Goal: Task Accomplishment & Management: Use online tool/utility

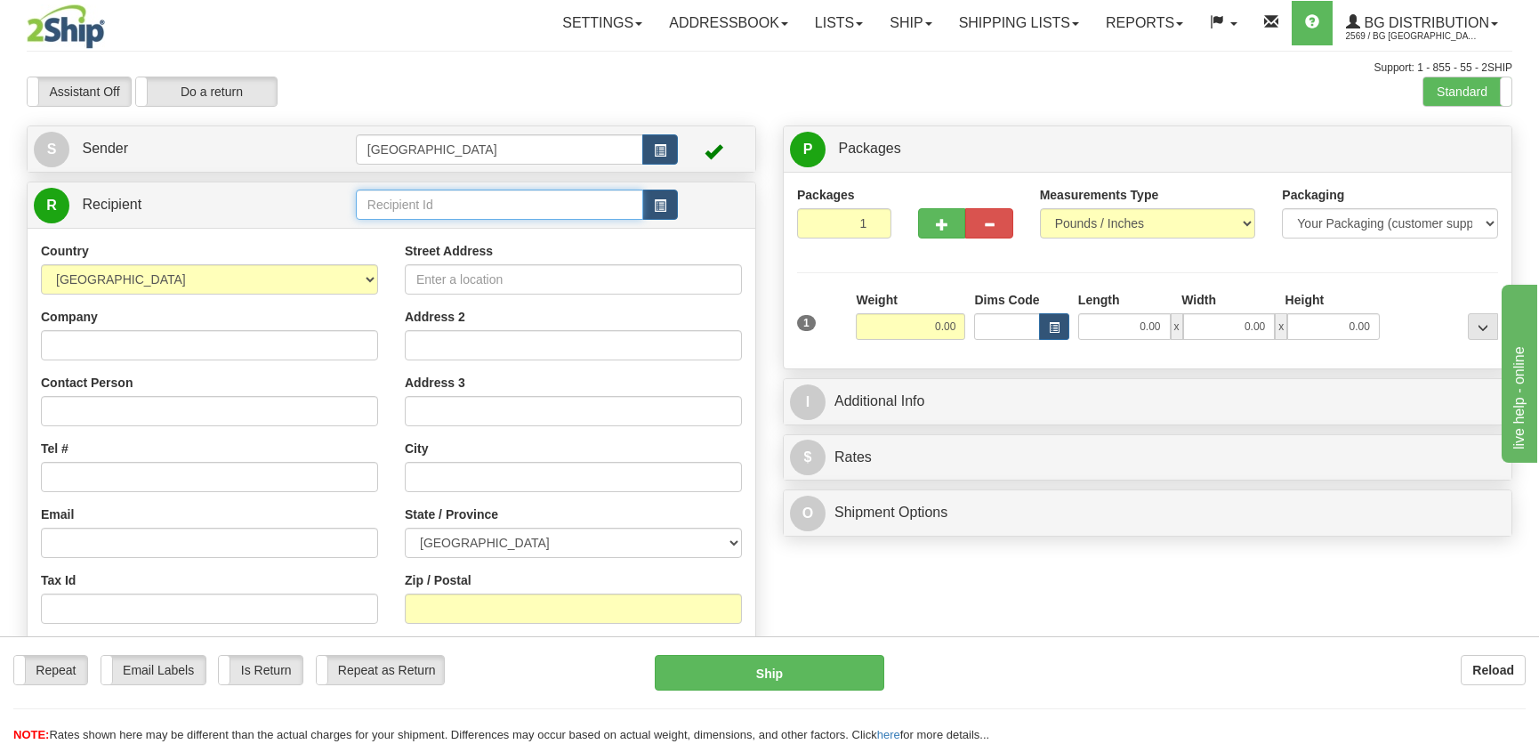
click at [472, 198] on input "text" at bounding box center [499, 205] width 287 height 30
click at [421, 235] on div "1186" at bounding box center [495, 233] width 270 height 20
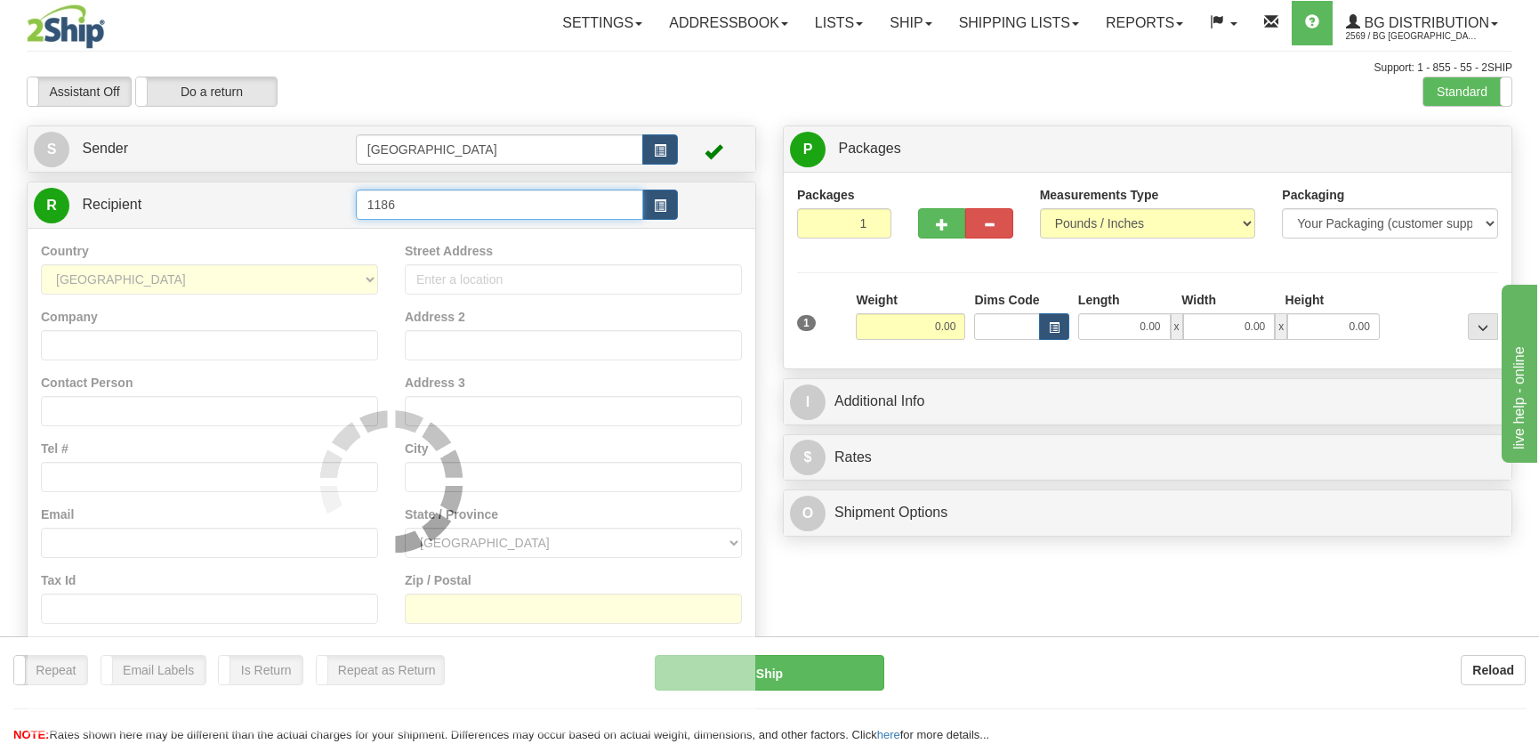
type input "1186"
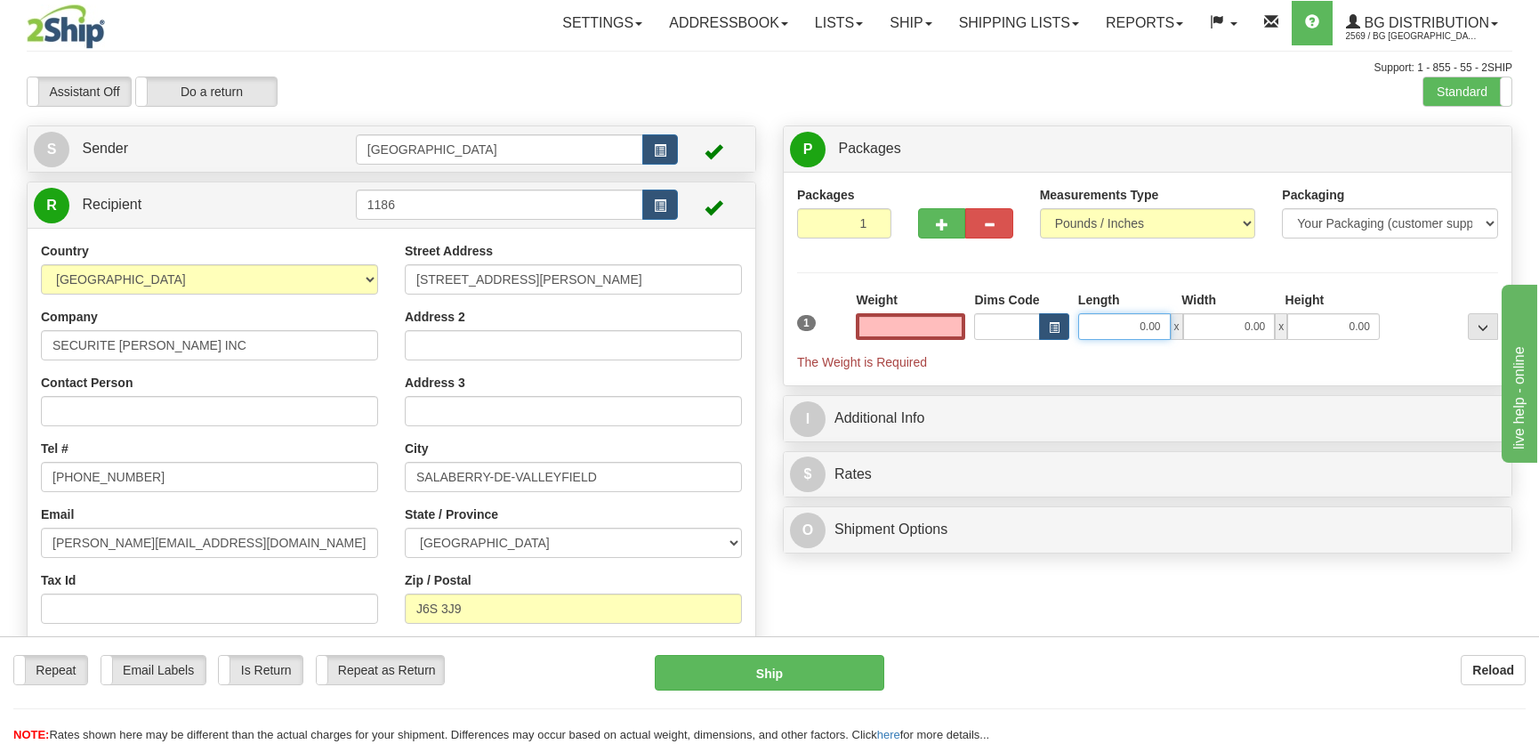
type input "0.00"
click at [1123, 319] on input "0.00" at bounding box center [1124, 326] width 93 height 27
type input "12.00"
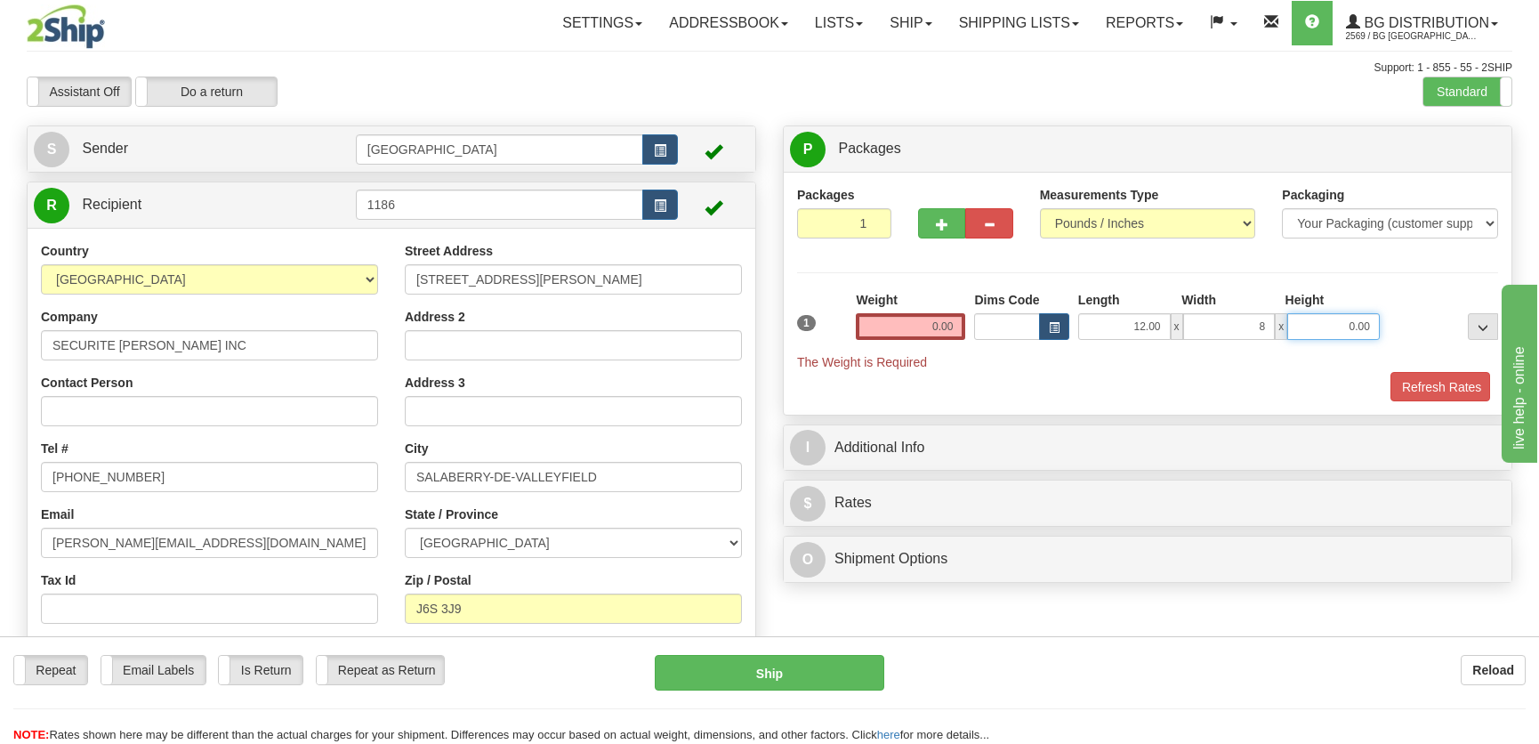
type input "8.00"
type input "7.00"
click at [915, 327] on input "0.00" at bounding box center [910, 326] width 109 height 27
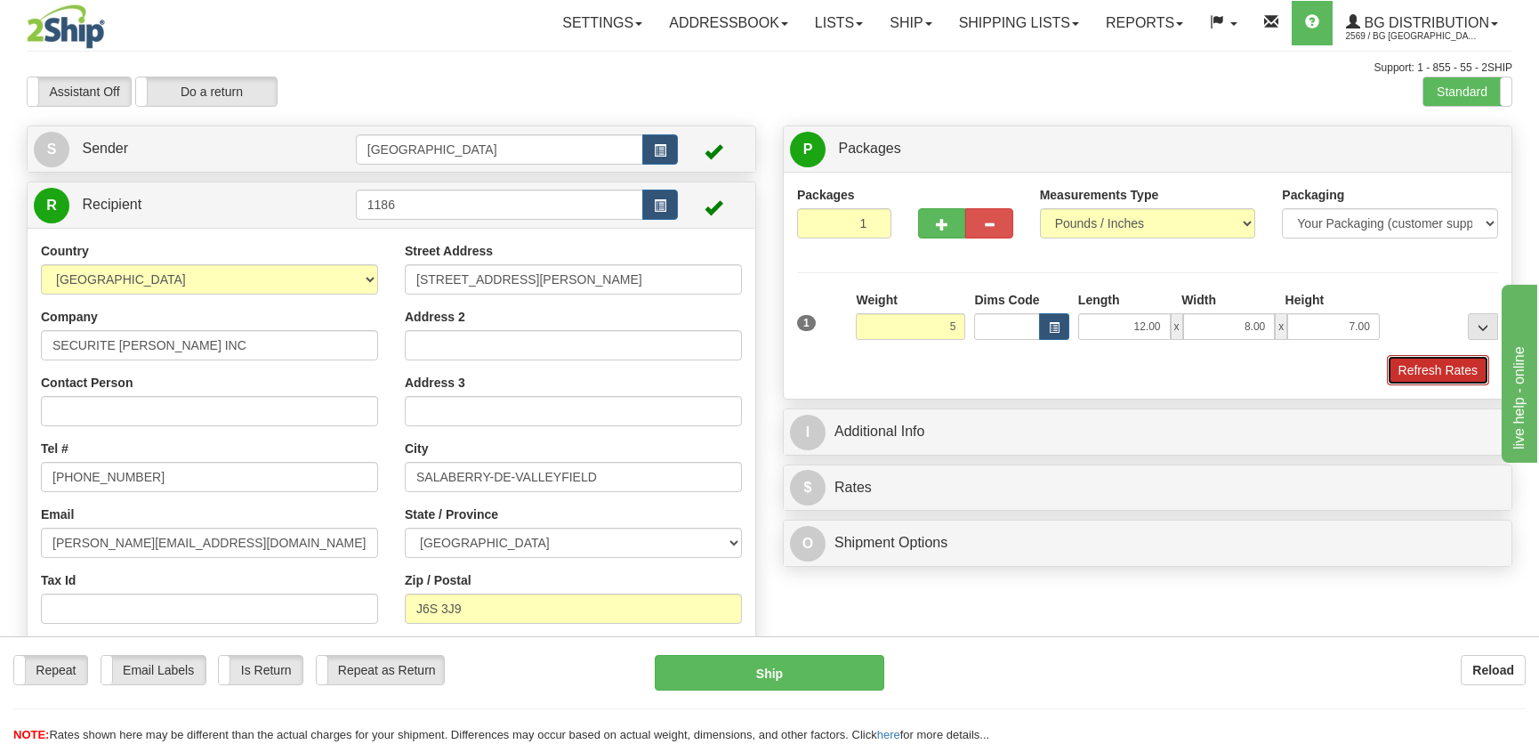
type input "5.00"
click at [1403, 362] on button "Refresh Rates" at bounding box center [1438, 370] width 102 height 30
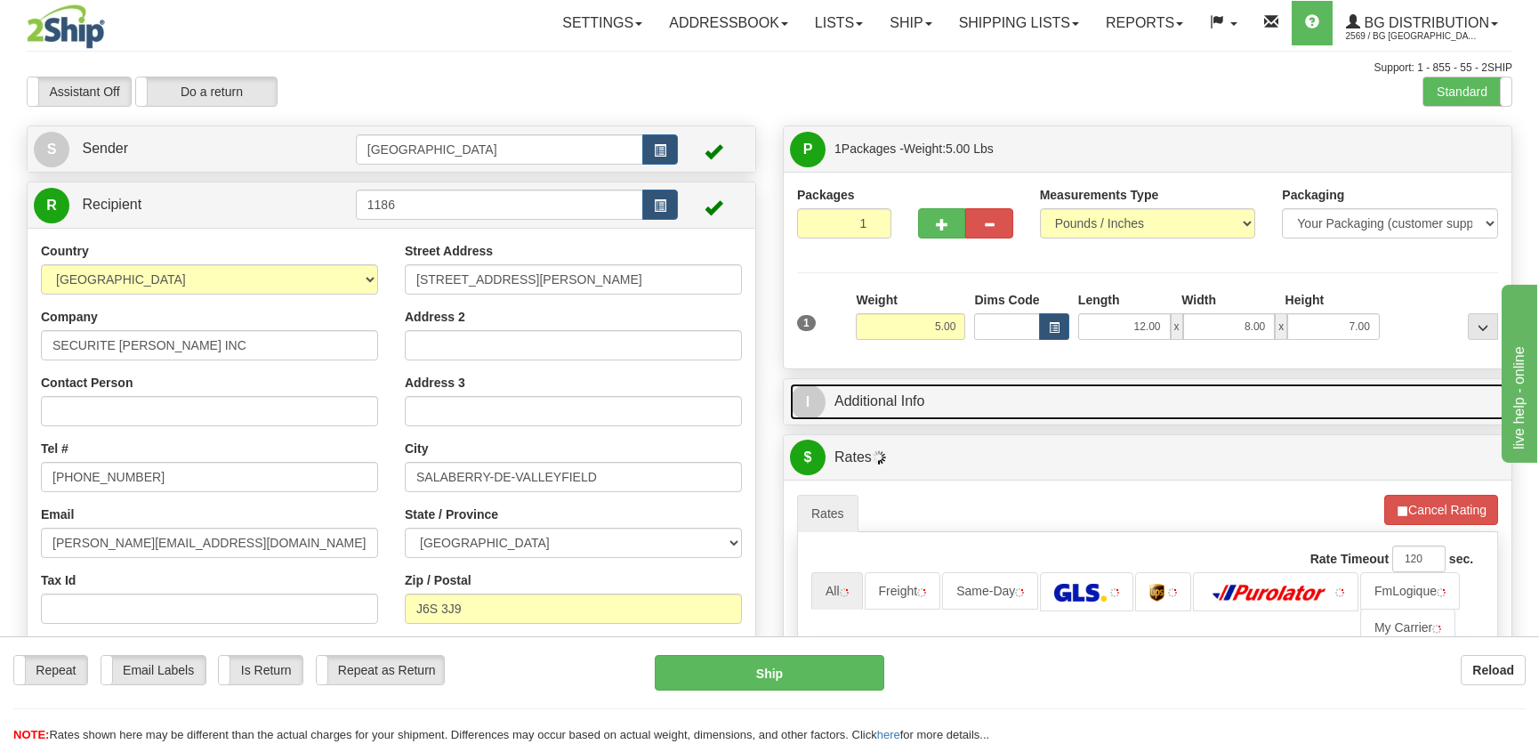
click at [1295, 413] on link "I Additional Info" at bounding box center [1147, 401] width 715 height 36
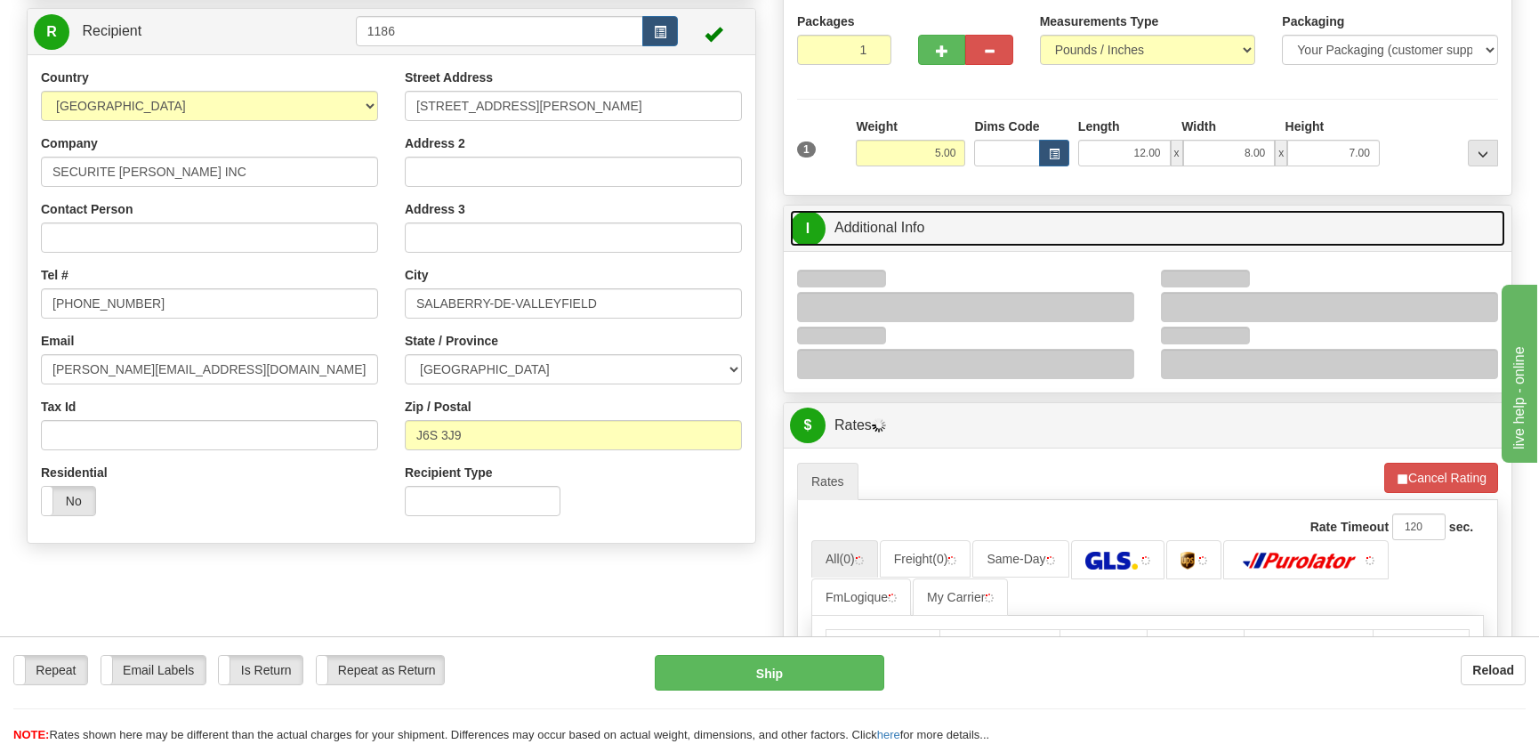
scroll to position [242, 0]
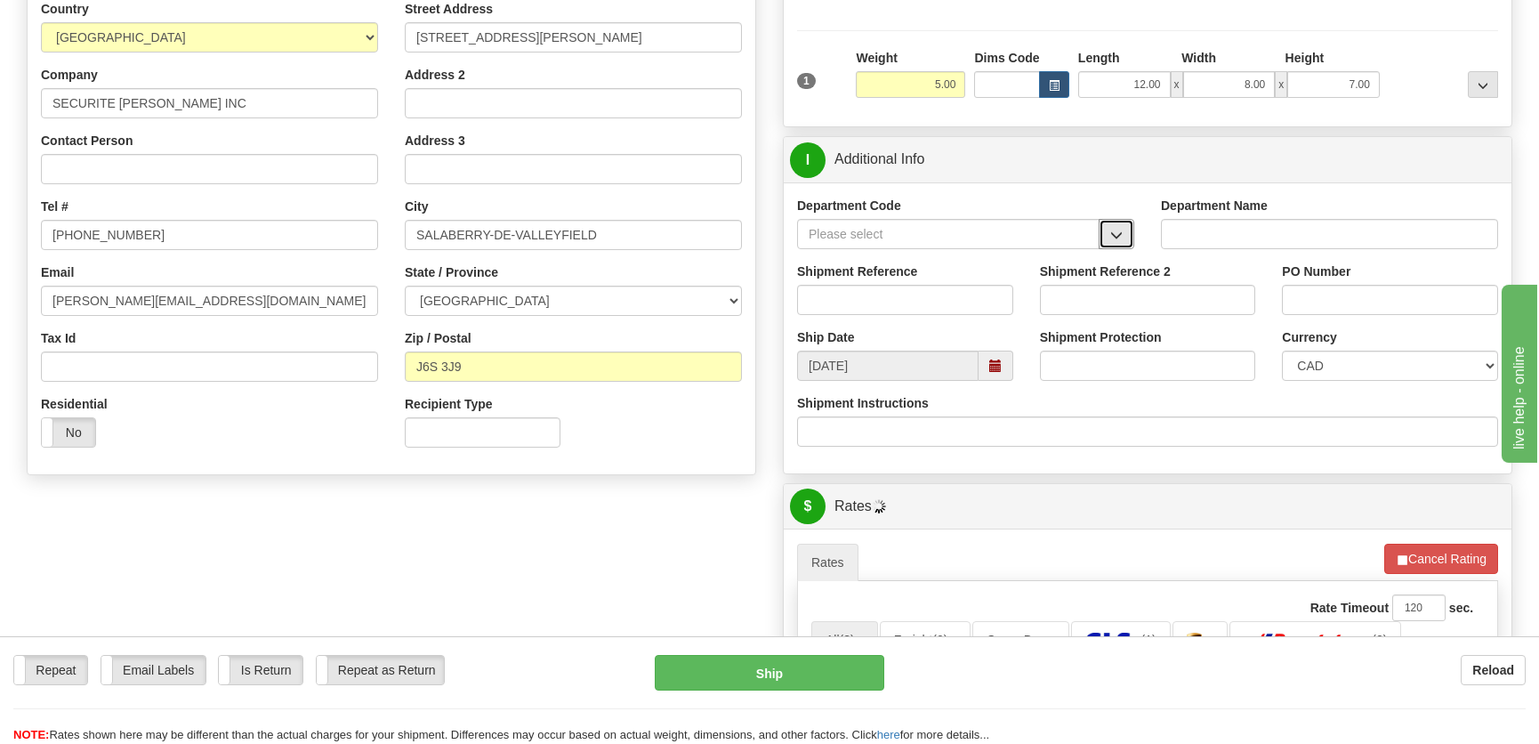
click at [1118, 231] on span "button" at bounding box center [1116, 236] width 12 height 12
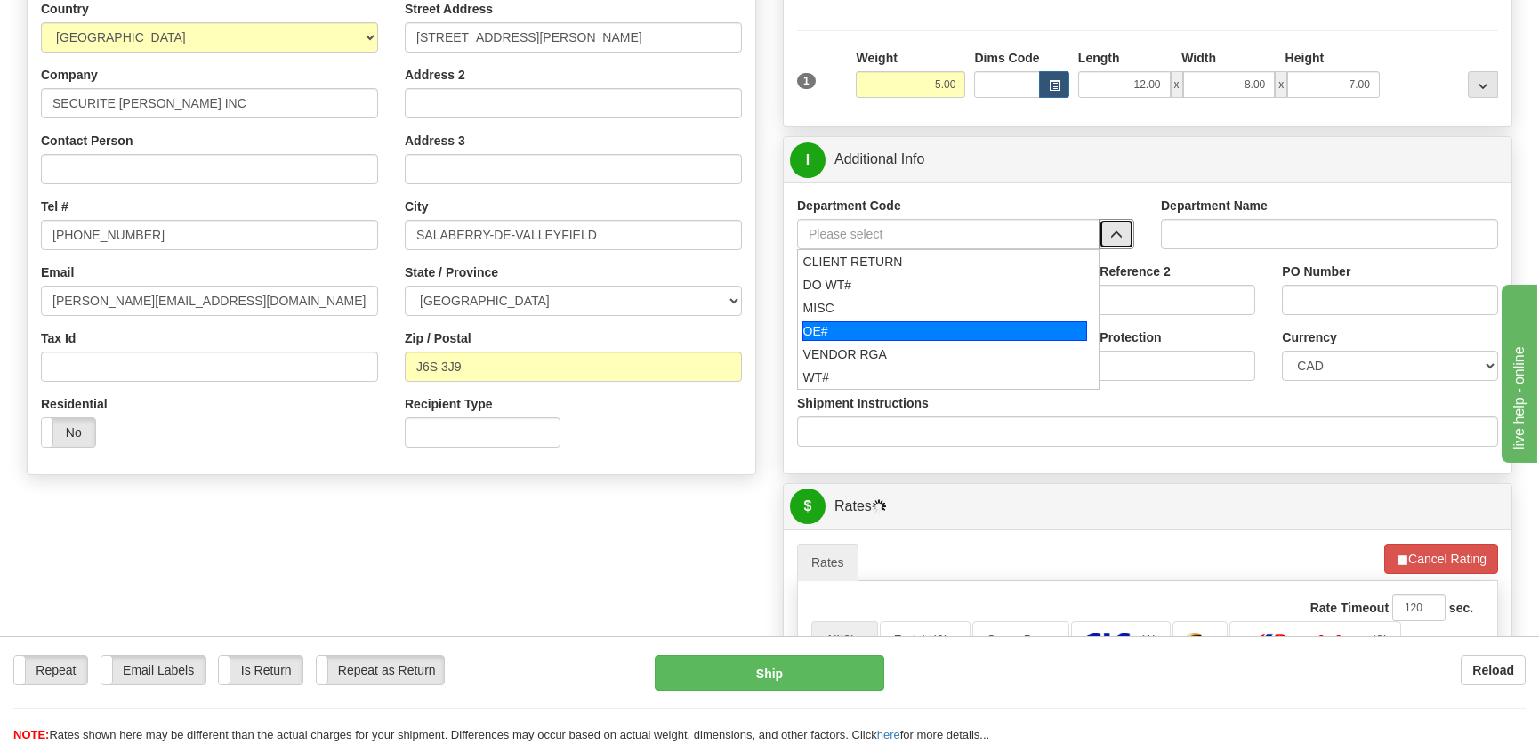
click at [906, 323] on div "OE#" at bounding box center [946, 331] width 286 height 20
type input "OE#"
type input "ORDERS"
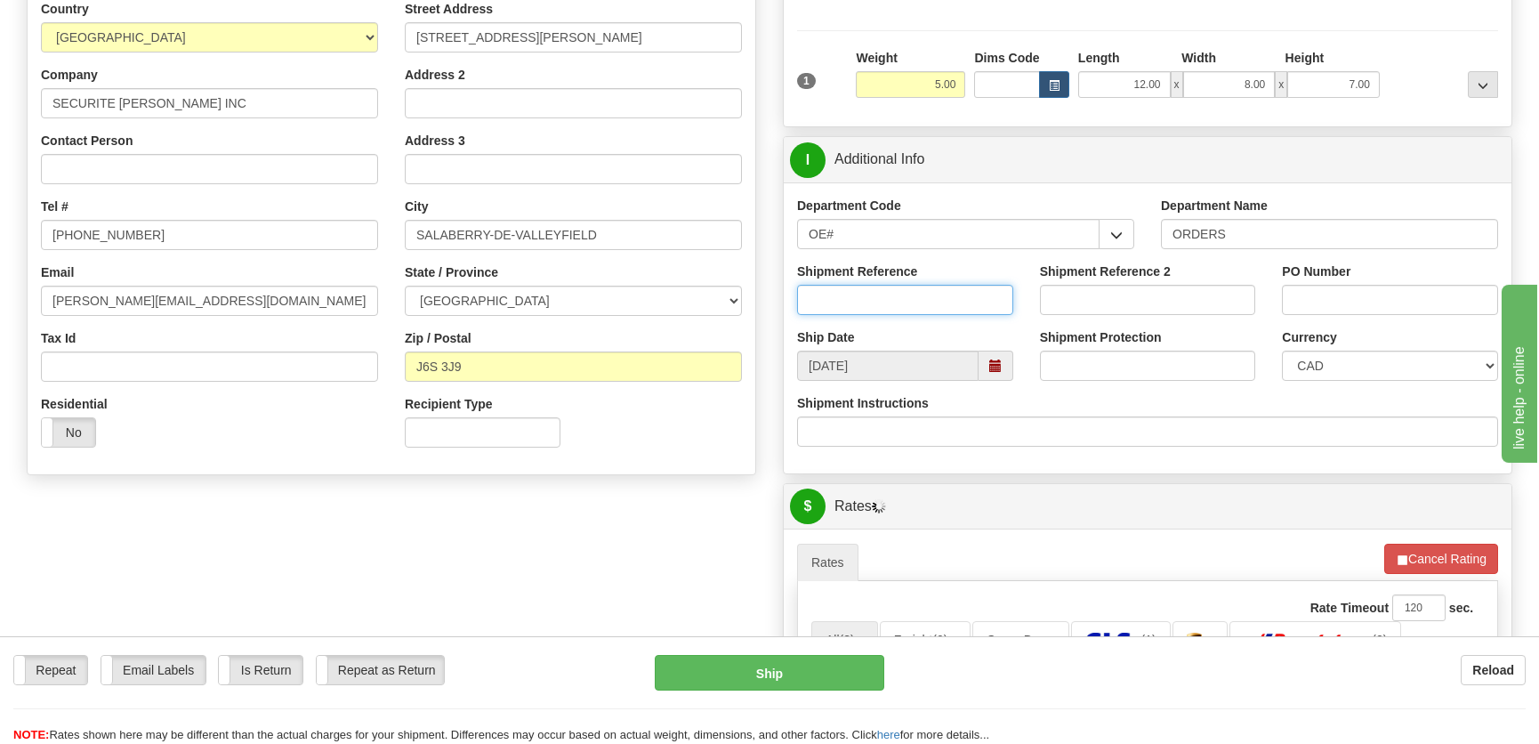
click at [908, 304] on input "Shipment Reference" at bounding box center [905, 300] width 216 height 30
type input "50322026-02"
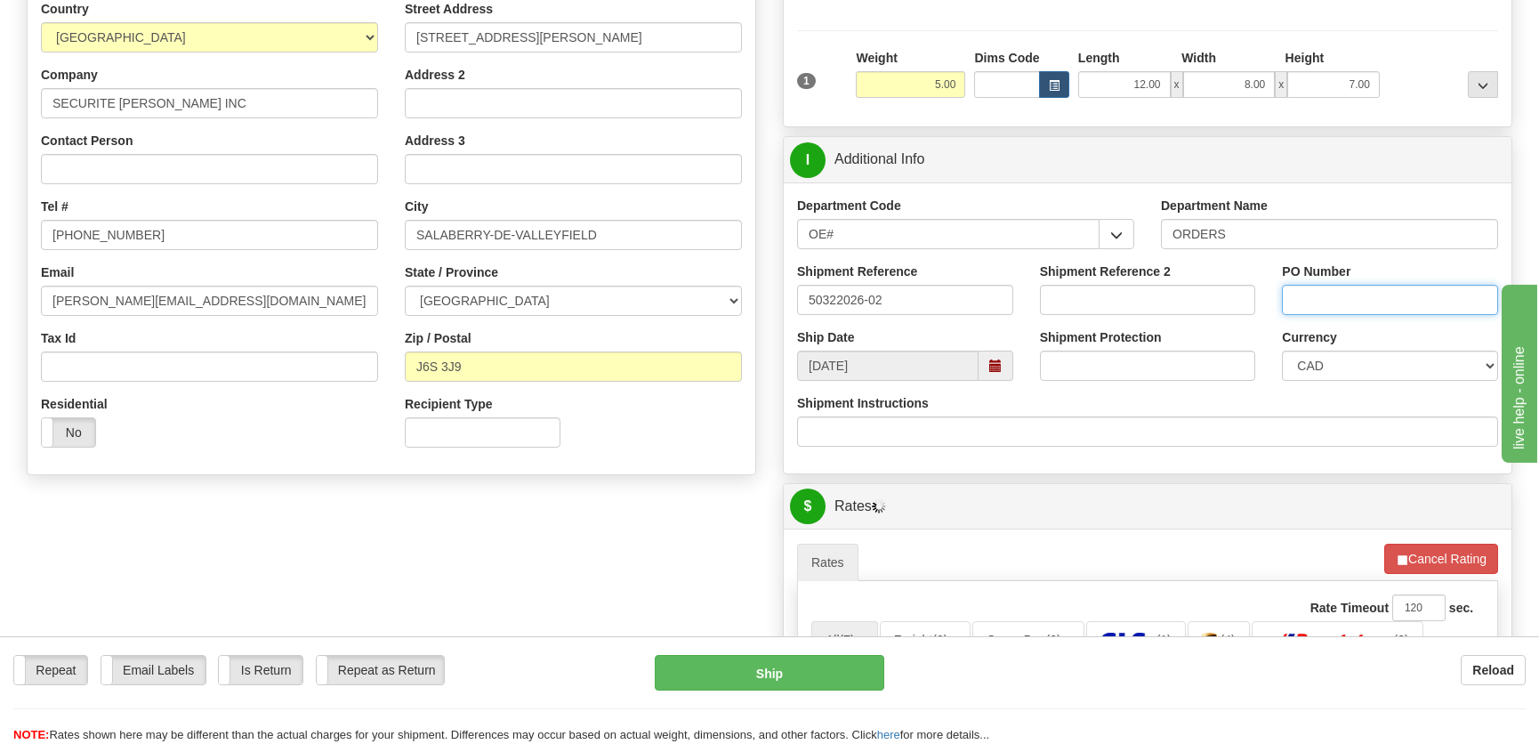
click at [1331, 294] on input "PO Number" at bounding box center [1390, 300] width 216 height 30
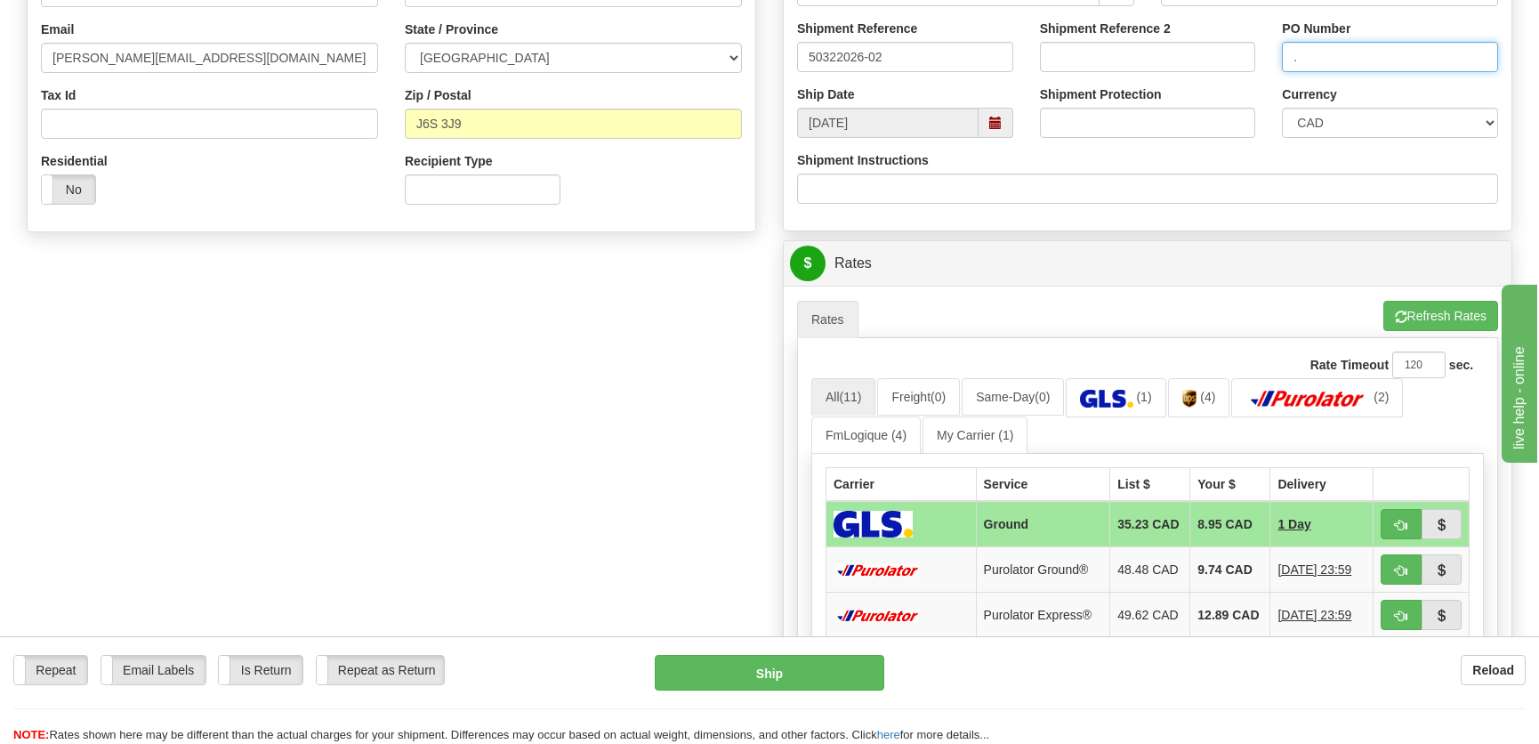
scroll to position [647, 0]
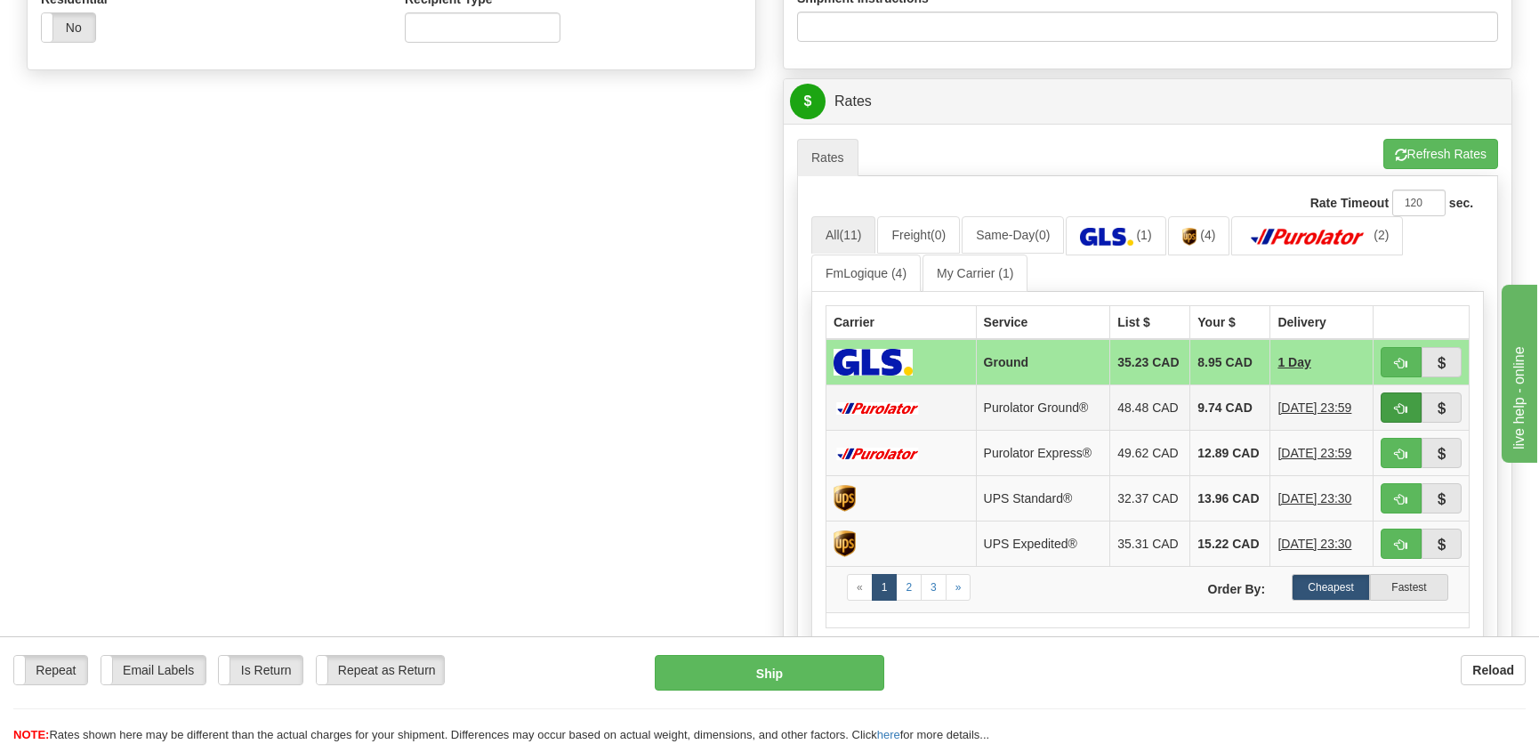
type input "."
click at [1406, 411] on span "button" at bounding box center [1401, 409] width 12 height 12
type input "260"
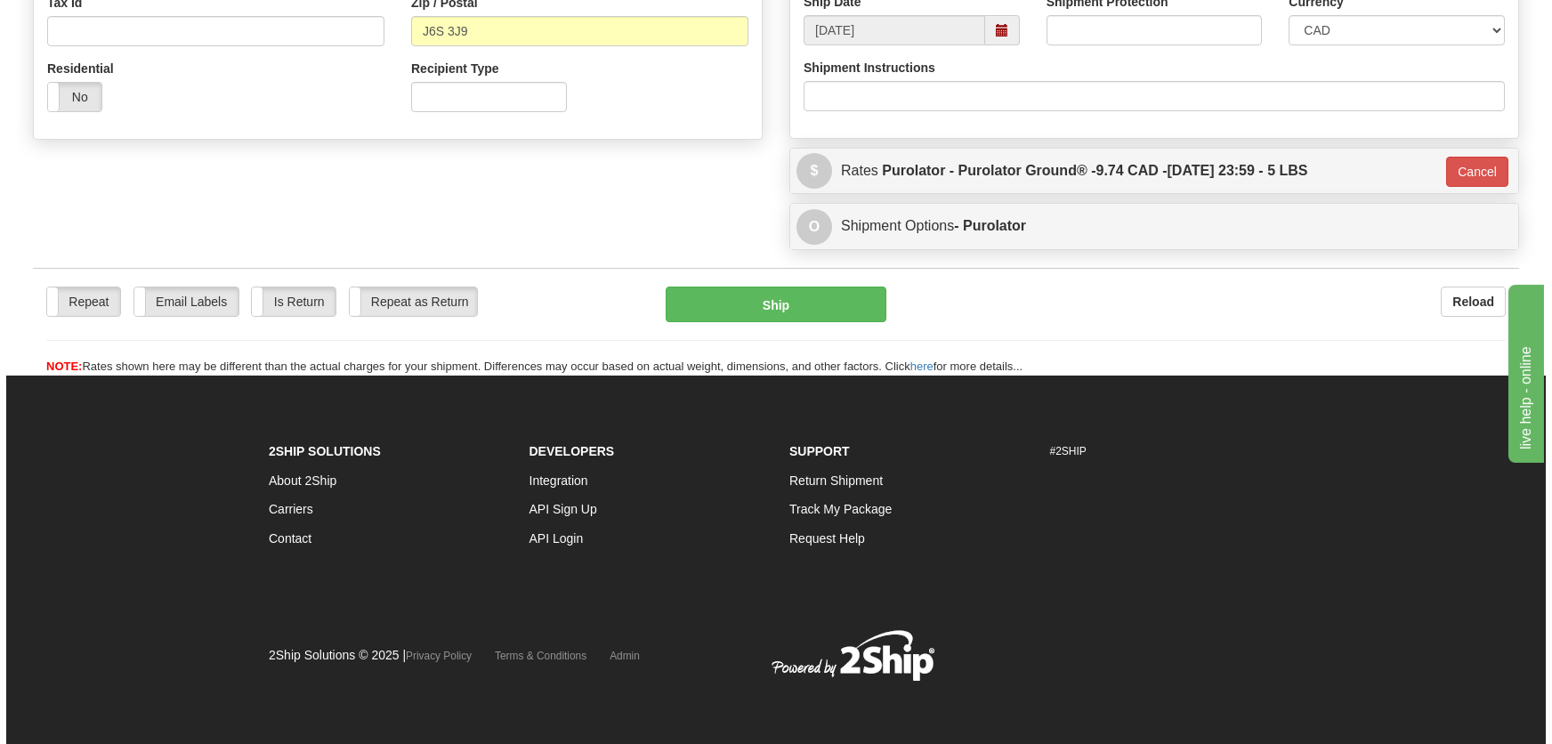
scroll to position [577, 0]
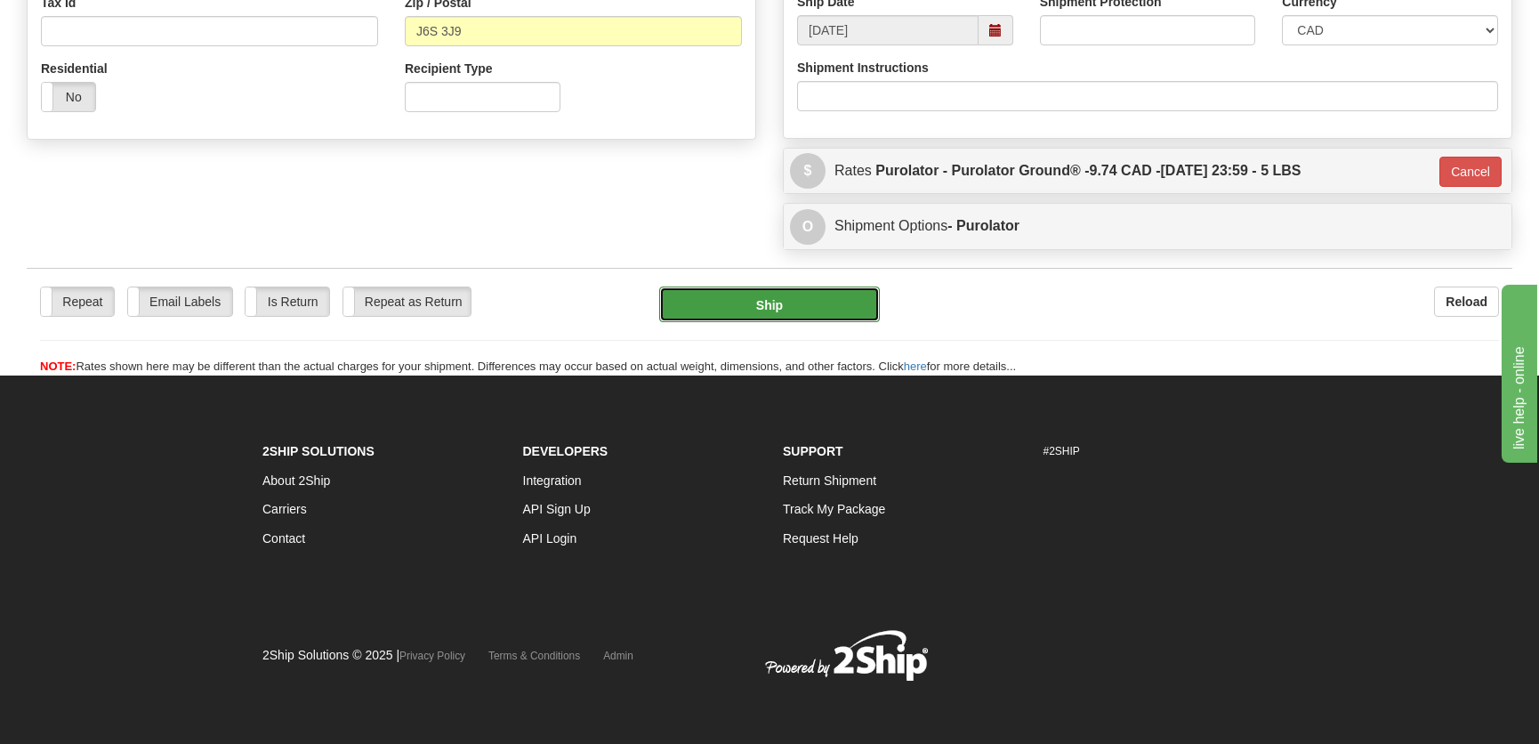
click at [819, 303] on button "Ship" at bounding box center [769, 304] width 221 height 36
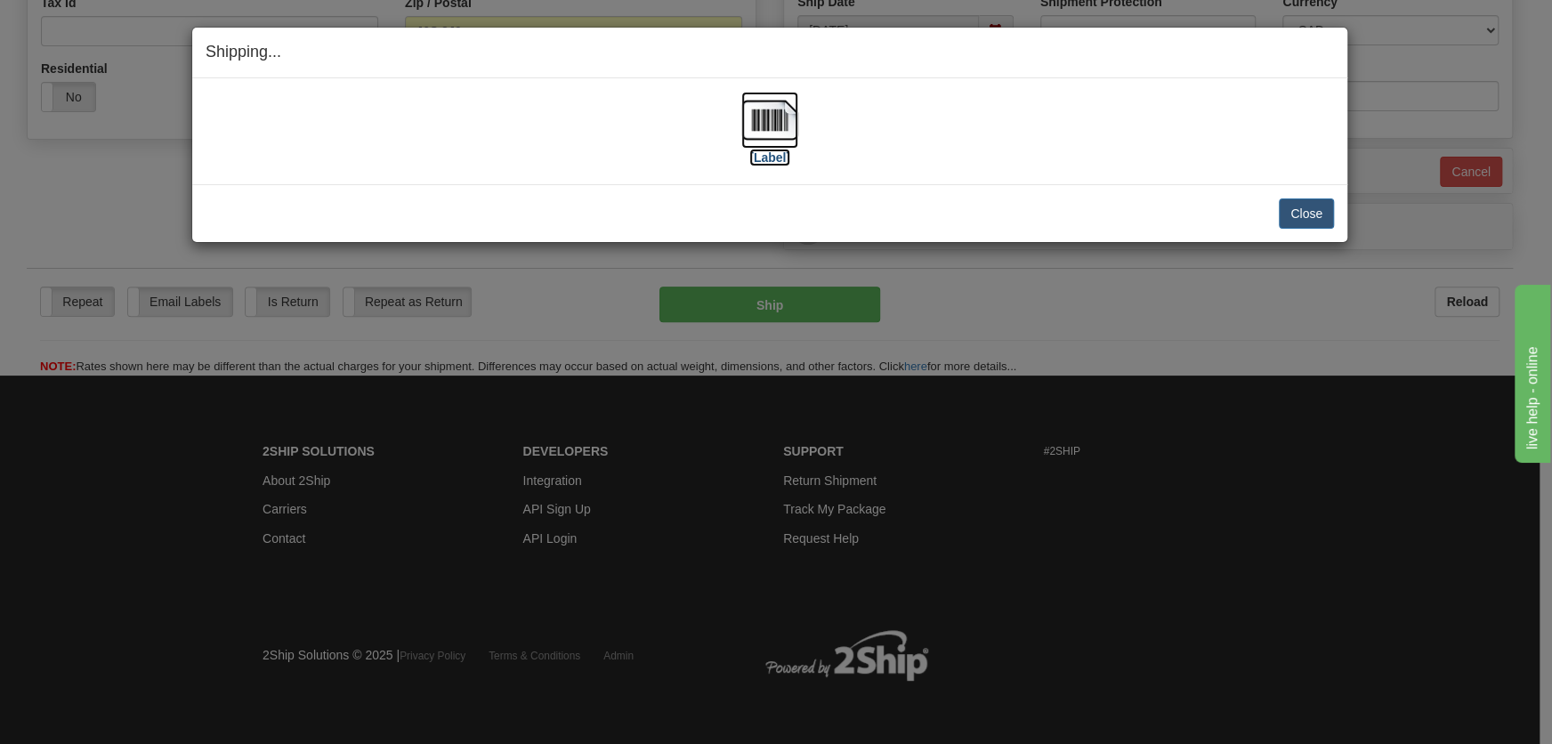
click at [772, 132] on img at bounding box center [769, 120] width 57 height 57
click at [1317, 204] on button "Close" at bounding box center [1306, 213] width 55 height 30
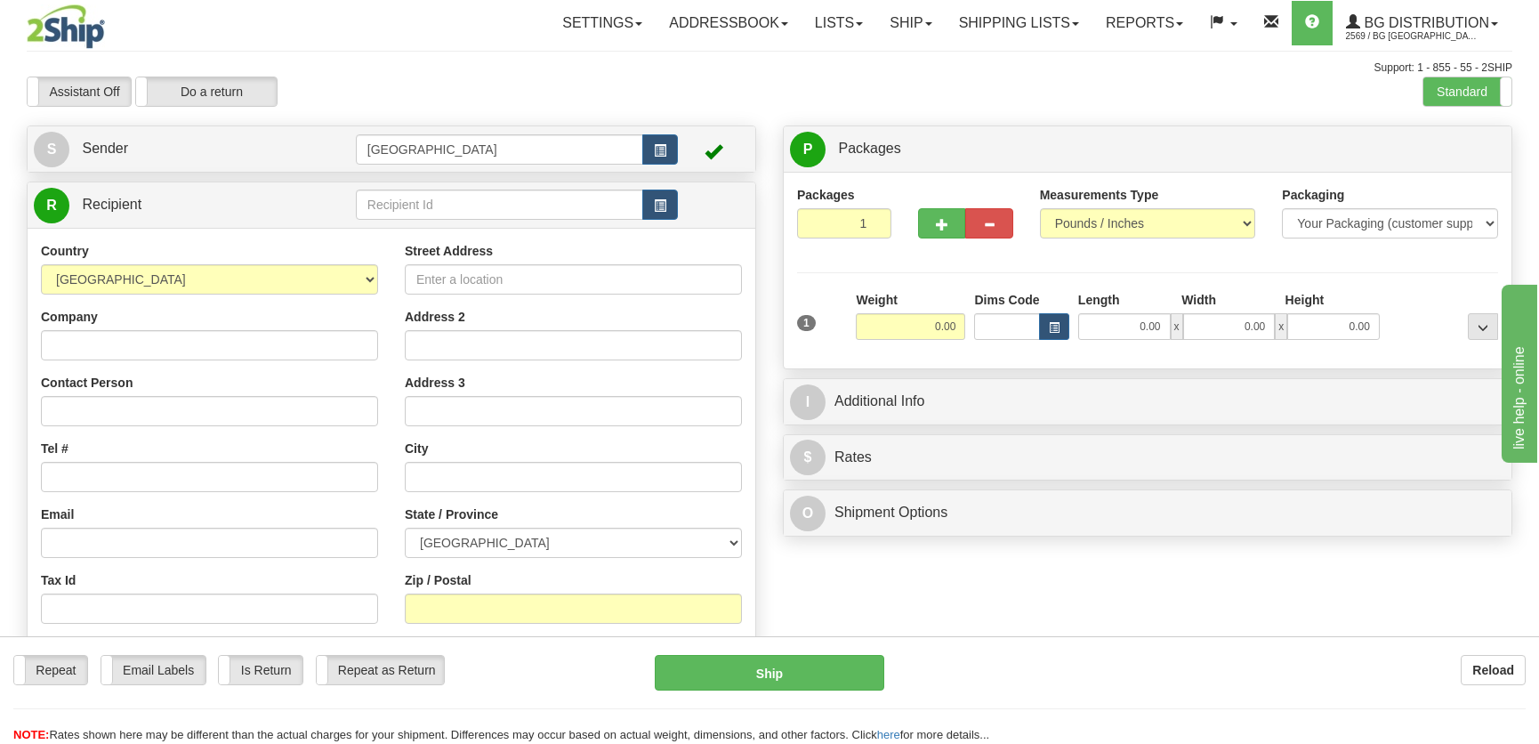
click at [445, 189] on td at bounding box center [517, 205] width 322 height 36
click at [441, 200] on input "text" at bounding box center [499, 205] width 287 height 30
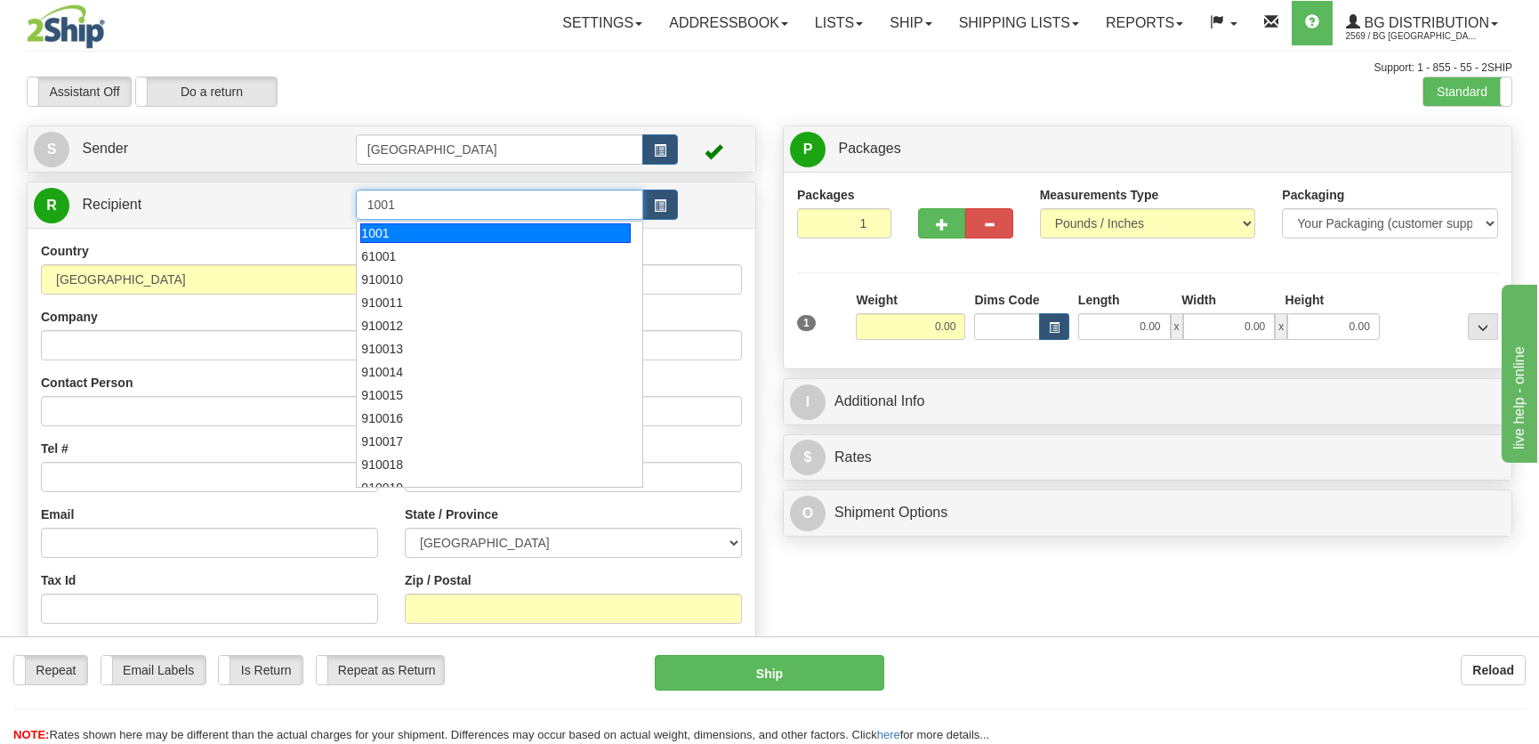
click at [447, 230] on div "1001" at bounding box center [495, 233] width 270 height 20
type input "1001"
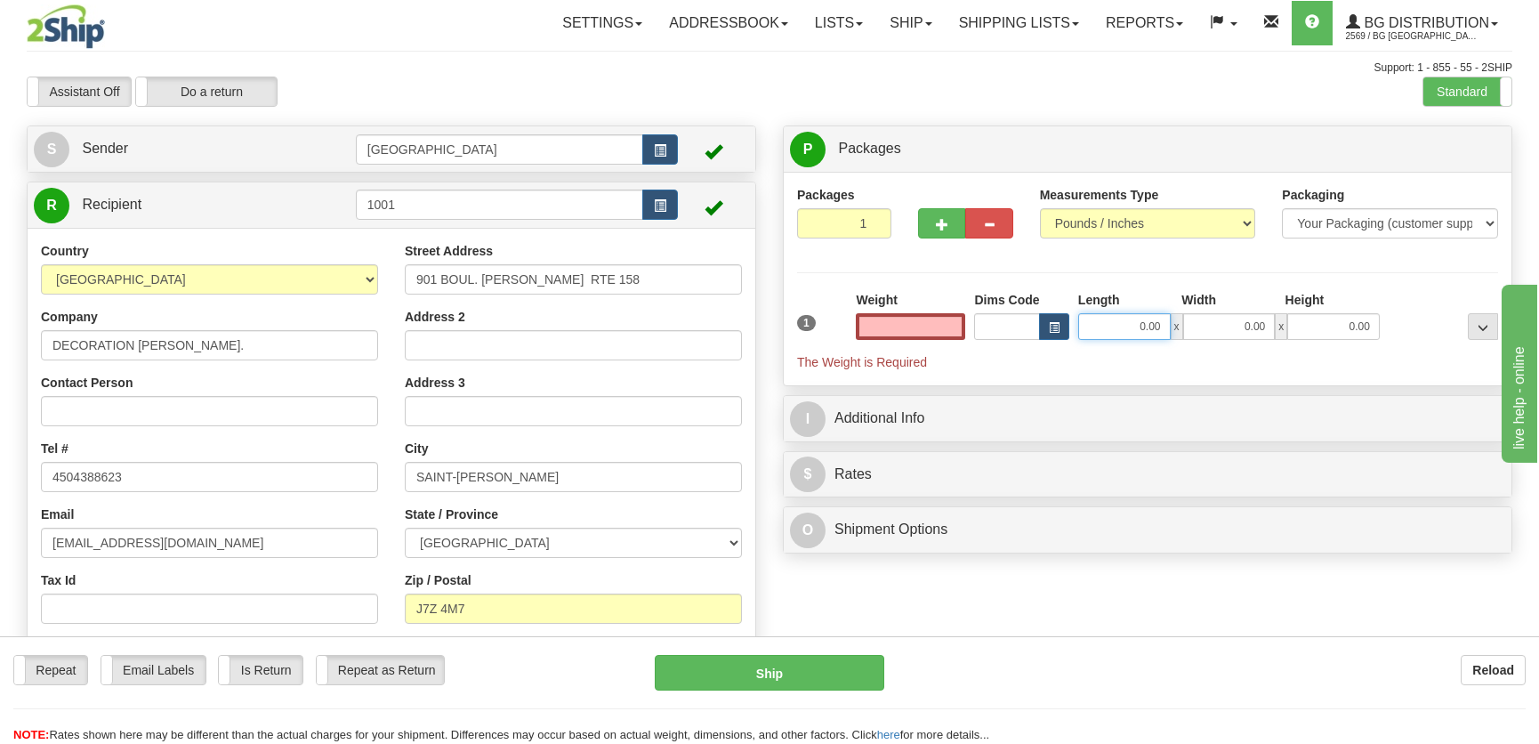
type input "0.00"
click at [1094, 323] on input "0.00" at bounding box center [1124, 326] width 93 height 27
type input "51.00"
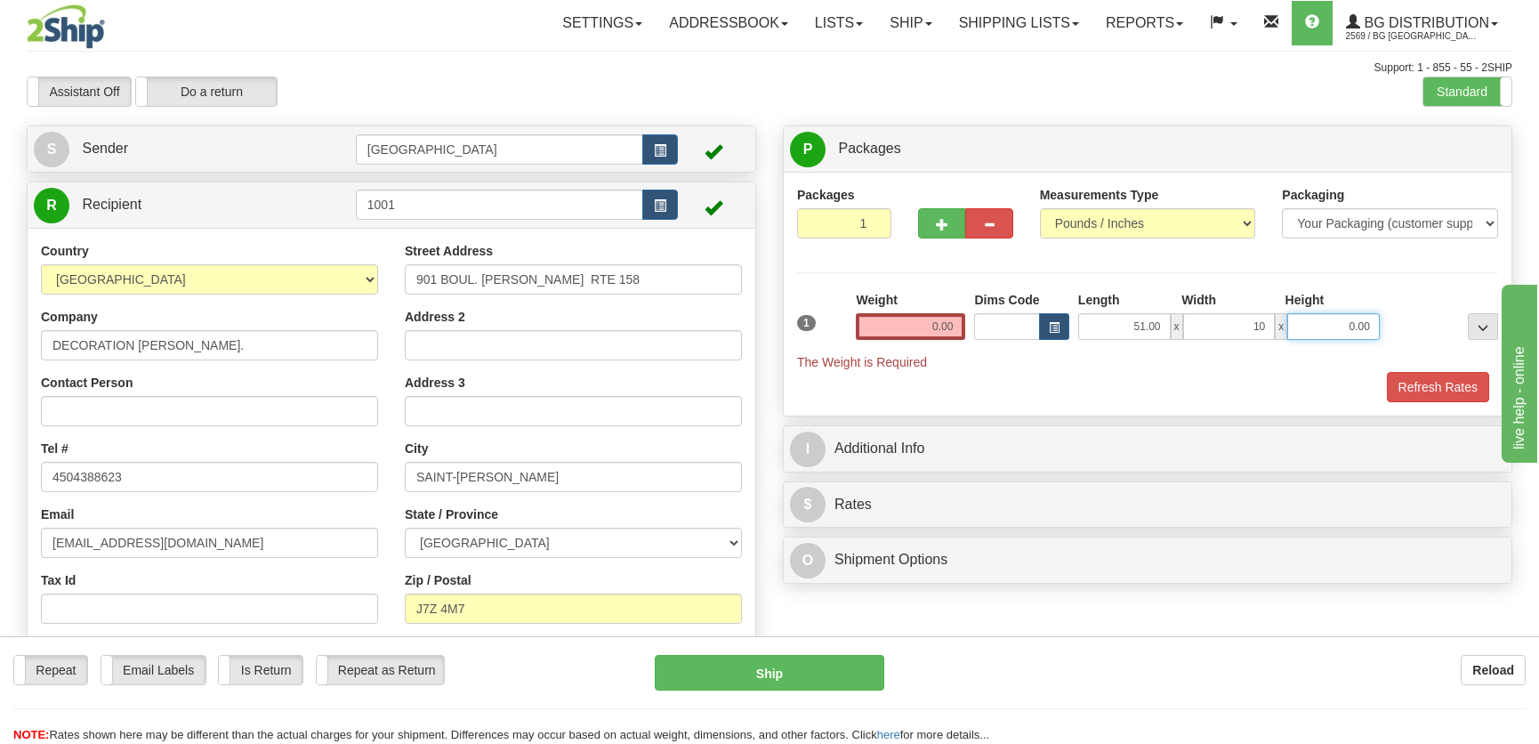
type input "10.00"
type input "5.00"
click at [926, 315] on input "0.00" at bounding box center [910, 326] width 109 height 27
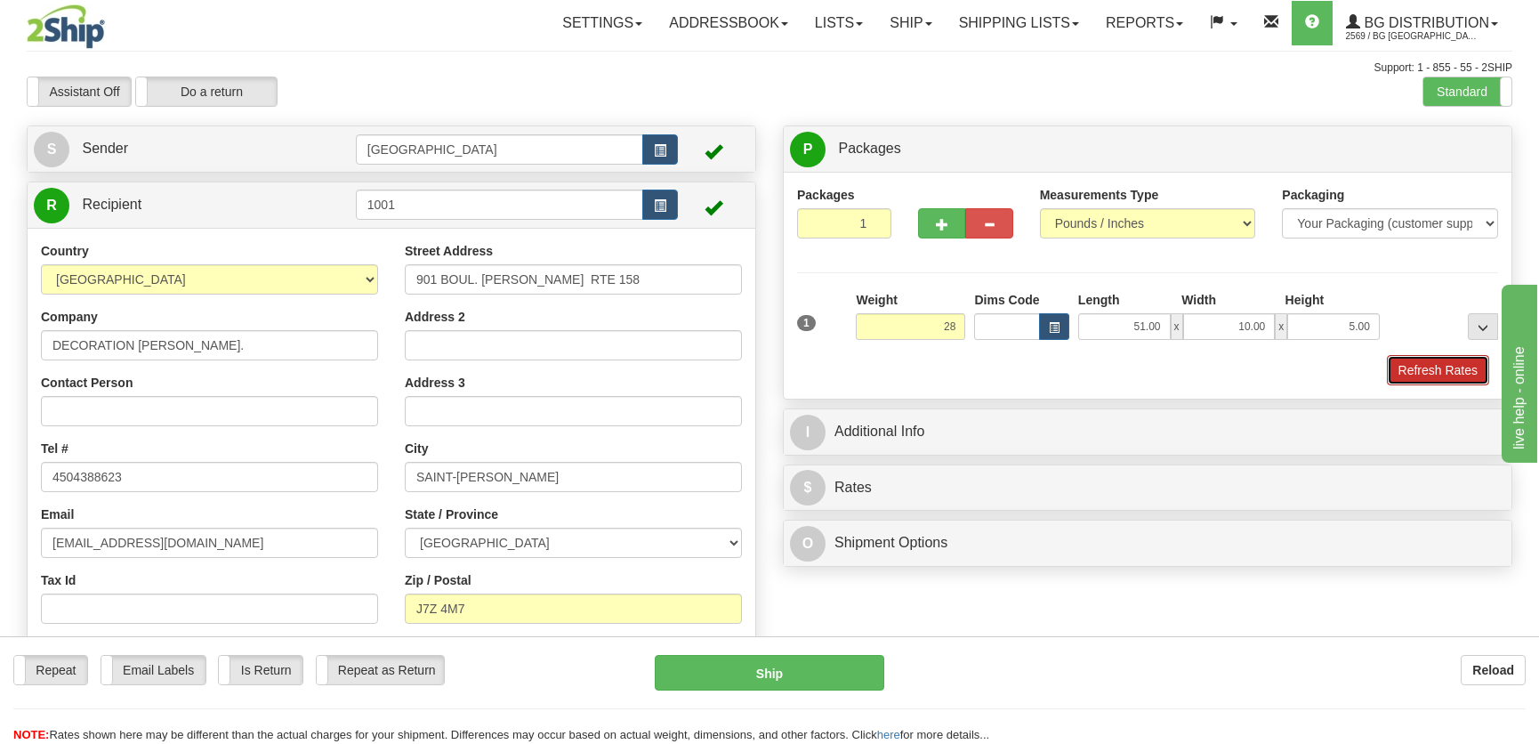
click at [1452, 368] on button "Refresh Rates" at bounding box center [1438, 370] width 102 height 30
type input "28.00"
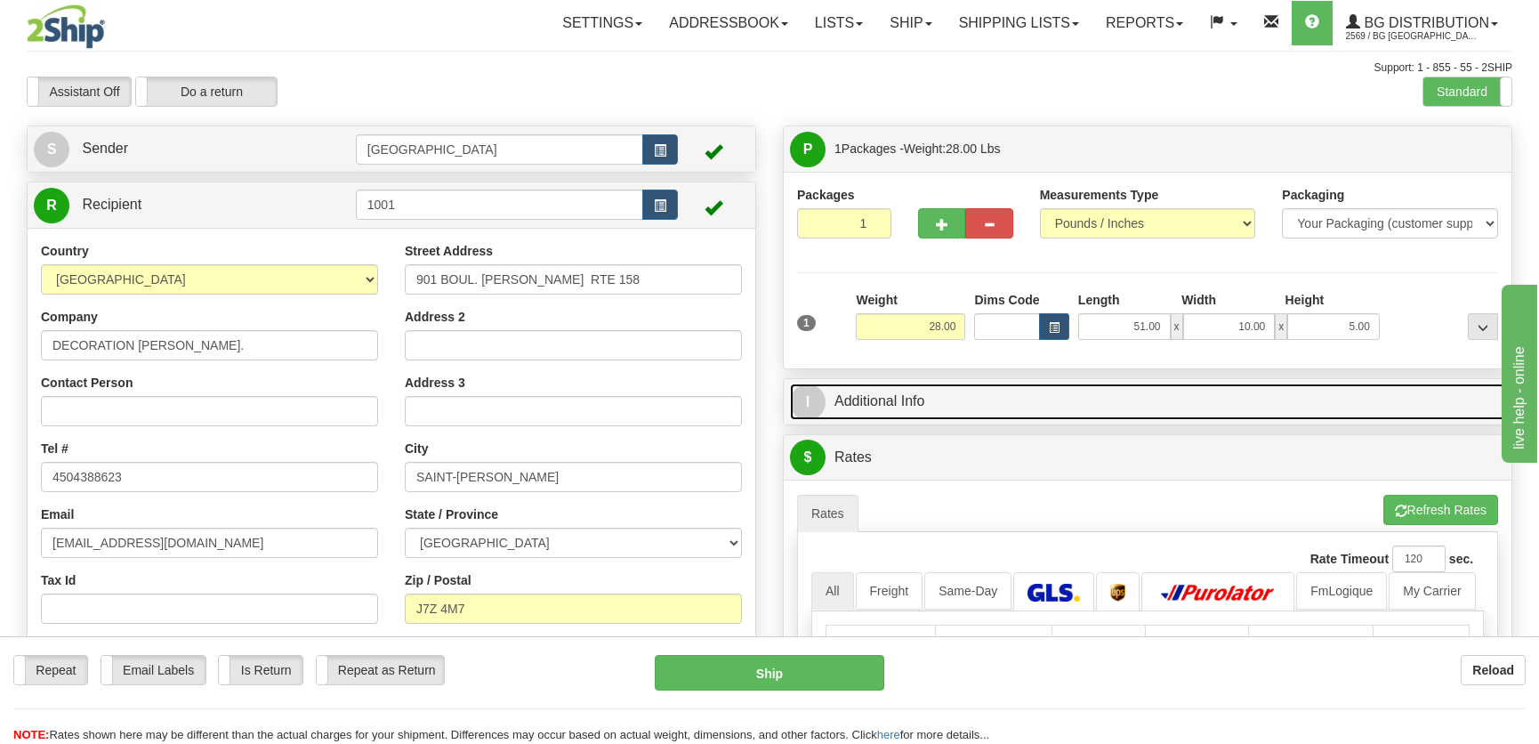
click at [1344, 400] on link "I Additional Info" at bounding box center [1147, 401] width 715 height 36
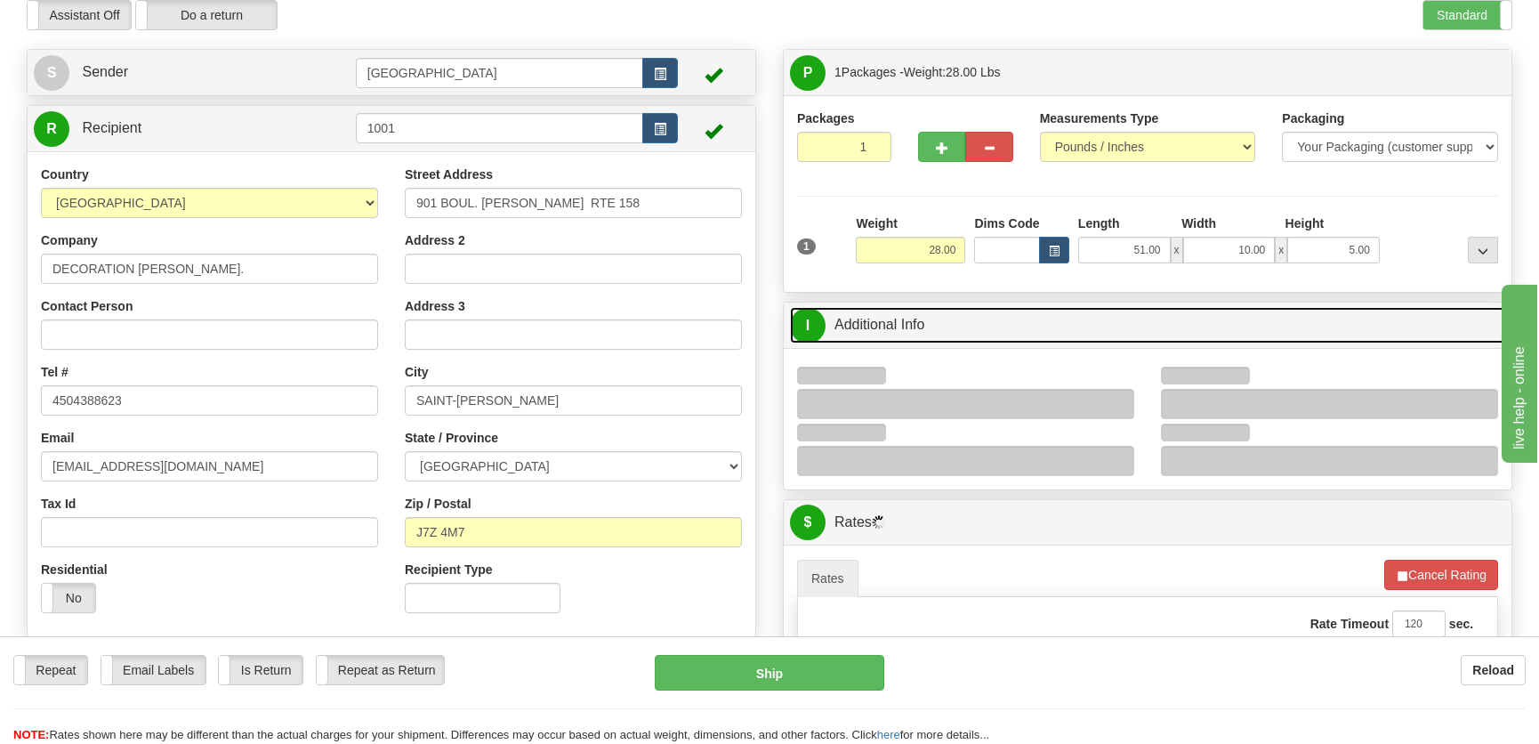
scroll to position [80, 0]
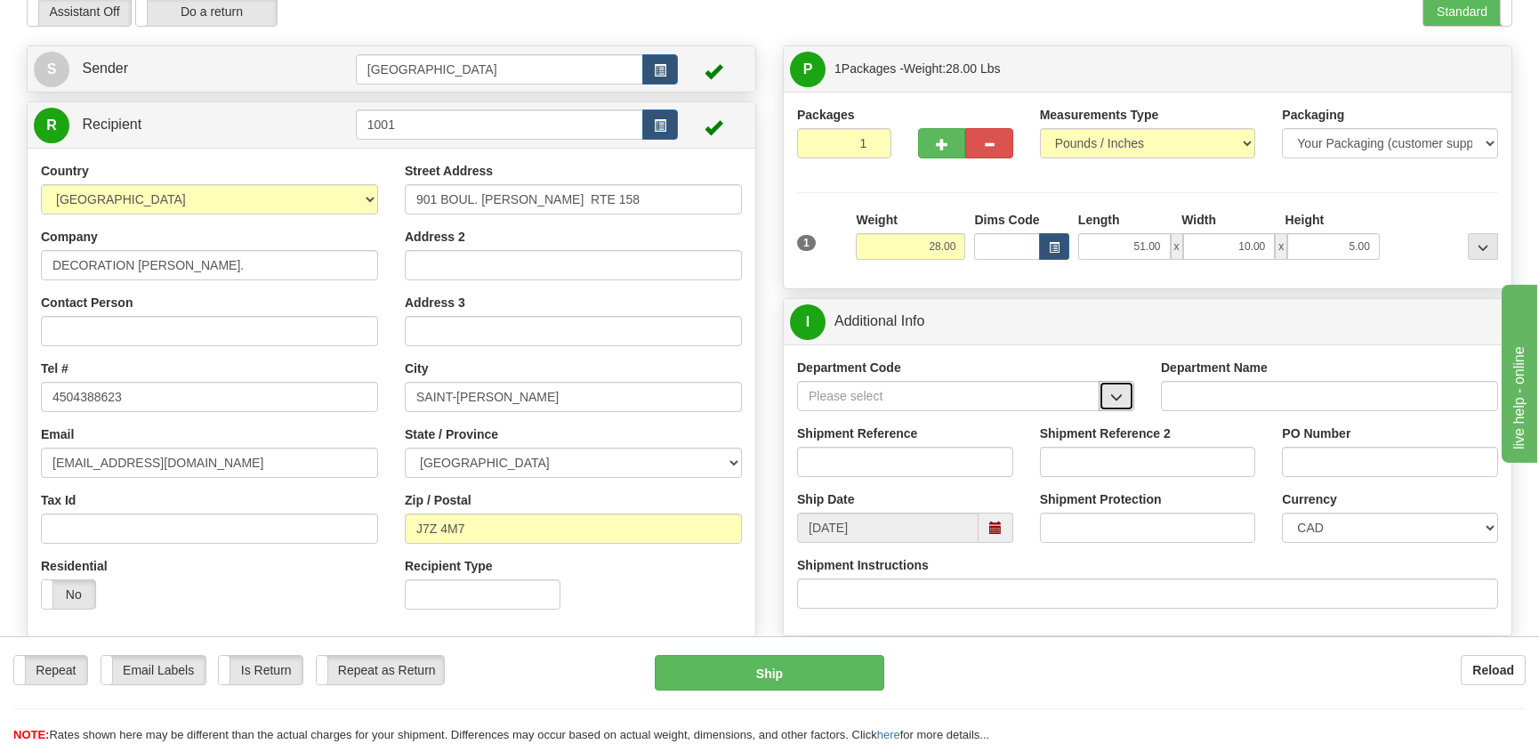
click at [1124, 392] on button "button" at bounding box center [1117, 396] width 36 height 30
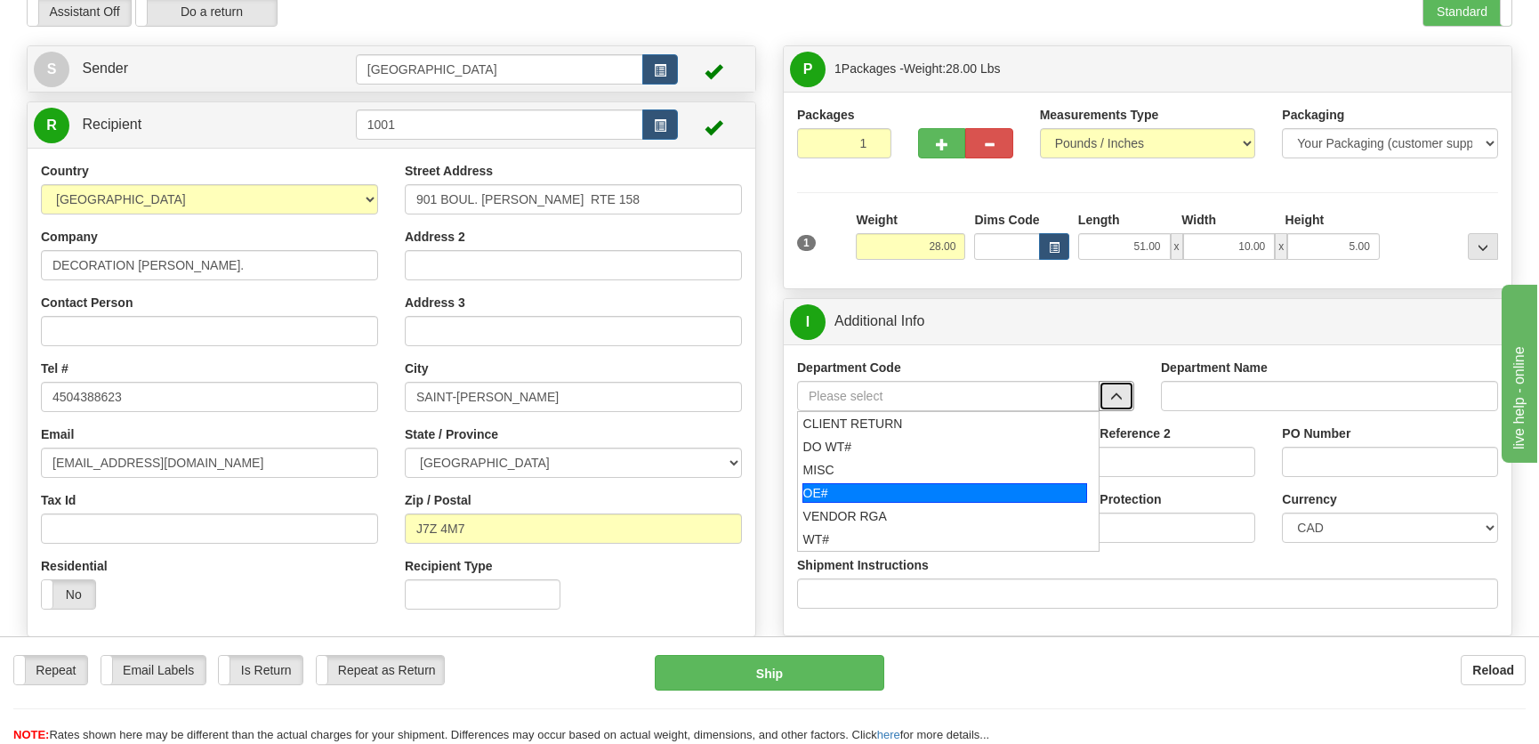
click at [880, 488] on div "OE#" at bounding box center [946, 493] width 286 height 20
type input "OE#"
type input "ORDERS"
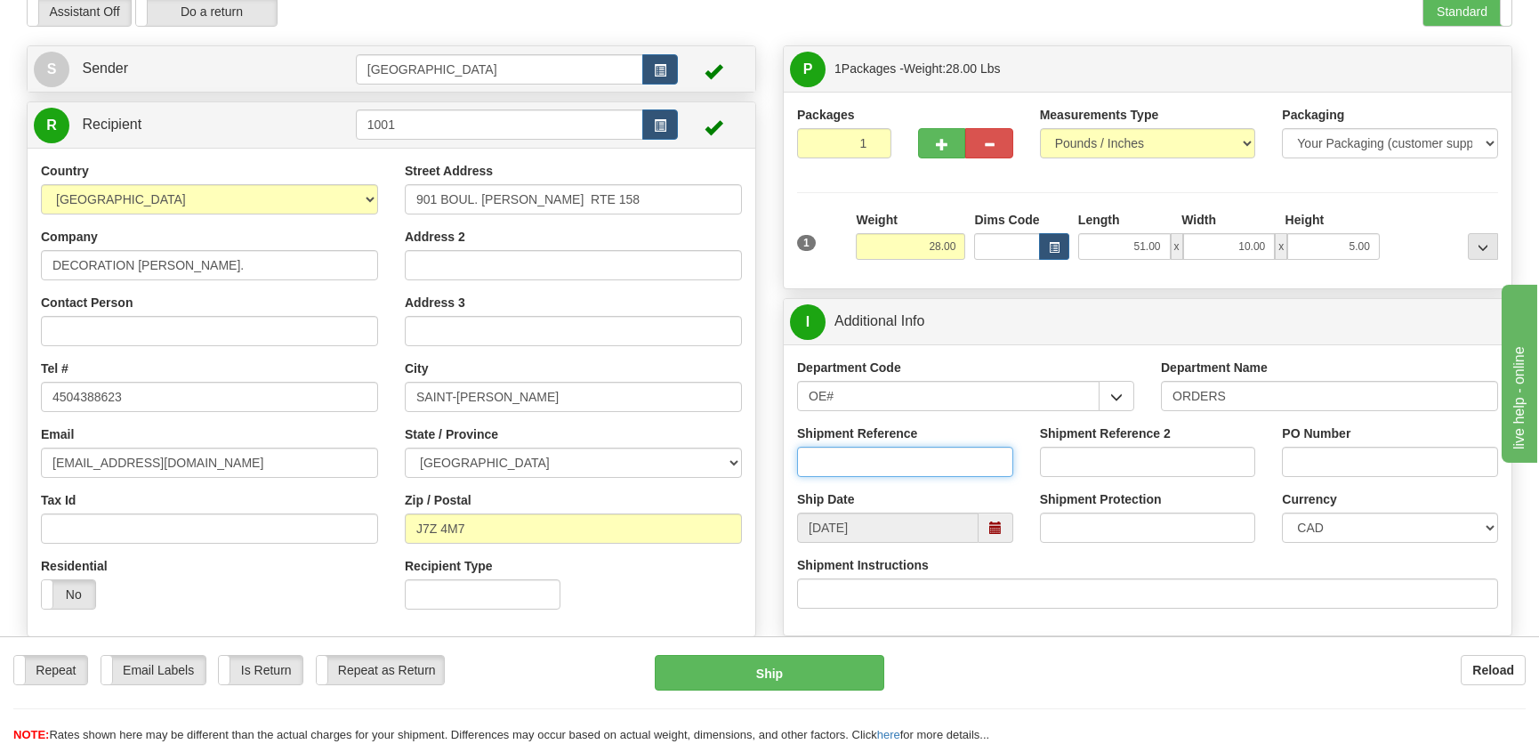
click at [898, 455] on input "Shipment Reference" at bounding box center [905, 462] width 216 height 30
type input "50322042-00"
click at [1294, 421] on div "Department Name ORDERS" at bounding box center [1330, 392] width 364 height 66
click at [1317, 445] on div "PO Number" at bounding box center [1390, 450] width 216 height 52
click at [1326, 453] on input "PO Number" at bounding box center [1390, 462] width 216 height 30
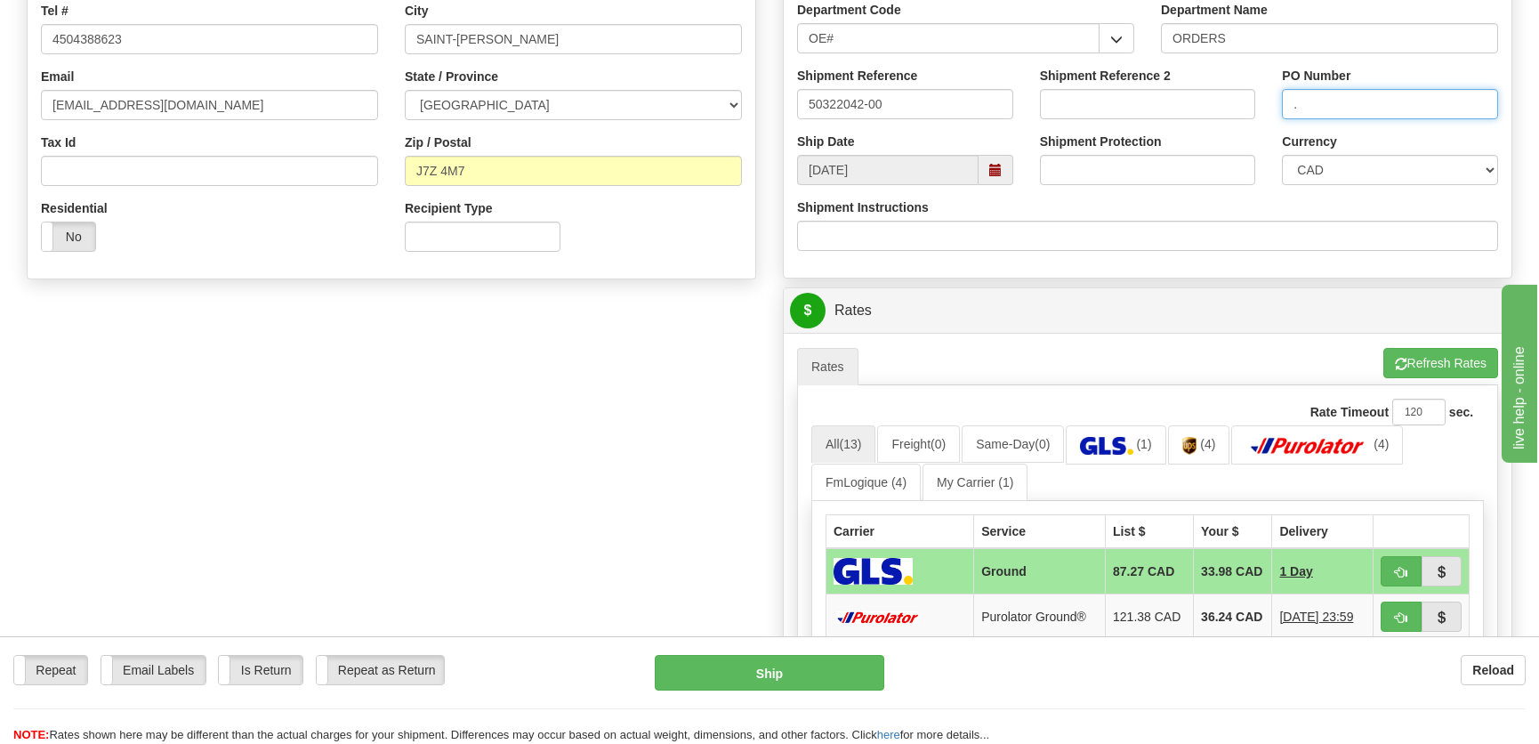
scroll to position [647, 0]
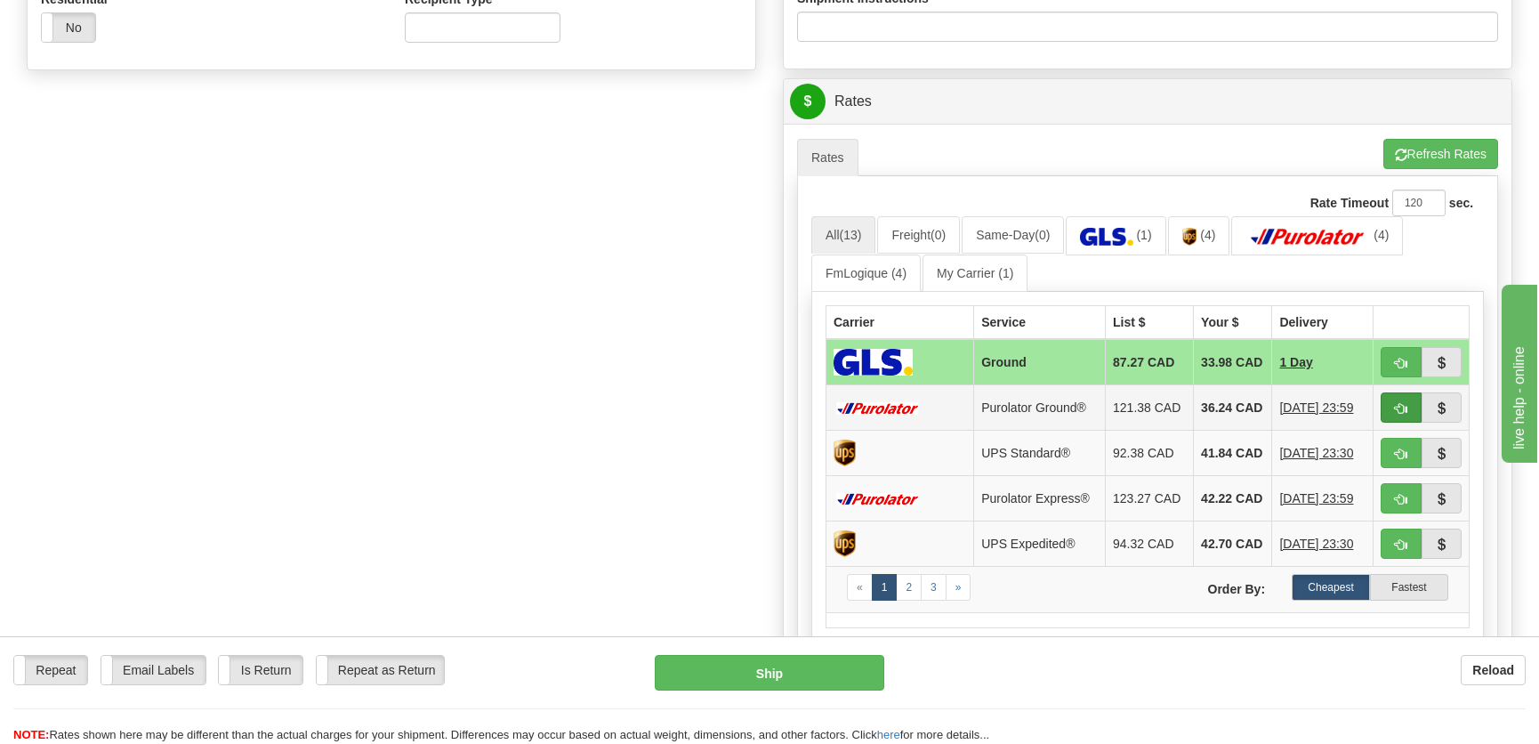
type input "."
click at [1392, 408] on button "button" at bounding box center [1401, 407] width 41 height 30
type input "260"
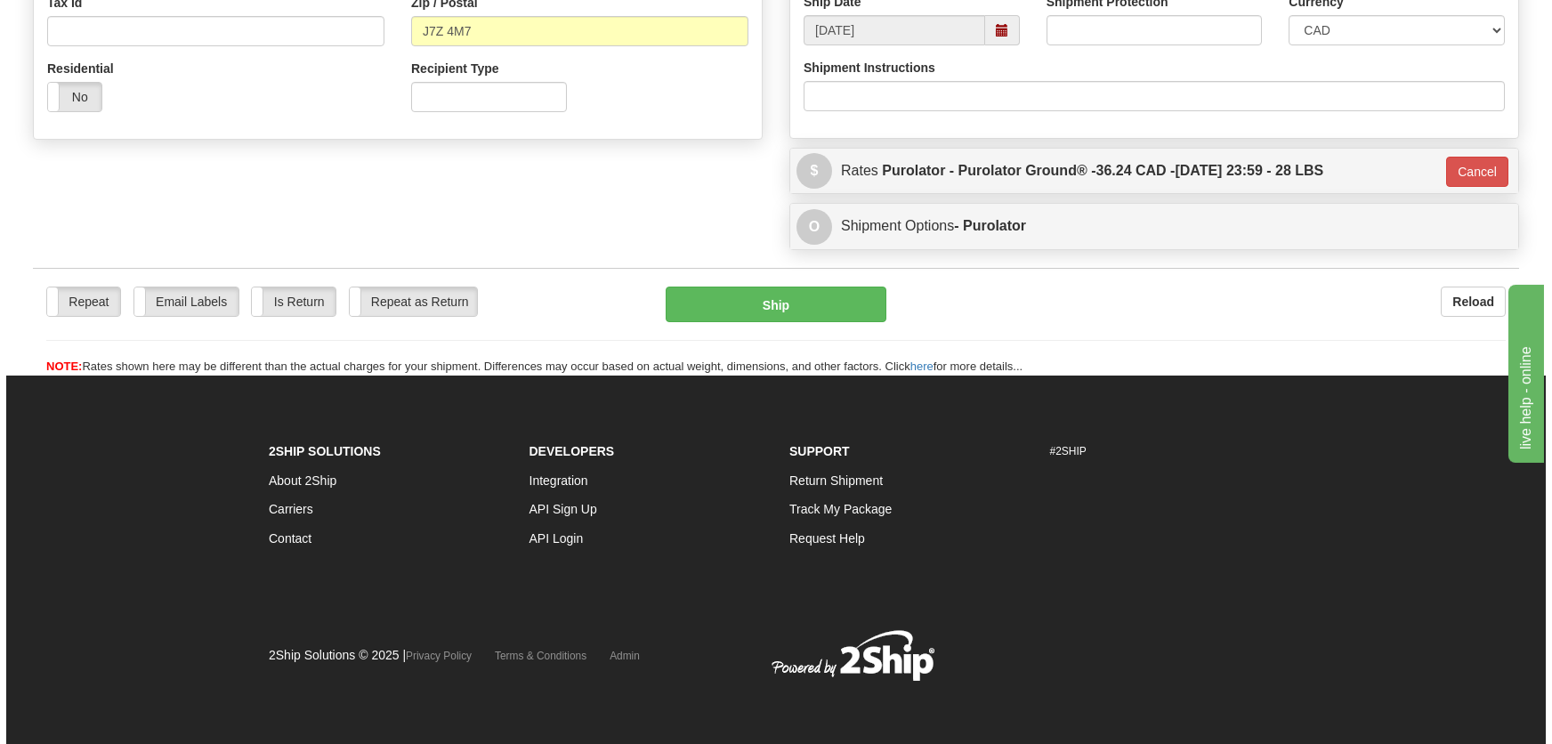
scroll to position [577, 0]
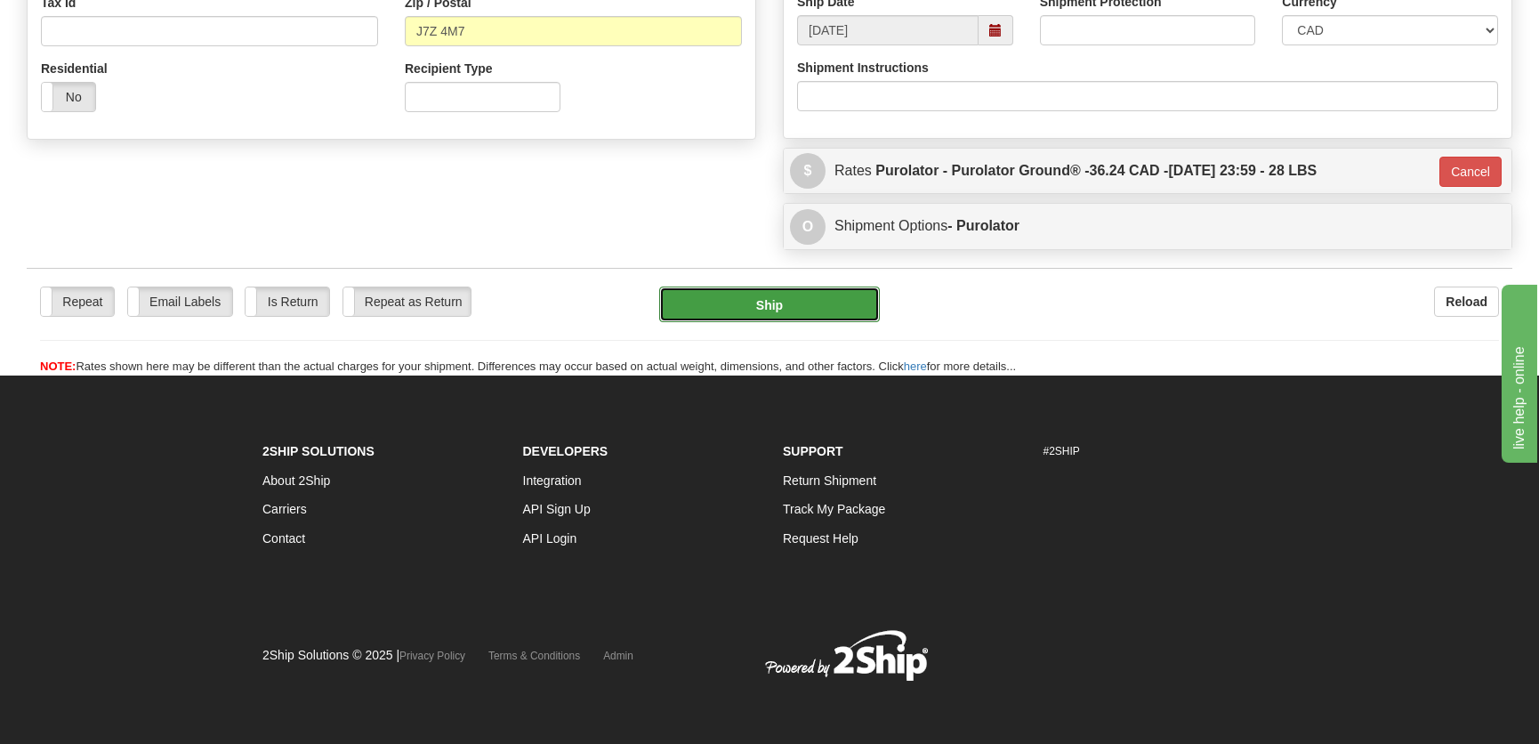
click at [791, 311] on button "Ship" at bounding box center [769, 304] width 221 height 36
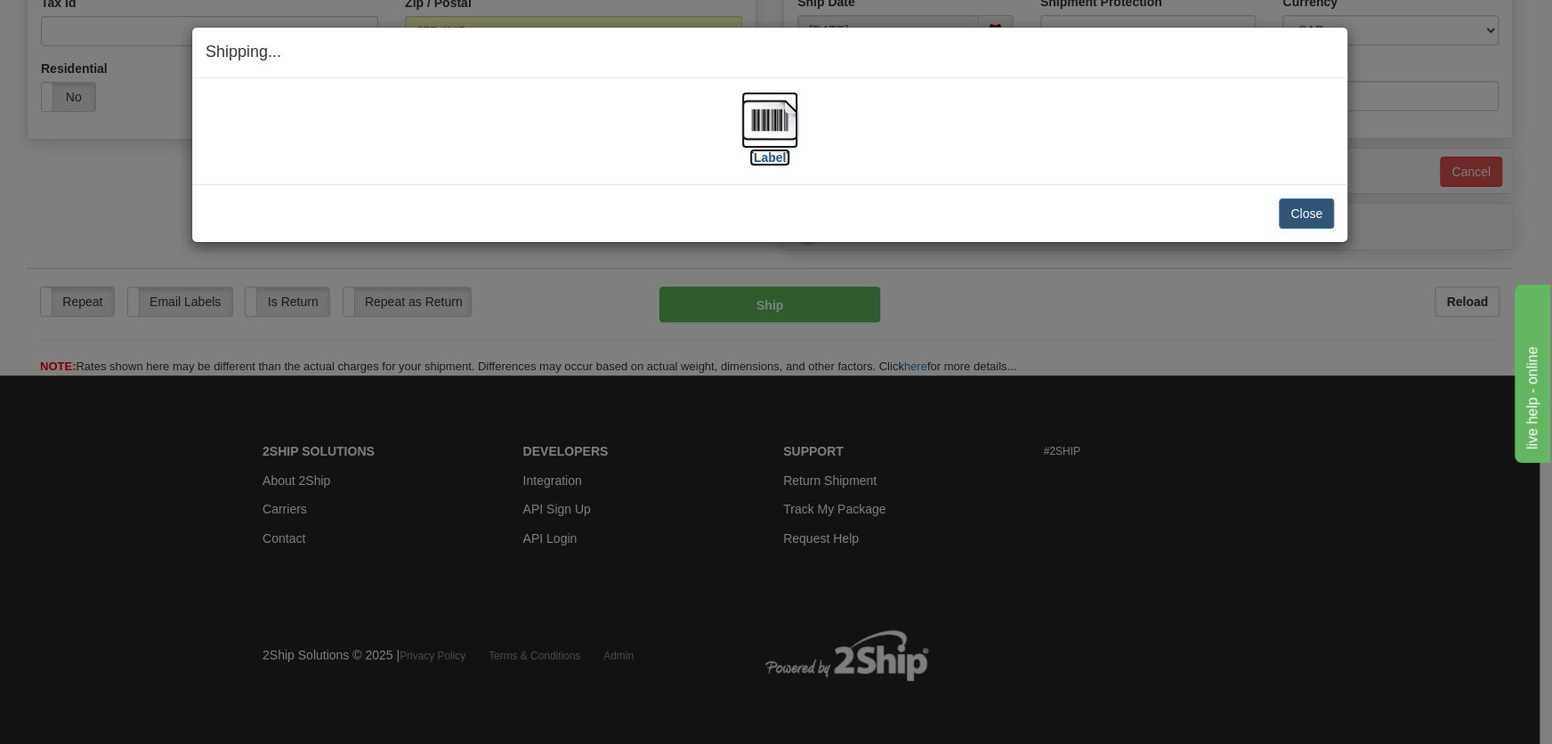
click at [787, 141] on img at bounding box center [769, 120] width 57 height 57
click at [1301, 207] on button "Close" at bounding box center [1306, 213] width 55 height 30
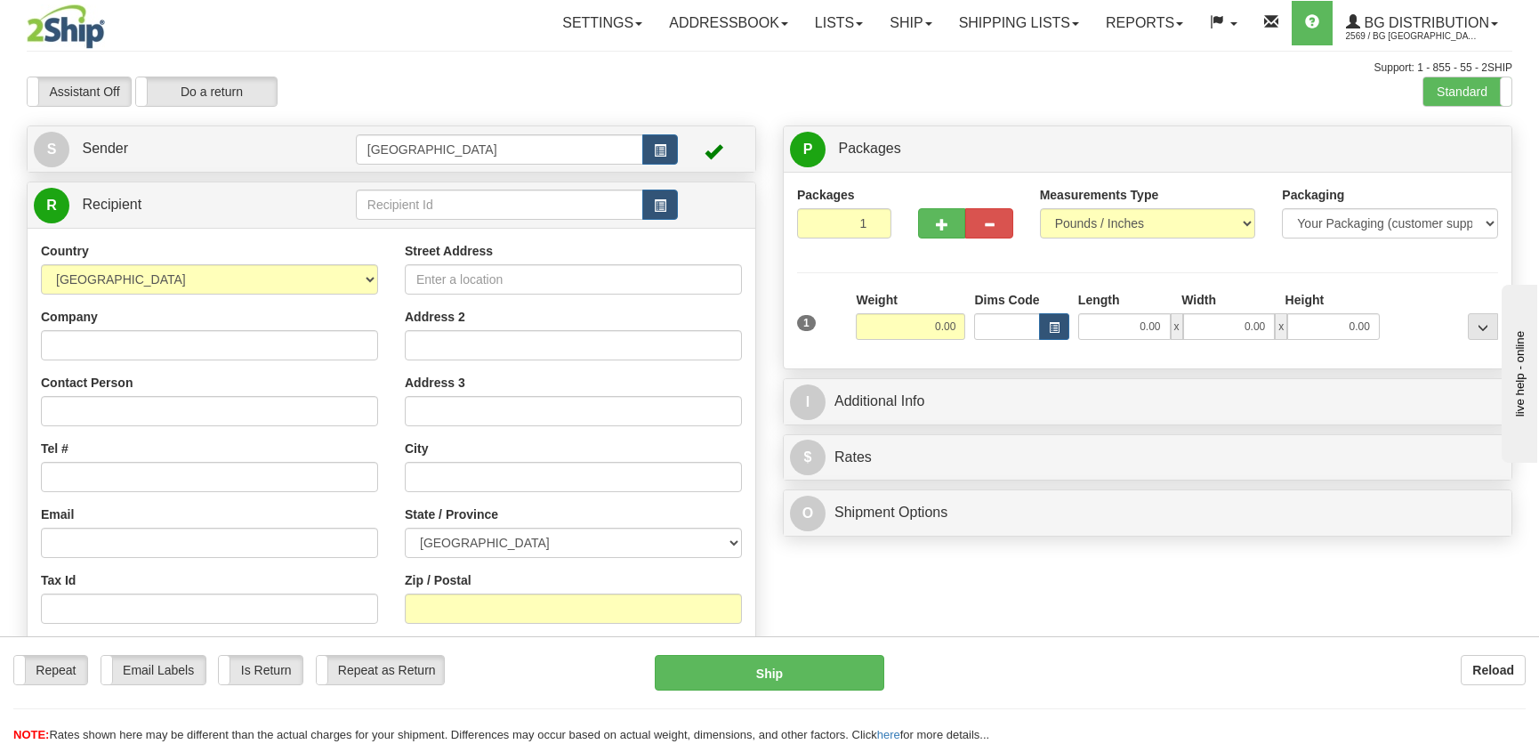
click at [420, 222] on td at bounding box center [517, 205] width 322 height 36
click at [429, 206] on input "text" at bounding box center [499, 205] width 287 height 30
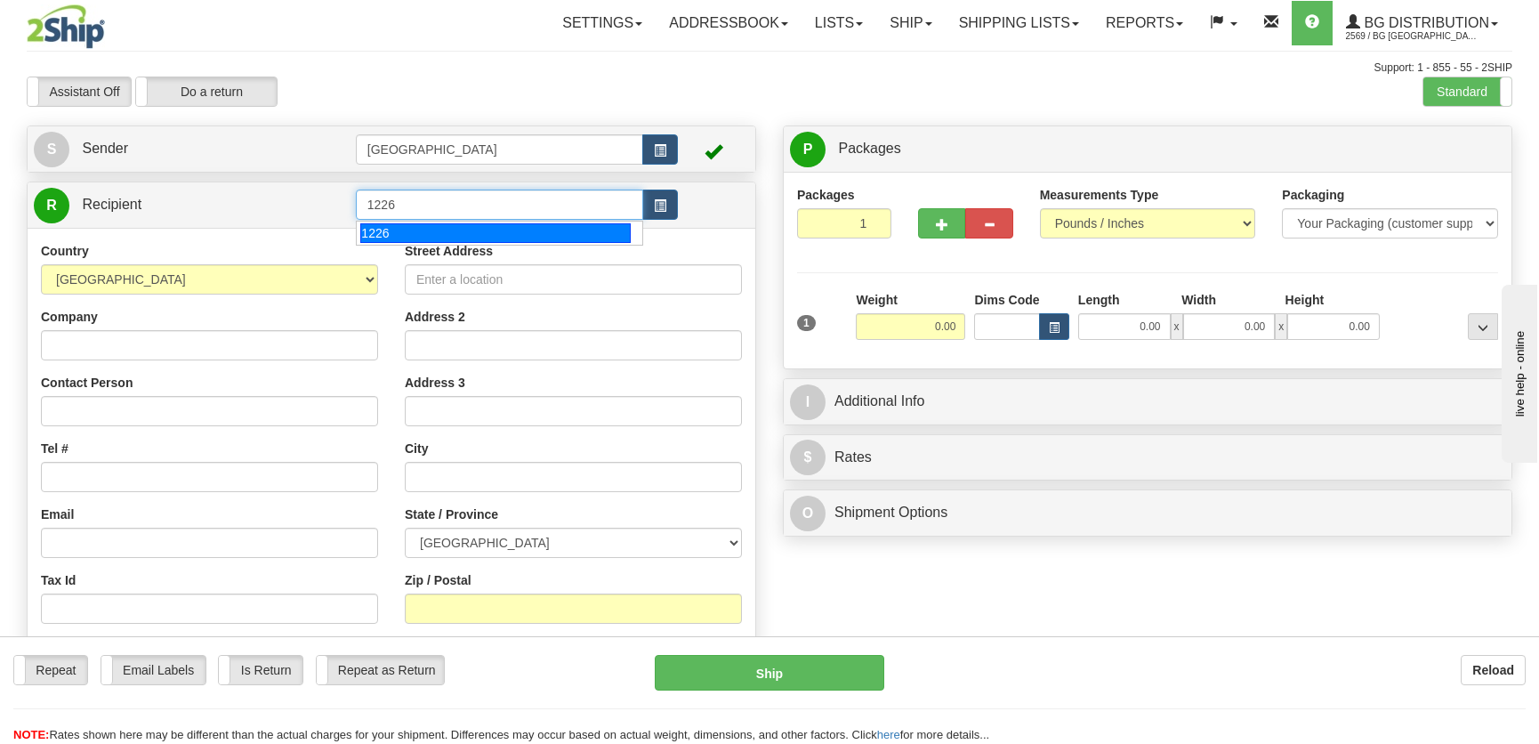
click at [461, 237] on div "1226" at bounding box center [495, 233] width 270 height 20
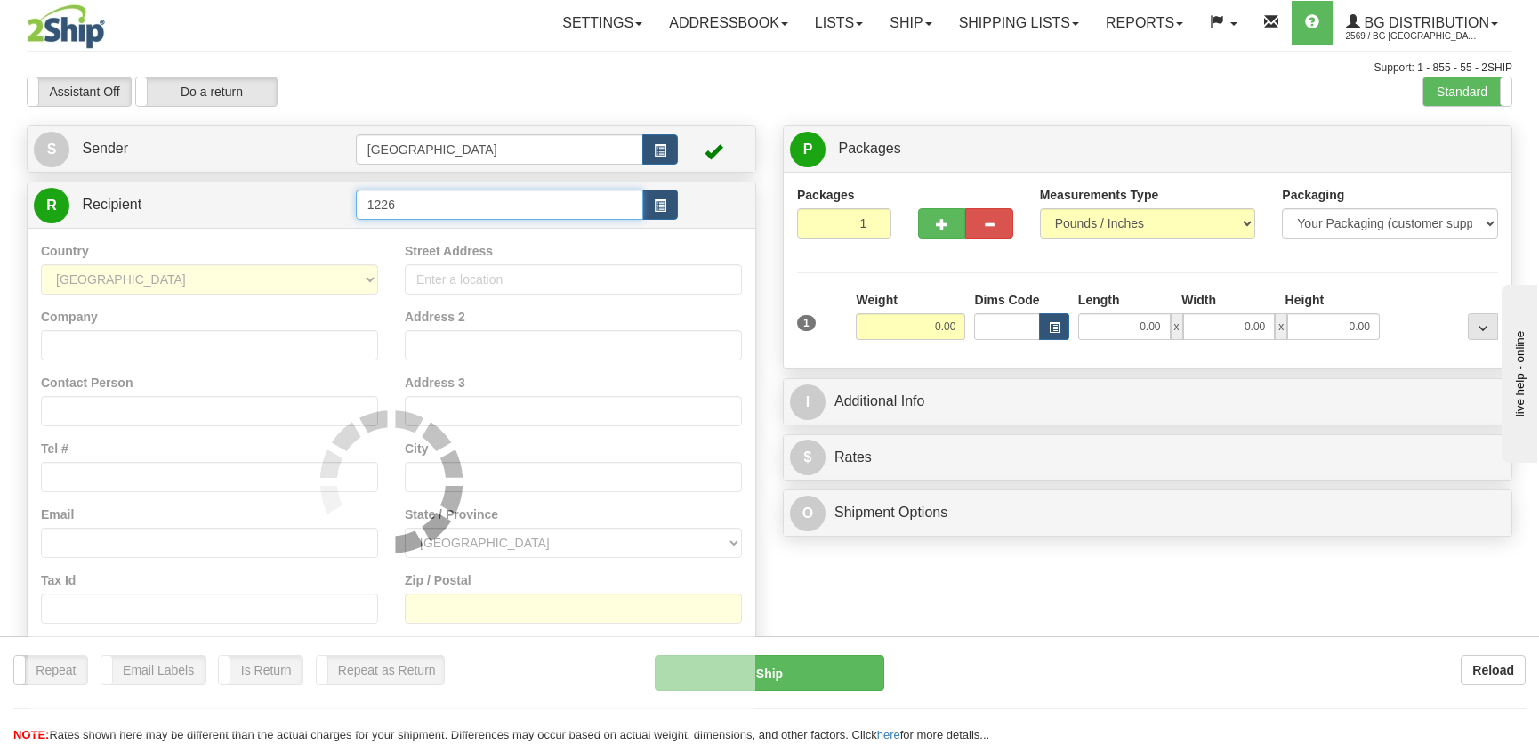
type input "1226"
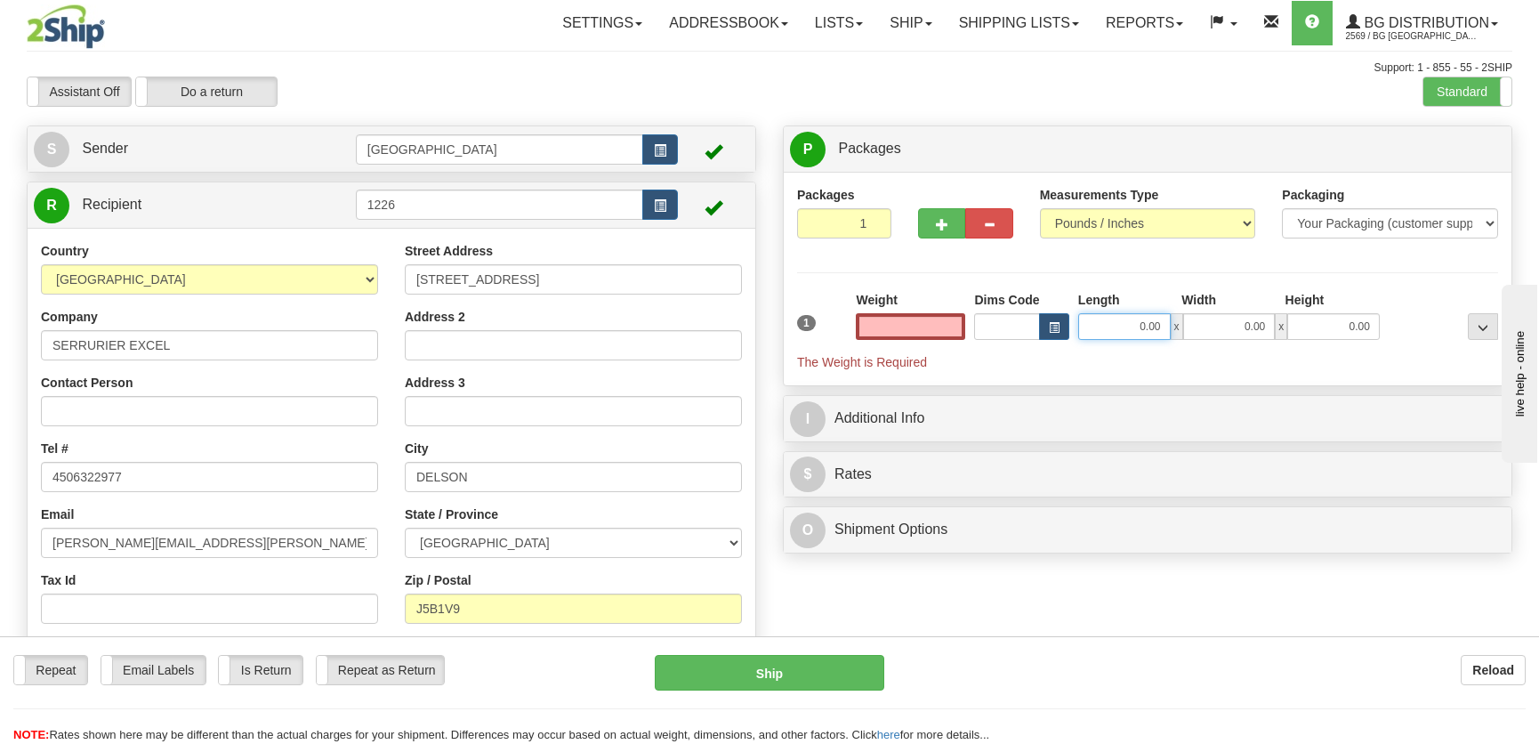
type input "0.00"
click at [1141, 327] on input "0.00" at bounding box center [1124, 326] width 93 height 27
type input "23.00"
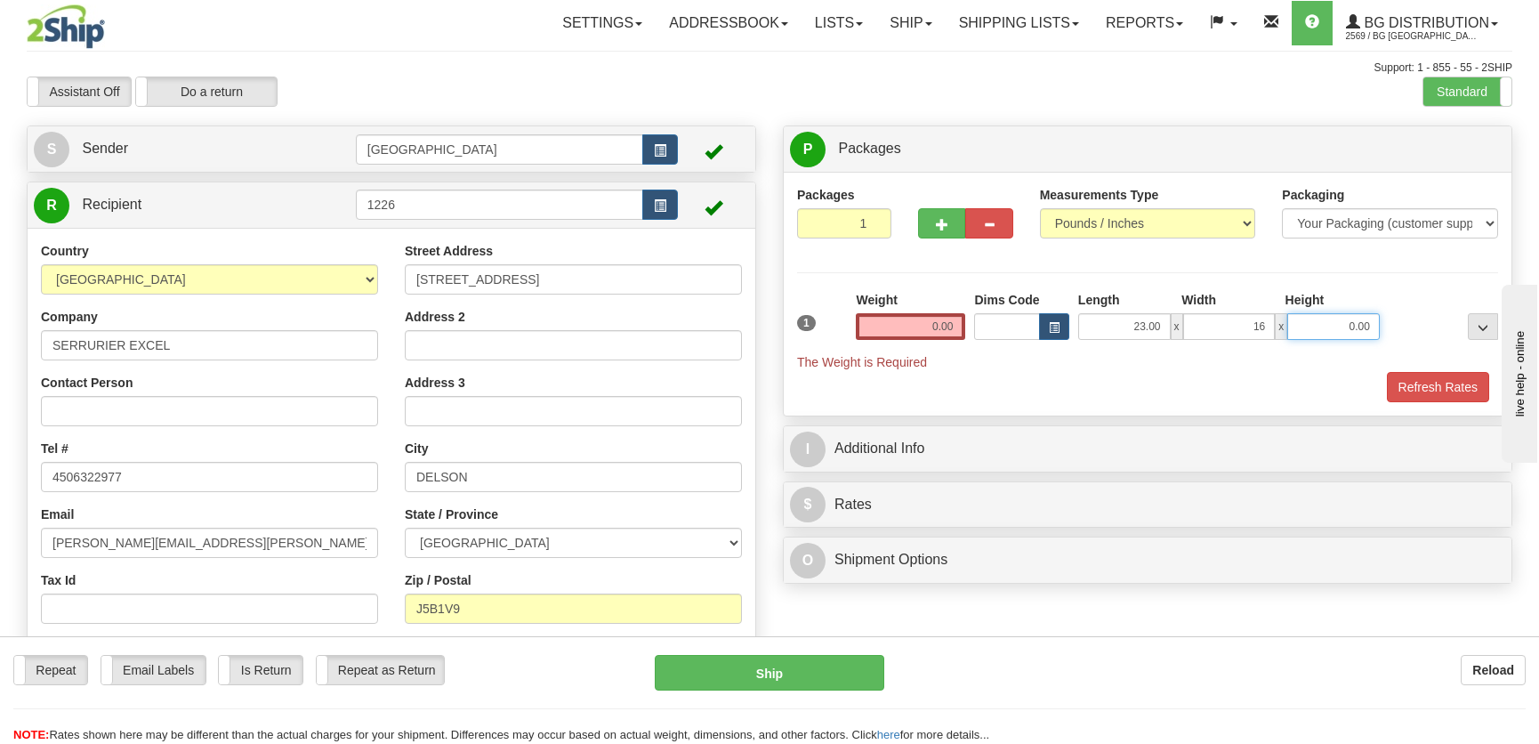
type input "16.00"
click at [915, 325] on input "0.00" at bounding box center [910, 326] width 109 height 27
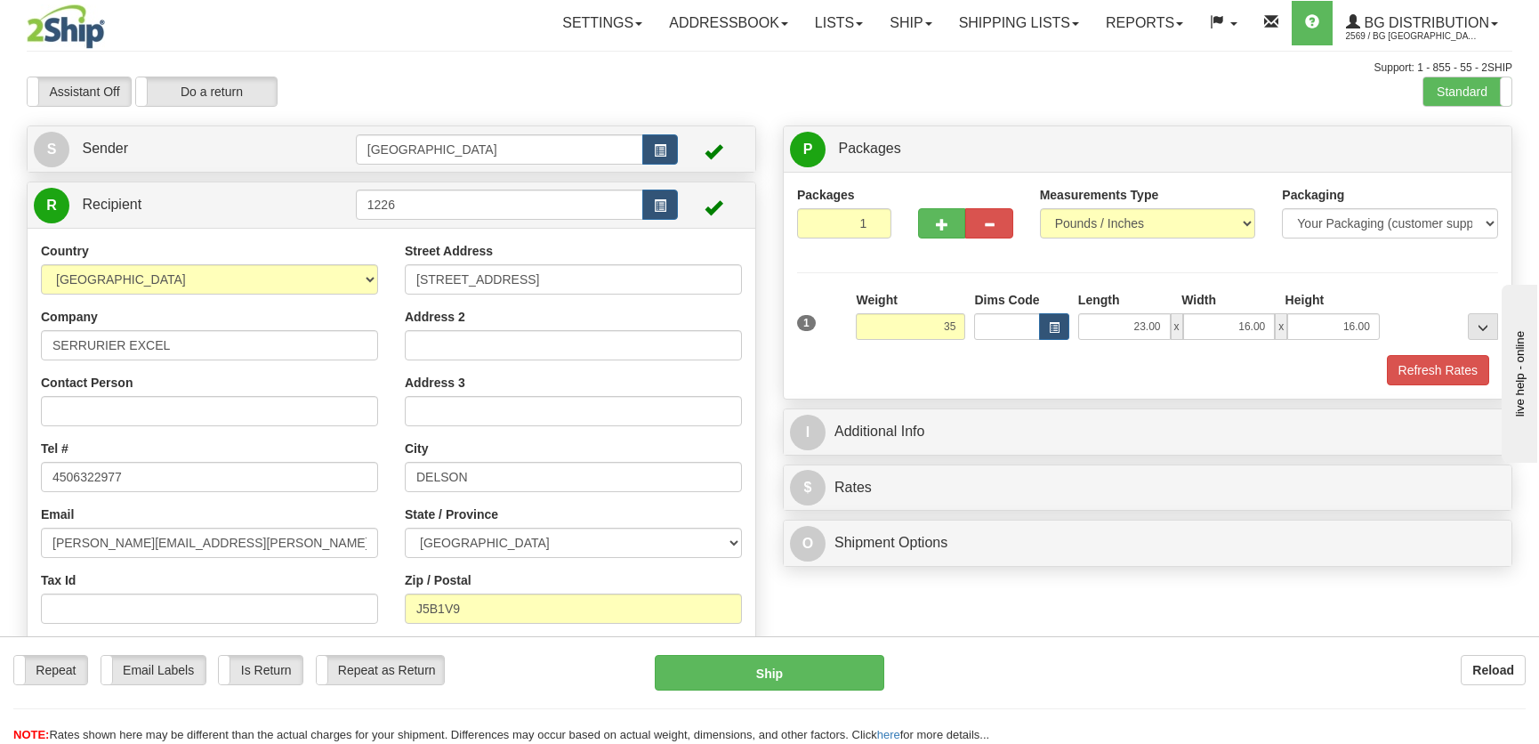
click at [1403, 389] on div "Packages 1 1 Measurements Type" at bounding box center [1148, 285] width 728 height 227
type input "35.00"
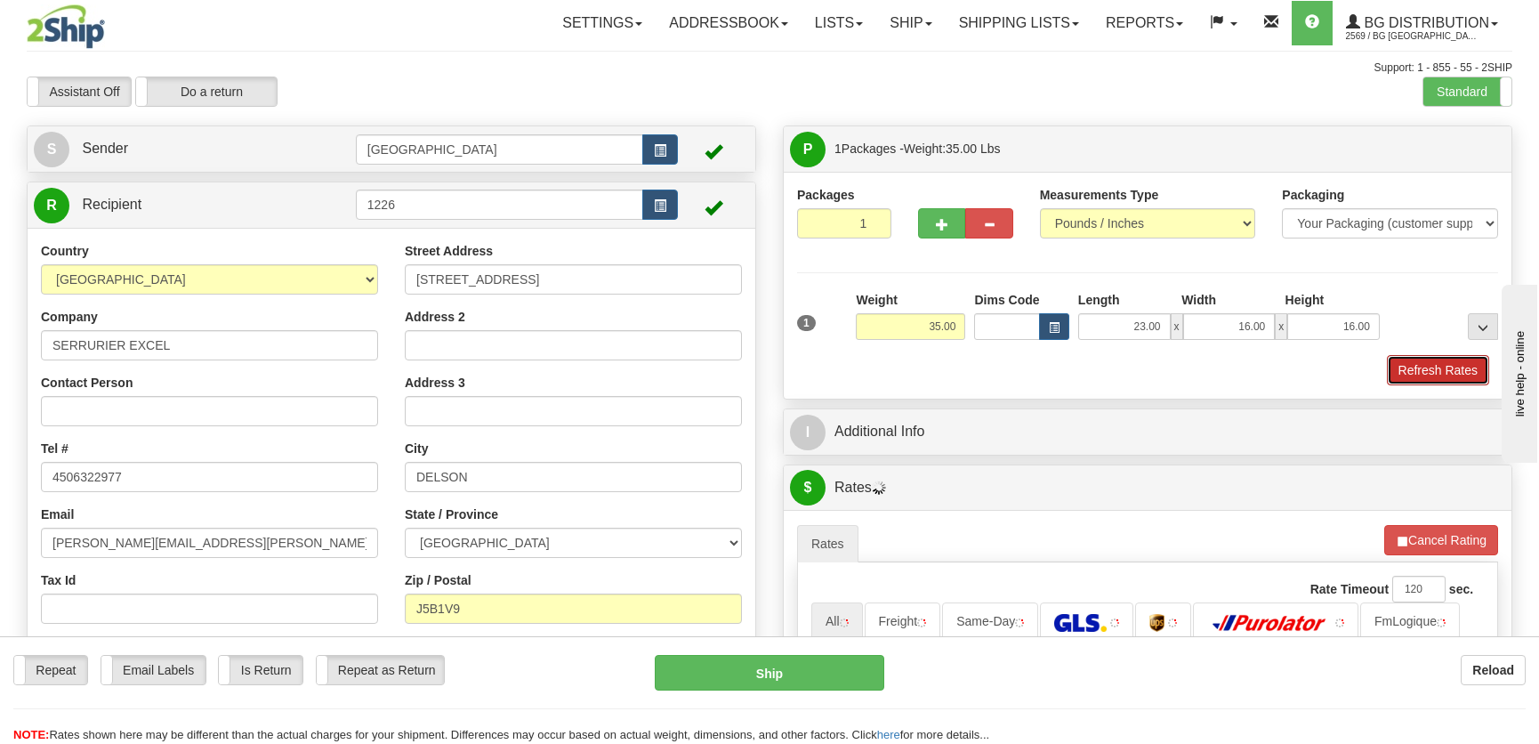
click at [1412, 375] on button "Refresh Rates" at bounding box center [1438, 370] width 102 height 30
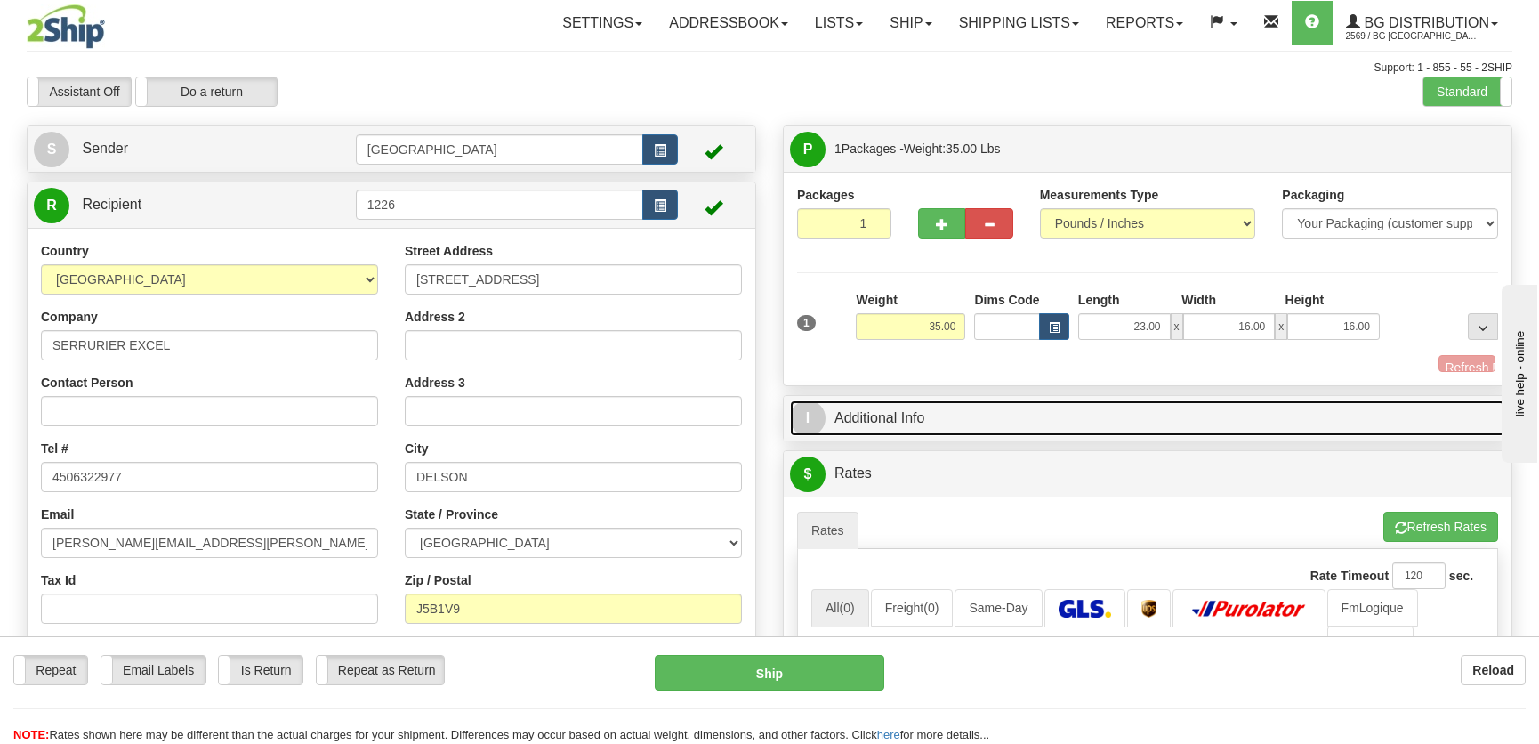
click at [1279, 408] on link "I Additional Info" at bounding box center [1147, 418] width 715 height 36
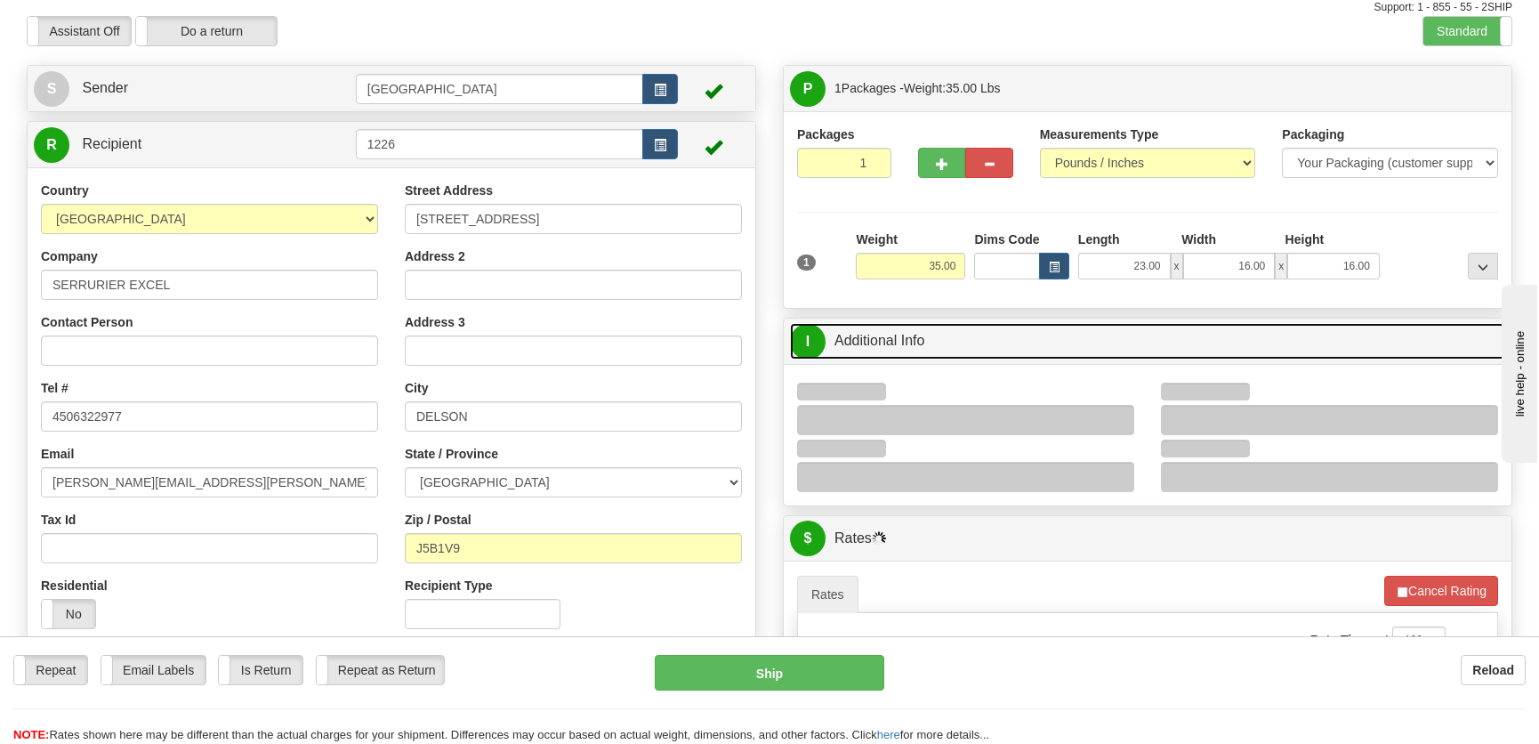
scroll to position [323, 0]
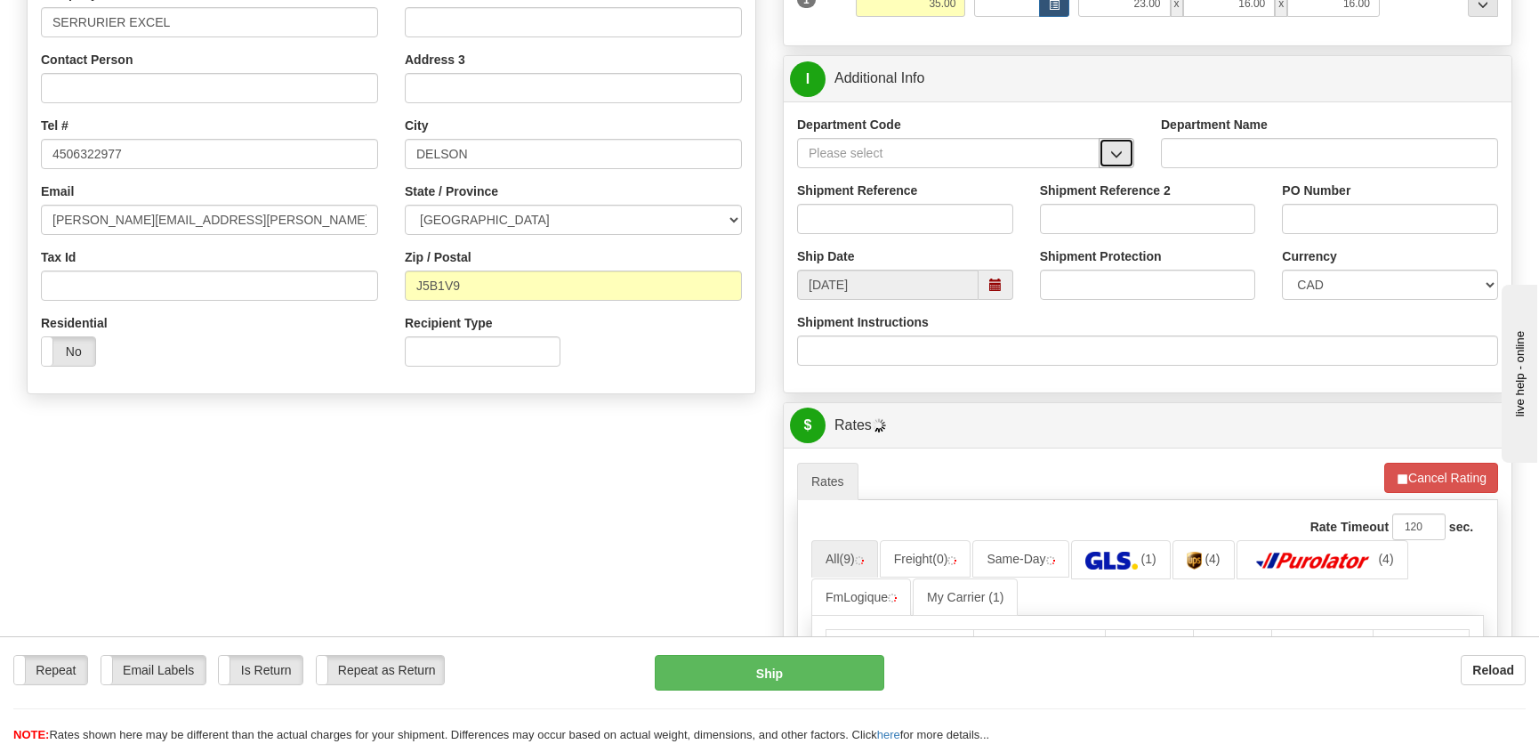
click at [1126, 151] on button "button" at bounding box center [1117, 153] width 36 height 30
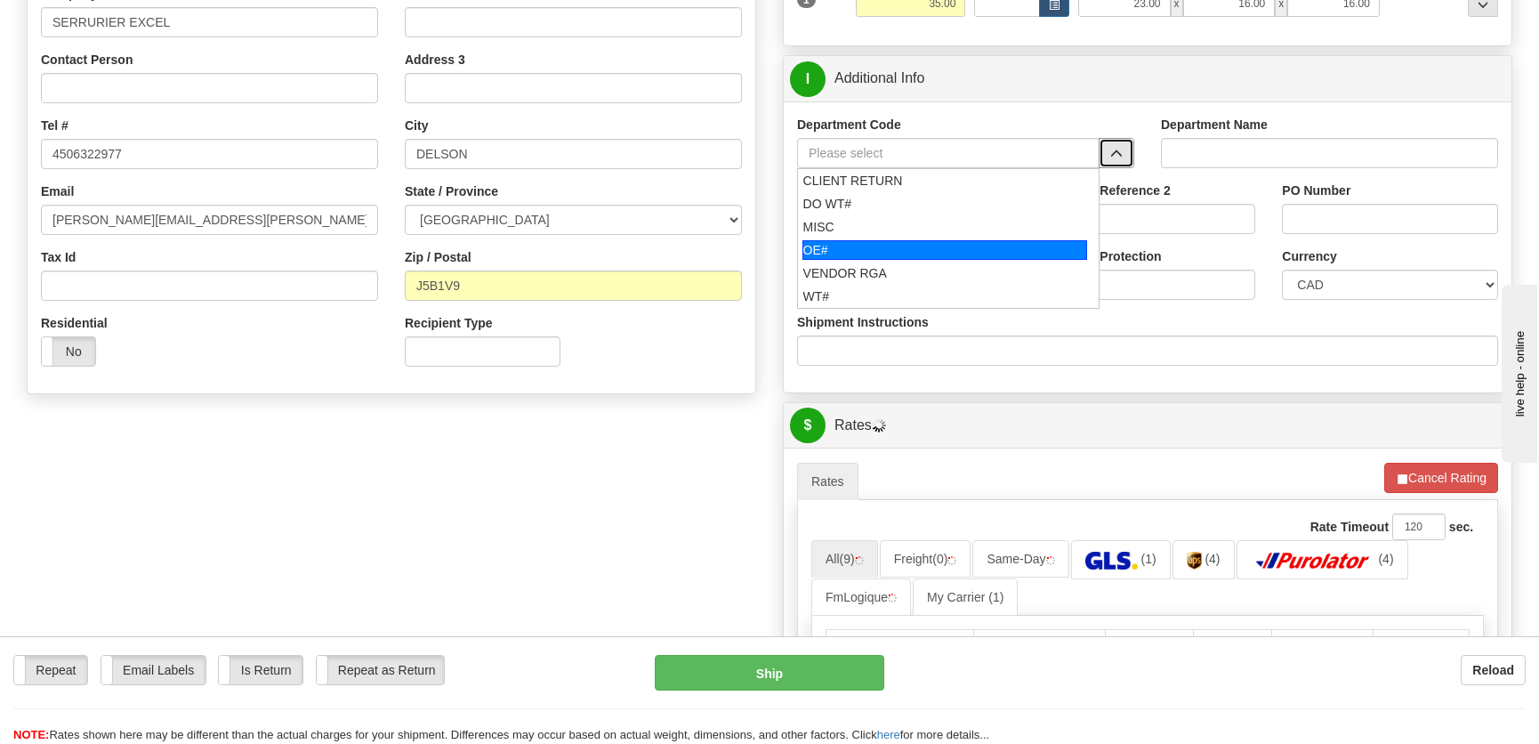
click at [872, 246] on div "OE#" at bounding box center [946, 250] width 286 height 20
type input "OE#"
type input "ORDERS"
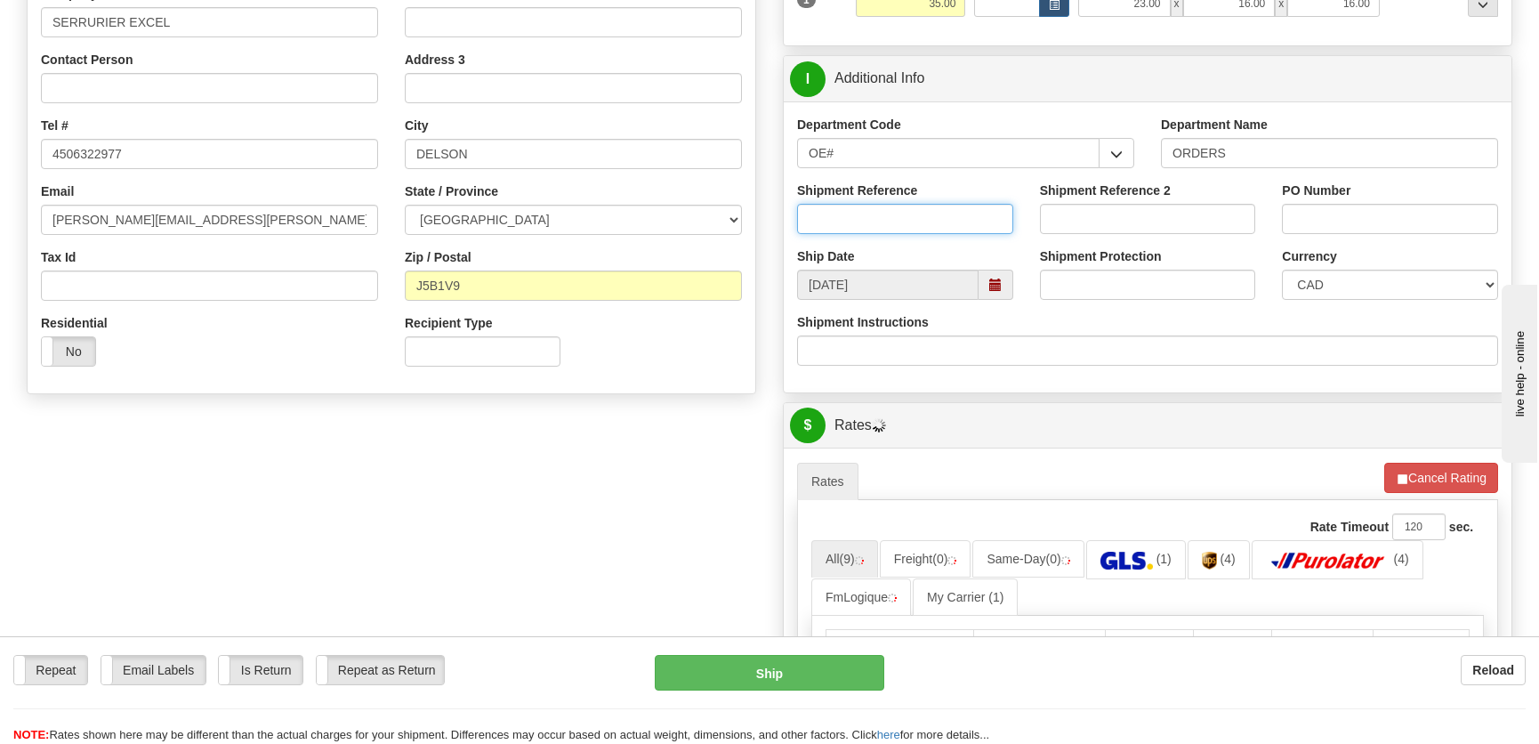
click at [884, 222] on input "Shipment Reference" at bounding box center [905, 219] width 216 height 30
type input "50322274-00"
click at [1302, 214] on input "PO Number" at bounding box center [1390, 219] width 216 height 30
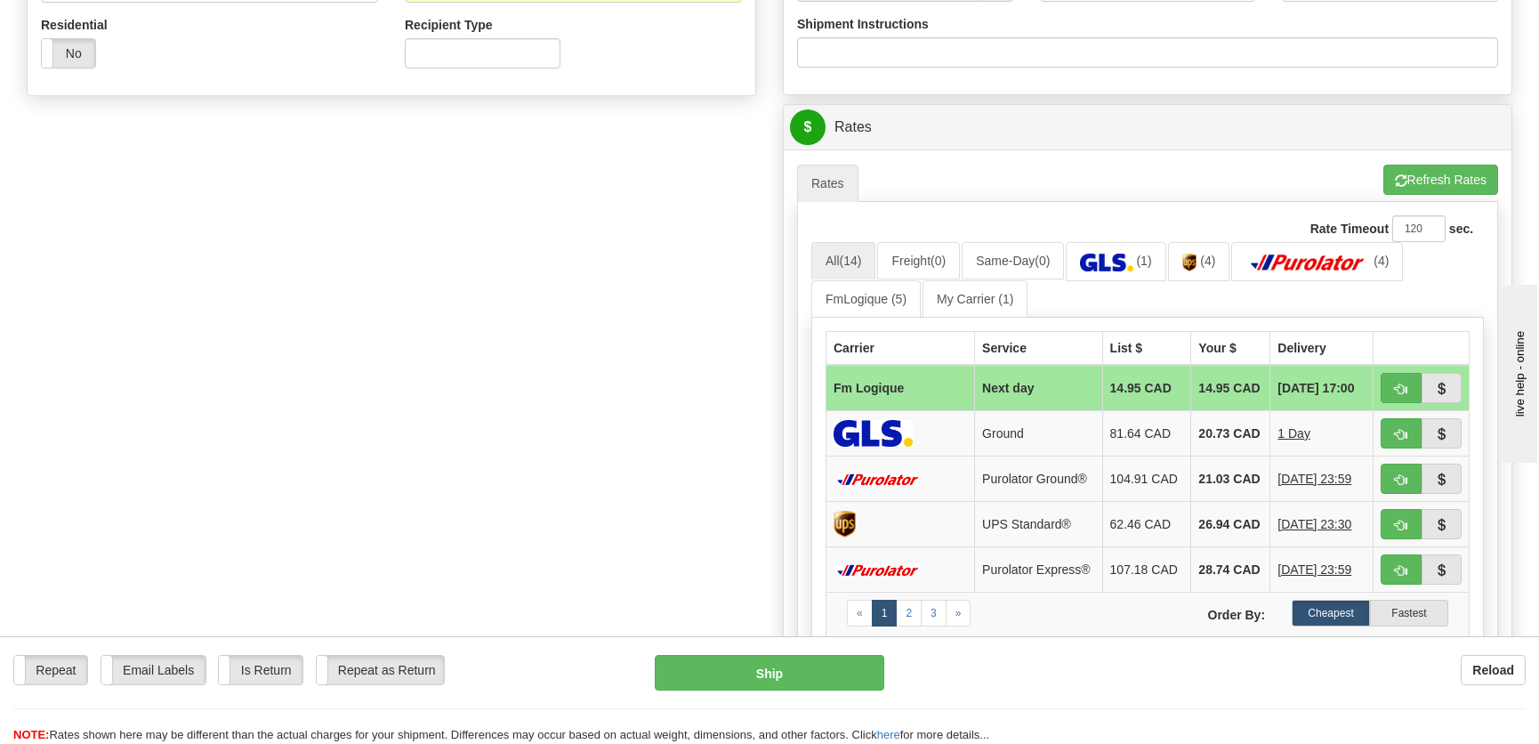
scroll to position [728, 0]
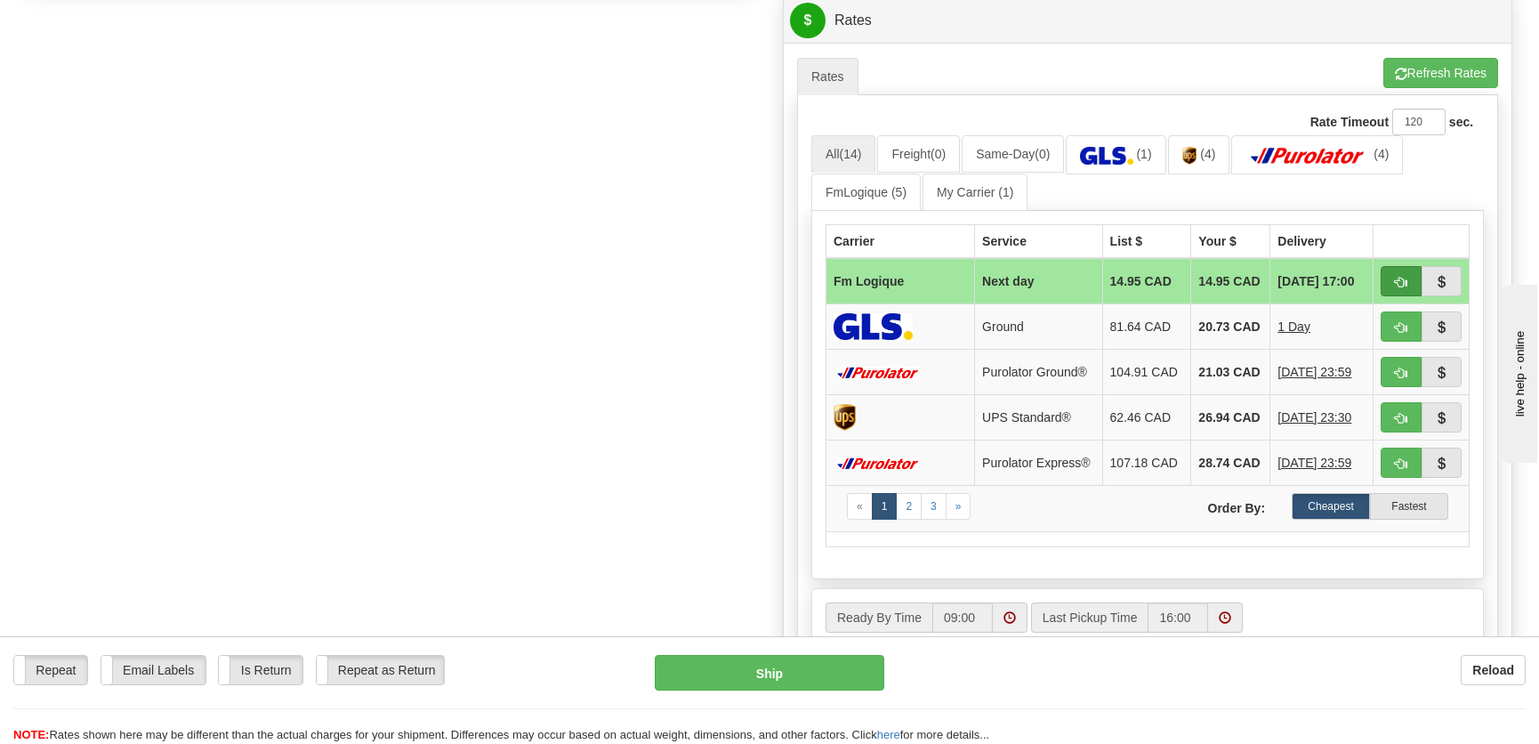
type input "."
click at [1397, 280] on span "button" at bounding box center [1401, 283] width 12 height 12
type input "jour"
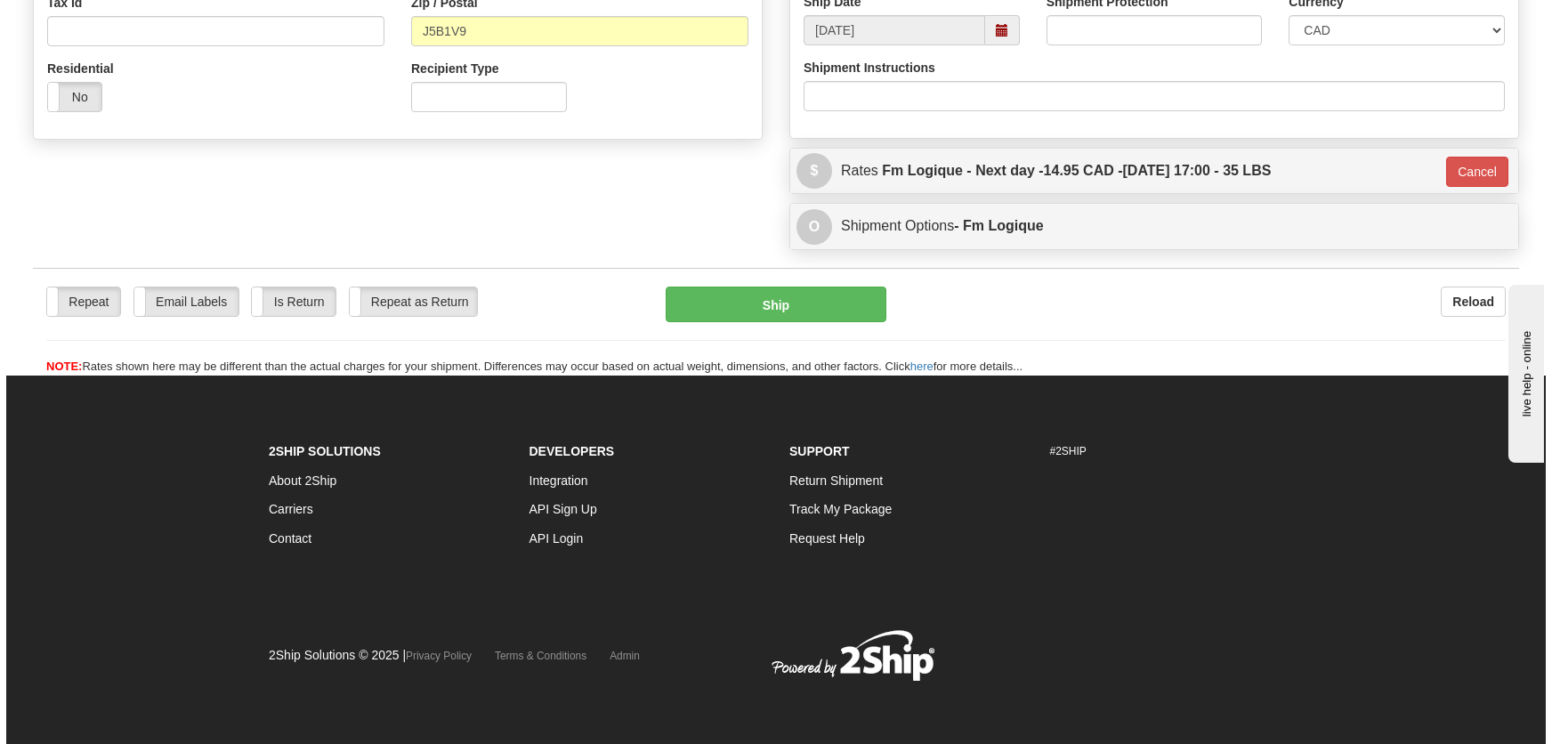
scroll to position [577, 0]
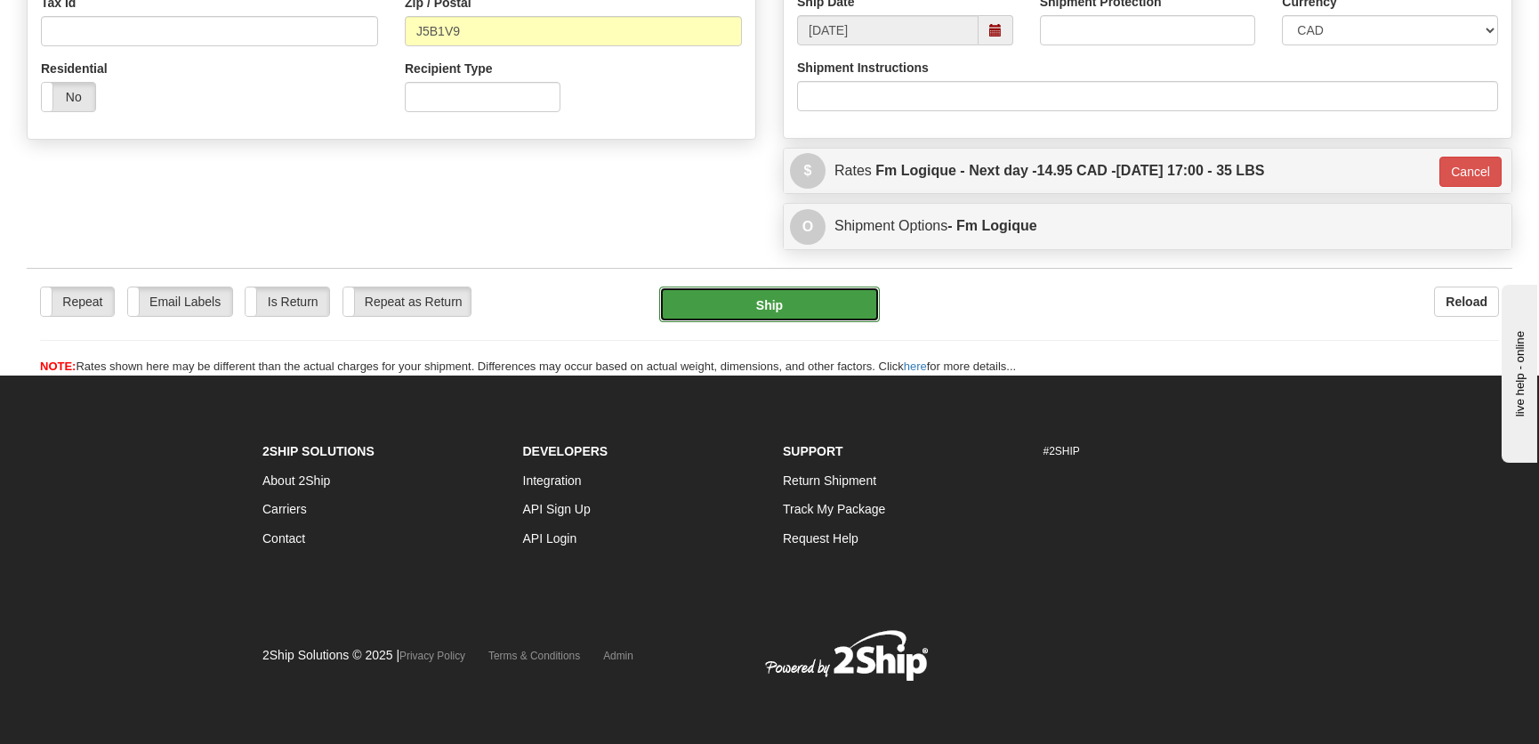
click at [801, 302] on button "Ship" at bounding box center [769, 304] width 221 height 36
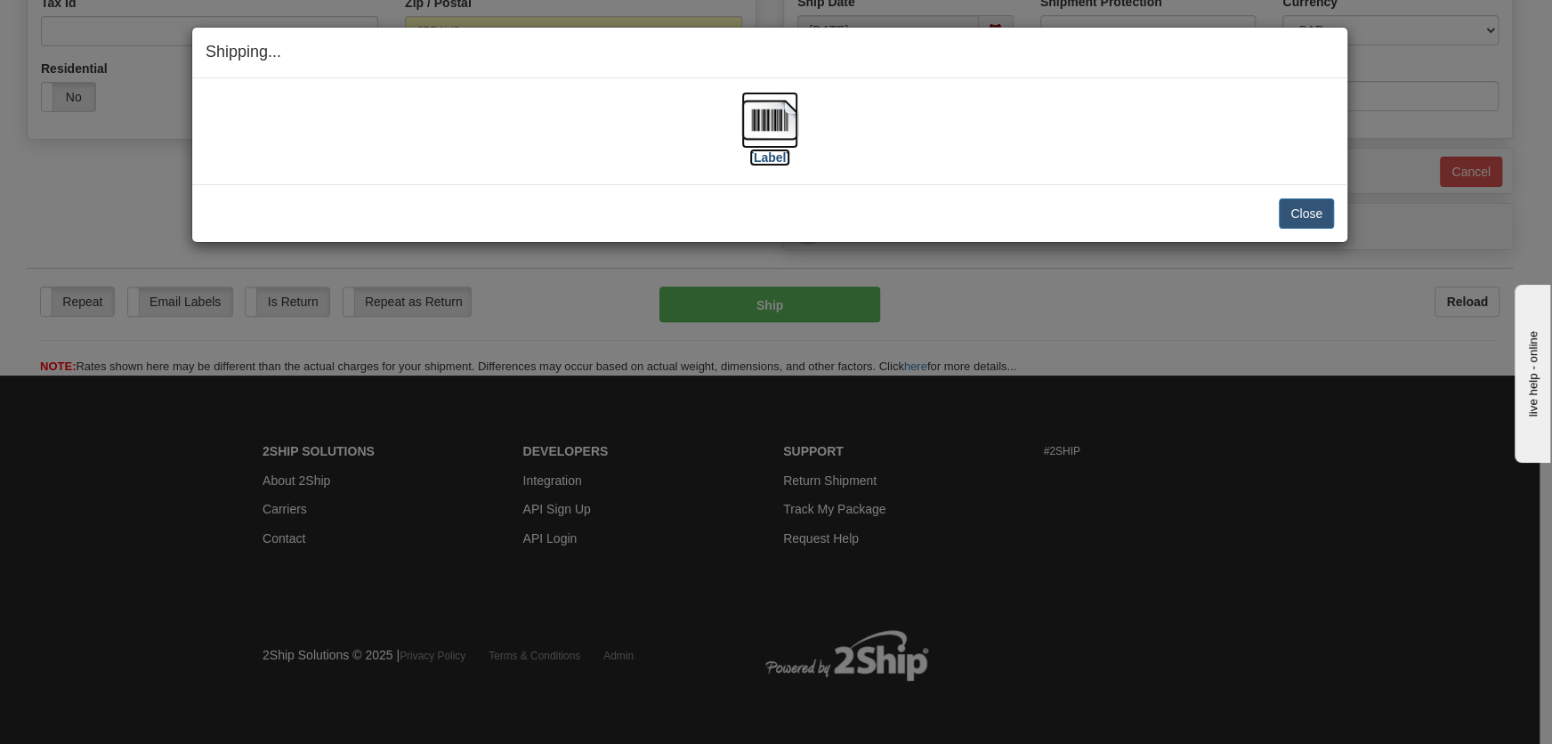
click at [772, 109] on img at bounding box center [769, 120] width 57 height 57
click at [1299, 217] on button "Close" at bounding box center [1306, 213] width 55 height 30
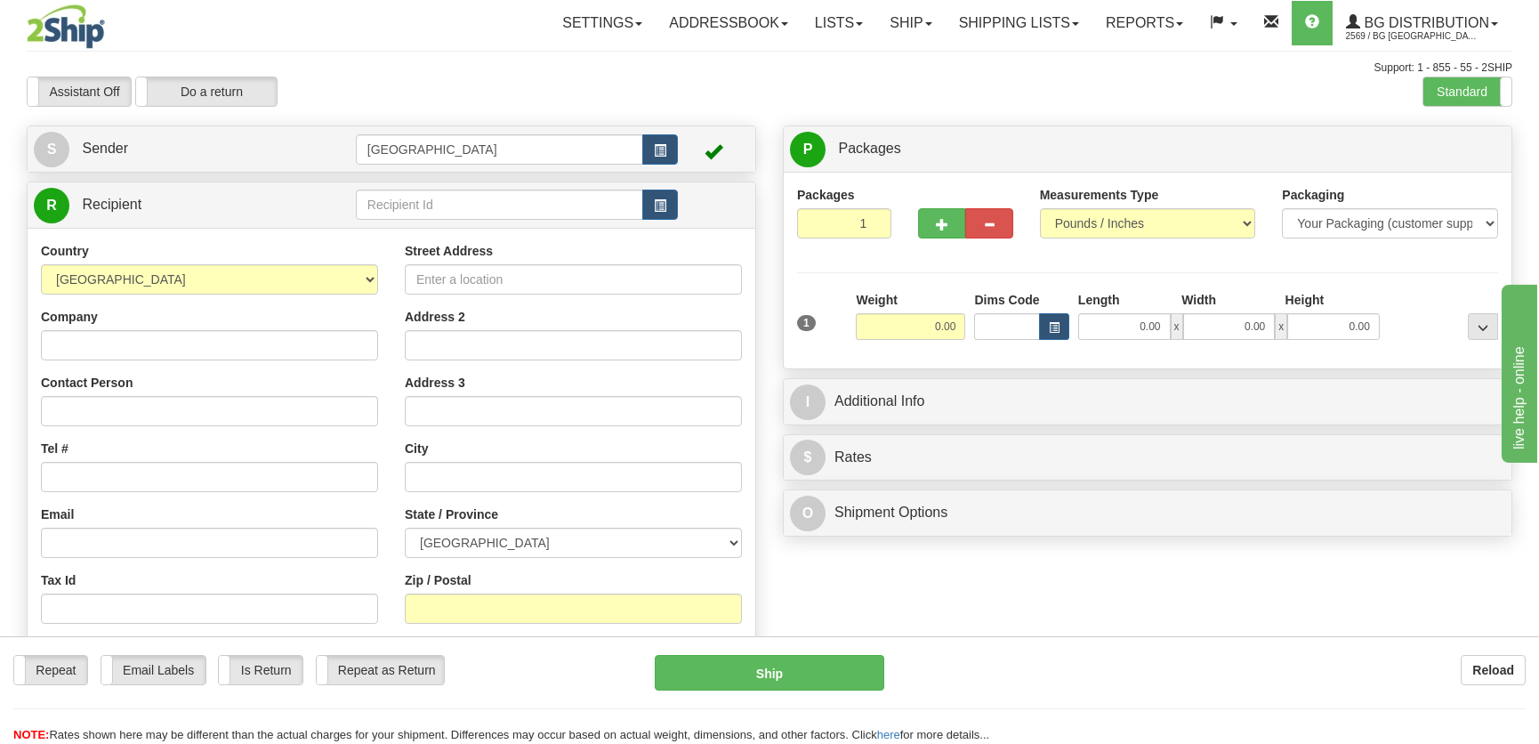
click at [408, 180] on div "Create a label for the return Create Pickup Without Label S Sender [GEOGRAPHIC_…" at bounding box center [391, 434] width 756 height 618
click at [424, 221] on td at bounding box center [517, 205] width 322 height 36
click at [428, 209] on input "text" at bounding box center [499, 205] width 287 height 30
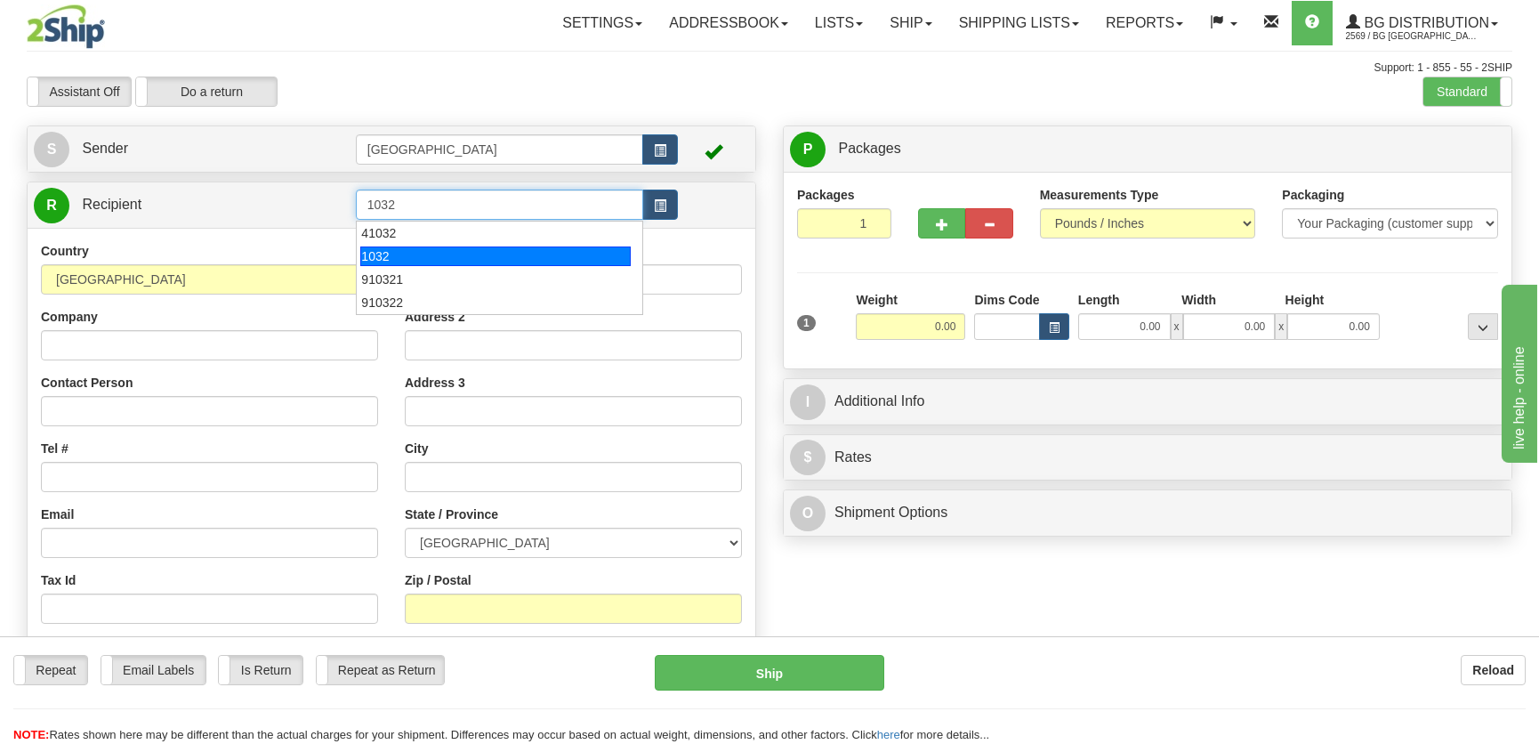
drag, startPoint x: 431, startPoint y: 233, endPoint x: 432, endPoint y: 259, distance: 25.8
click at [432, 259] on ul "41032 1032 910321 910322" at bounding box center [499, 268] width 287 height 94
click at [432, 259] on div "1032" at bounding box center [495, 256] width 270 height 20
type input "1032"
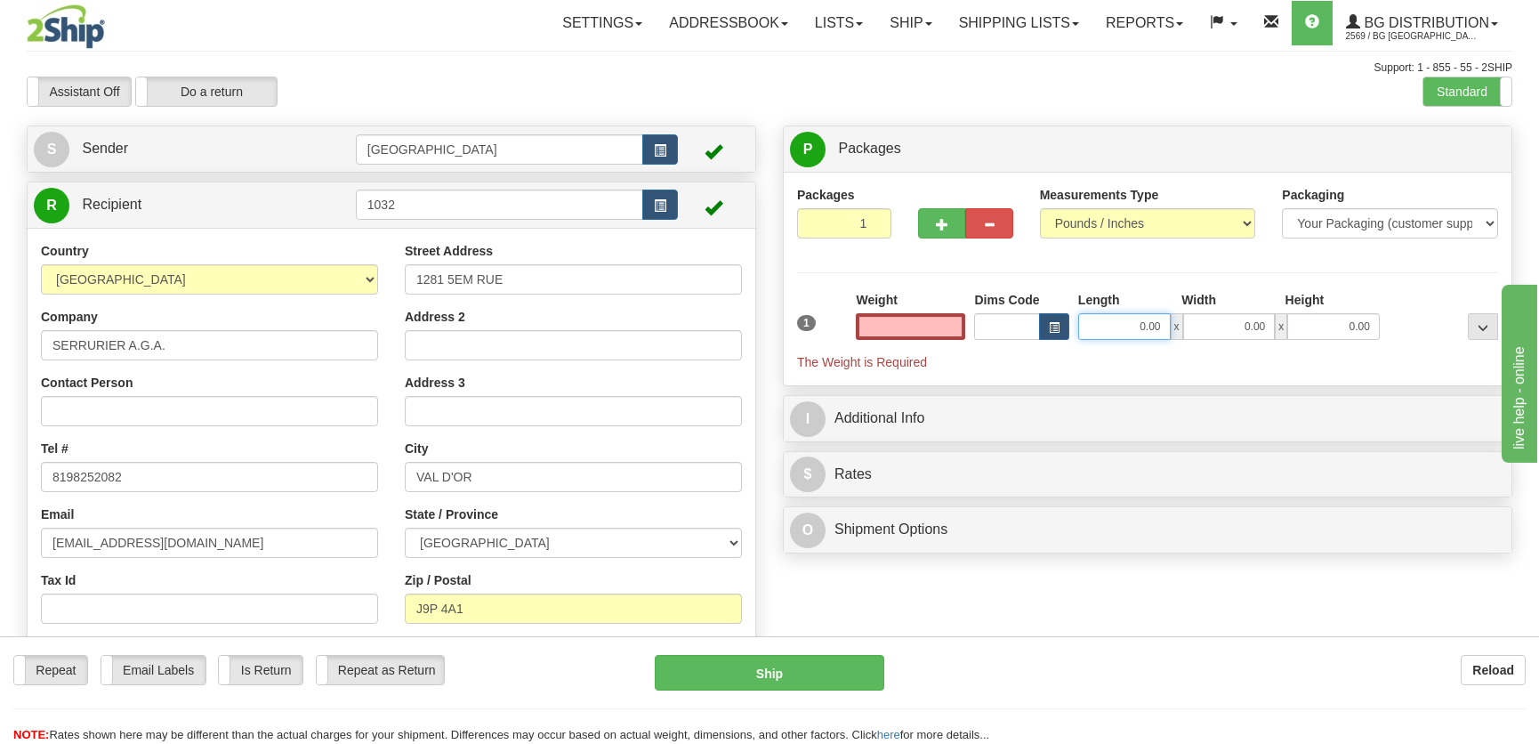
type input "0.00"
click at [1131, 331] on input "0.00" at bounding box center [1124, 326] width 93 height 27
type input "12.00"
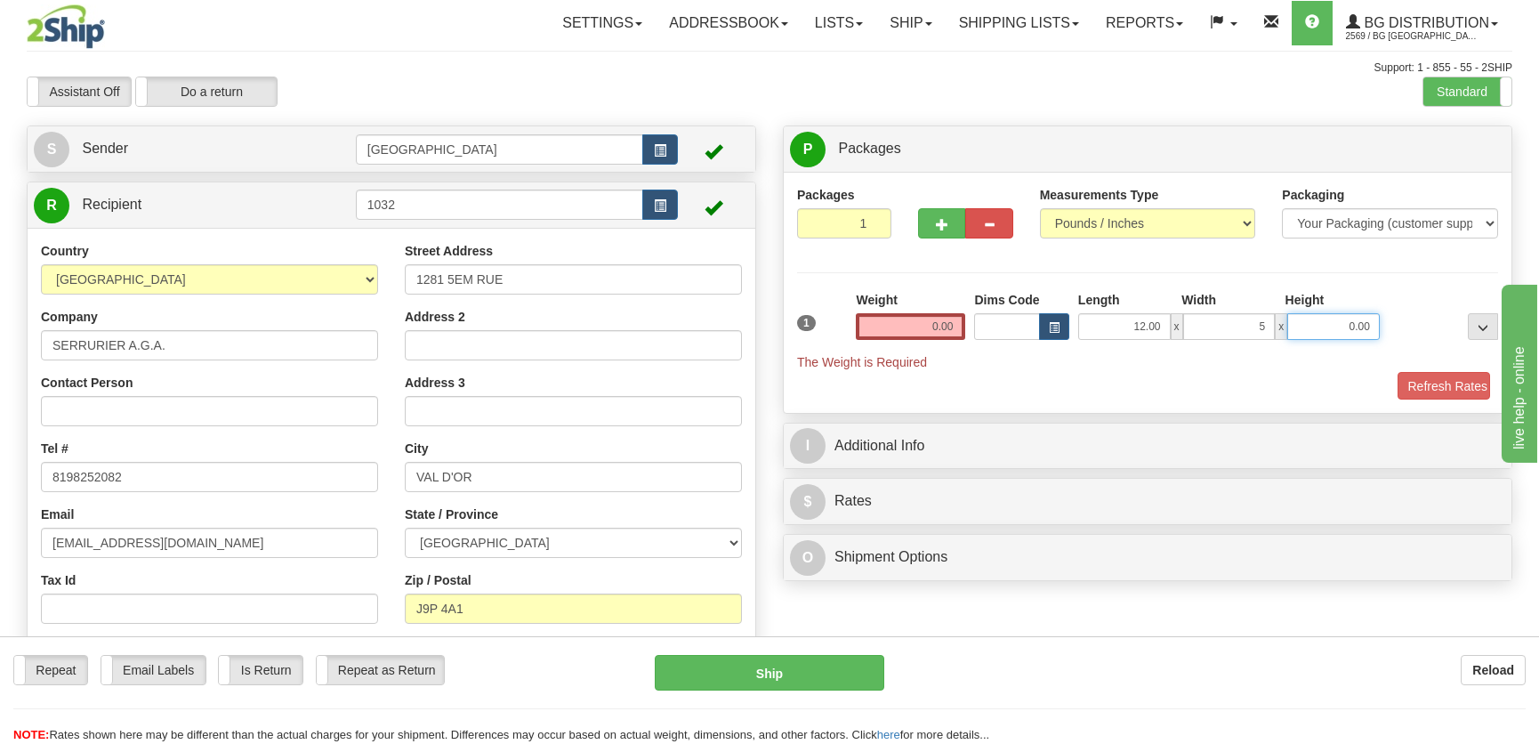
type input "5.00"
type input "7.00"
click at [933, 314] on input "0.00" at bounding box center [910, 326] width 109 height 27
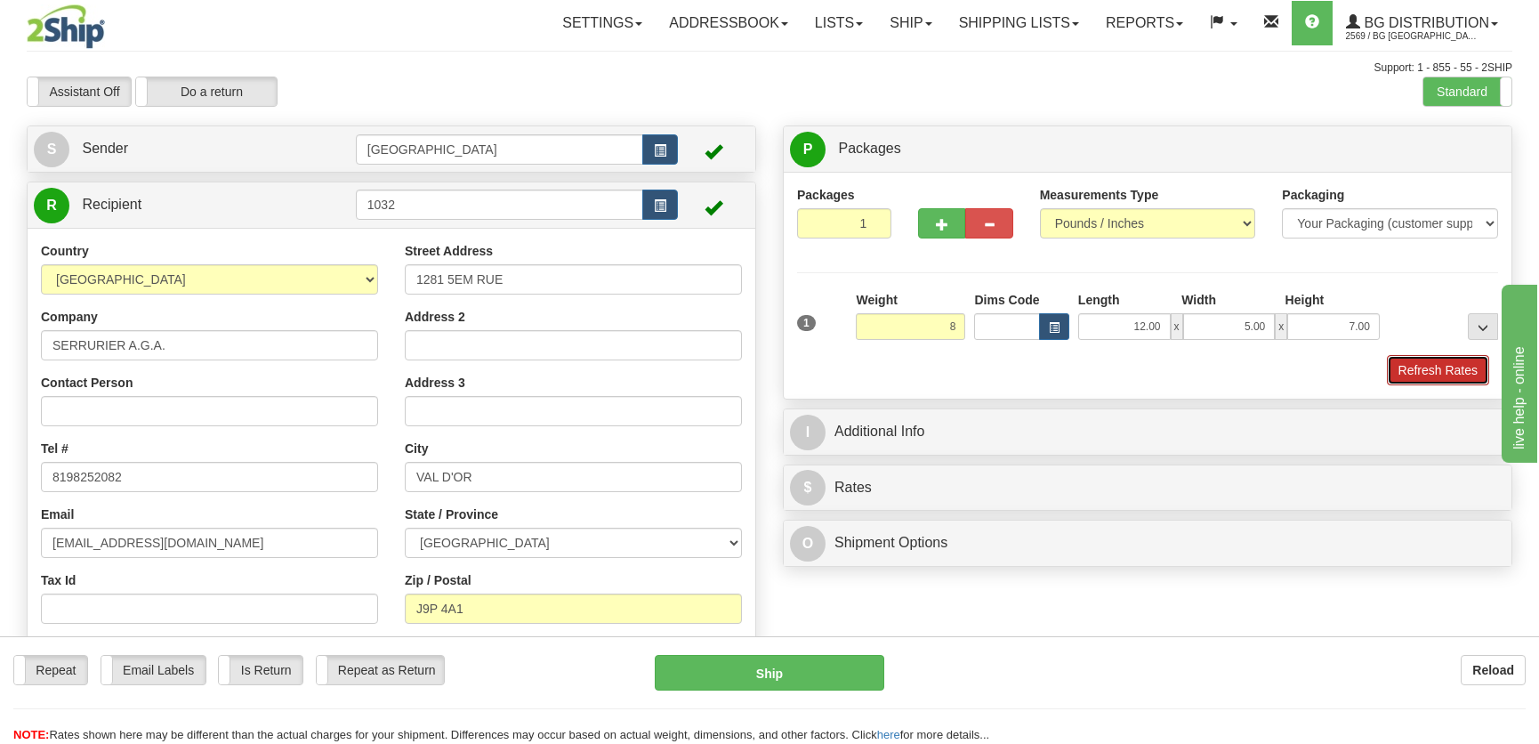
click at [1455, 361] on button "Refresh Rates" at bounding box center [1438, 370] width 102 height 30
type input "8.00"
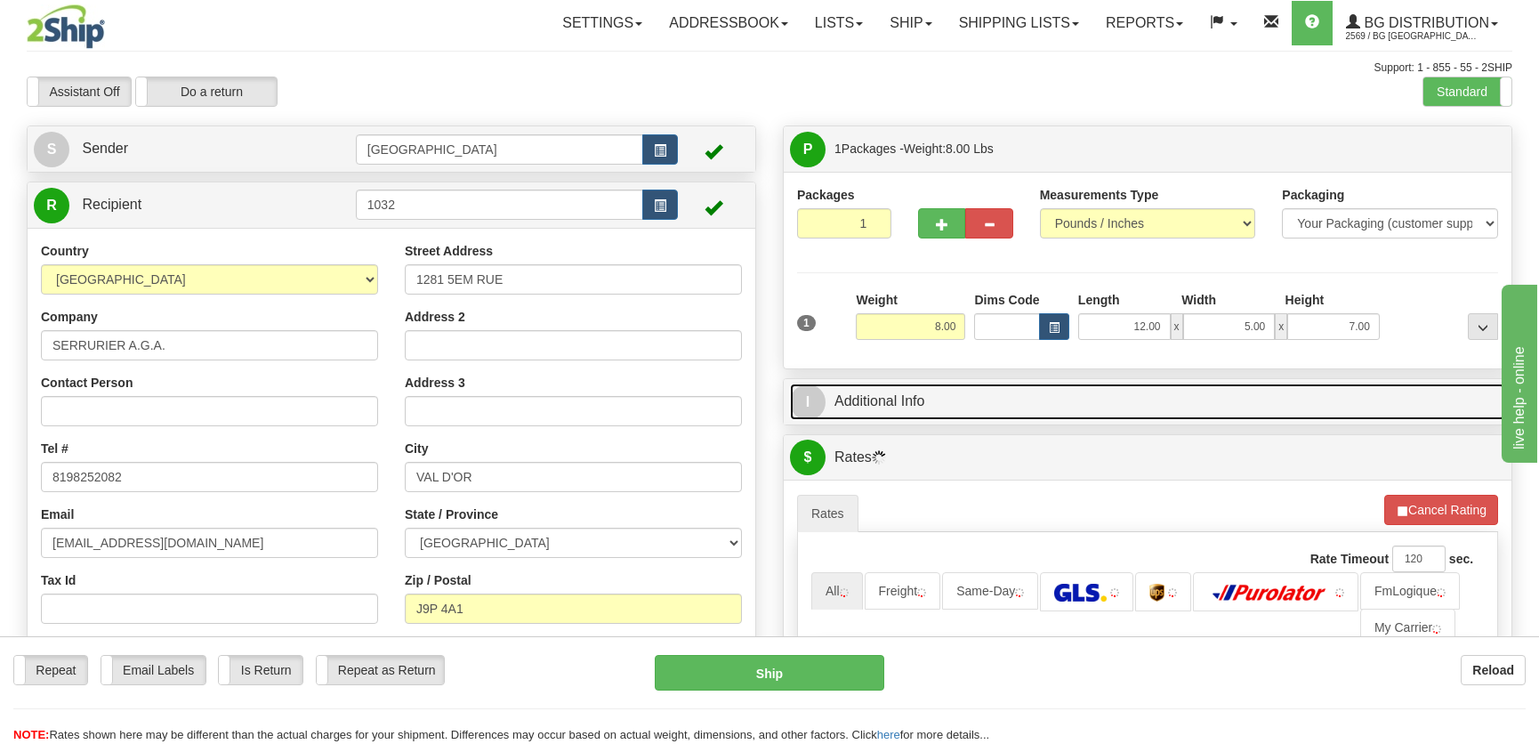
click at [1263, 398] on link "I Additional Info" at bounding box center [1147, 401] width 715 height 36
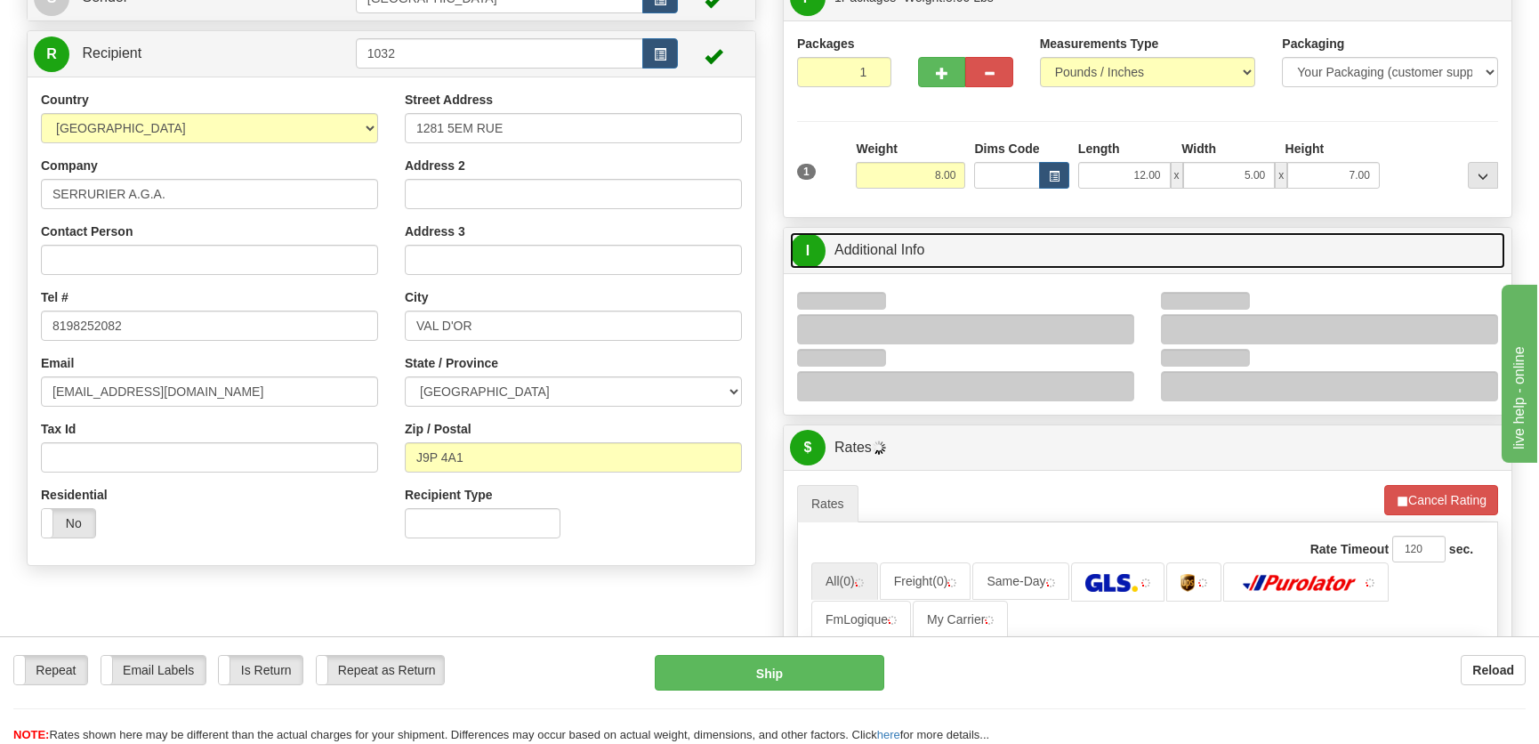
scroll to position [161, 0]
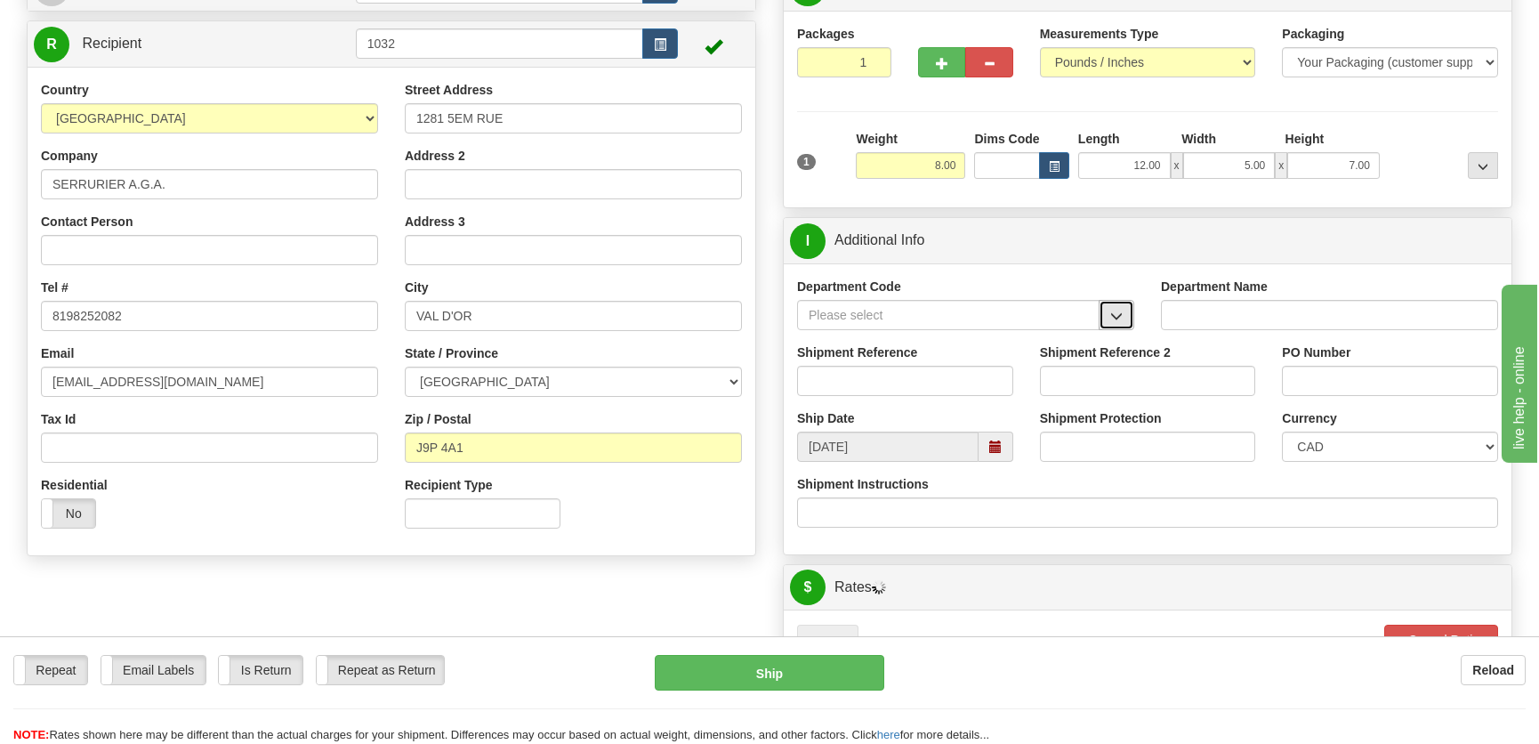
click at [1117, 311] on span "button" at bounding box center [1116, 317] width 12 height 12
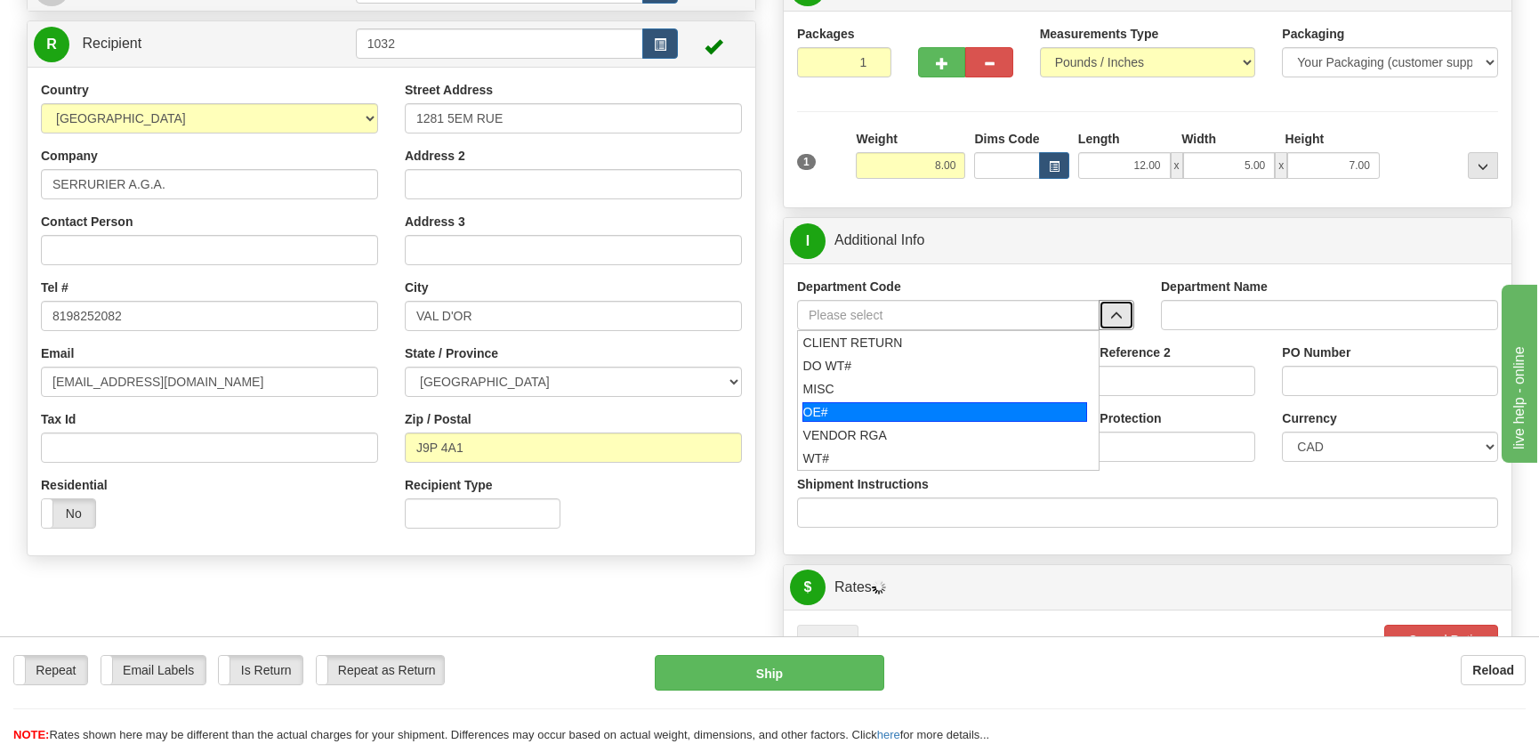
click at [839, 402] on div "OE#" at bounding box center [946, 412] width 286 height 20
type input "OE#"
type input "ORDERS"
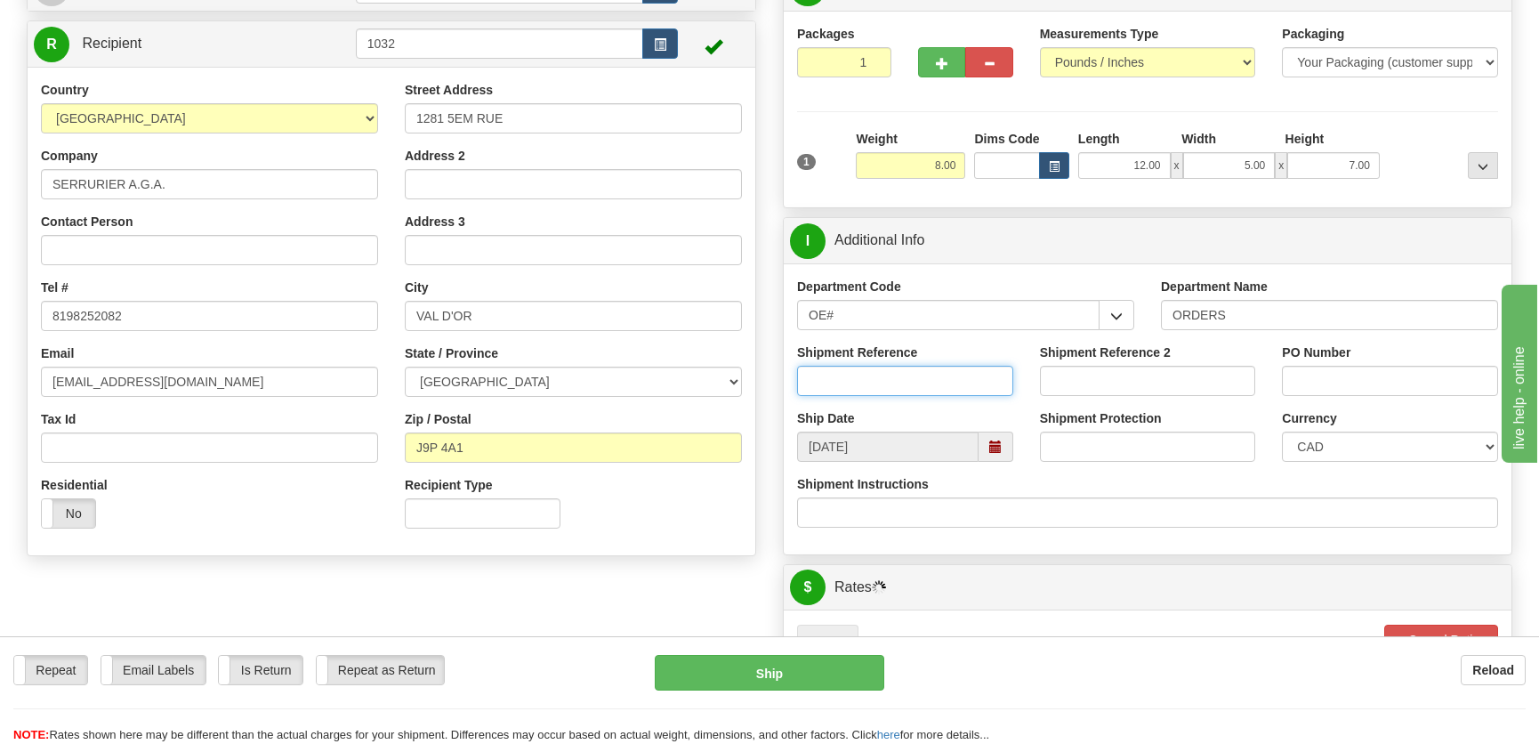
click at [867, 374] on input "Shipment Reference" at bounding box center [905, 381] width 216 height 30
type input "50322148-00"
click at [1396, 383] on input "PO Number" at bounding box center [1390, 381] width 216 height 30
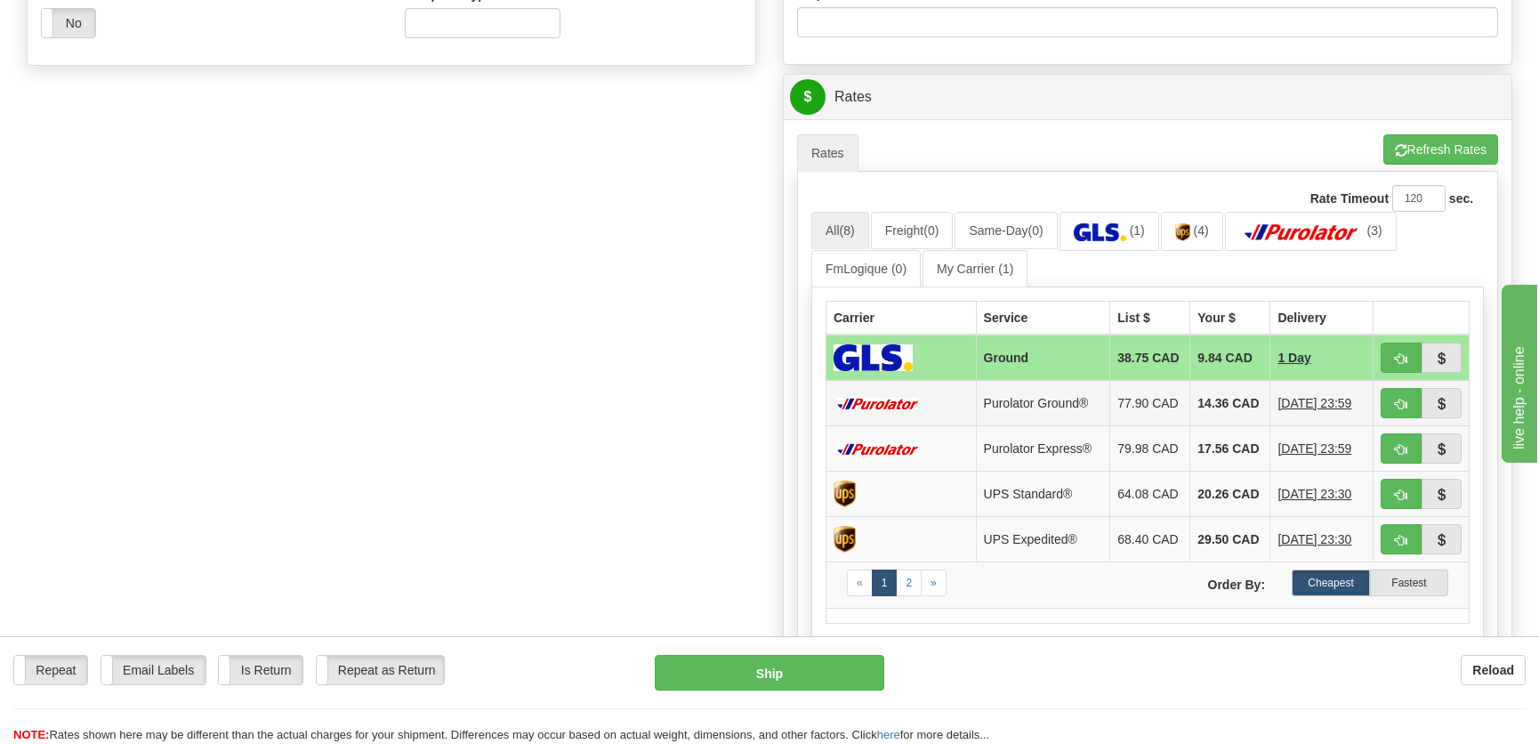
scroll to position [728, 0]
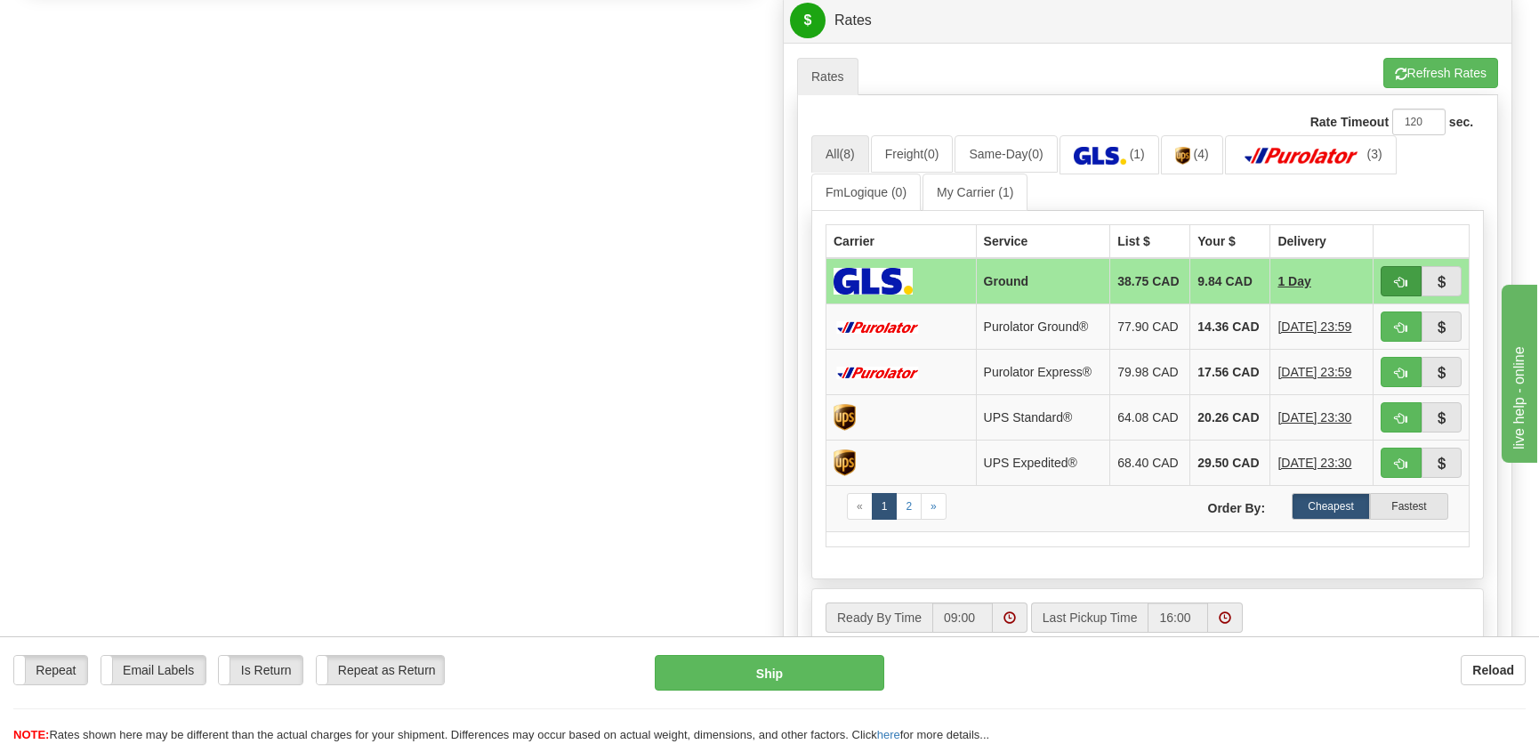
type input "."
click at [1404, 278] on span "button" at bounding box center [1401, 283] width 12 height 12
type input "1"
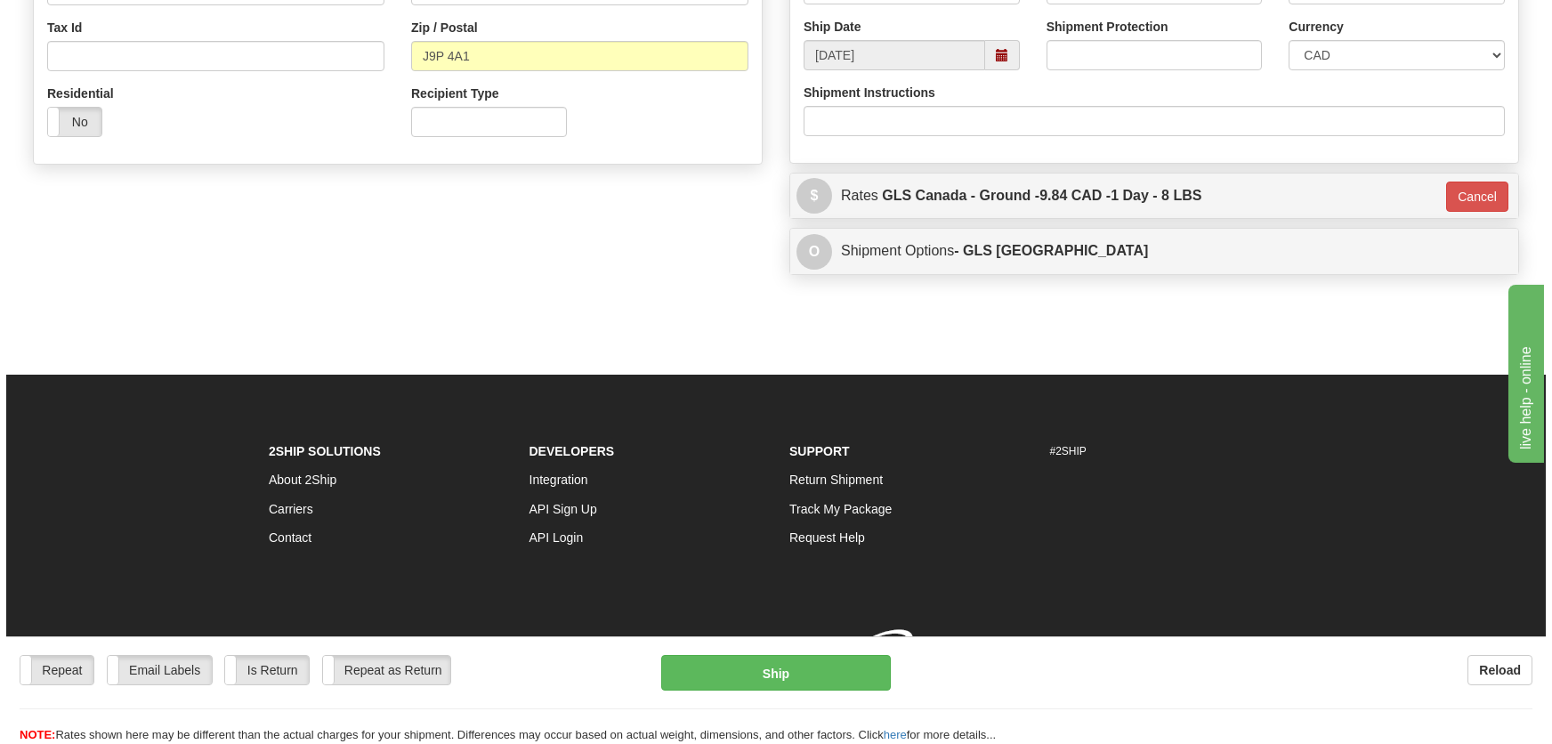
scroll to position [577, 0]
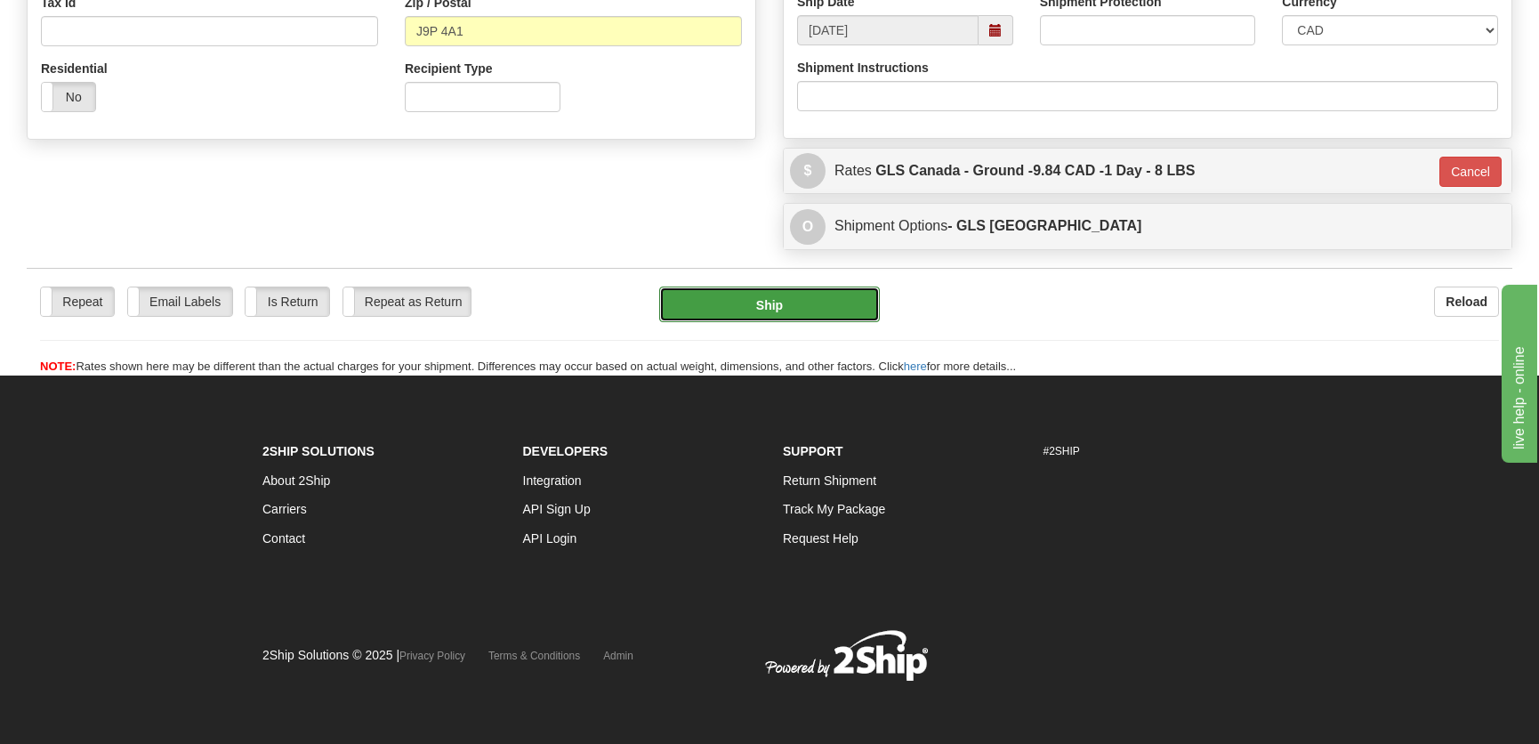
click at [805, 318] on button "Ship" at bounding box center [769, 304] width 221 height 36
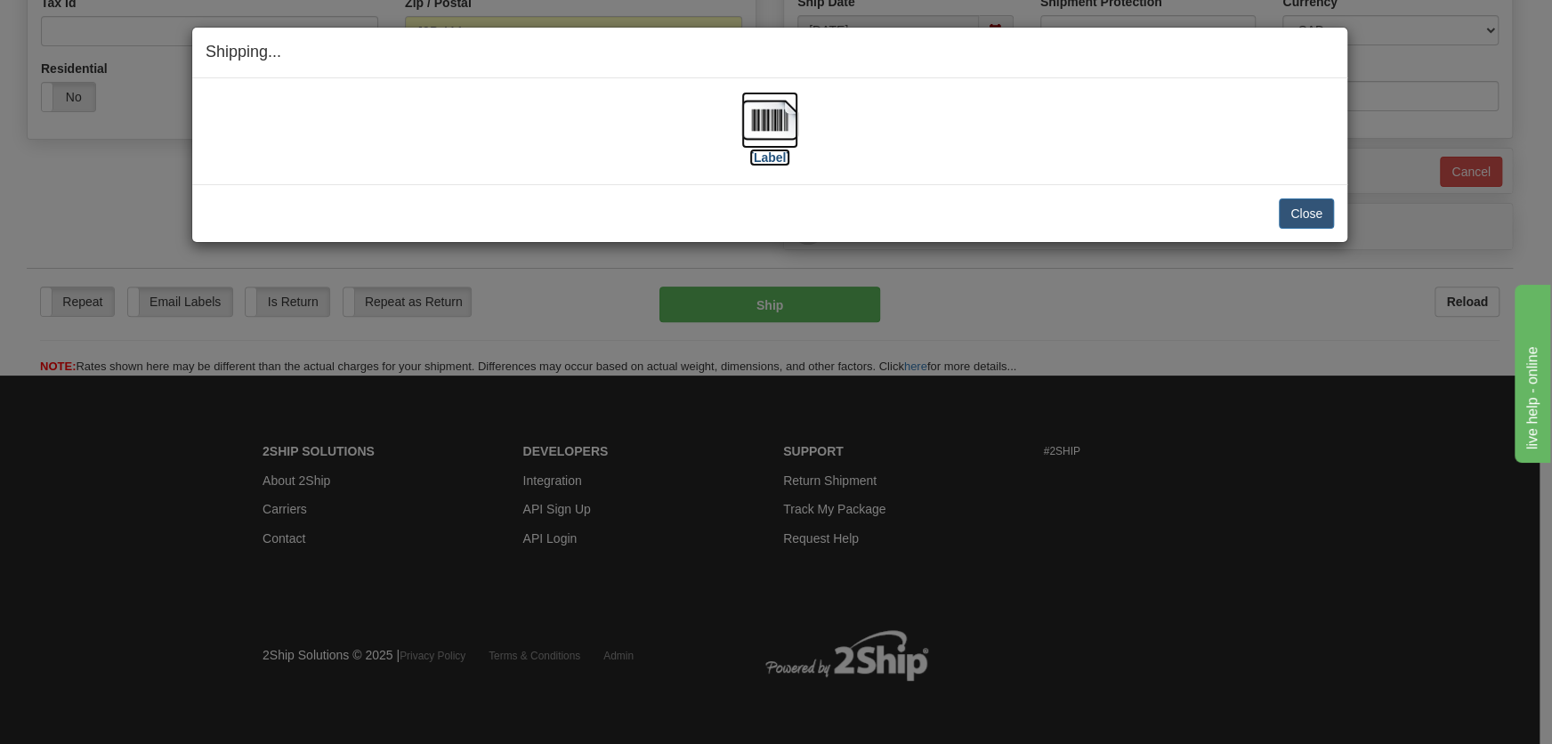
click at [782, 122] on img at bounding box center [769, 120] width 57 height 57
click at [1288, 204] on button "Close" at bounding box center [1306, 213] width 55 height 30
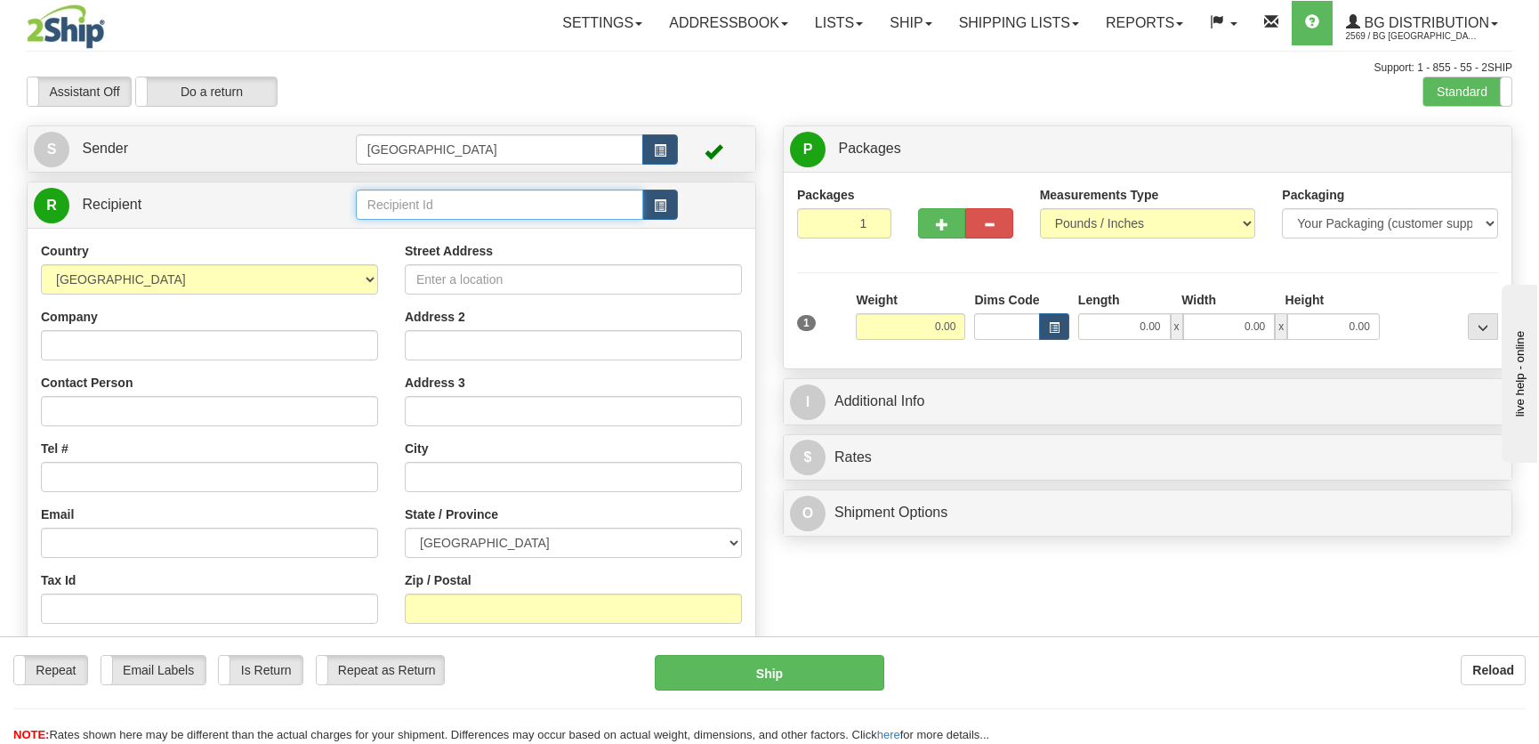
click at [513, 207] on input "text" at bounding box center [499, 205] width 287 height 30
click at [464, 259] on div "7009" at bounding box center [495, 256] width 270 height 20
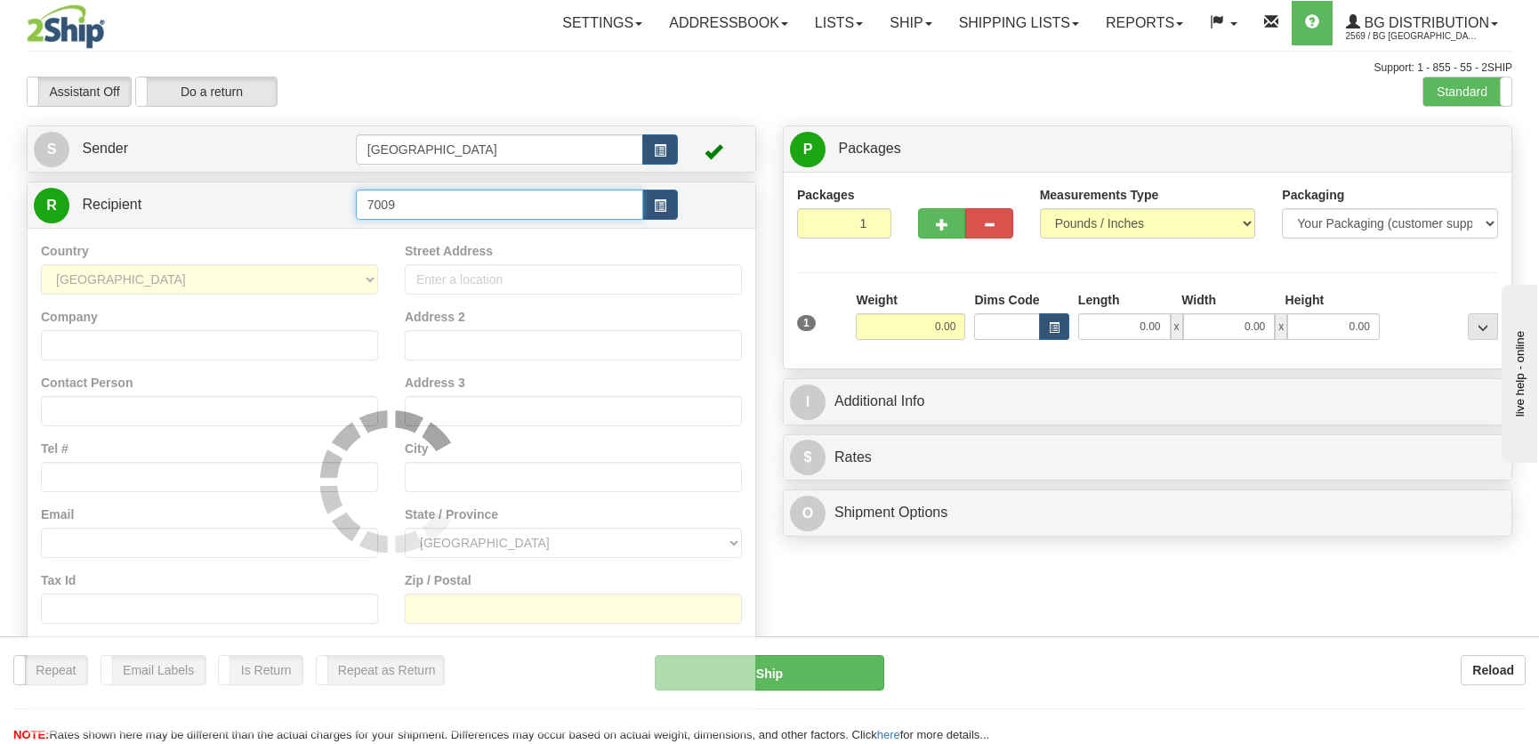
type input "7009"
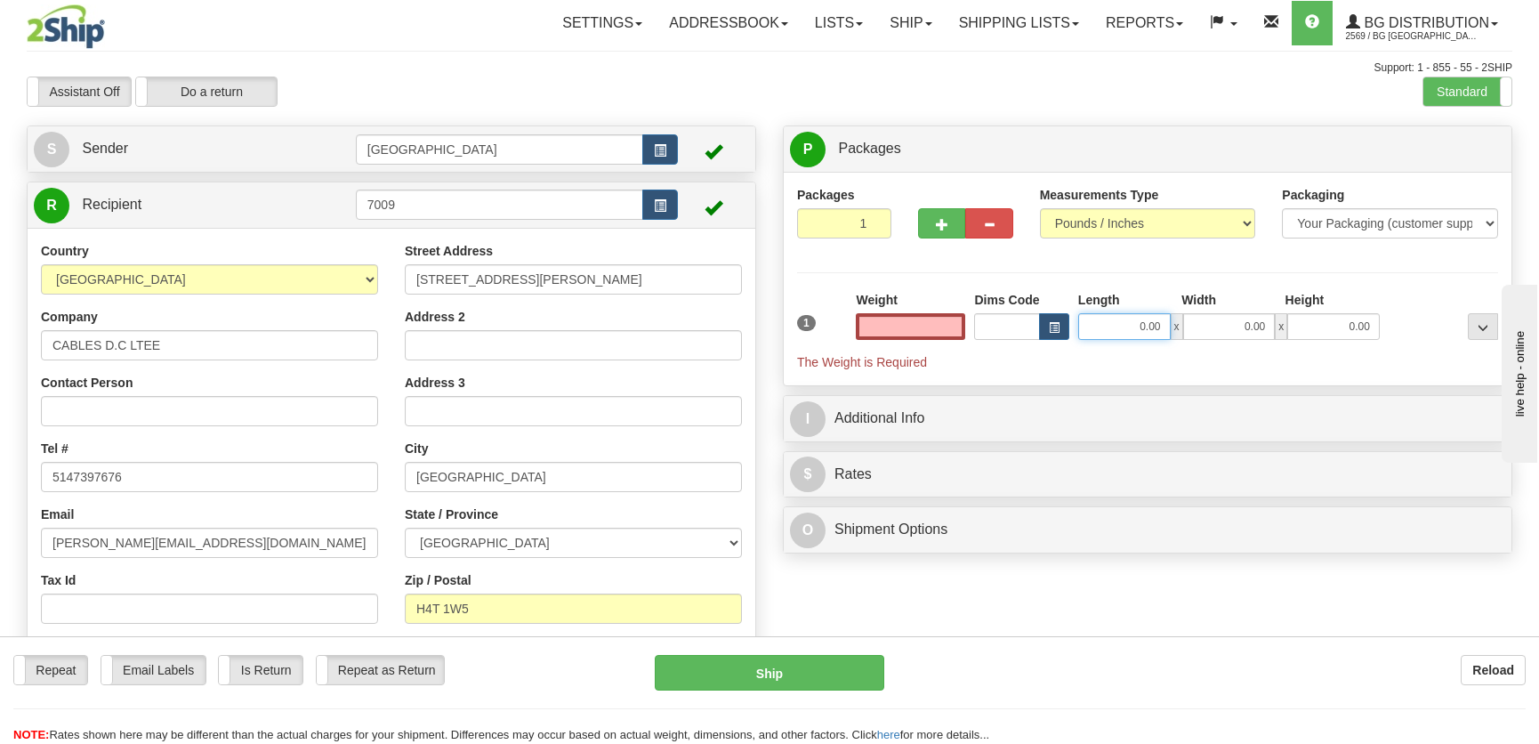
type input "0.00"
click at [1157, 337] on input "0.00" at bounding box center [1124, 326] width 93 height 27
type input "12.00"
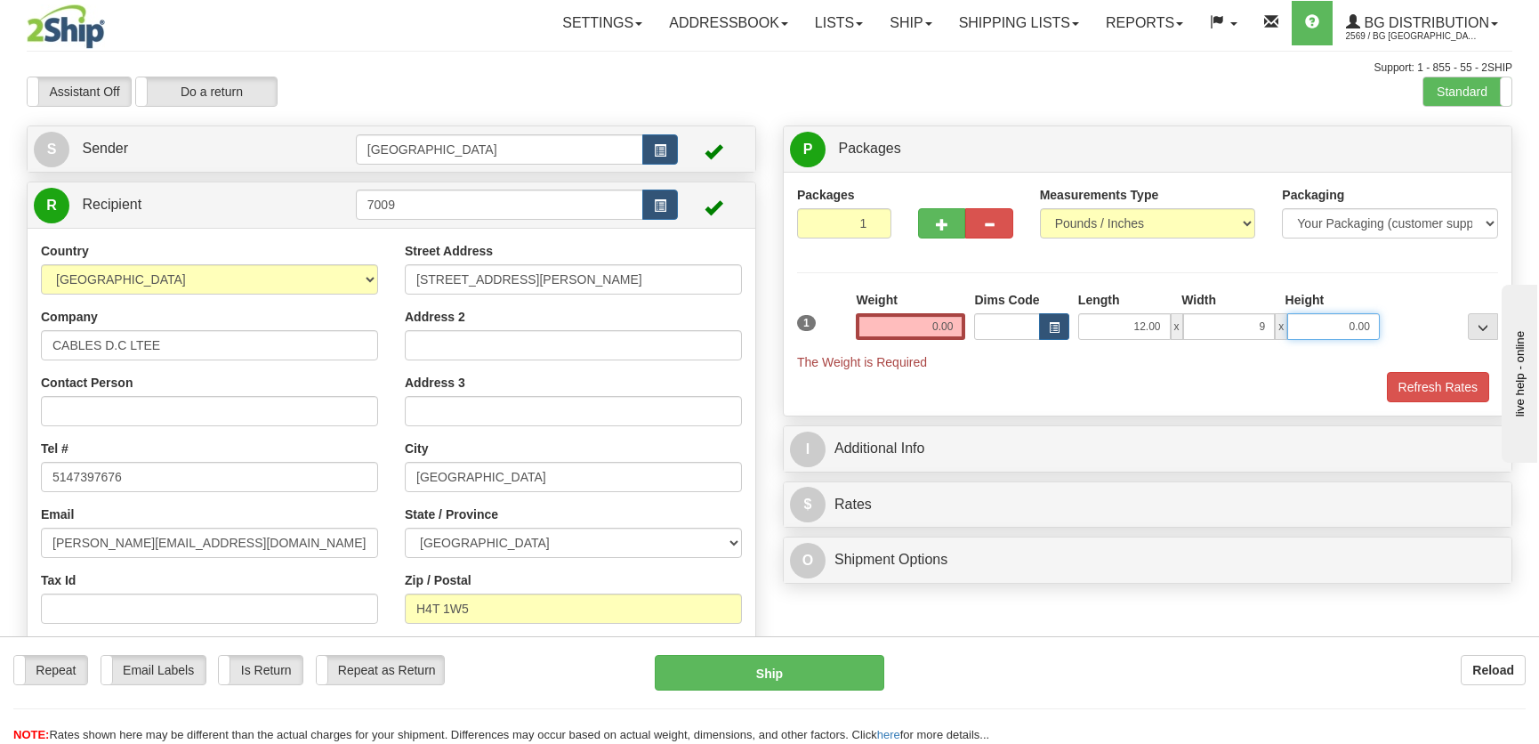
type input "9.00"
type input "8.00"
click at [894, 322] on input "0.00" at bounding box center [910, 326] width 109 height 27
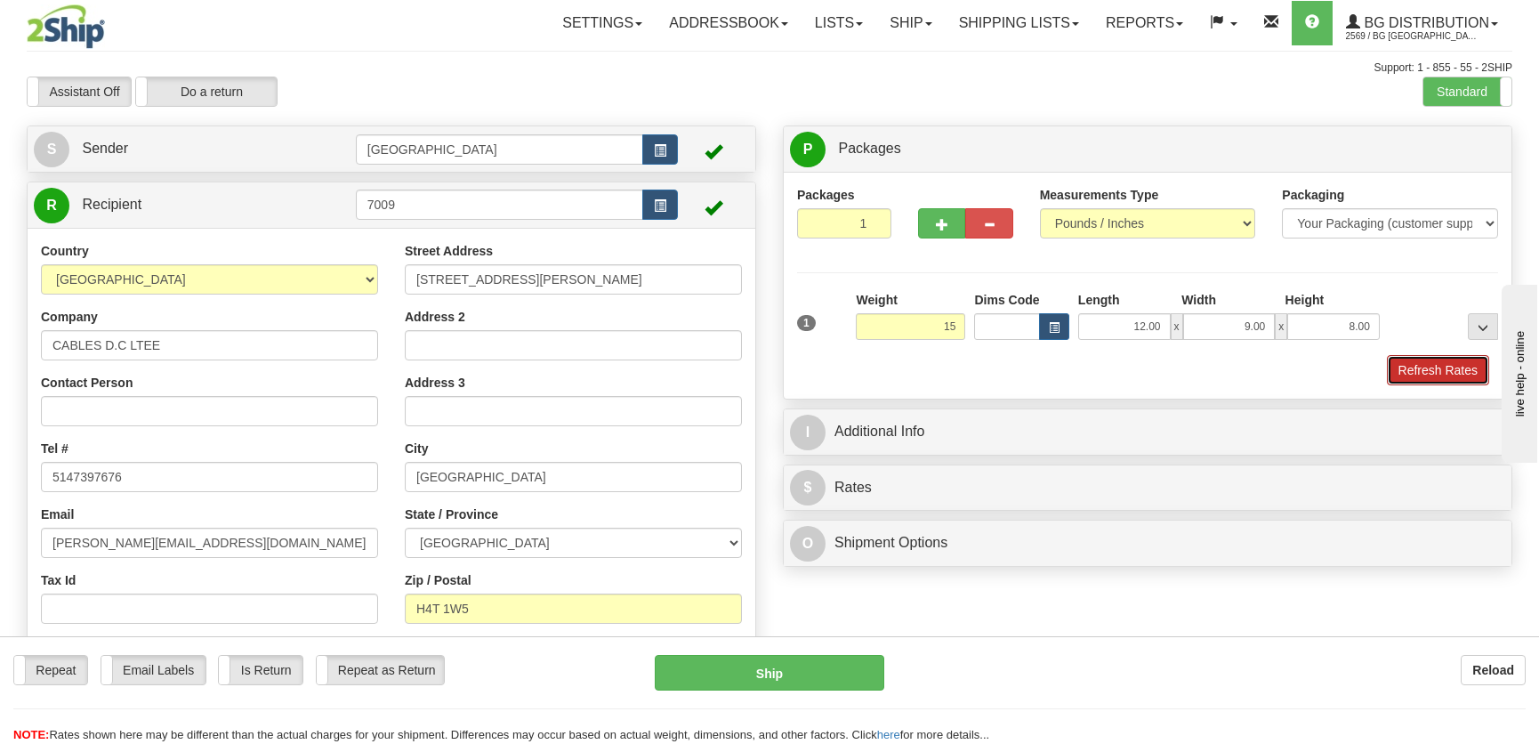
click at [1433, 377] on button "Refresh Rates" at bounding box center [1438, 370] width 102 height 30
type input "15.00"
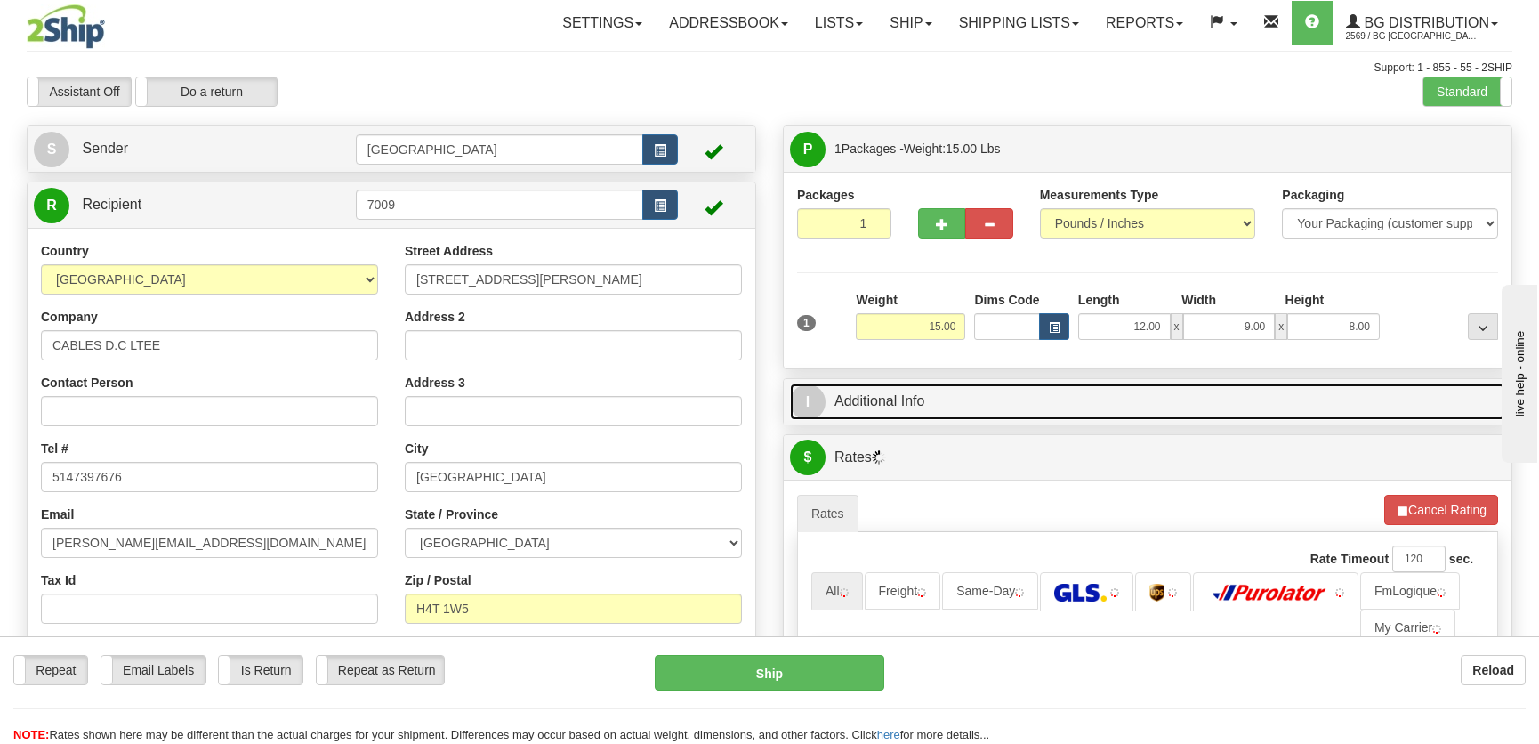
click at [1308, 401] on link "I Additional Info" at bounding box center [1147, 401] width 715 height 36
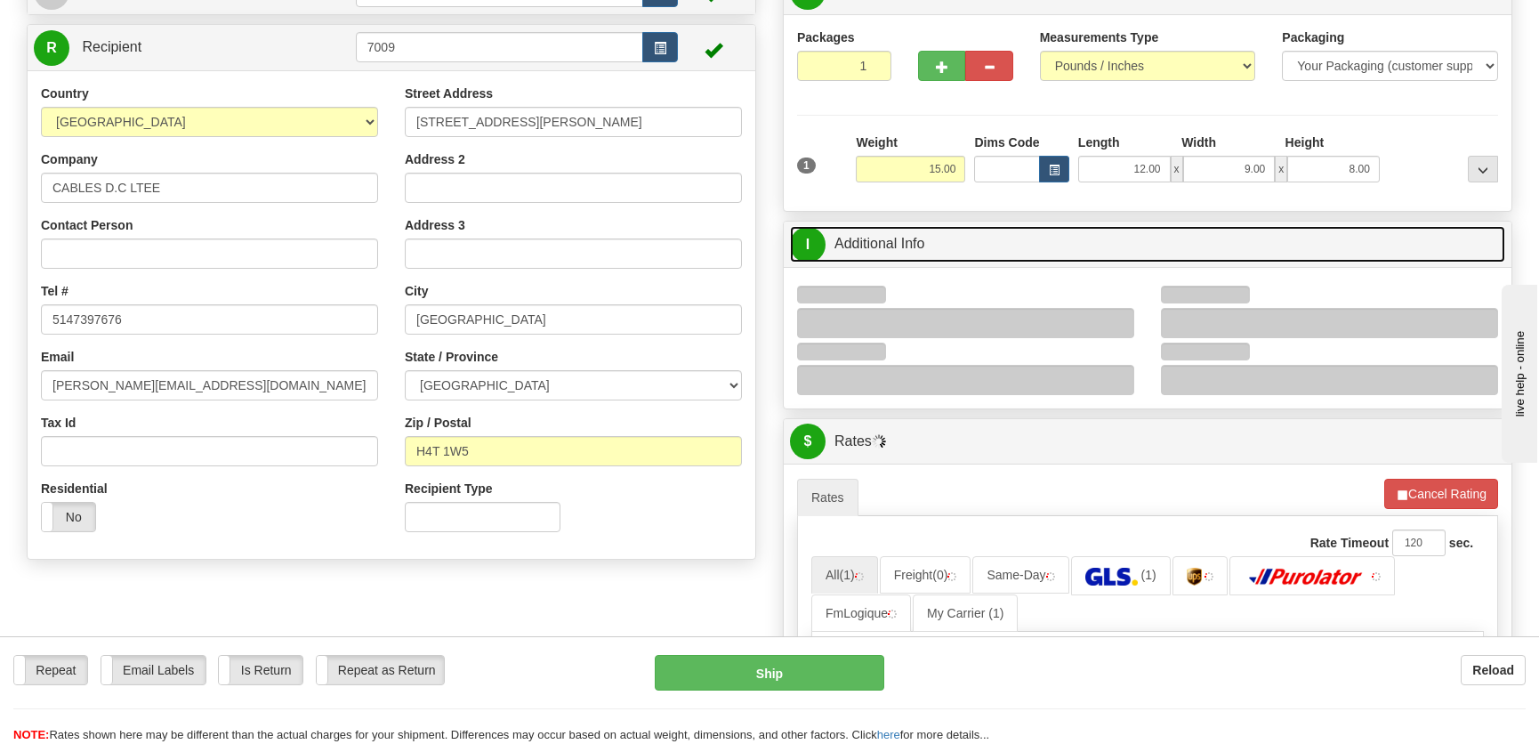
scroll to position [161, 0]
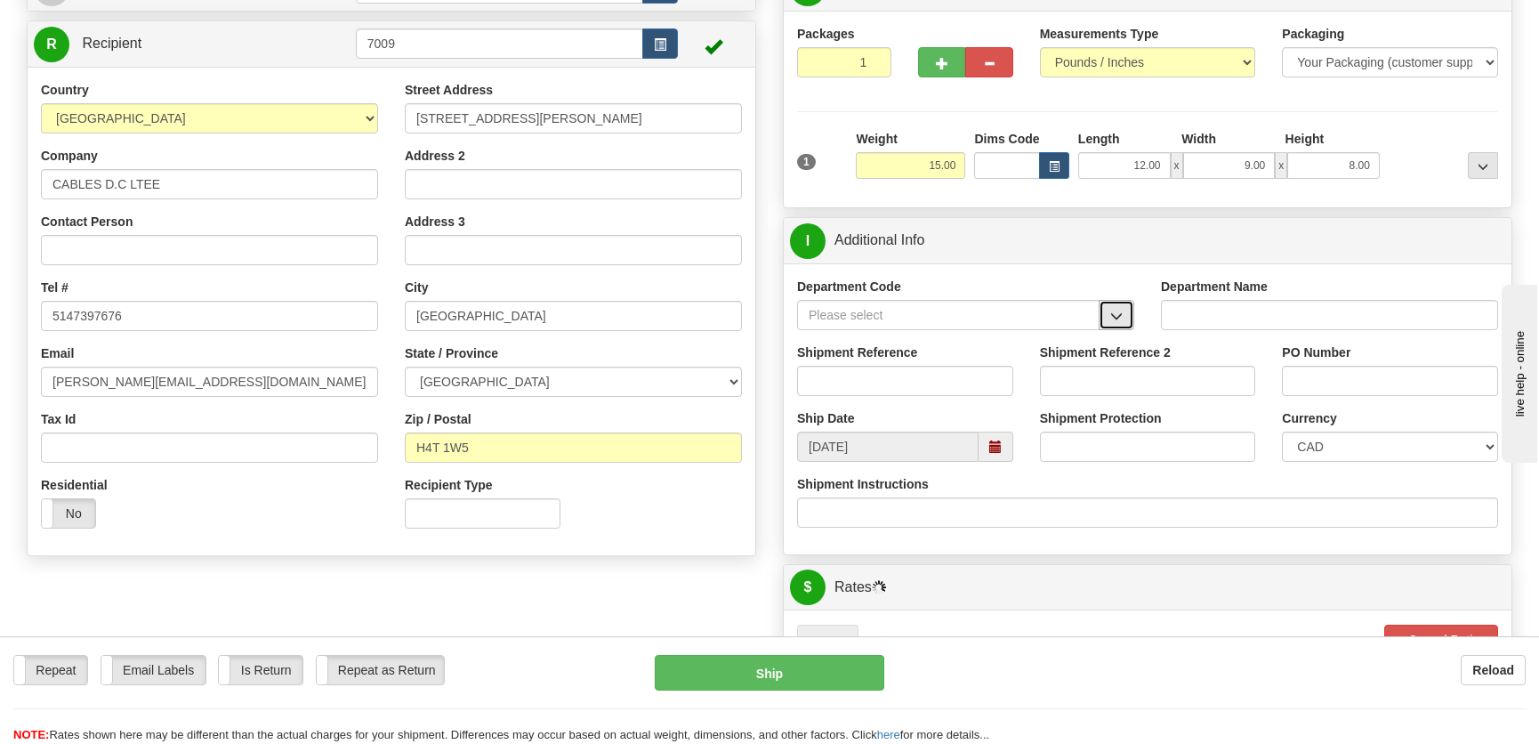
click at [1105, 309] on button "button" at bounding box center [1117, 315] width 36 height 30
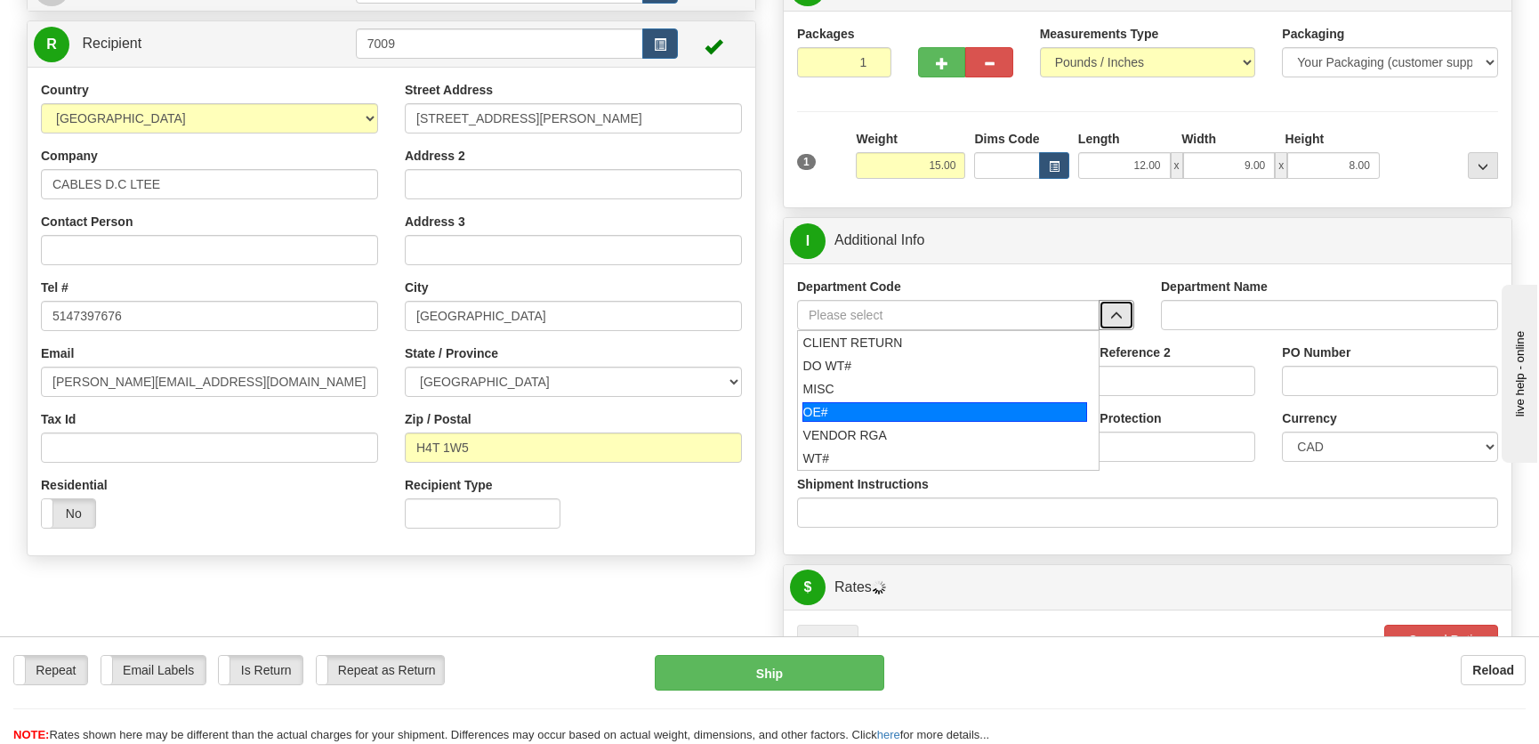
click at [936, 403] on div "OE#" at bounding box center [946, 412] width 286 height 20
type input "OE#"
type input "ORDERS"
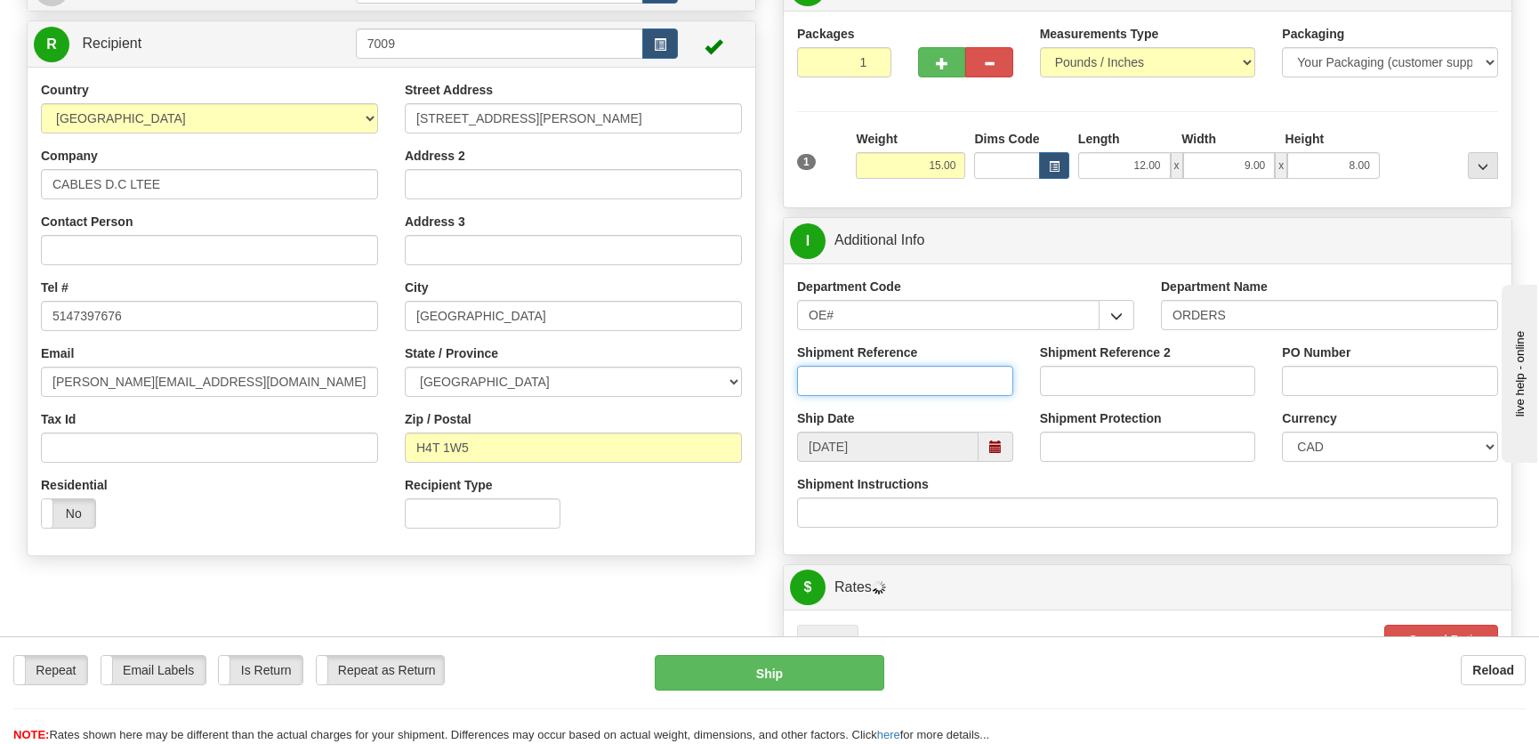
click at [936, 374] on input "Shipment Reference" at bounding box center [905, 381] width 216 height 30
type input "50322091-02"
click at [1307, 378] on input "PO Number" at bounding box center [1390, 381] width 216 height 30
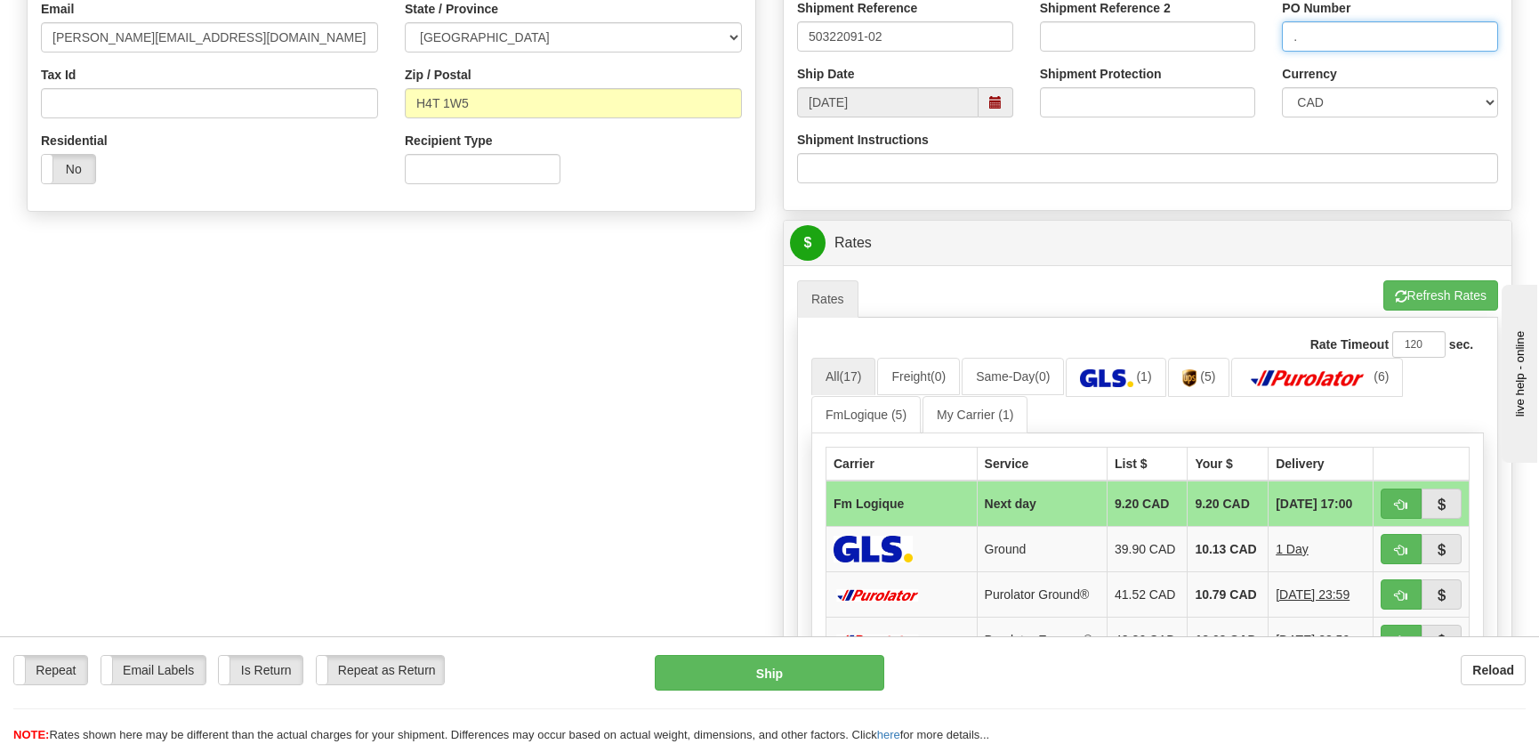
scroll to position [647, 0]
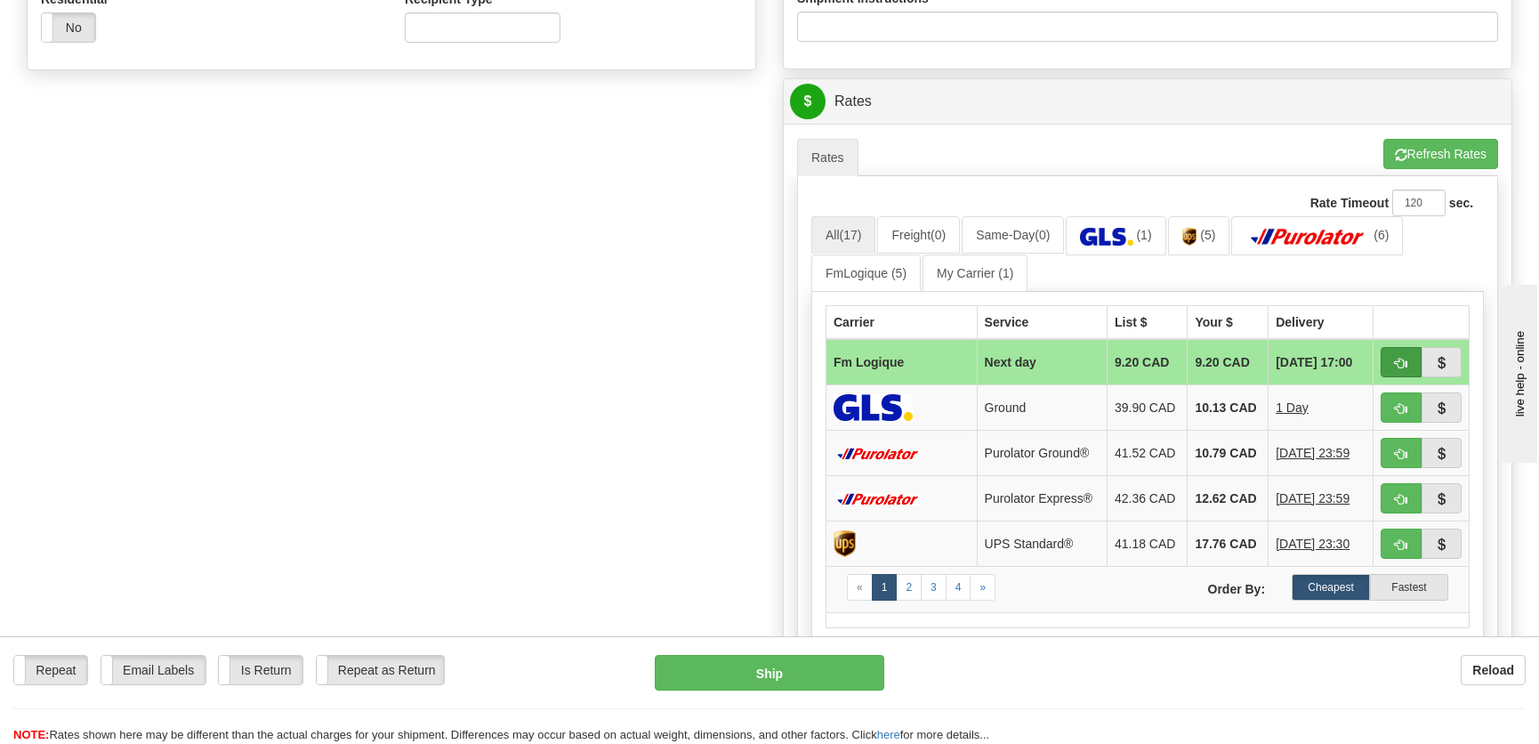
type input "."
click at [1404, 358] on span "button" at bounding box center [1401, 364] width 12 height 12
type input "jour"
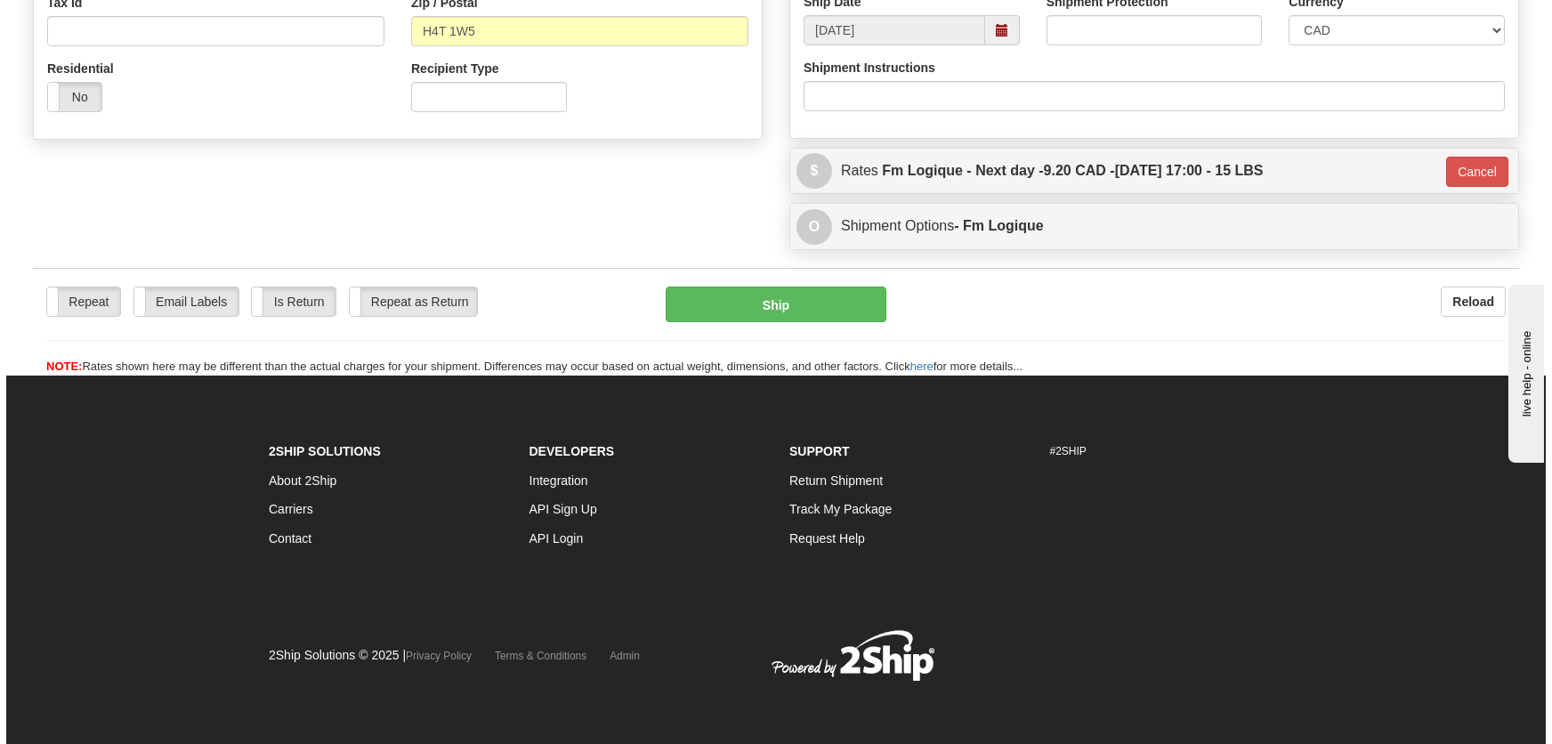
scroll to position [577, 0]
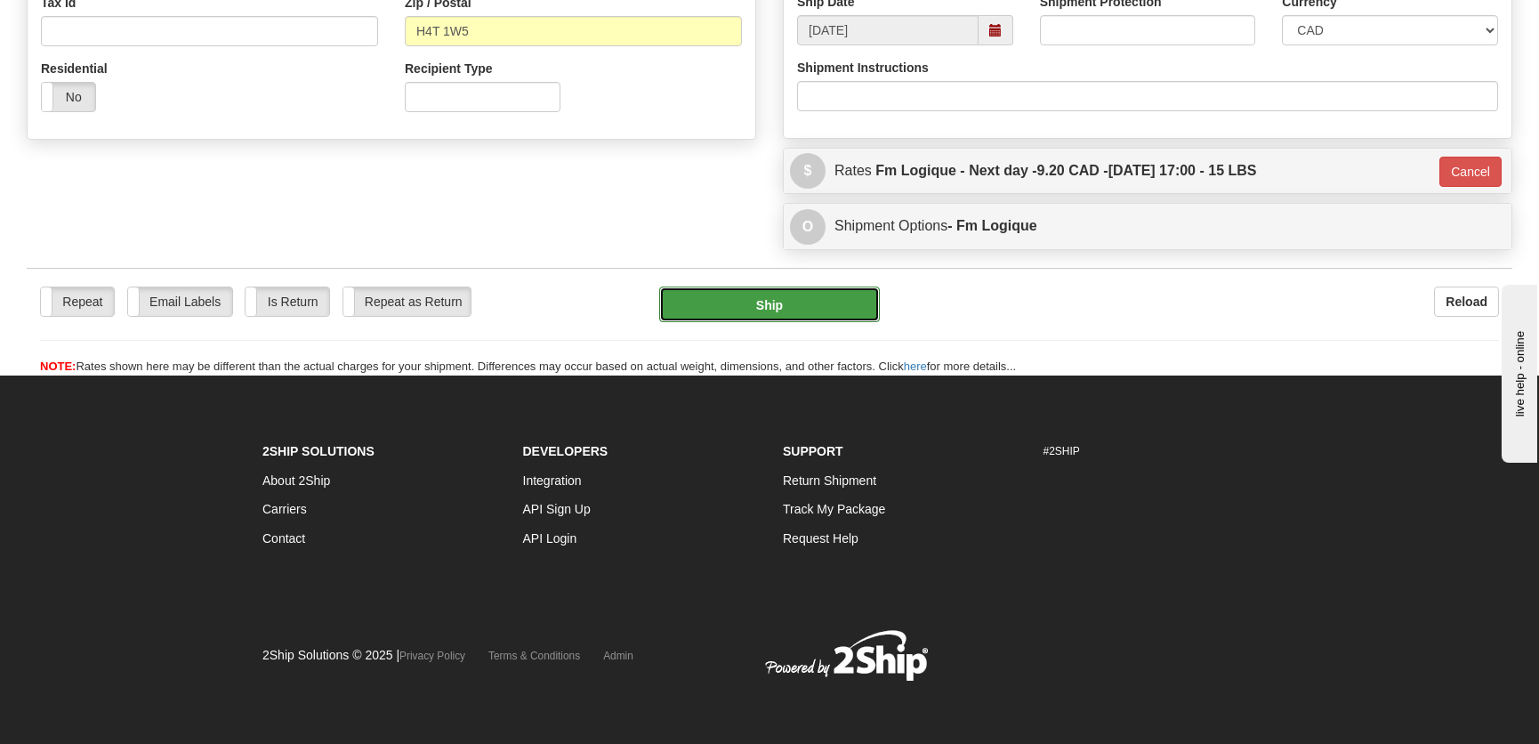
click at [815, 296] on button "Ship" at bounding box center [769, 304] width 221 height 36
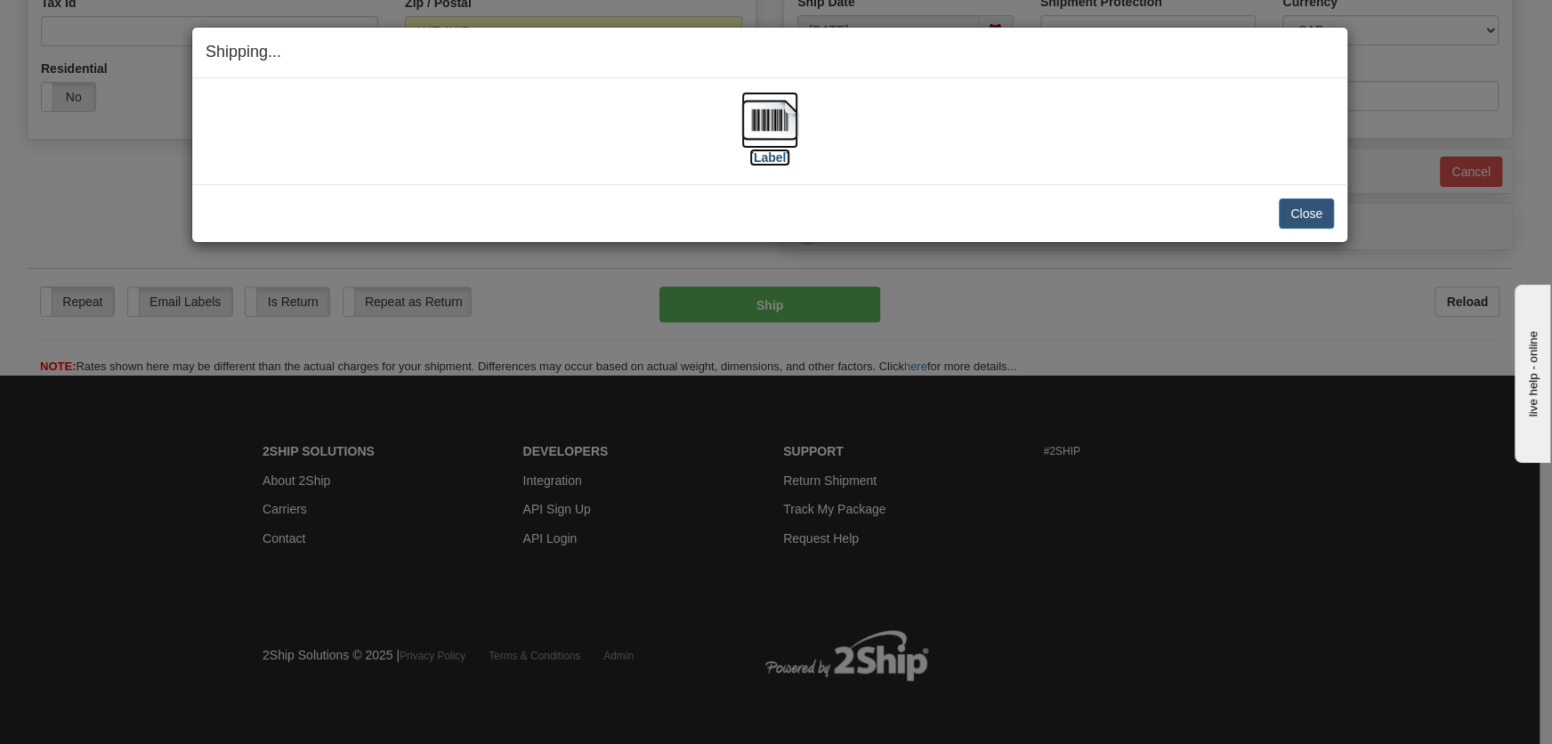
click at [773, 136] on img at bounding box center [769, 120] width 57 height 57
click at [1295, 208] on button "Close" at bounding box center [1306, 213] width 55 height 30
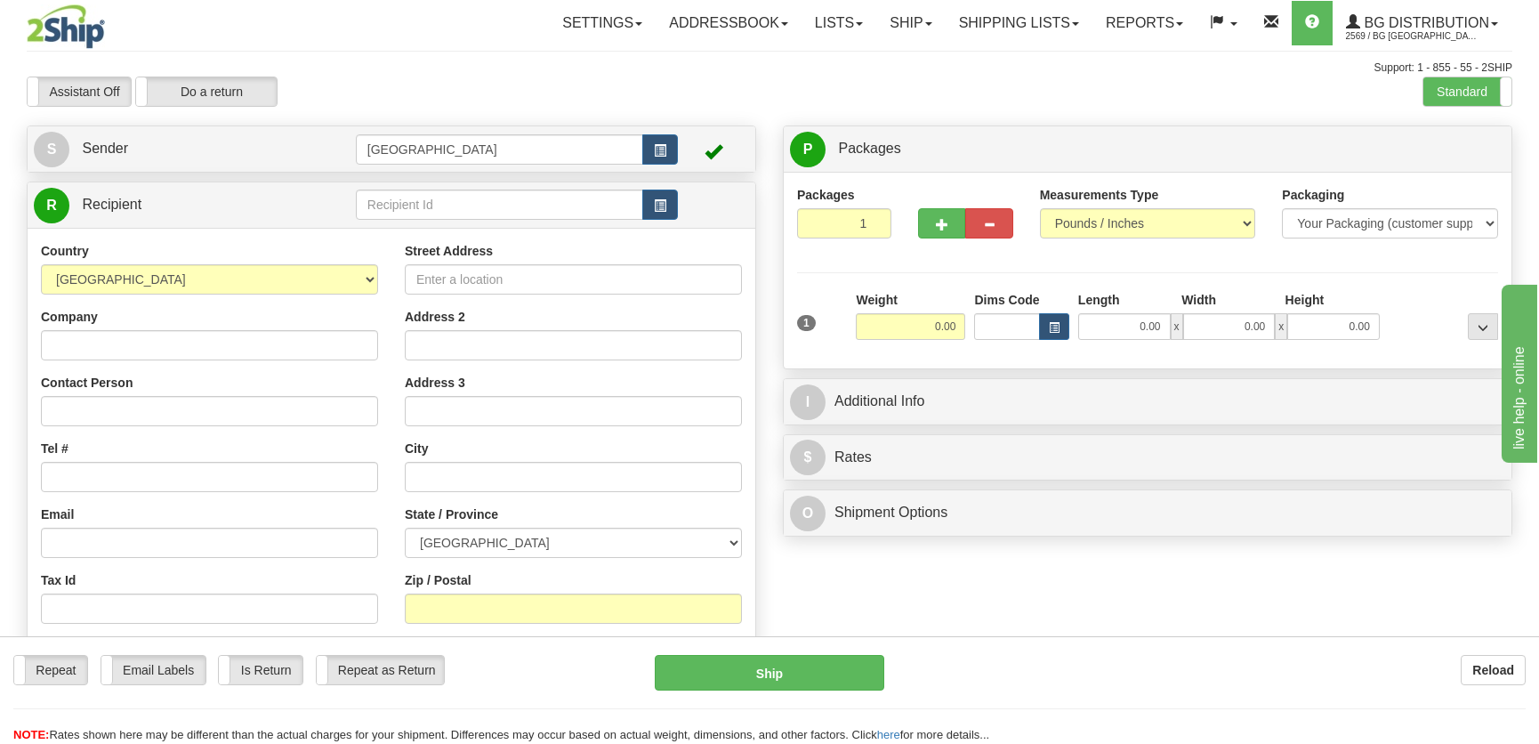
click at [468, 226] on div "R Recipient" at bounding box center [392, 204] width 728 height 45
click at [478, 215] on input "text" at bounding box center [499, 205] width 287 height 30
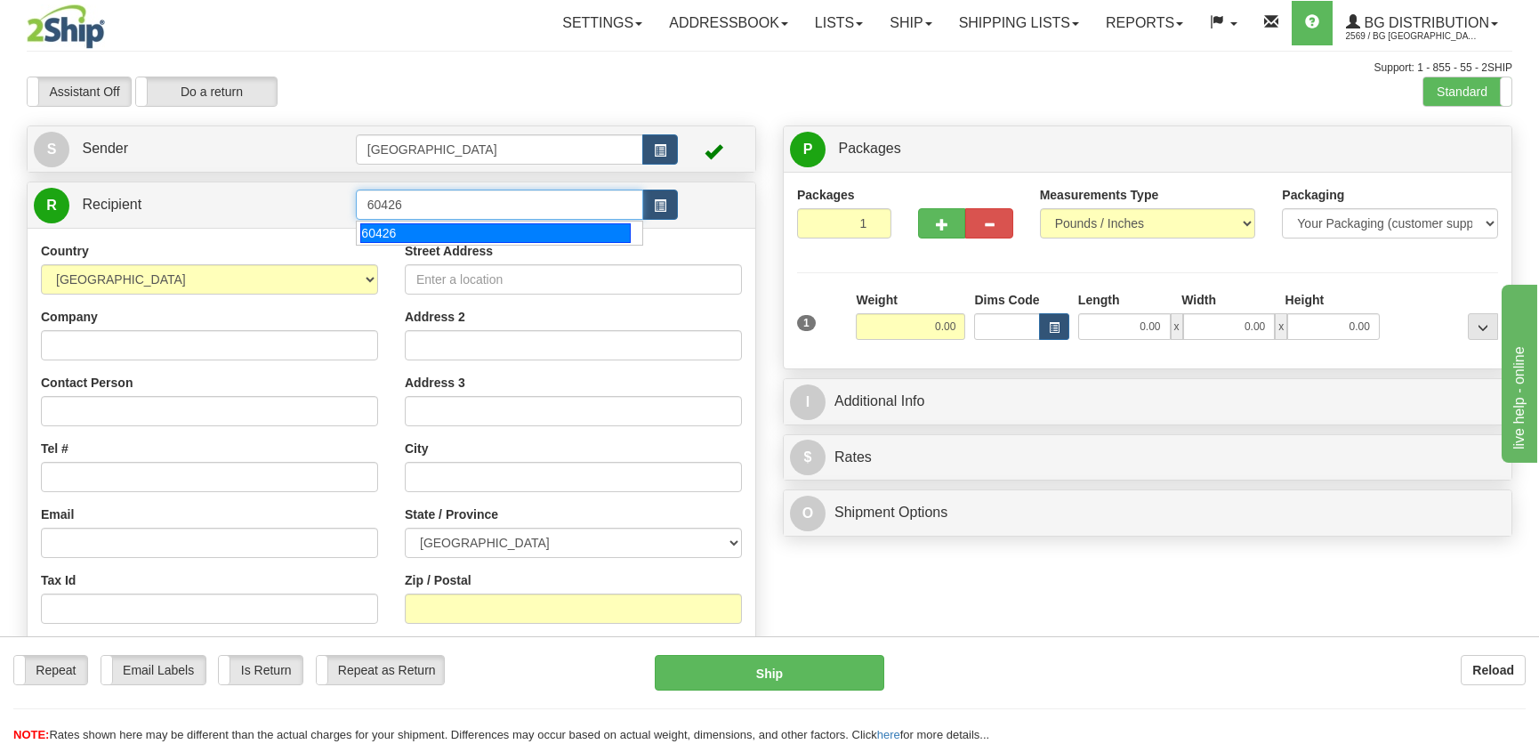
click at [497, 227] on div "60426" at bounding box center [495, 233] width 270 height 20
type input "60426"
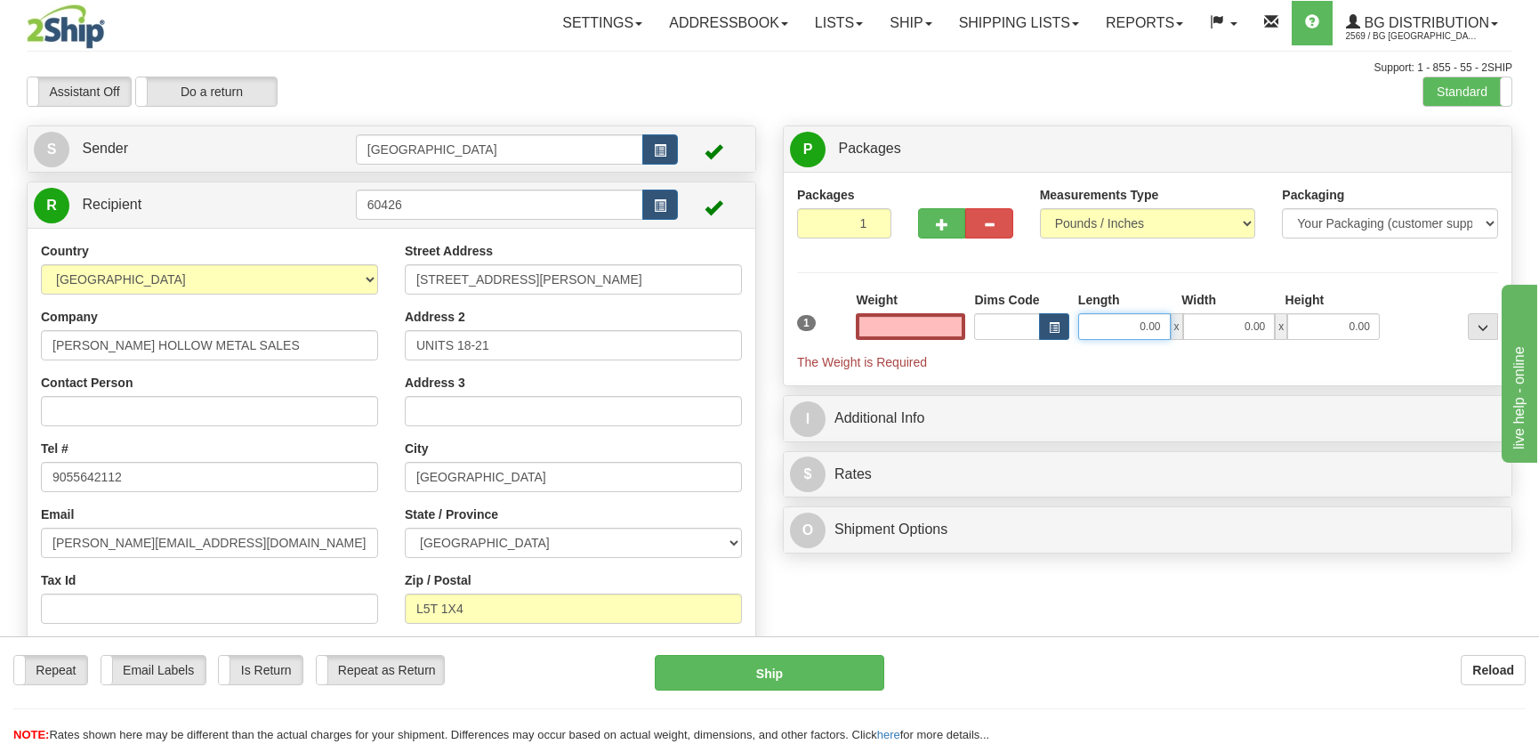
type input "0.00"
click at [1121, 320] on input "0.00" at bounding box center [1124, 326] width 93 height 27
type input "27.00"
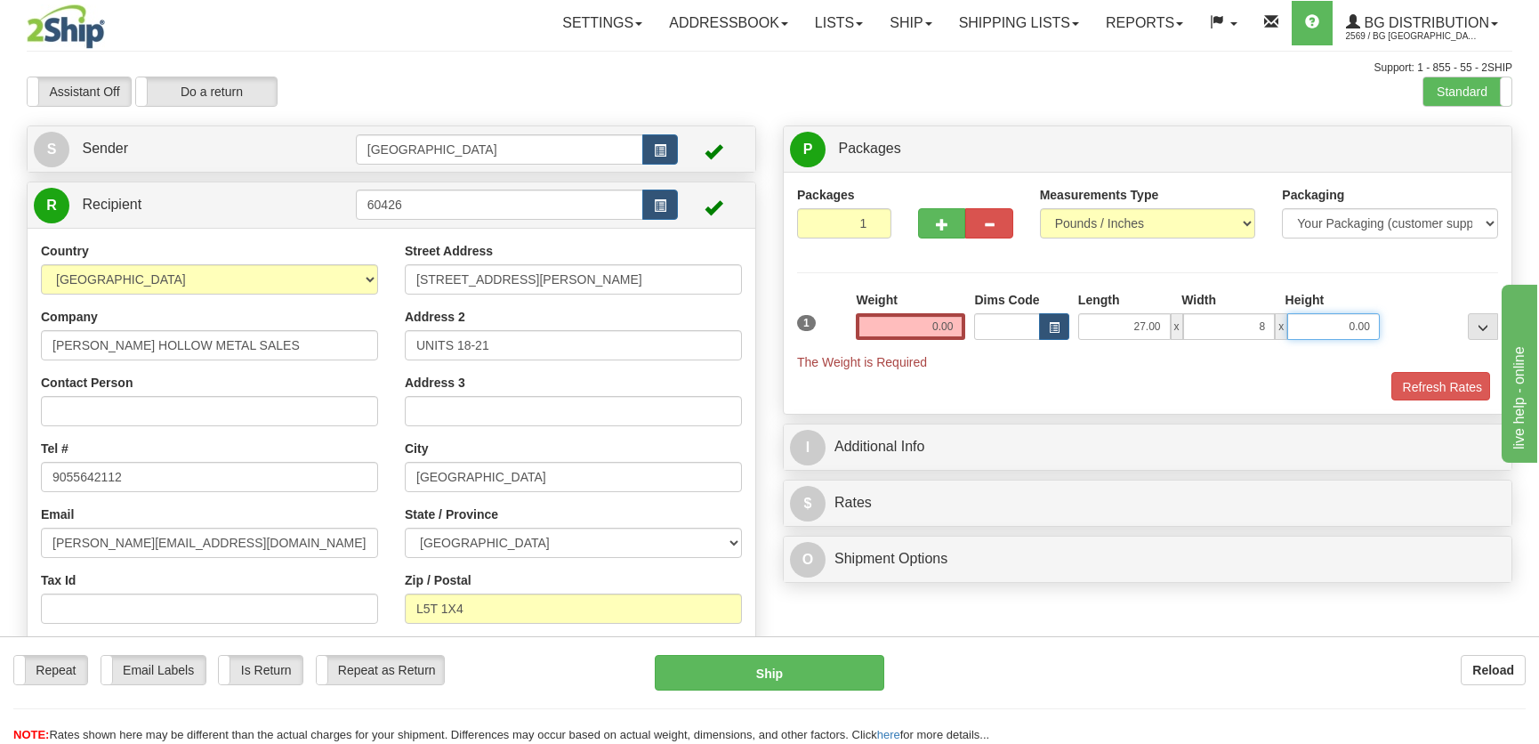
type input "8.00"
type input "5.00"
click at [962, 336] on input "0.00" at bounding box center [910, 326] width 109 height 27
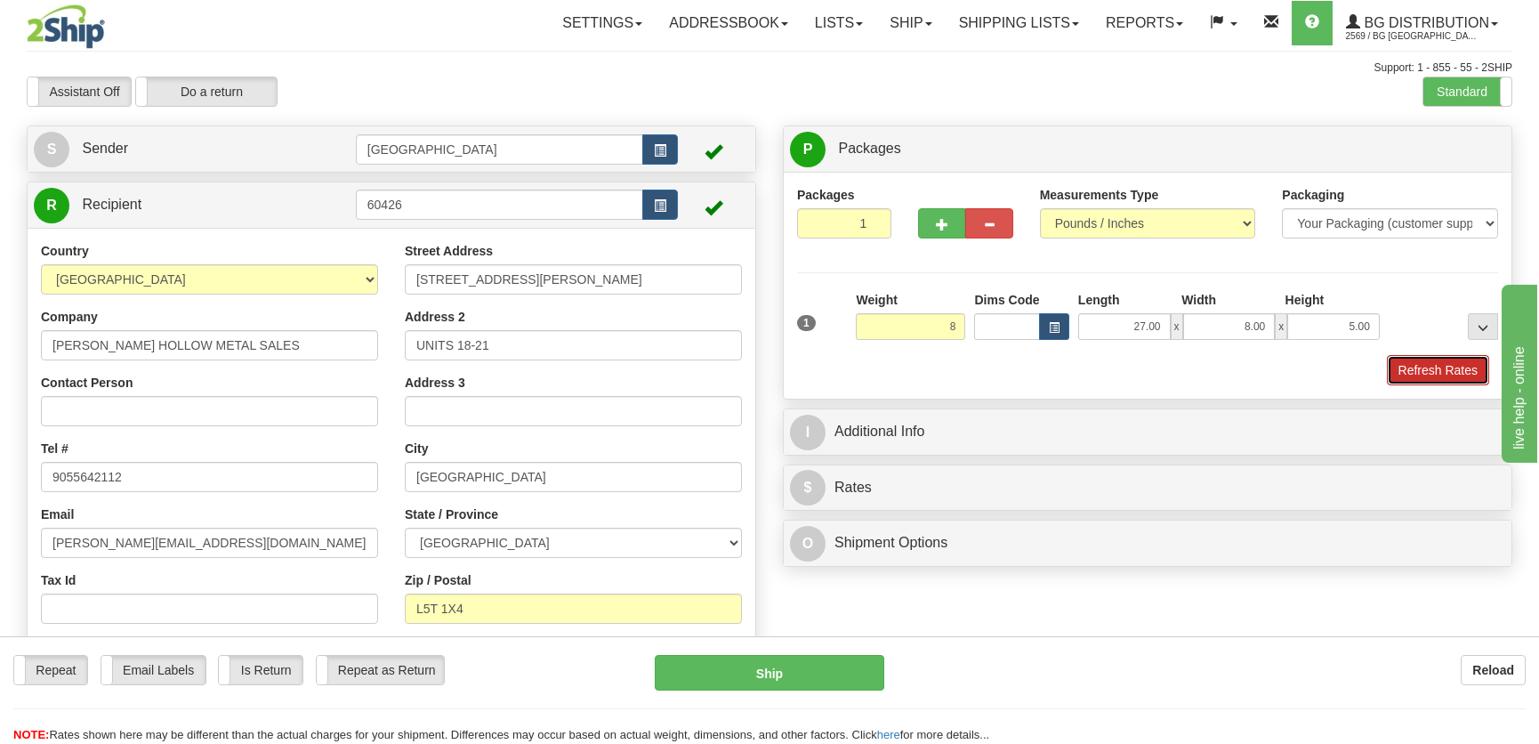
type input "8.00"
click at [1421, 364] on button "Refresh Rates" at bounding box center [1438, 370] width 102 height 30
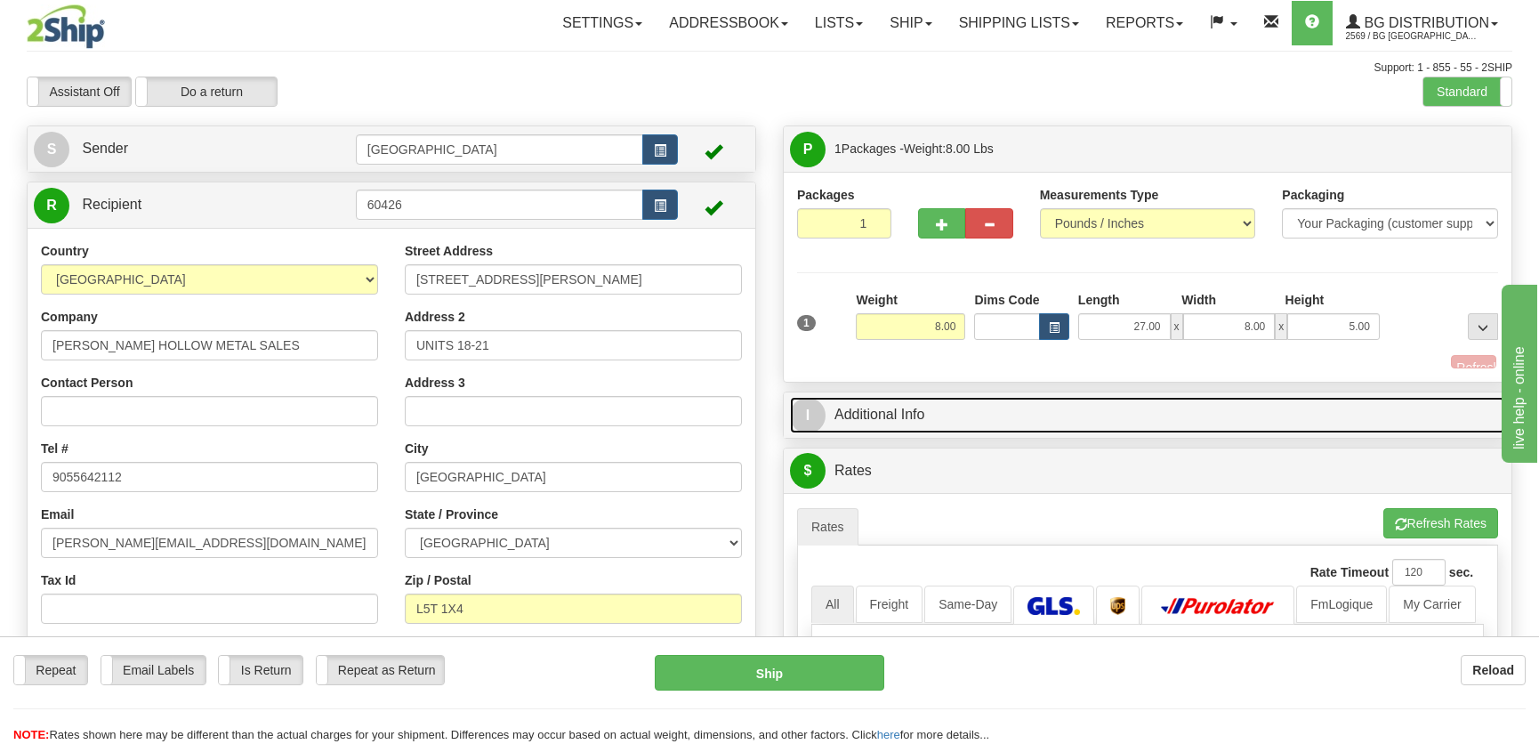
click at [1183, 417] on link "I Additional Info" at bounding box center [1147, 415] width 715 height 36
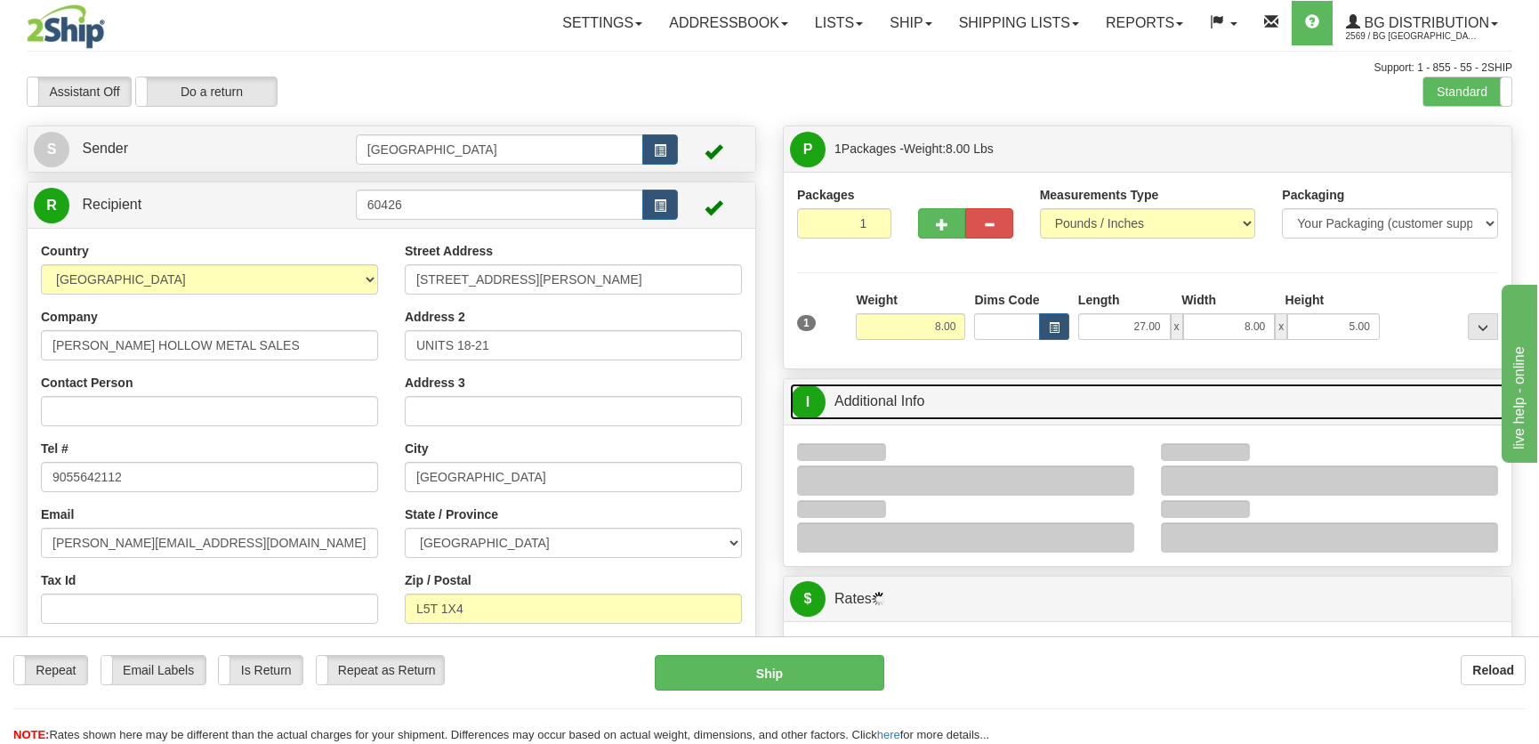
scroll to position [323, 0]
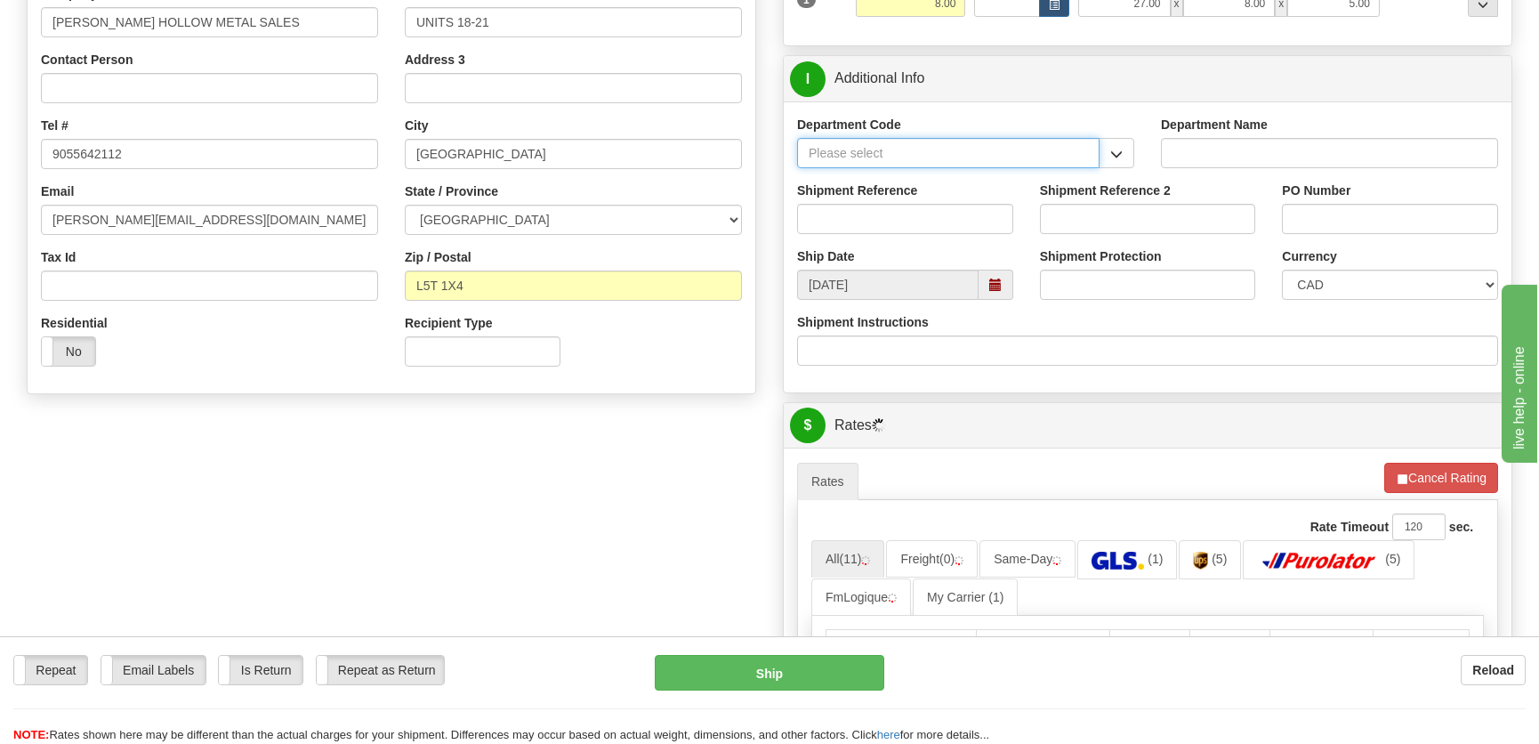
click at [1094, 143] on input "Department Code" at bounding box center [948, 153] width 303 height 30
click at [1115, 155] on span "button" at bounding box center [1116, 155] width 12 height 12
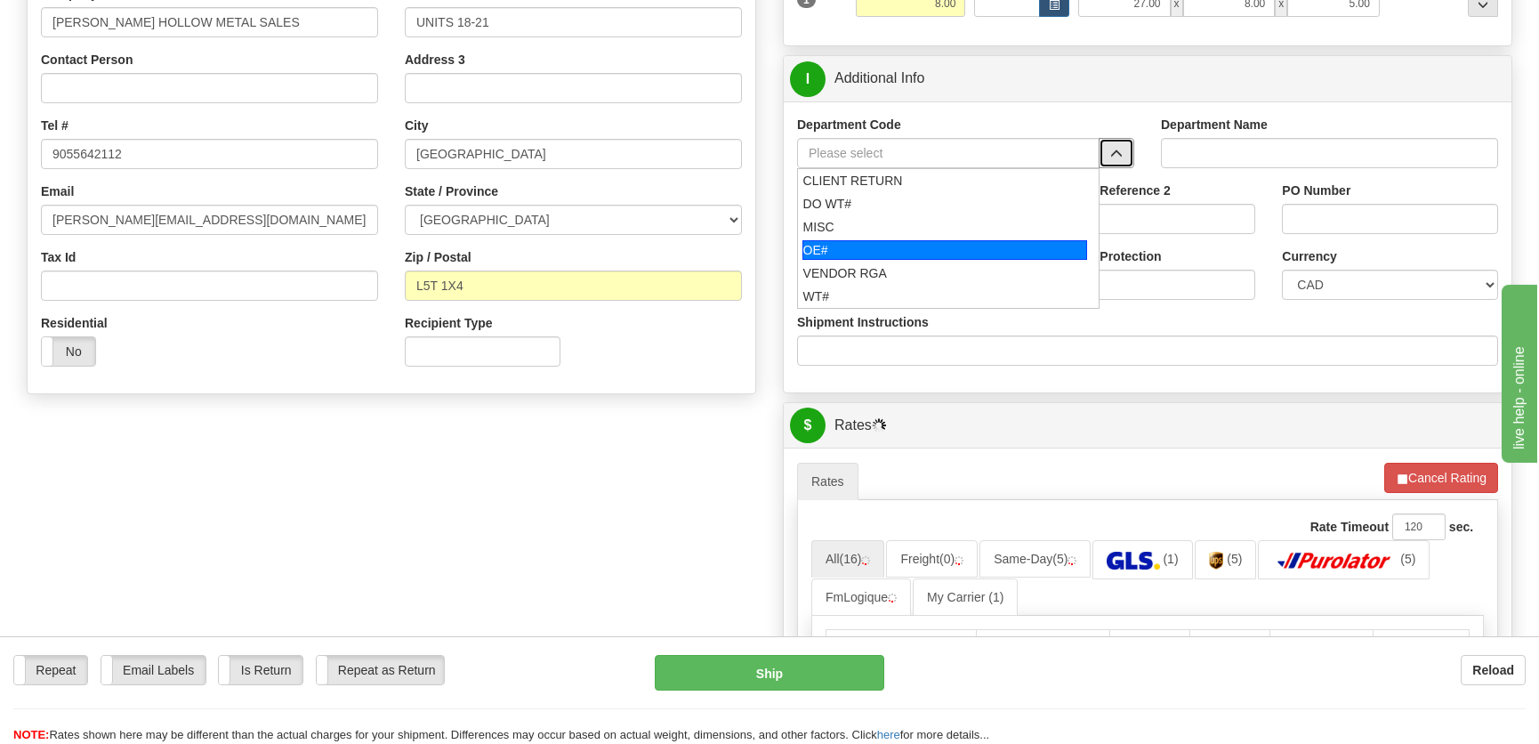
click at [897, 250] on div "OE#" at bounding box center [946, 250] width 286 height 20
type input "OE#"
type input "ORDERS"
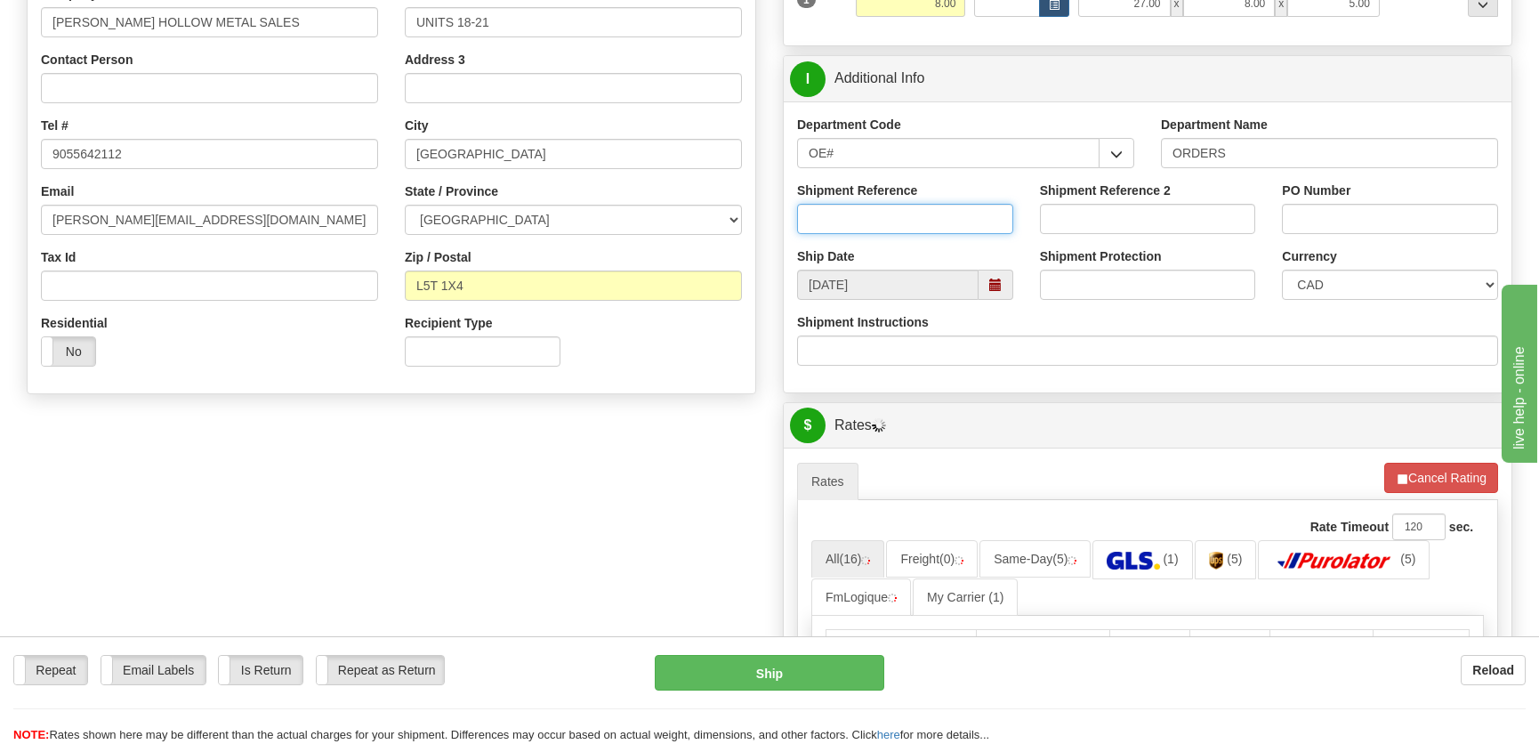
click at [914, 222] on input "Shipment Reference" at bounding box center [905, 219] width 216 height 30
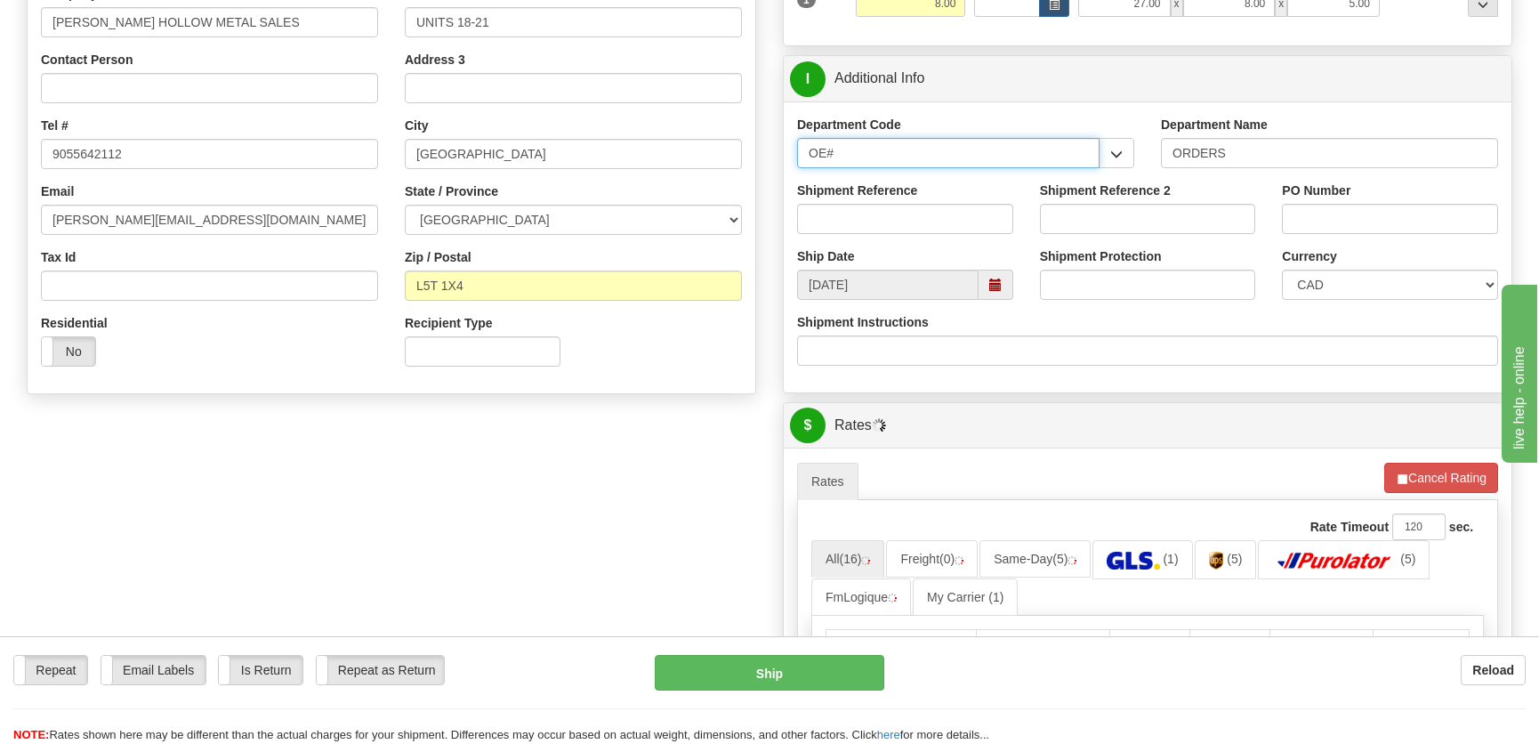
click at [968, 144] on input "OE#" at bounding box center [948, 153] width 303 height 30
click at [951, 161] on input "OE#" at bounding box center [948, 153] width 303 height 30
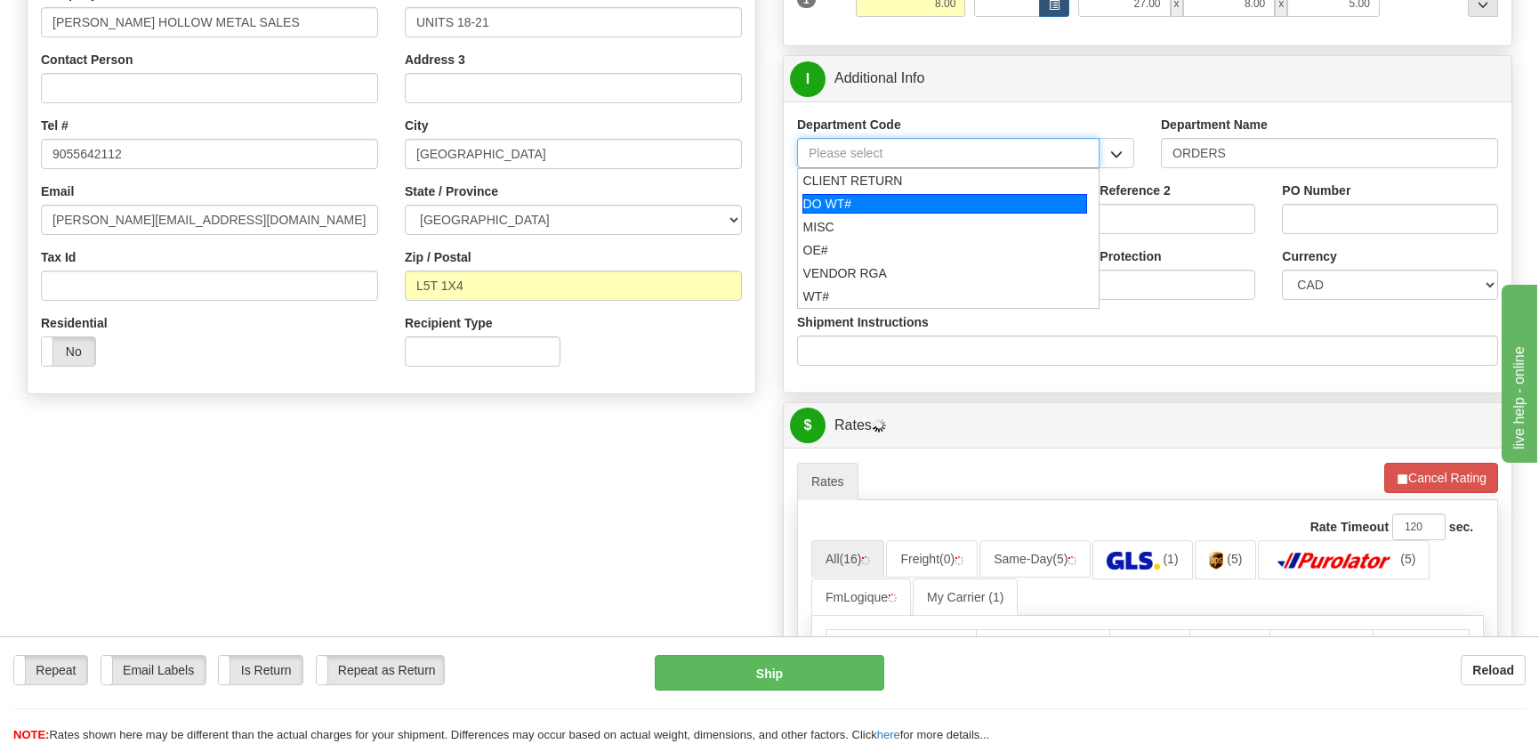
click at [936, 209] on div "DO WT#" at bounding box center [946, 204] width 286 height 20
type input "DO WT#"
type input "DIRECT ORDERS"
type input "DO WT#"
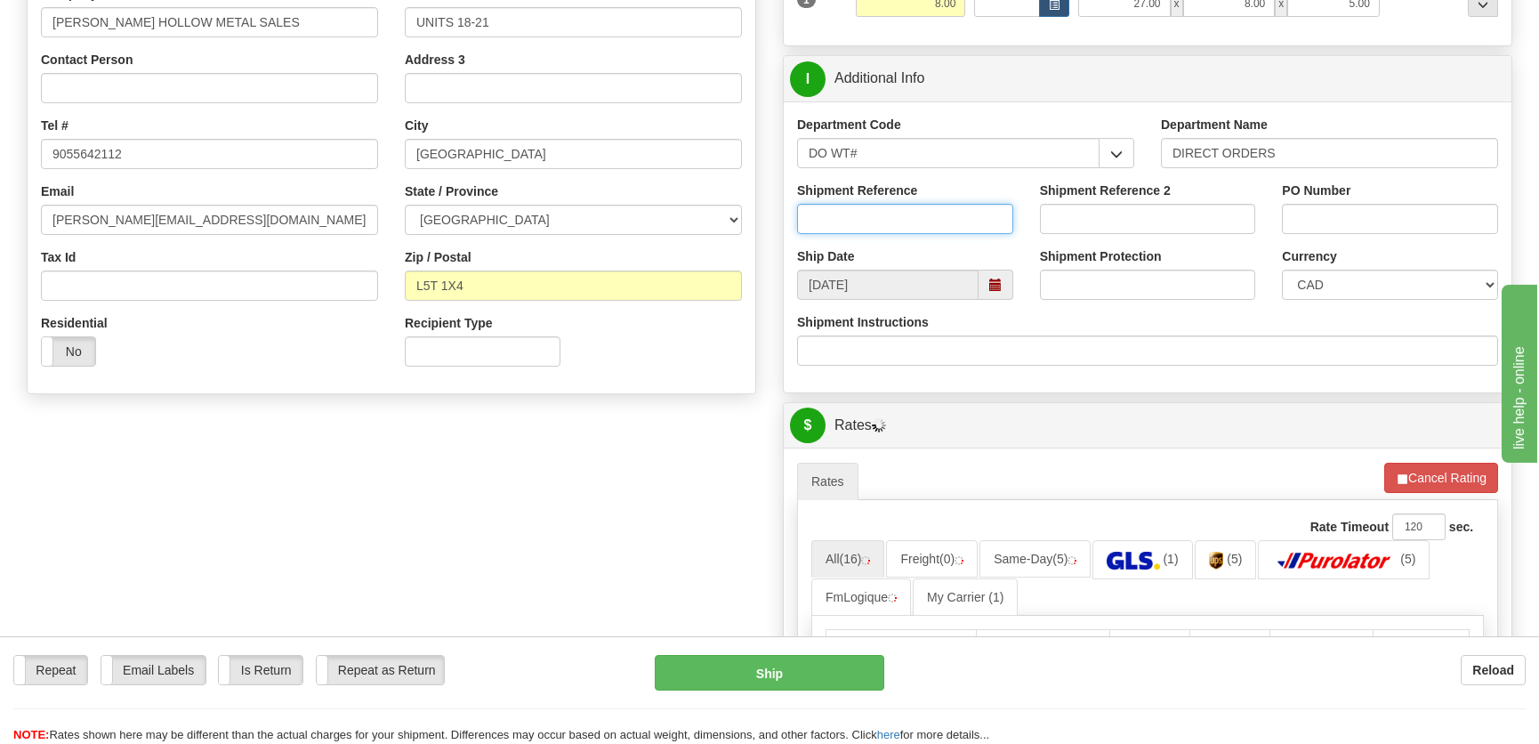
click at [874, 232] on input "Shipment Reference" at bounding box center [905, 219] width 216 height 30
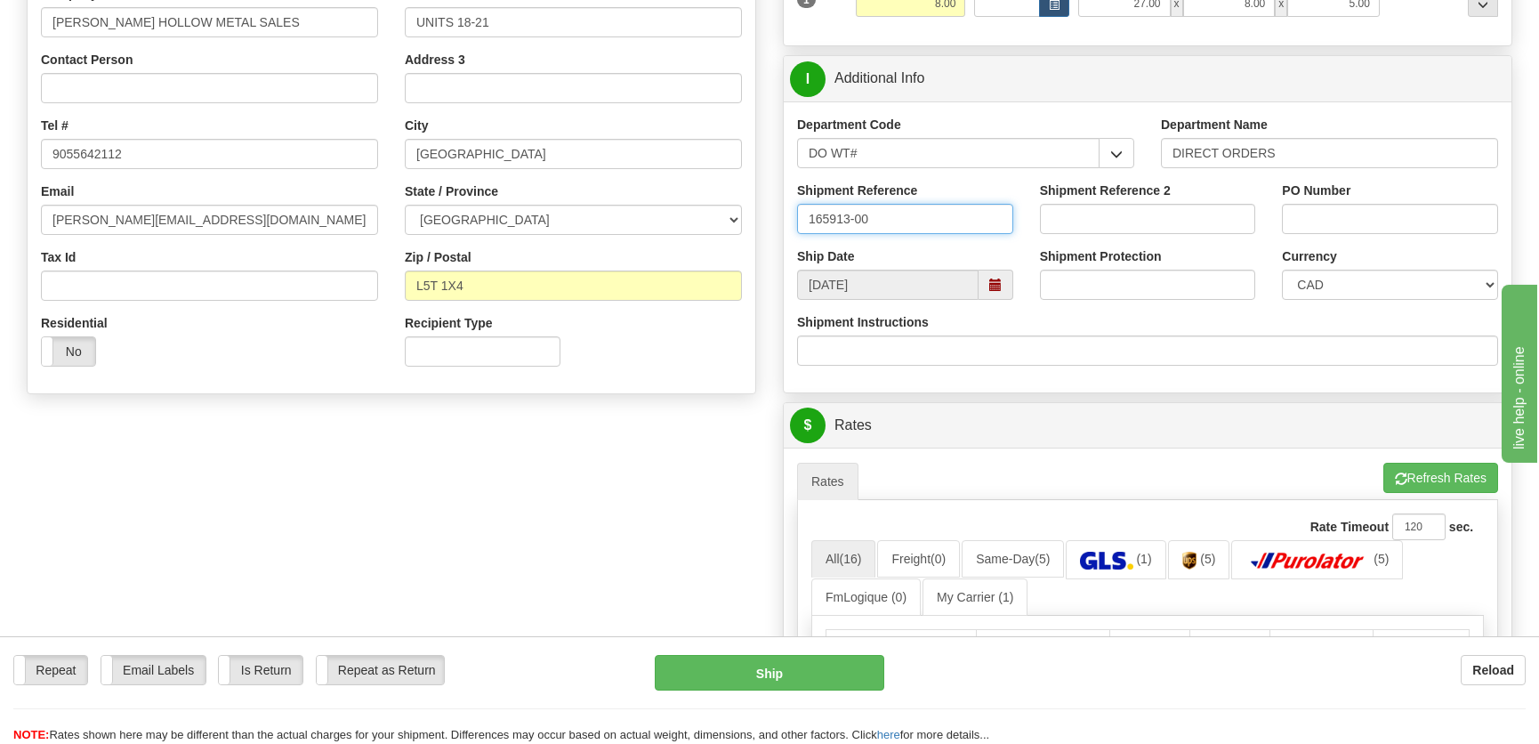
type input "165913-00"
click at [1379, 207] on input "PO Number" at bounding box center [1390, 219] width 216 height 30
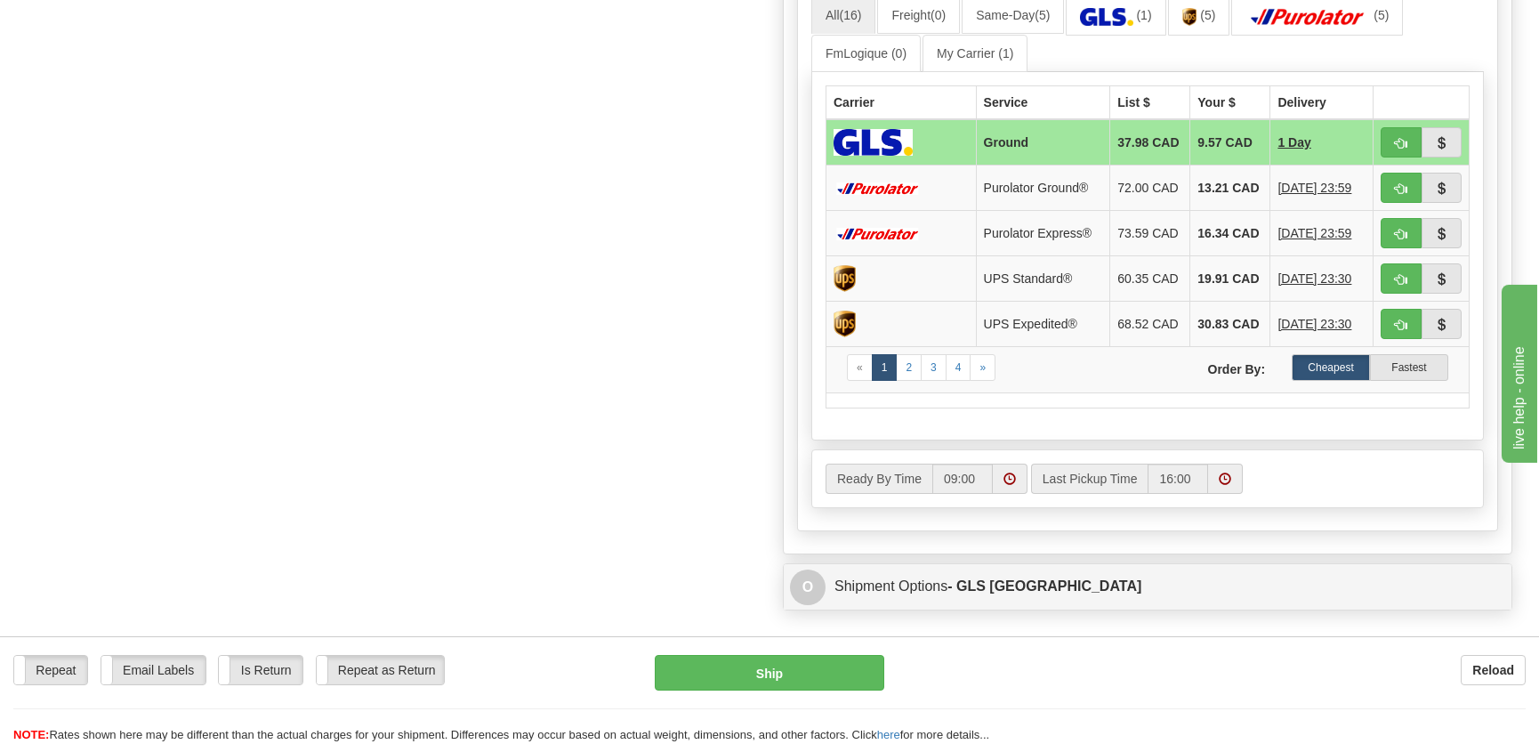
scroll to position [890, 0]
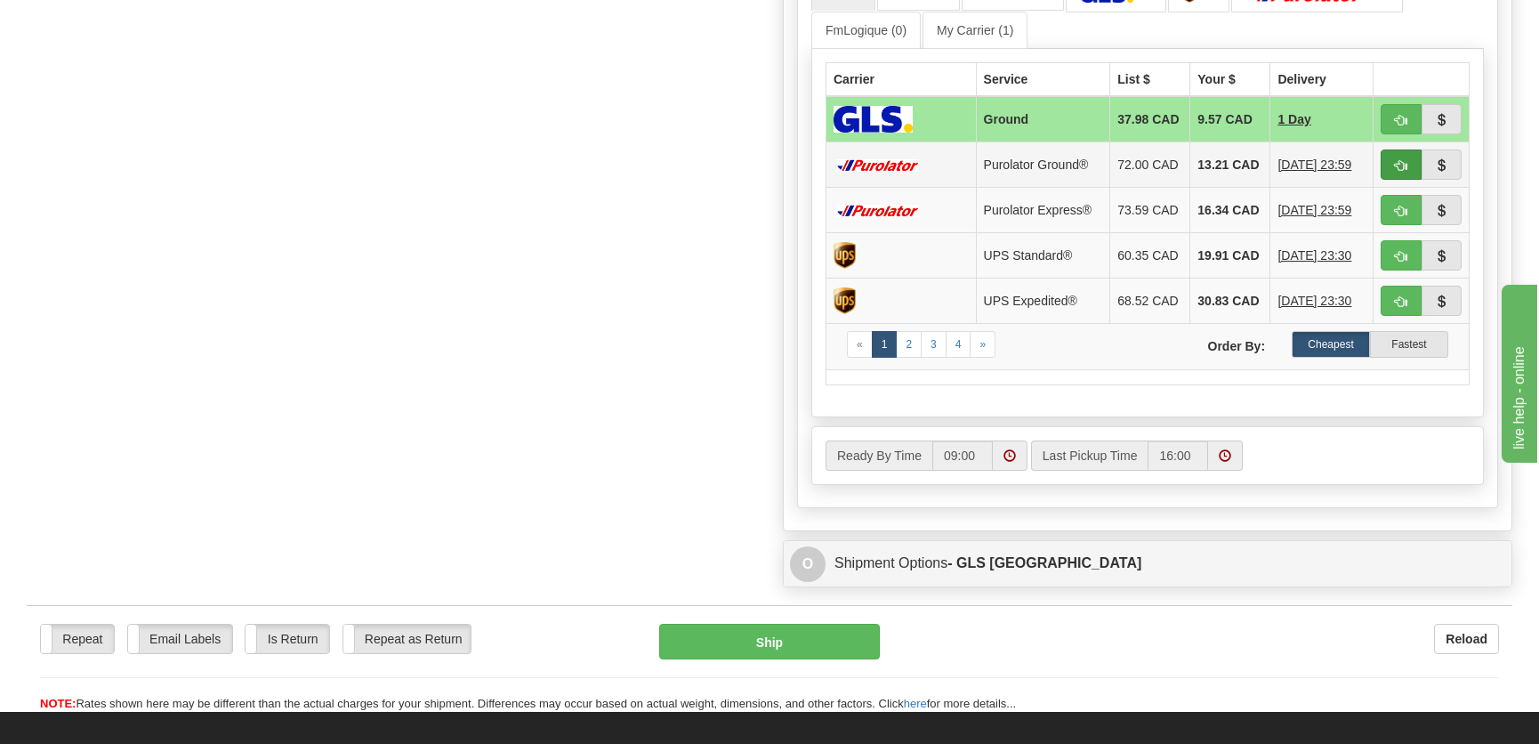
type input "."
click at [1405, 165] on span "button" at bounding box center [1401, 166] width 12 height 12
type input "260"
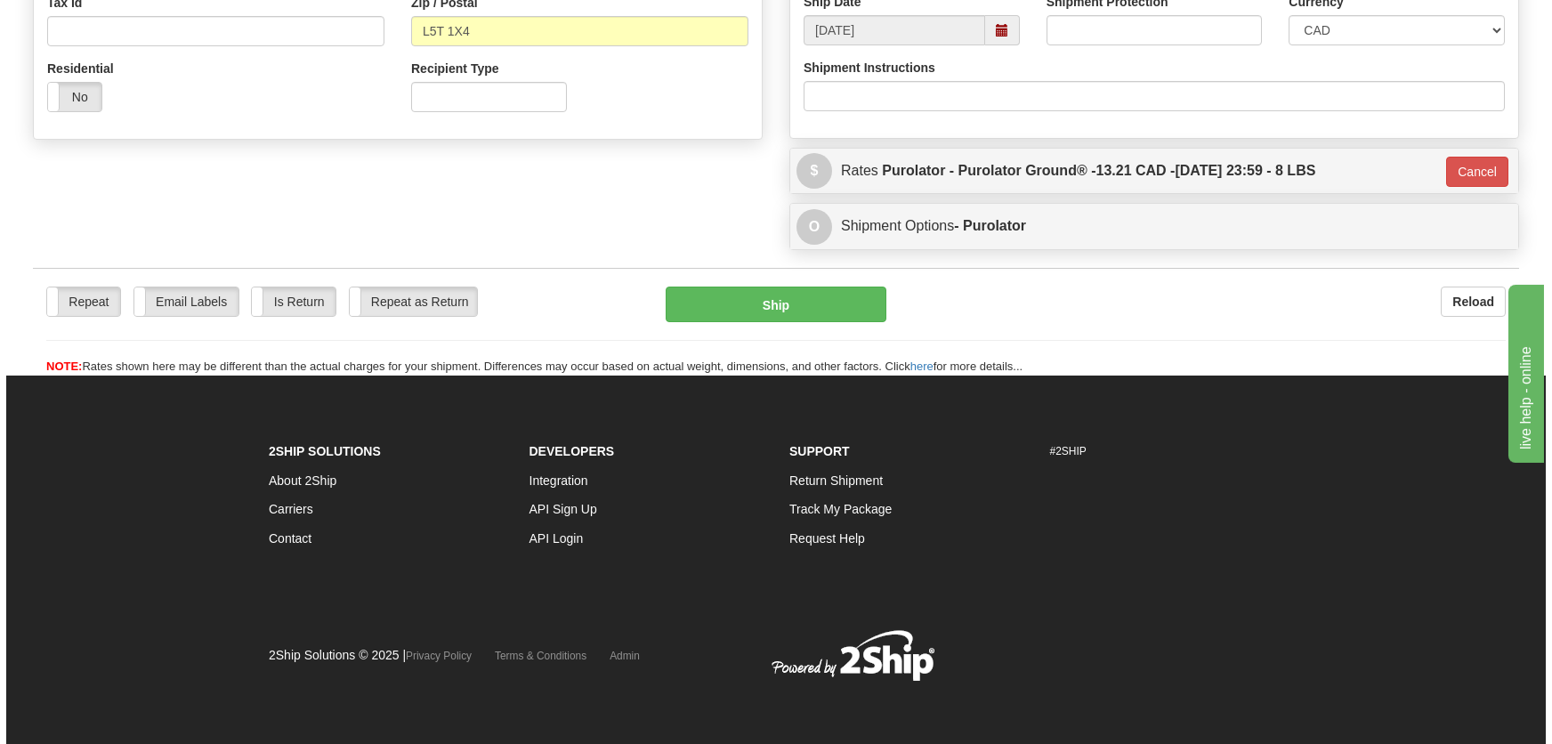
scroll to position [577, 0]
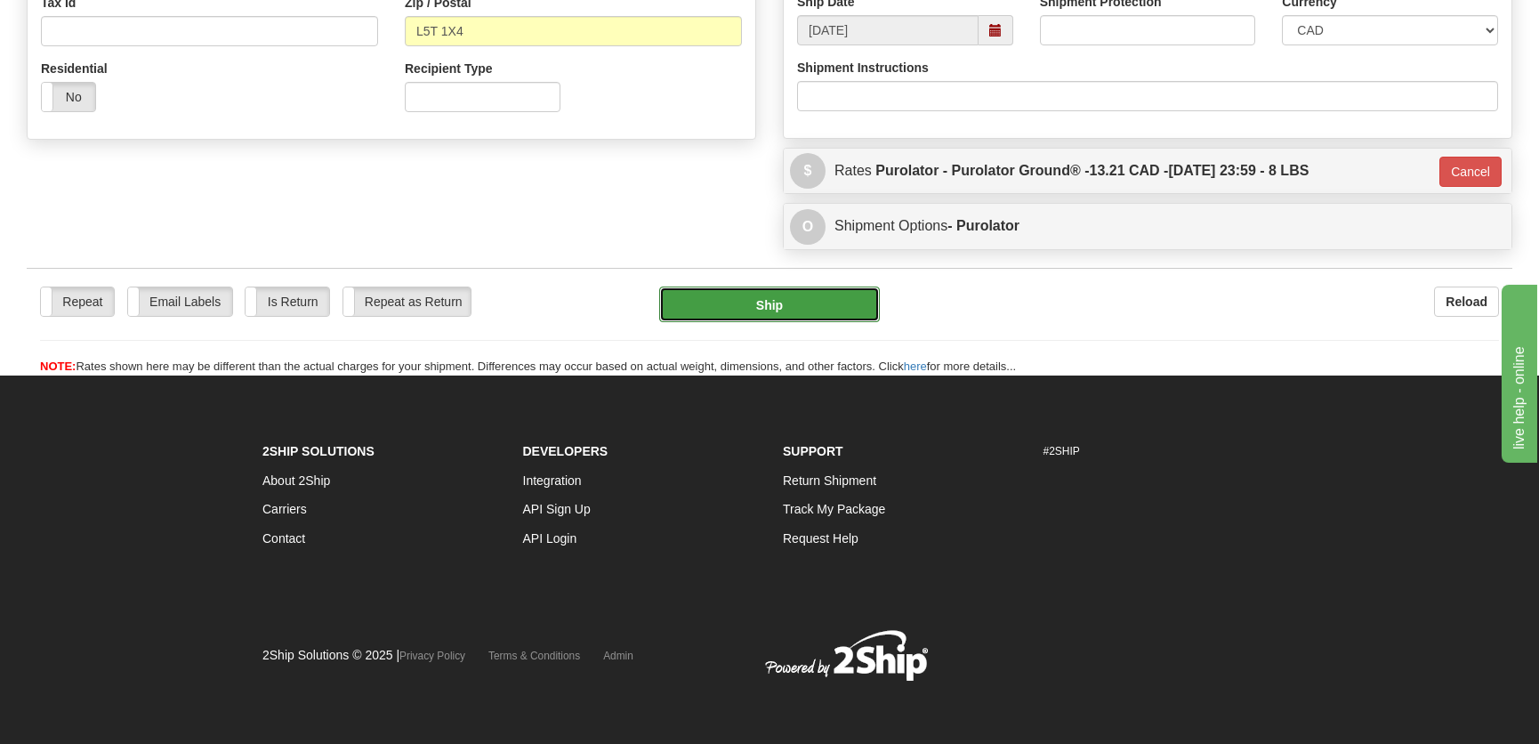
click at [819, 305] on button "Ship" at bounding box center [769, 304] width 221 height 36
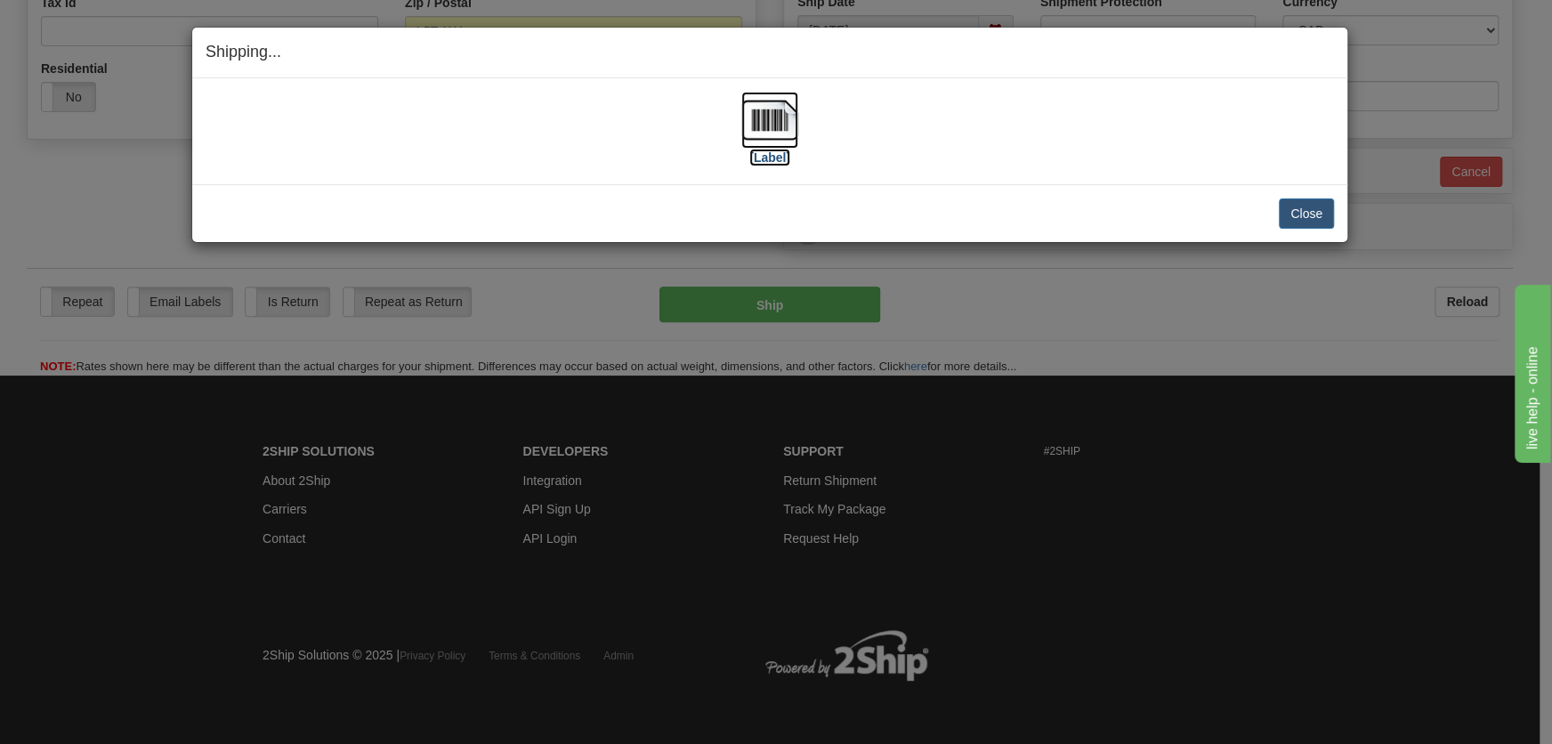
click at [758, 138] on img at bounding box center [769, 120] width 57 height 57
click at [1290, 215] on button "Close" at bounding box center [1306, 213] width 55 height 30
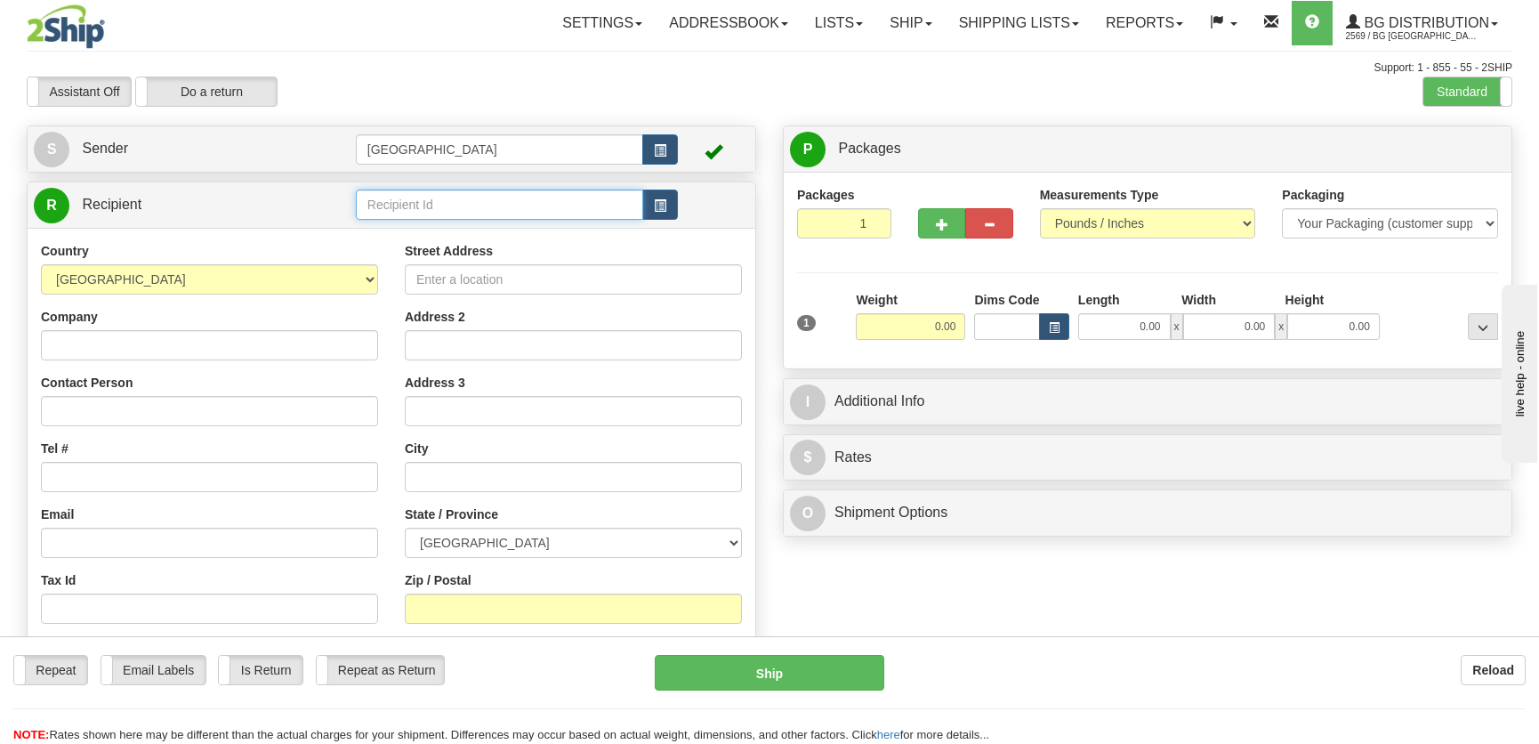
click at [456, 201] on input "text" at bounding box center [499, 205] width 287 height 30
click at [403, 234] on div "5920" at bounding box center [495, 233] width 270 height 20
type input "5920"
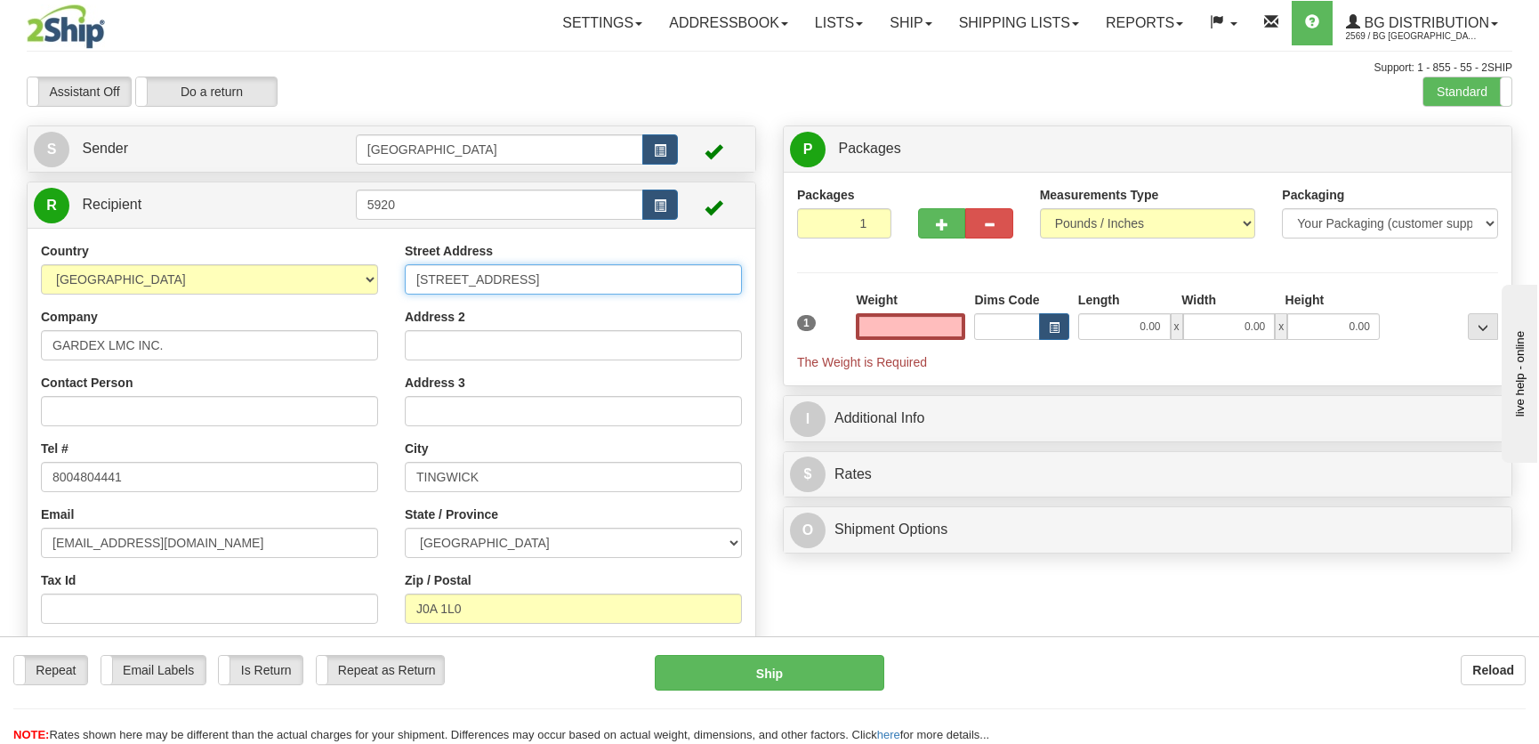
type input "0.00"
drag, startPoint x: 610, startPoint y: 267, endPoint x: 387, endPoint y: 278, distance: 223.6
click at [387, 278] on div "Country AFGHANISTAN ALAND ISLANDS ALBANIA ALGERIA AMERICAN SAMOA ANDORRA ANGOLA…" at bounding box center [392, 472] width 728 height 461
type input "370 rue Girouard"
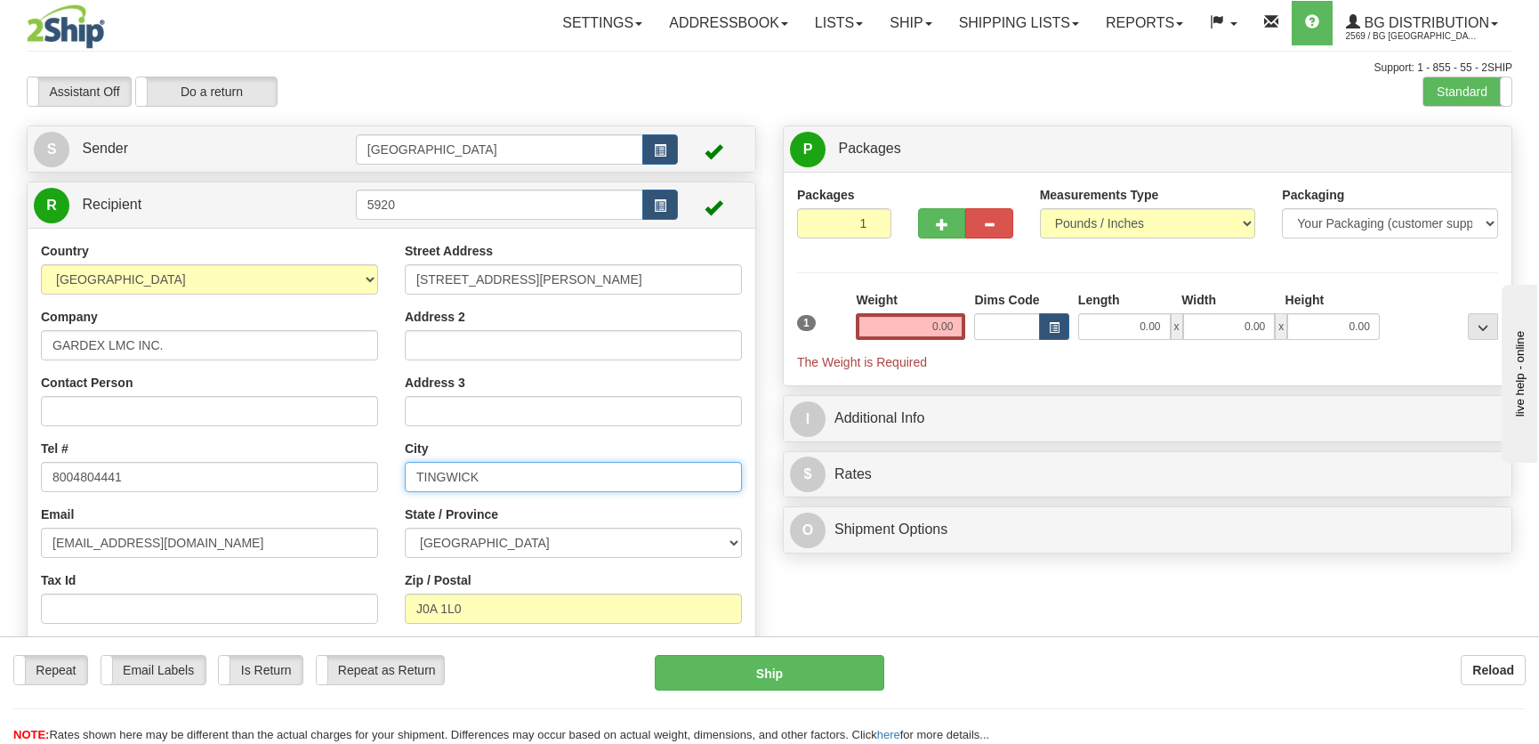
click at [495, 476] on input "TINGWICK" at bounding box center [573, 477] width 337 height 30
click at [542, 476] on input "TINGWICK" at bounding box center [573, 477] width 337 height 30
type input "Victoriaville"
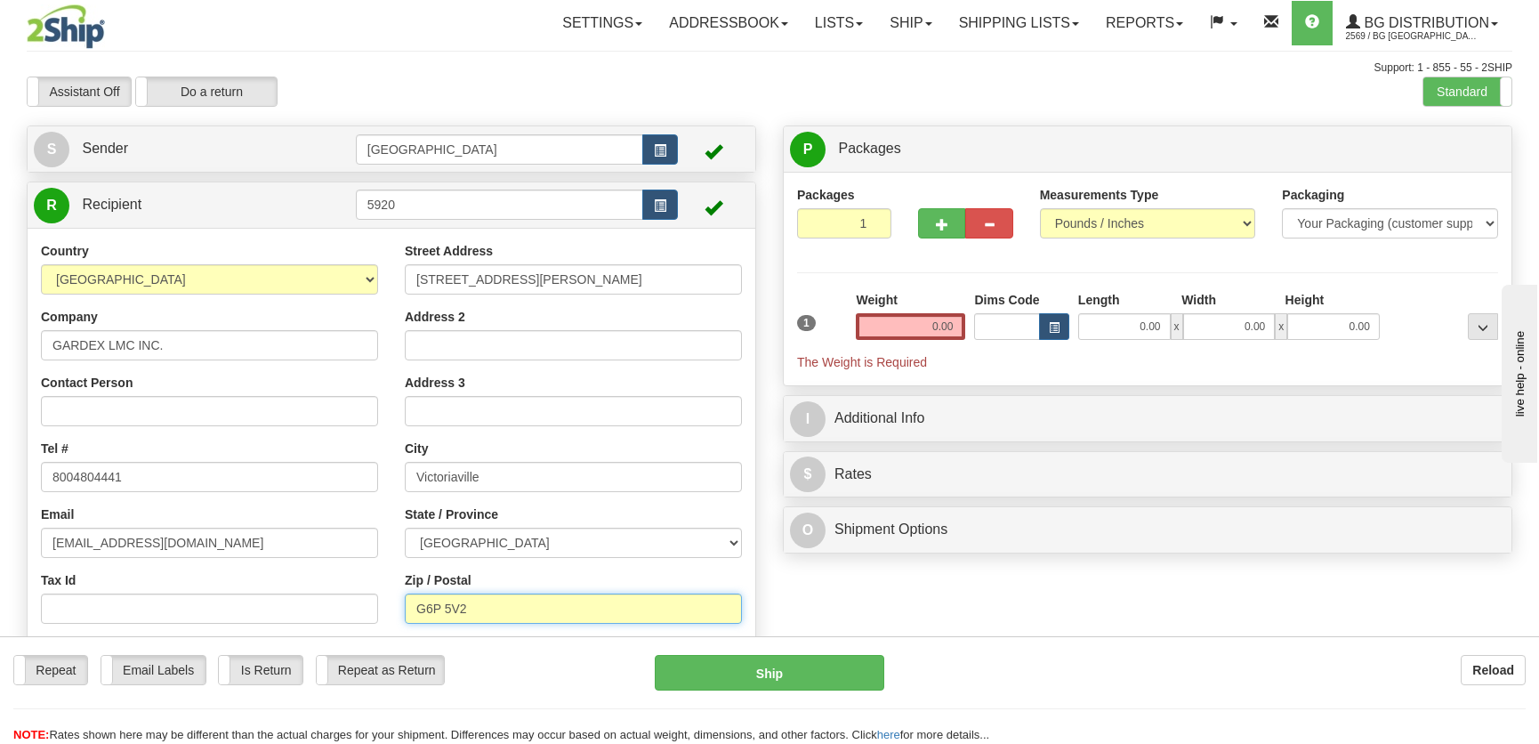
type input "G6P 5V2"
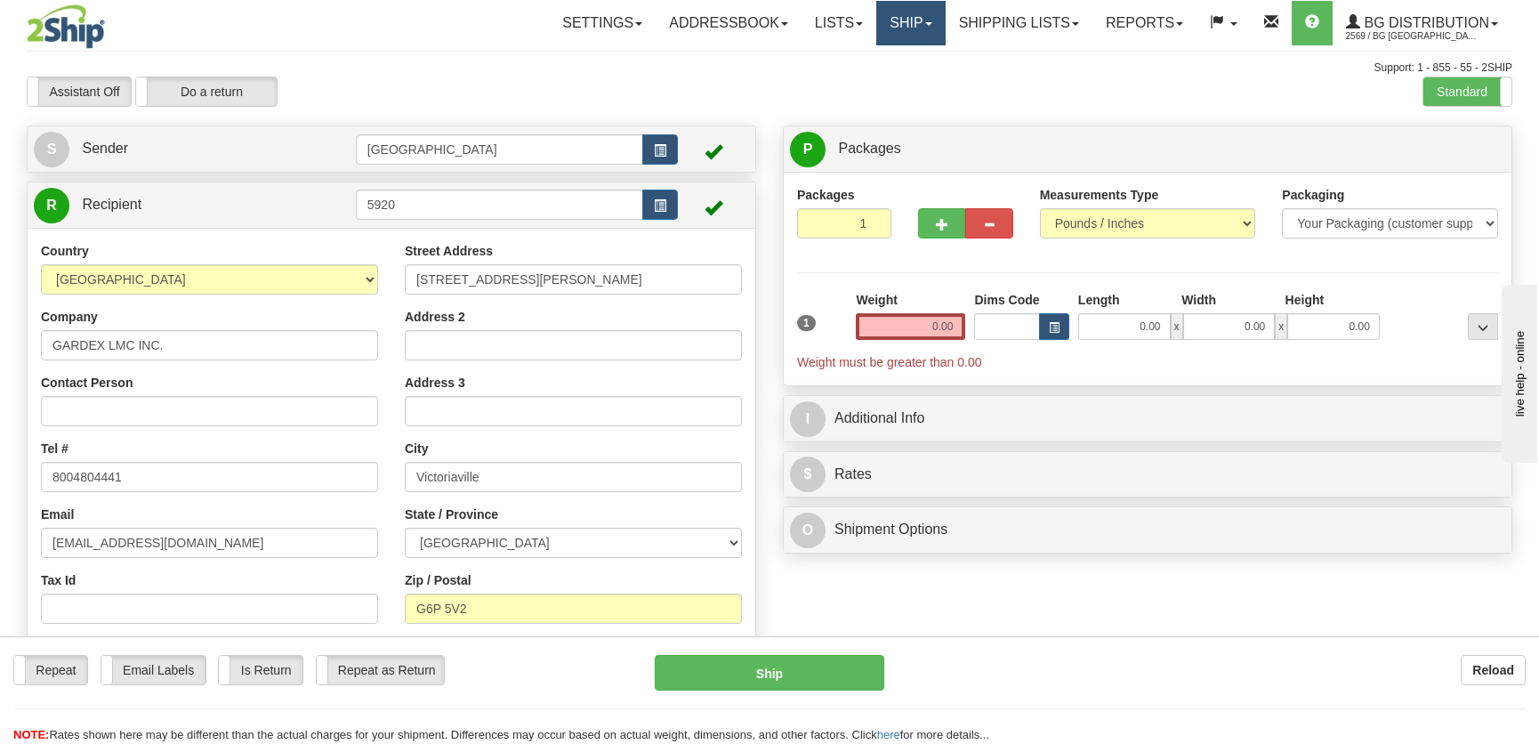
click at [876, 16] on link "Ship" at bounding box center [910, 23] width 69 height 44
click at [882, 60] on span "Ship Screen" at bounding box center [856, 62] width 68 height 14
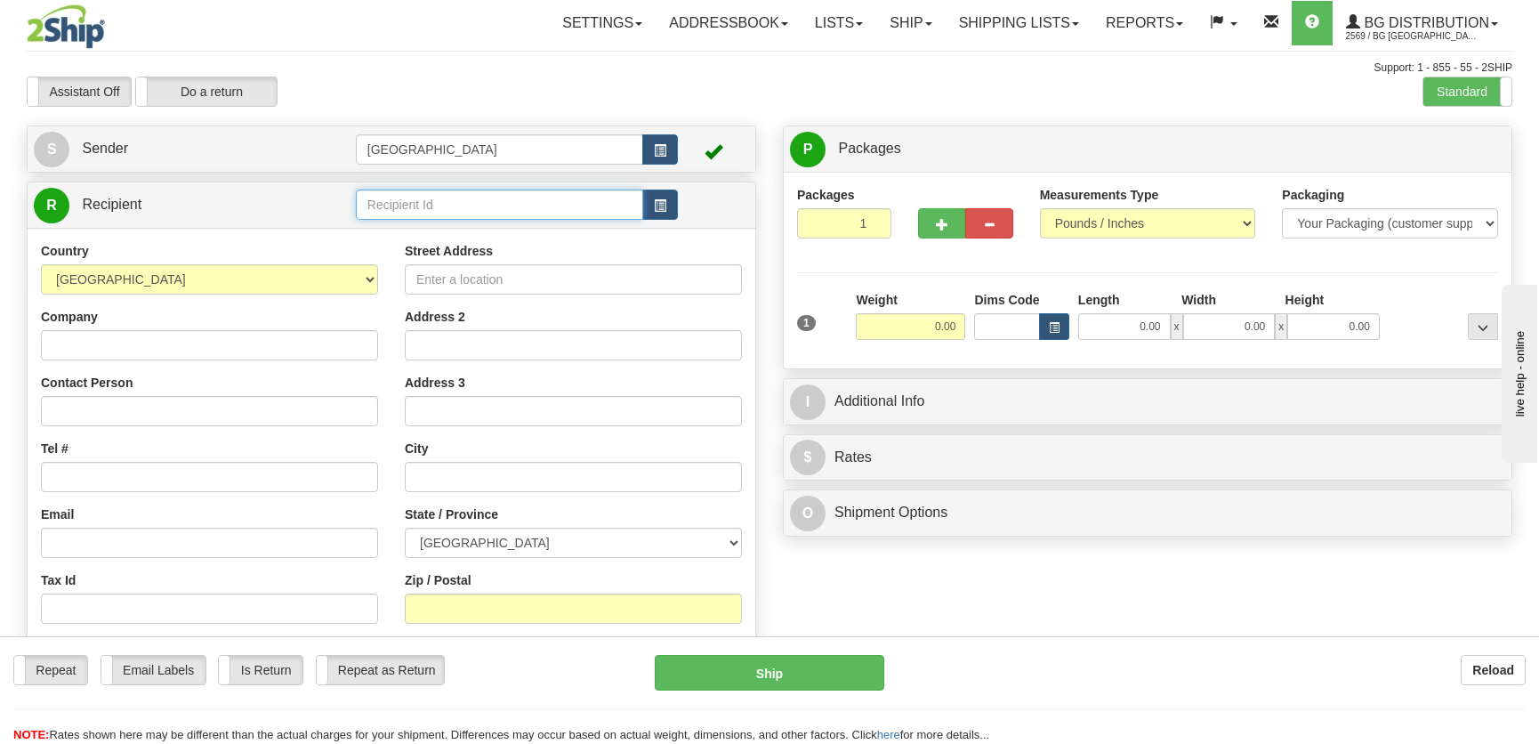
click at [440, 213] on input "text" at bounding box center [499, 205] width 287 height 30
click at [442, 228] on div "920004" at bounding box center [495, 233] width 268 height 18
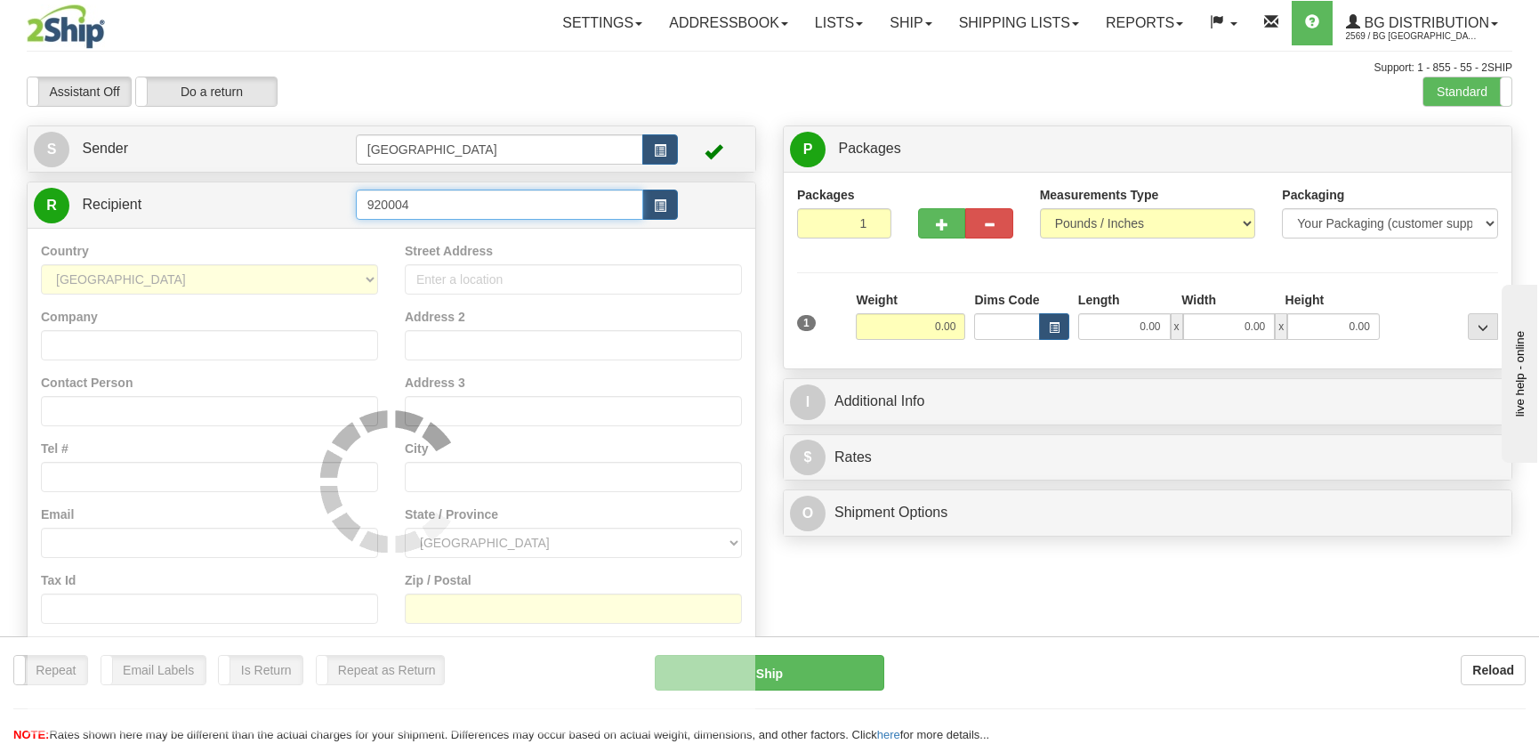
type input "920004"
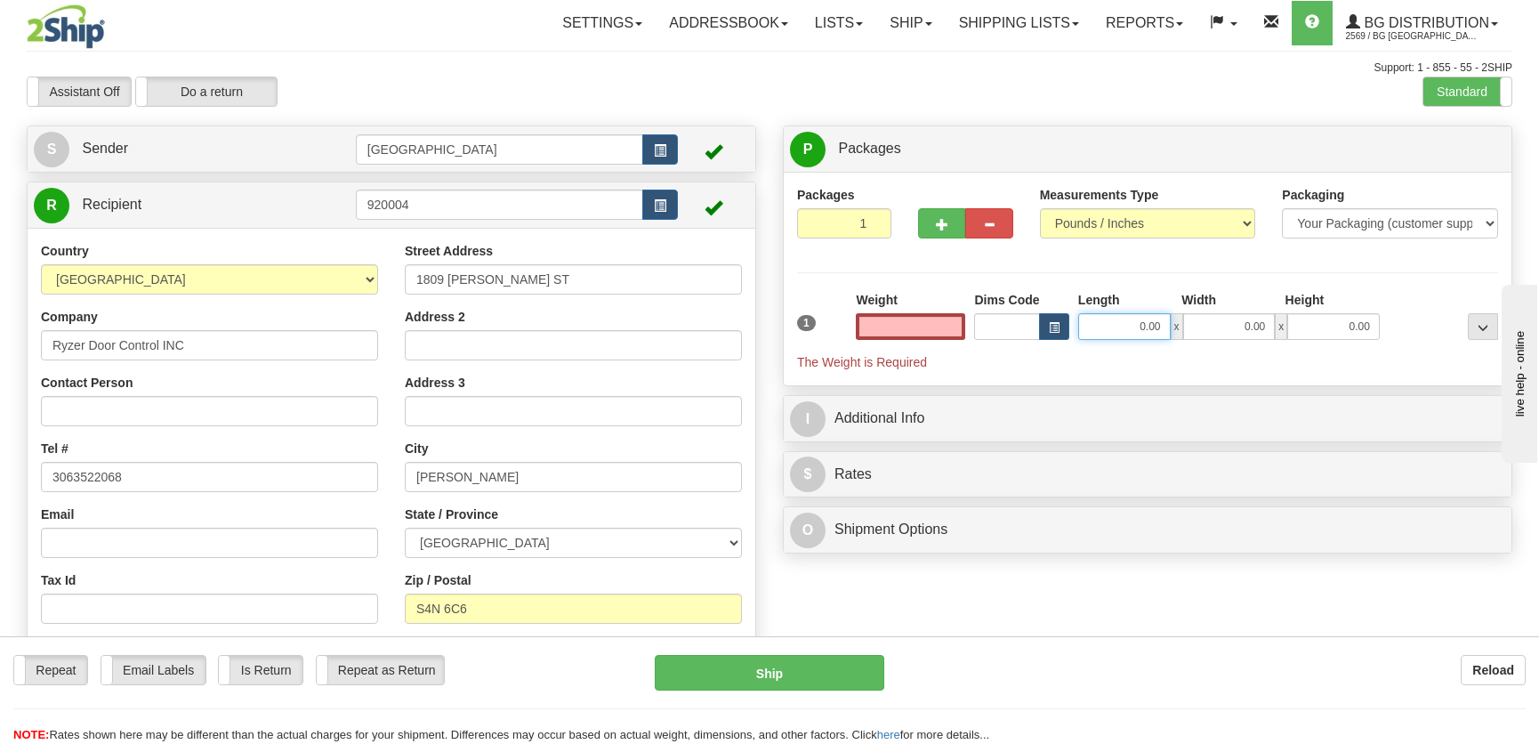
type input "0.00"
click at [1116, 323] on input "0.00" at bounding box center [1124, 326] width 93 height 27
type input "88.00"
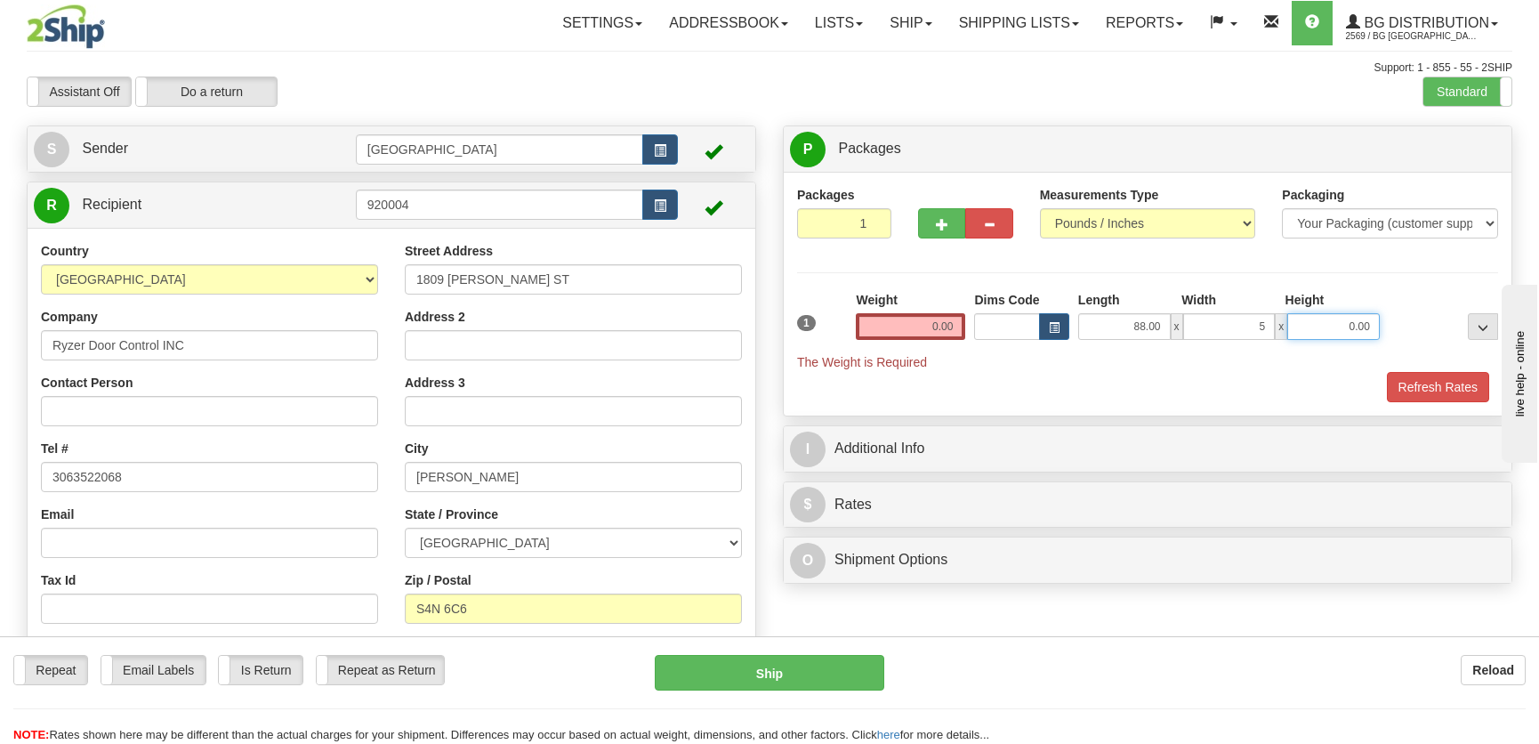
type input "5.00"
type input "7.00"
click at [868, 327] on input "0.00" at bounding box center [910, 326] width 109 height 27
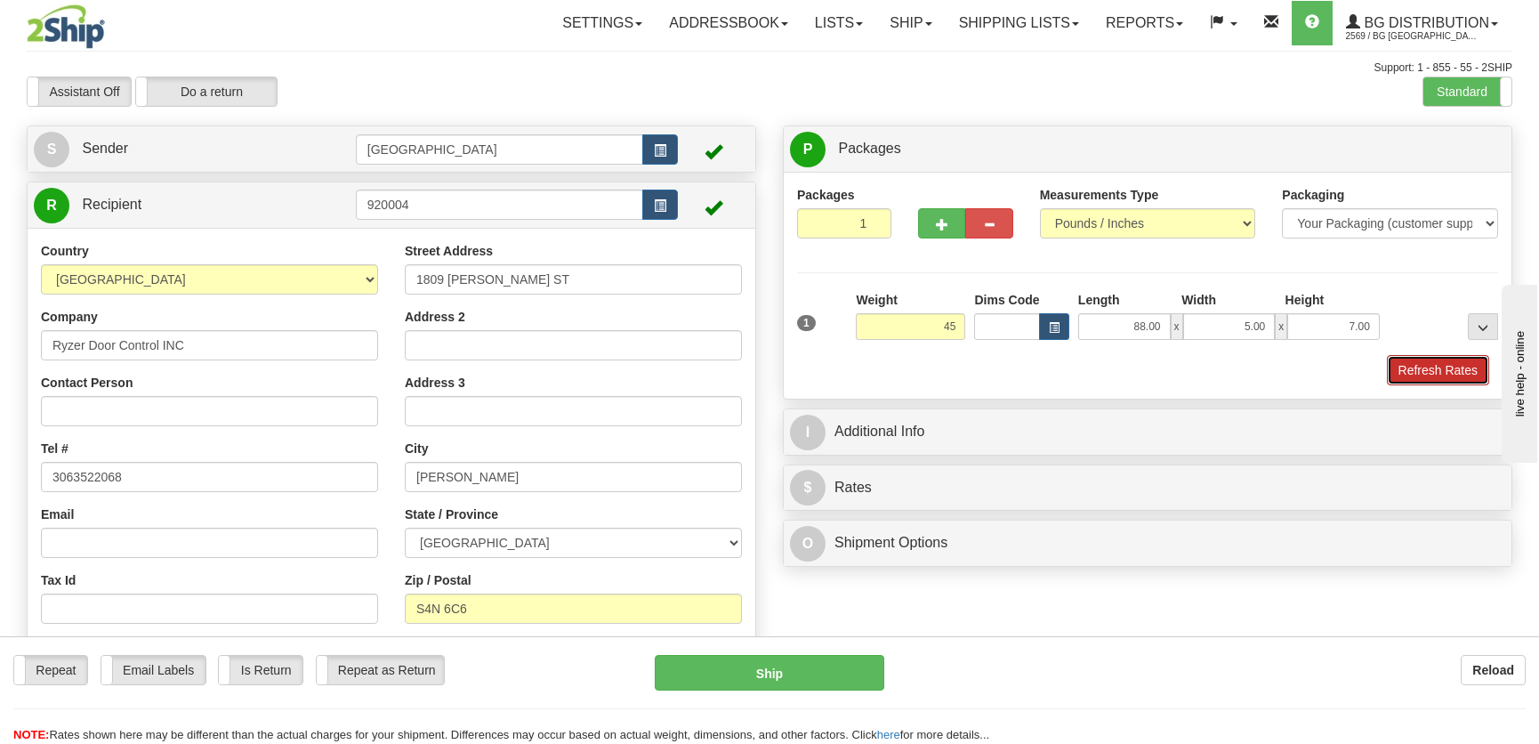
type input "45.00"
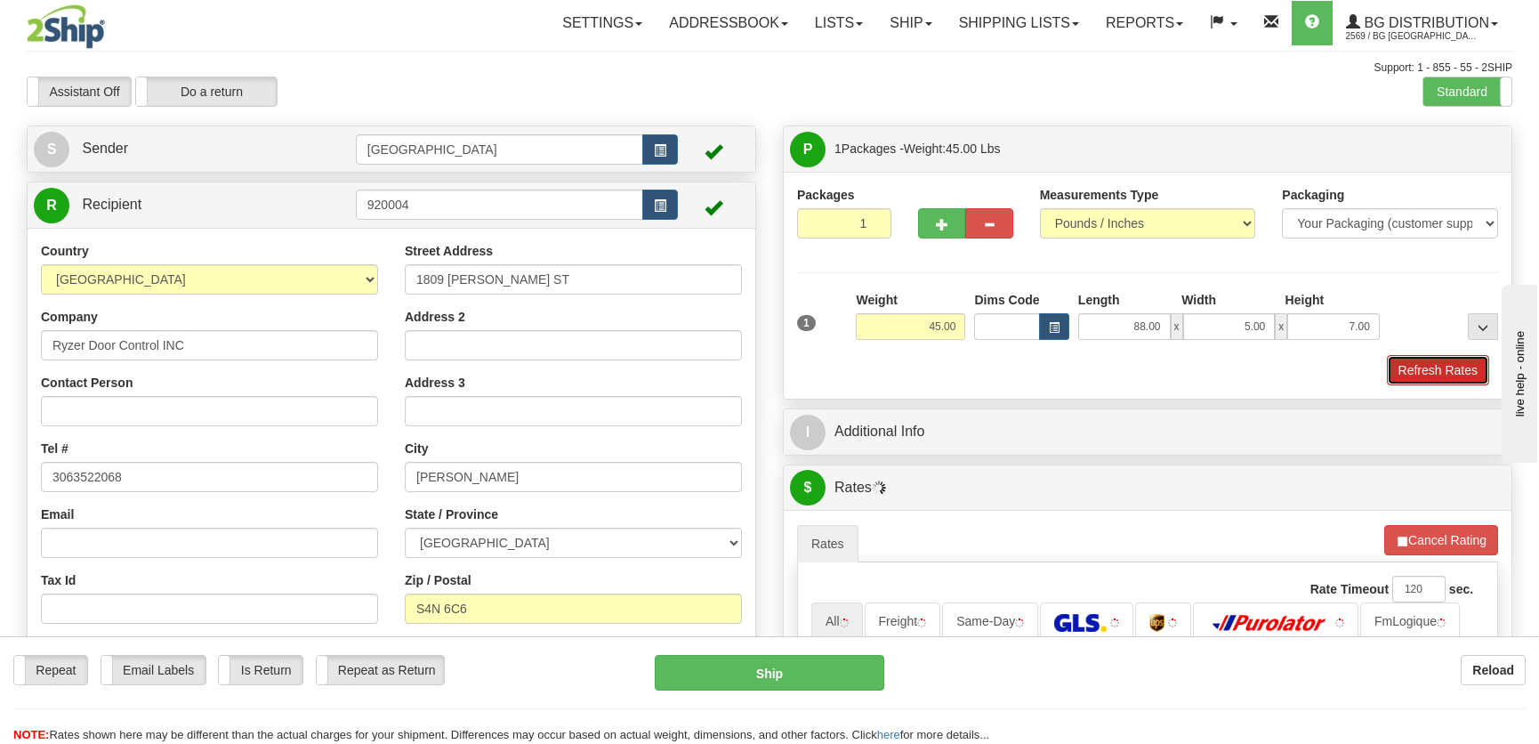
click at [1424, 375] on button "Refresh Rates" at bounding box center [1438, 370] width 102 height 30
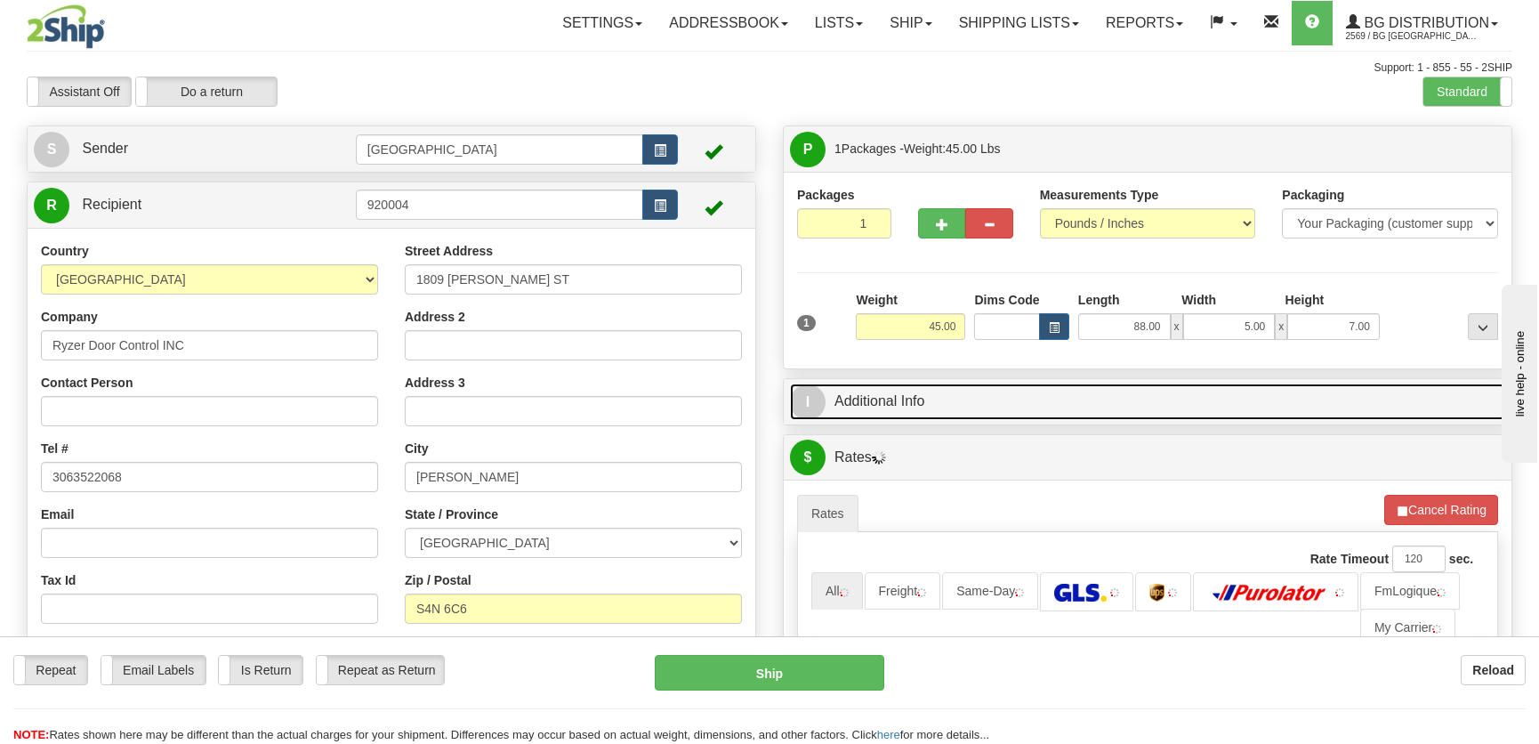
click at [1372, 399] on link "I Additional Info" at bounding box center [1147, 401] width 715 height 36
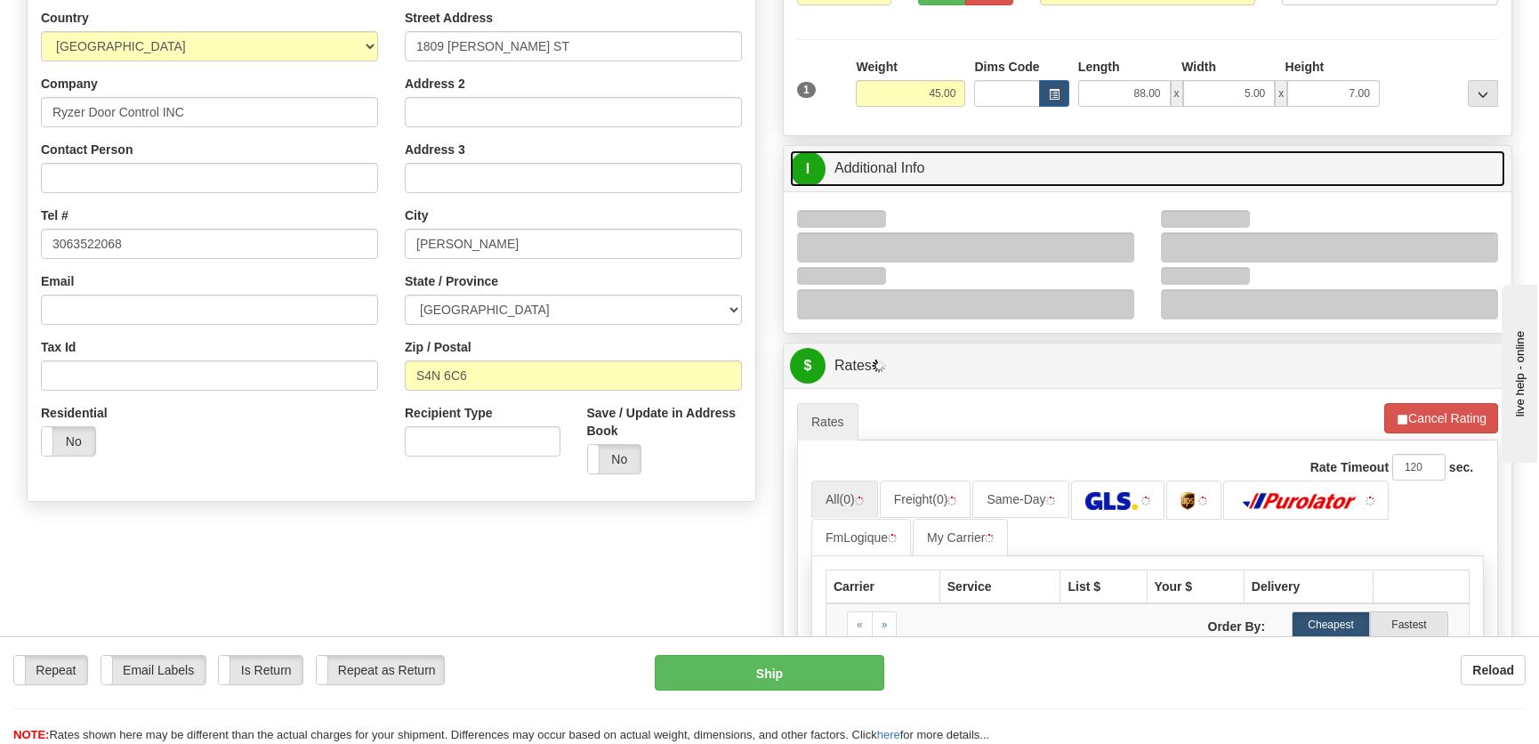
scroll to position [242, 0]
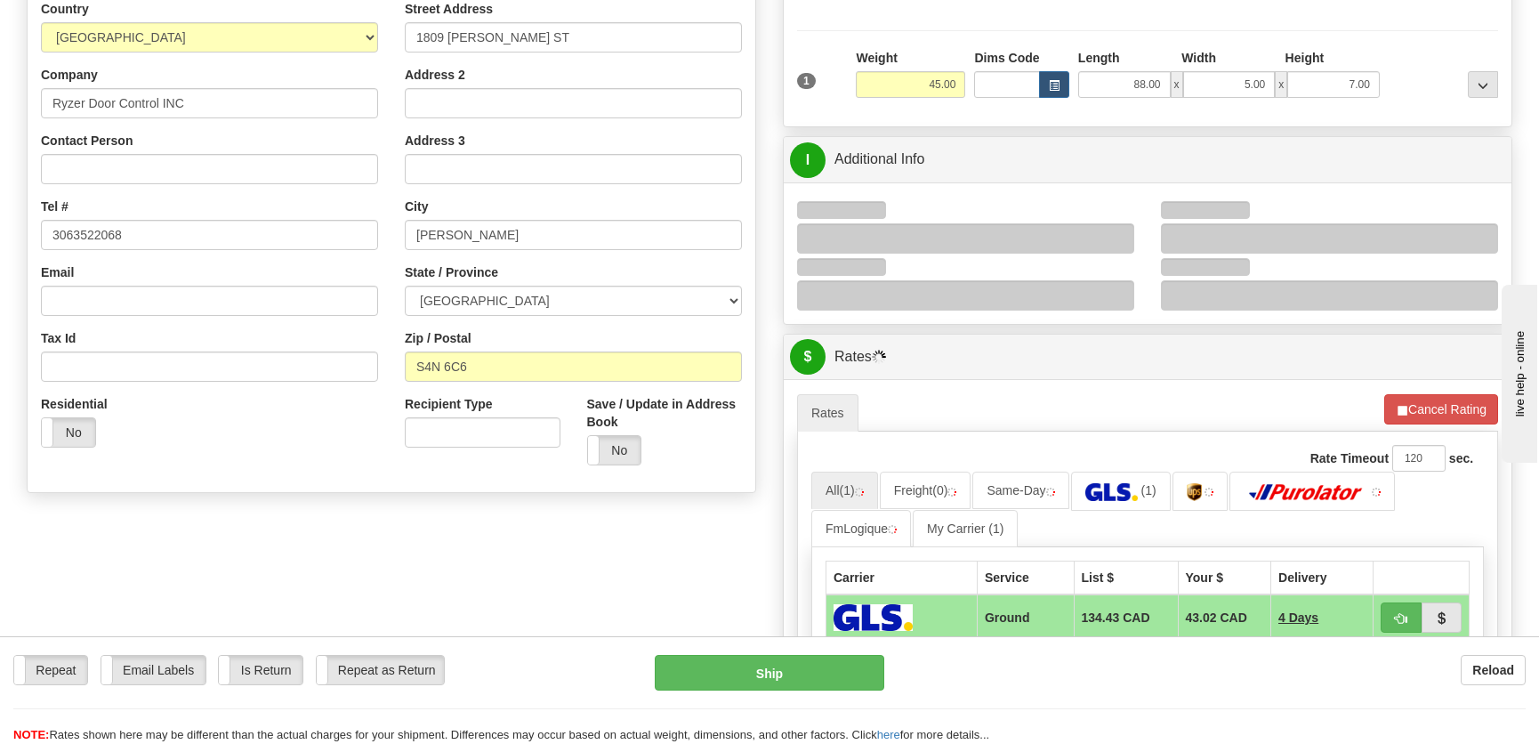
click at [1118, 223] on div at bounding box center [965, 238] width 337 height 30
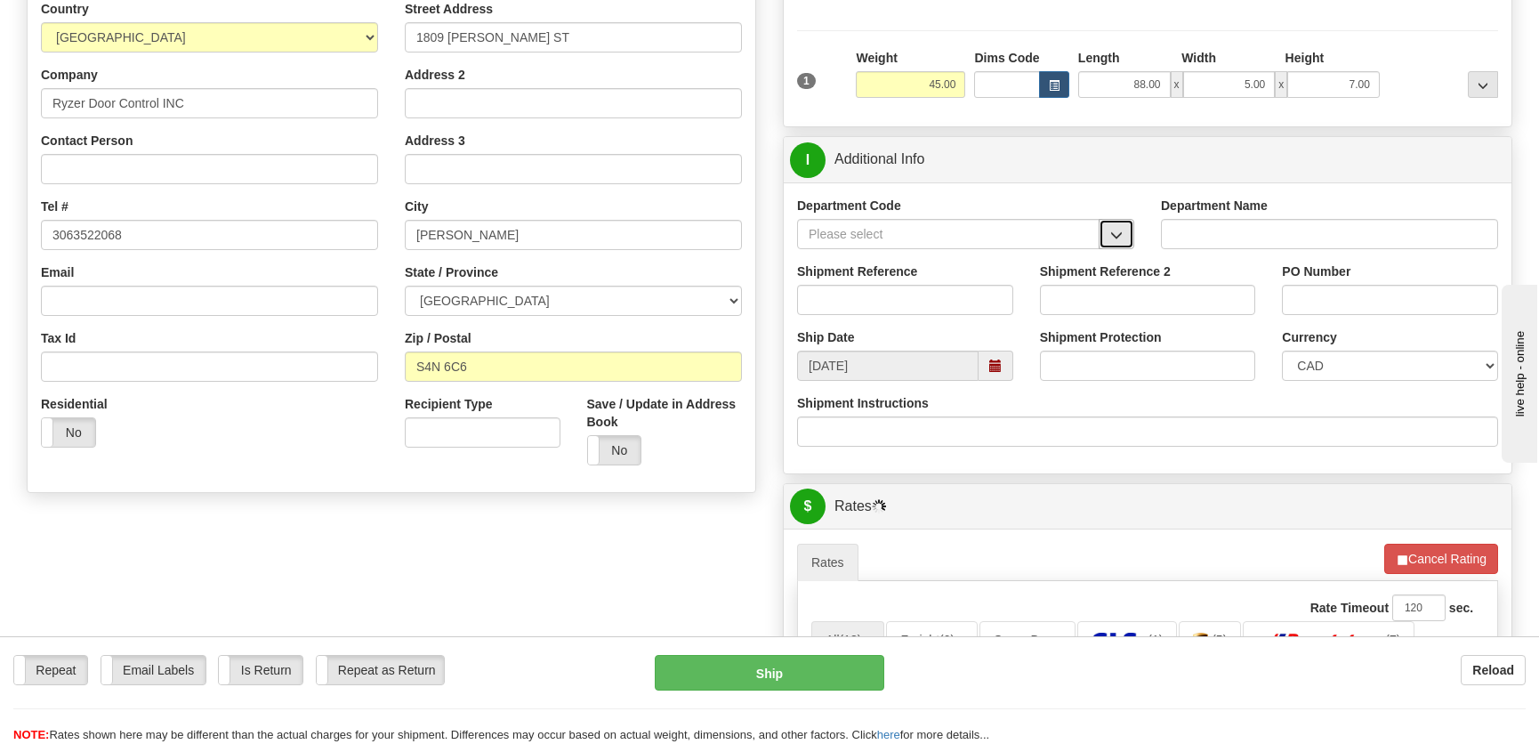
click at [1117, 222] on button "button" at bounding box center [1117, 234] width 36 height 30
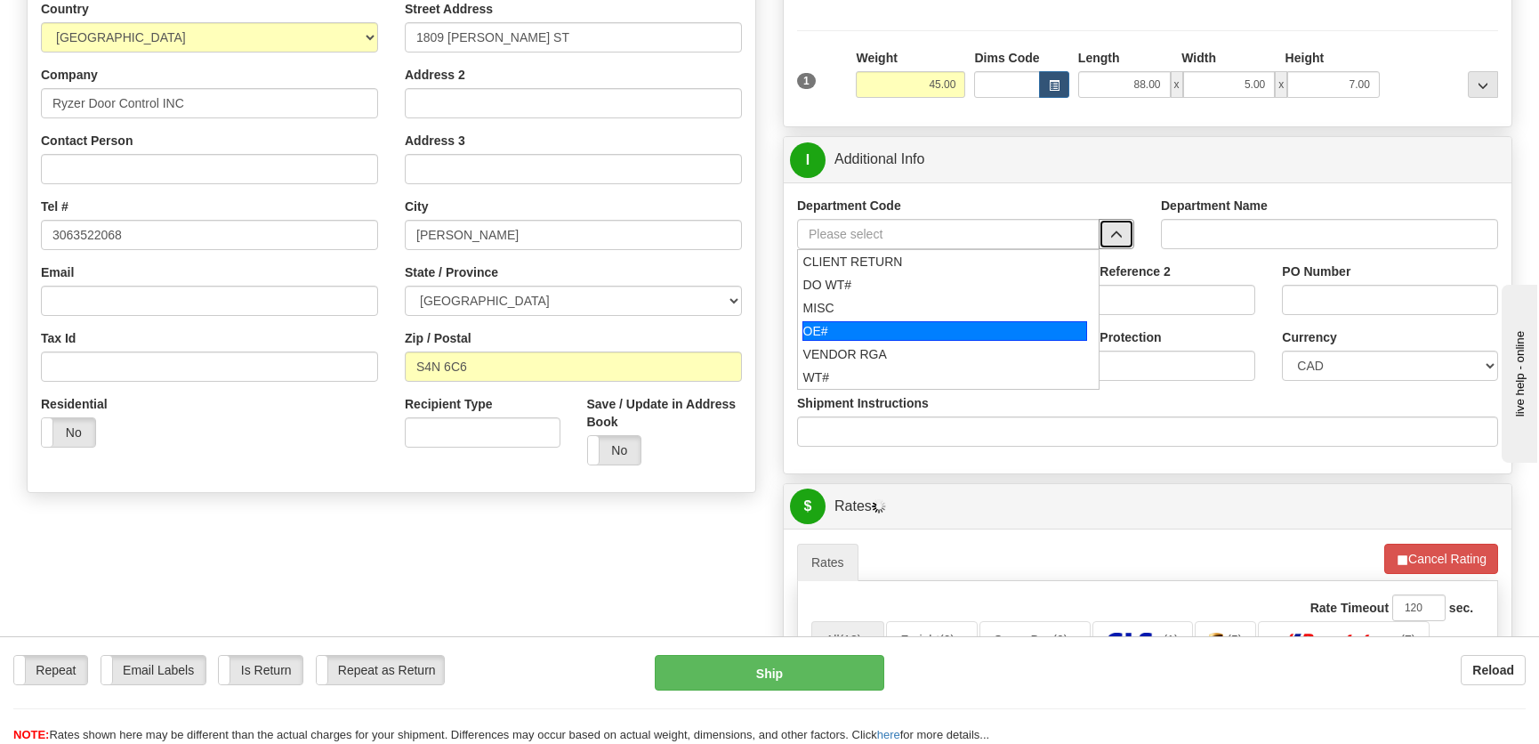
click at [948, 328] on div "OE#" at bounding box center [946, 331] width 286 height 20
type input "OE#"
type input "ORDERS"
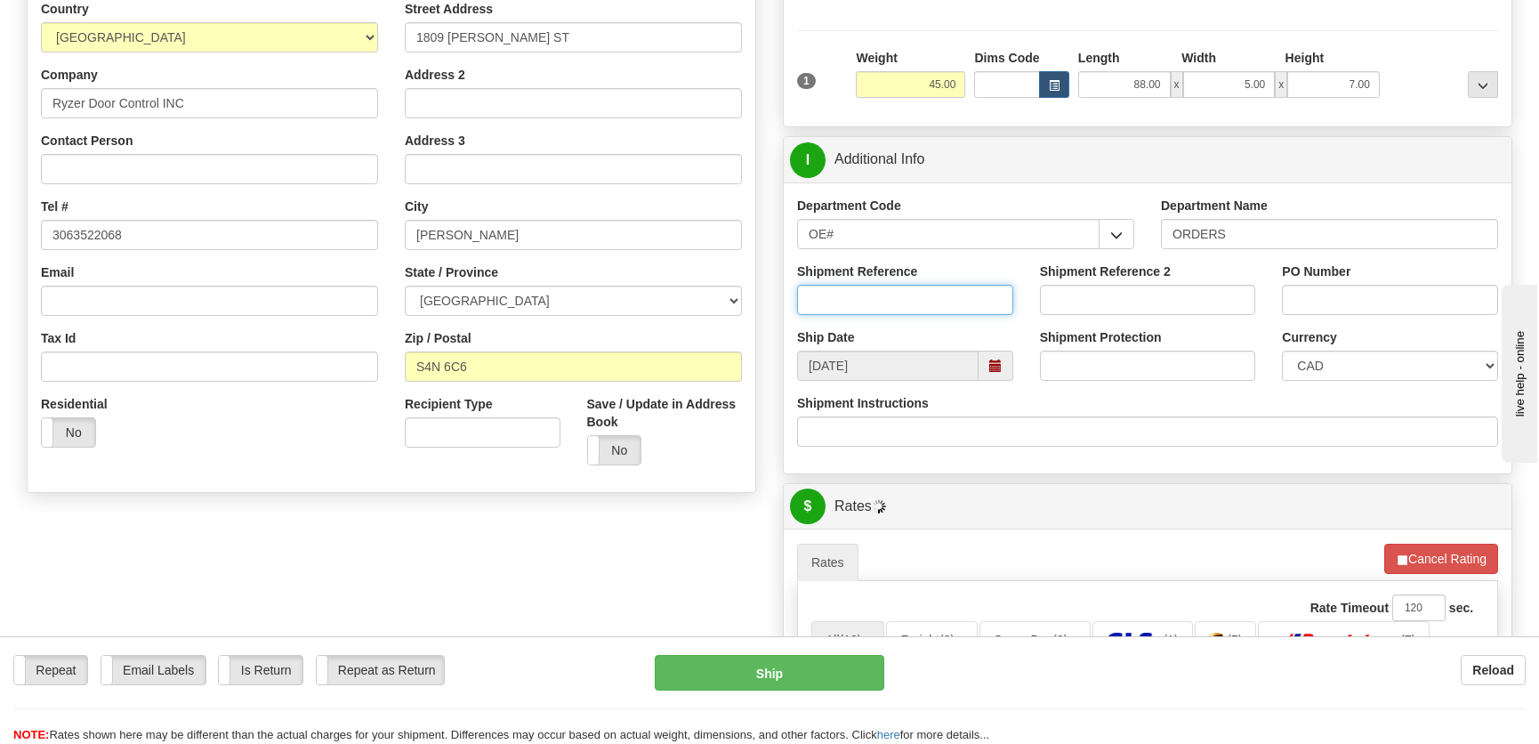
click at [956, 305] on input "Shipment Reference" at bounding box center [905, 300] width 216 height 30
type input "50322926-00"
click at [1301, 303] on input "PO Number" at bounding box center [1390, 300] width 216 height 30
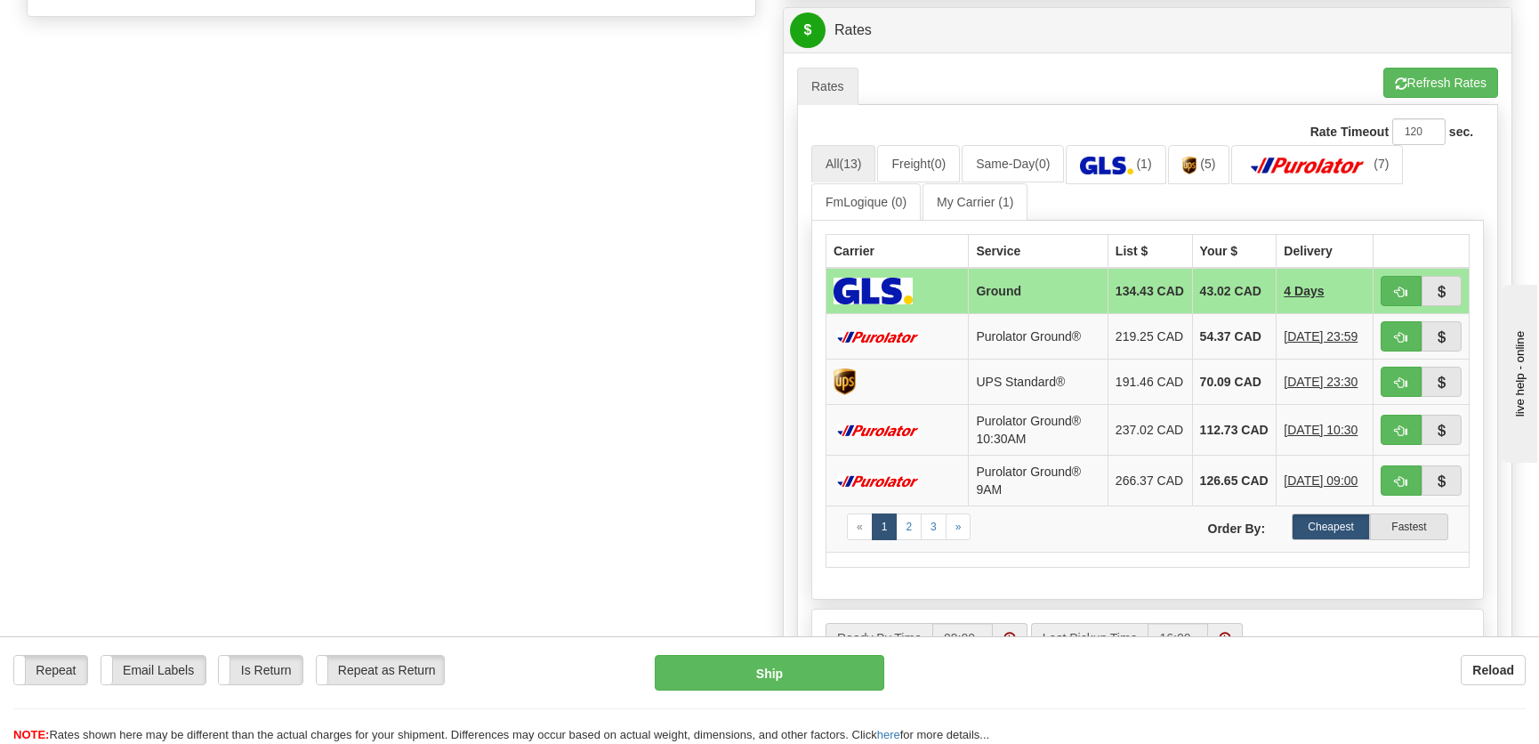
scroll to position [728, 0]
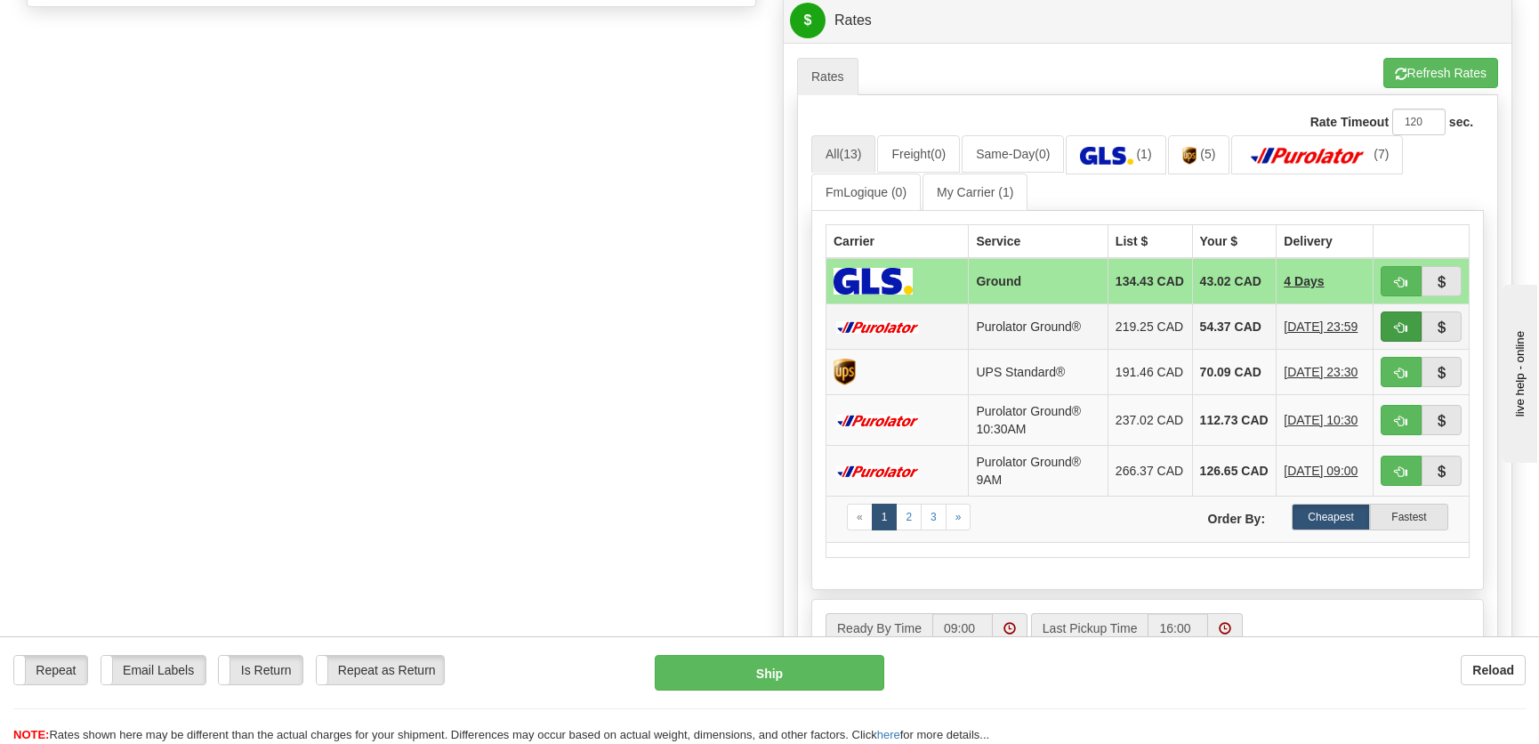
type input "."
click at [1411, 338] on button "button" at bounding box center [1401, 326] width 41 height 30
type input "260"
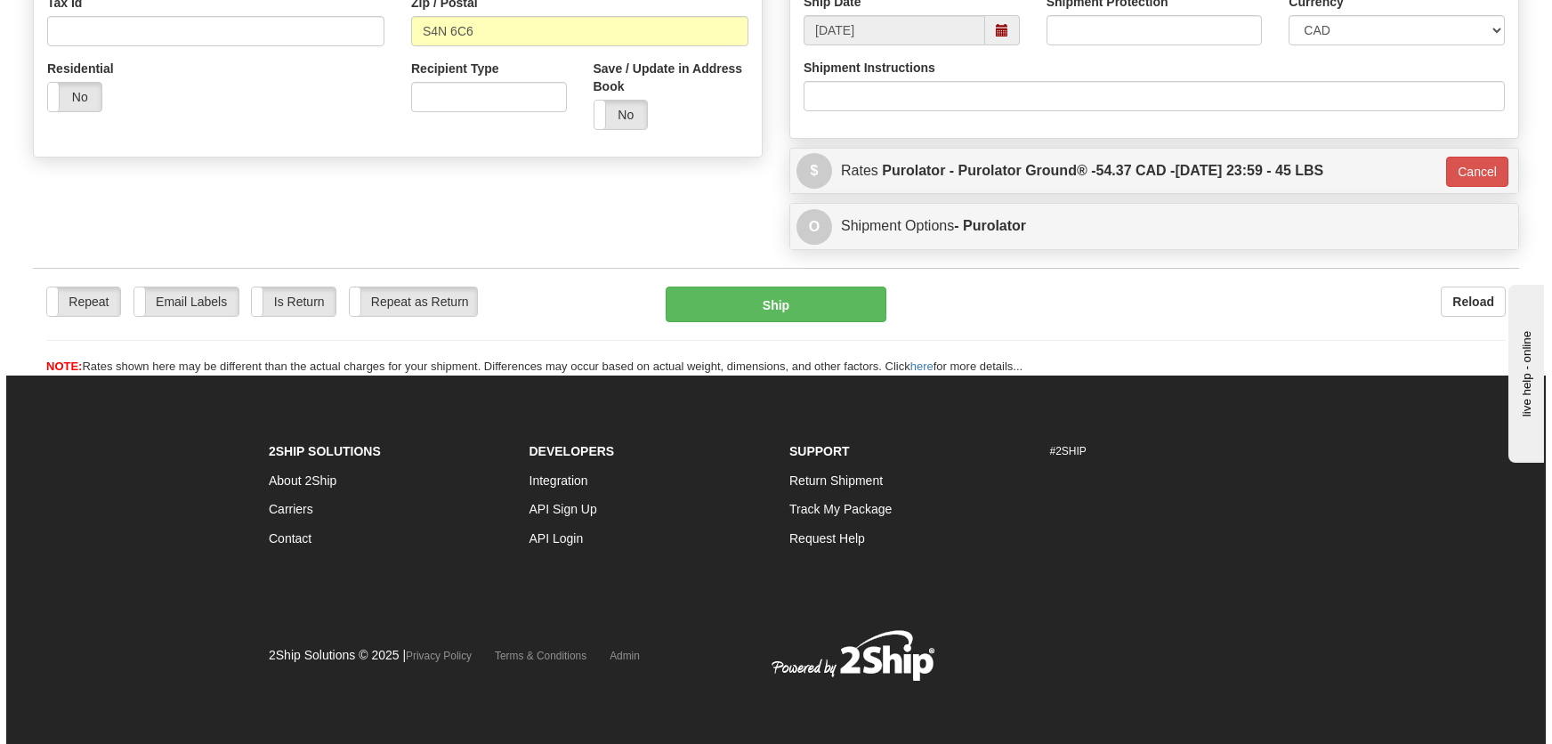
scroll to position [577, 0]
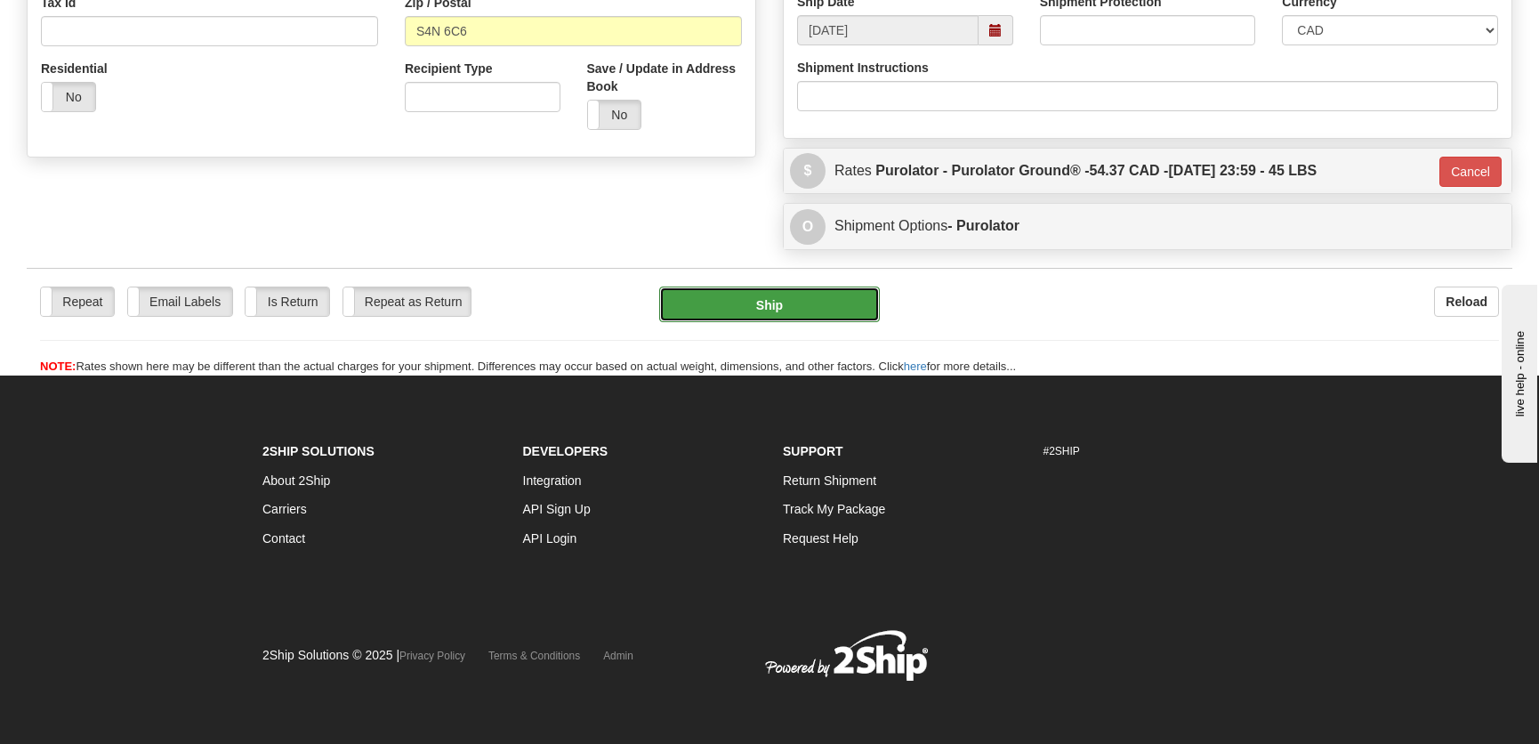
click at [861, 303] on button "Ship" at bounding box center [769, 304] width 221 height 36
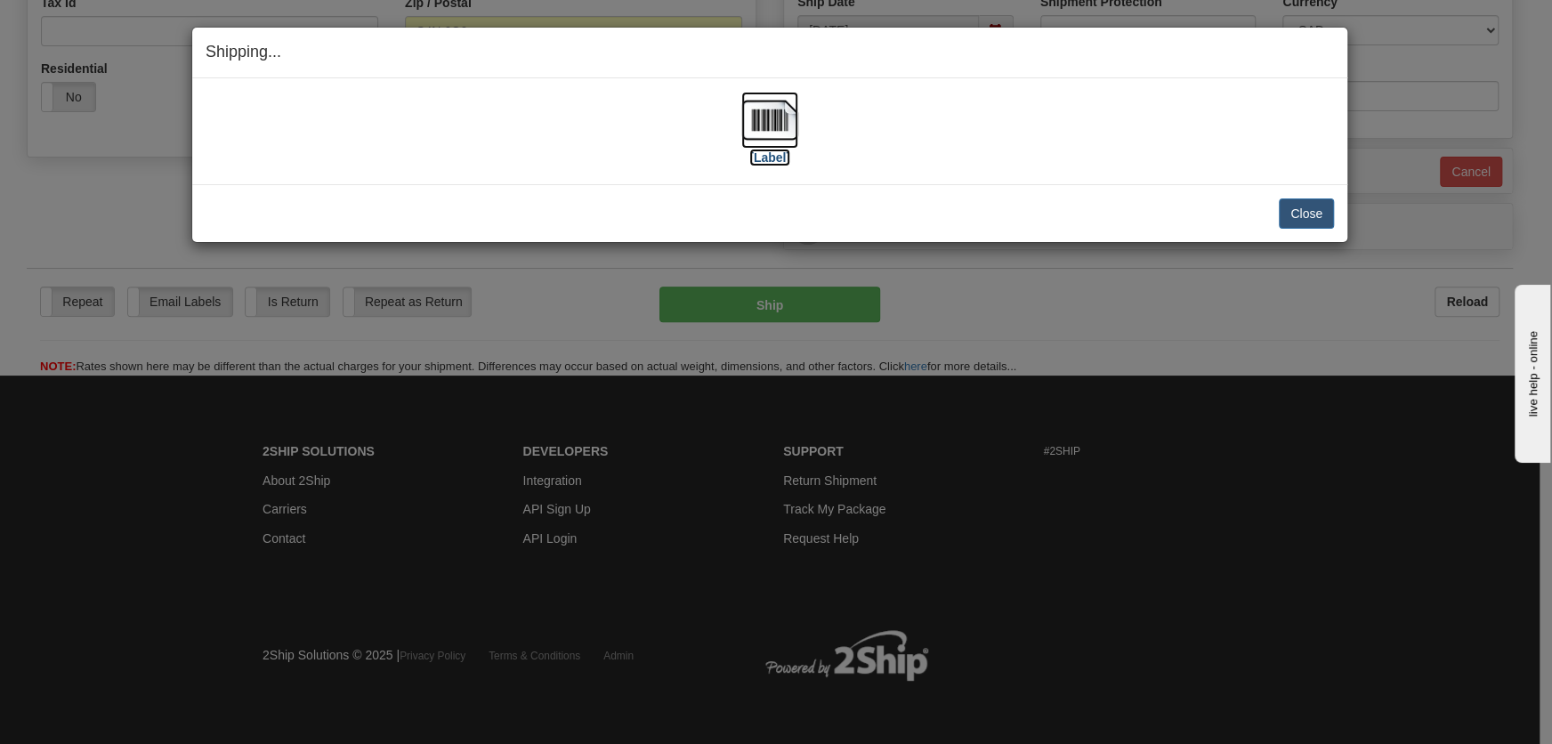
click at [770, 115] on img at bounding box center [769, 120] width 57 height 57
click at [1290, 213] on button "Close" at bounding box center [1306, 213] width 55 height 30
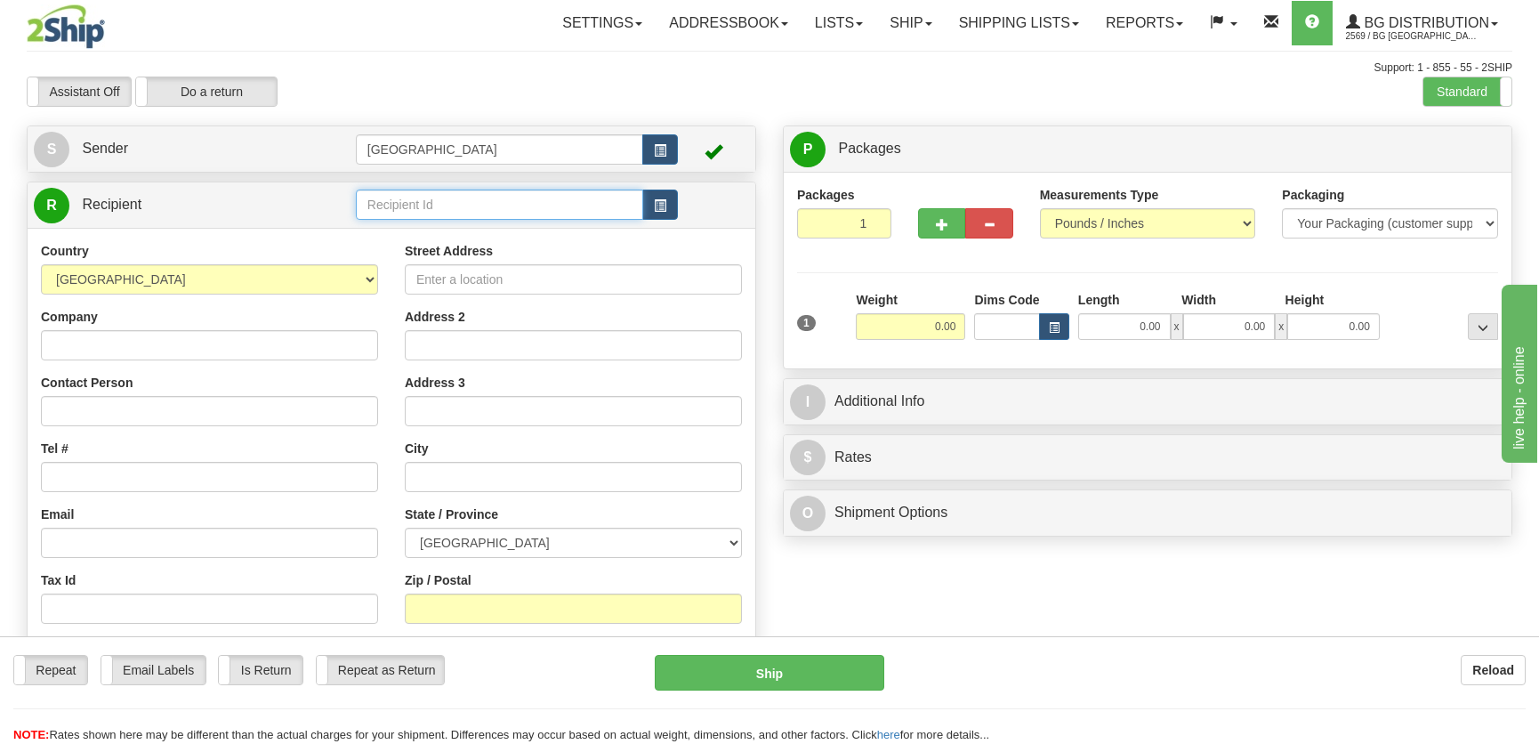
click at [445, 219] on input "text" at bounding box center [499, 205] width 287 height 30
type input "4108"
click at [487, 230] on div "Country [GEOGRAPHIC_DATA] [GEOGRAPHIC_DATA] [GEOGRAPHIC_DATA] [GEOGRAPHIC_DATA]…" at bounding box center [392, 481] width 728 height 506
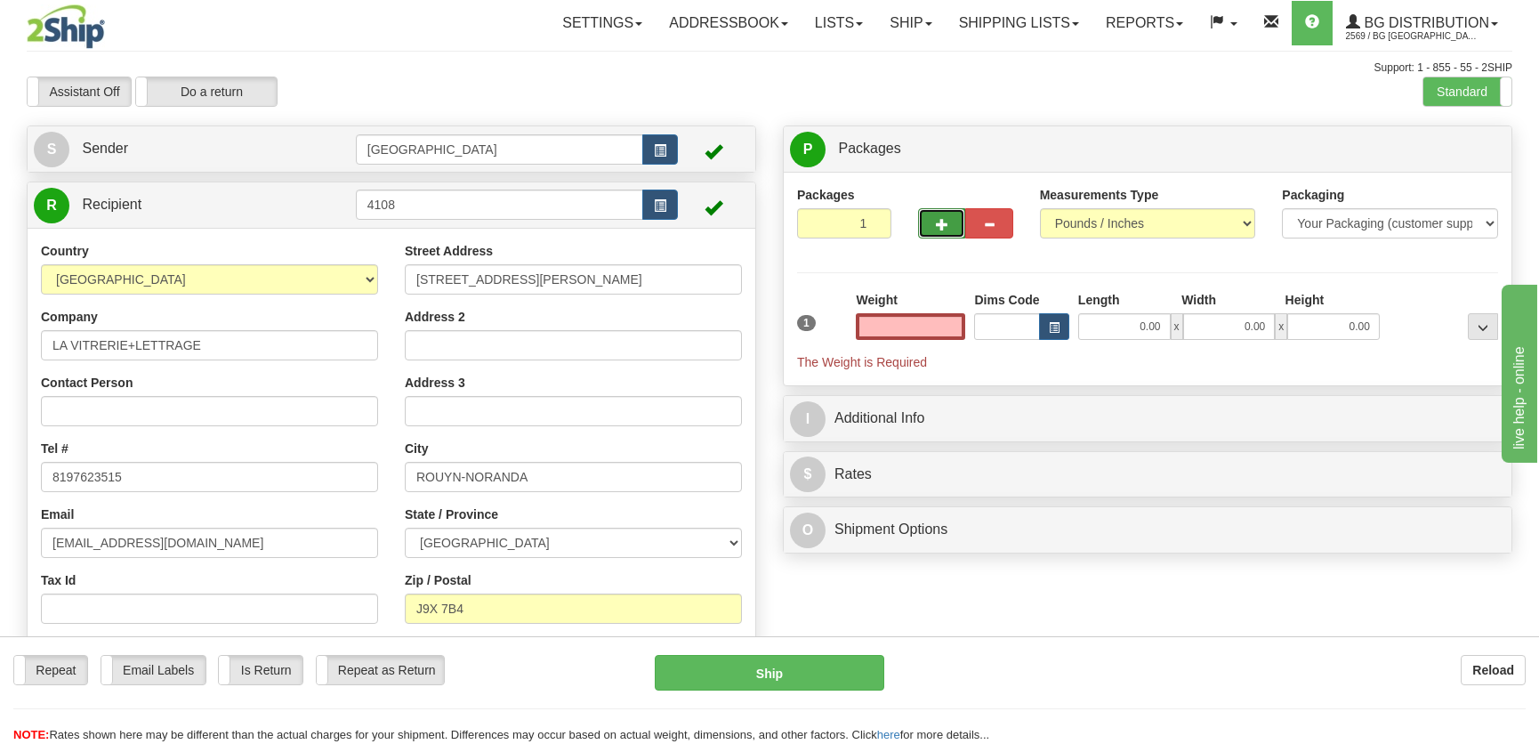
type input "0.00"
click at [924, 229] on button "button" at bounding box center [941, 223] width 47 height 30
radio input "true"
type input "2"
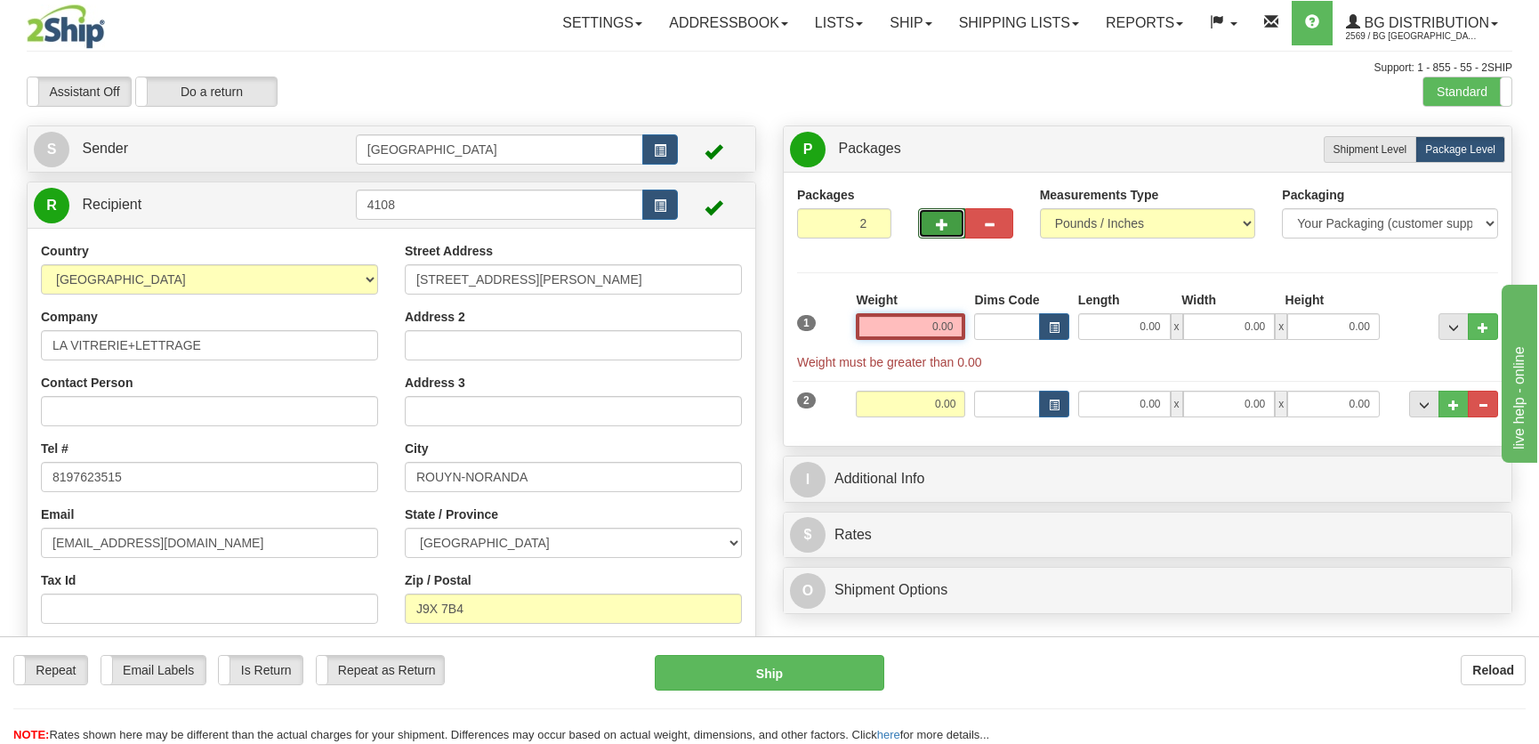
click at [913, 331] on input "0.00" at bounding box center [910, 326] width 109 height 27
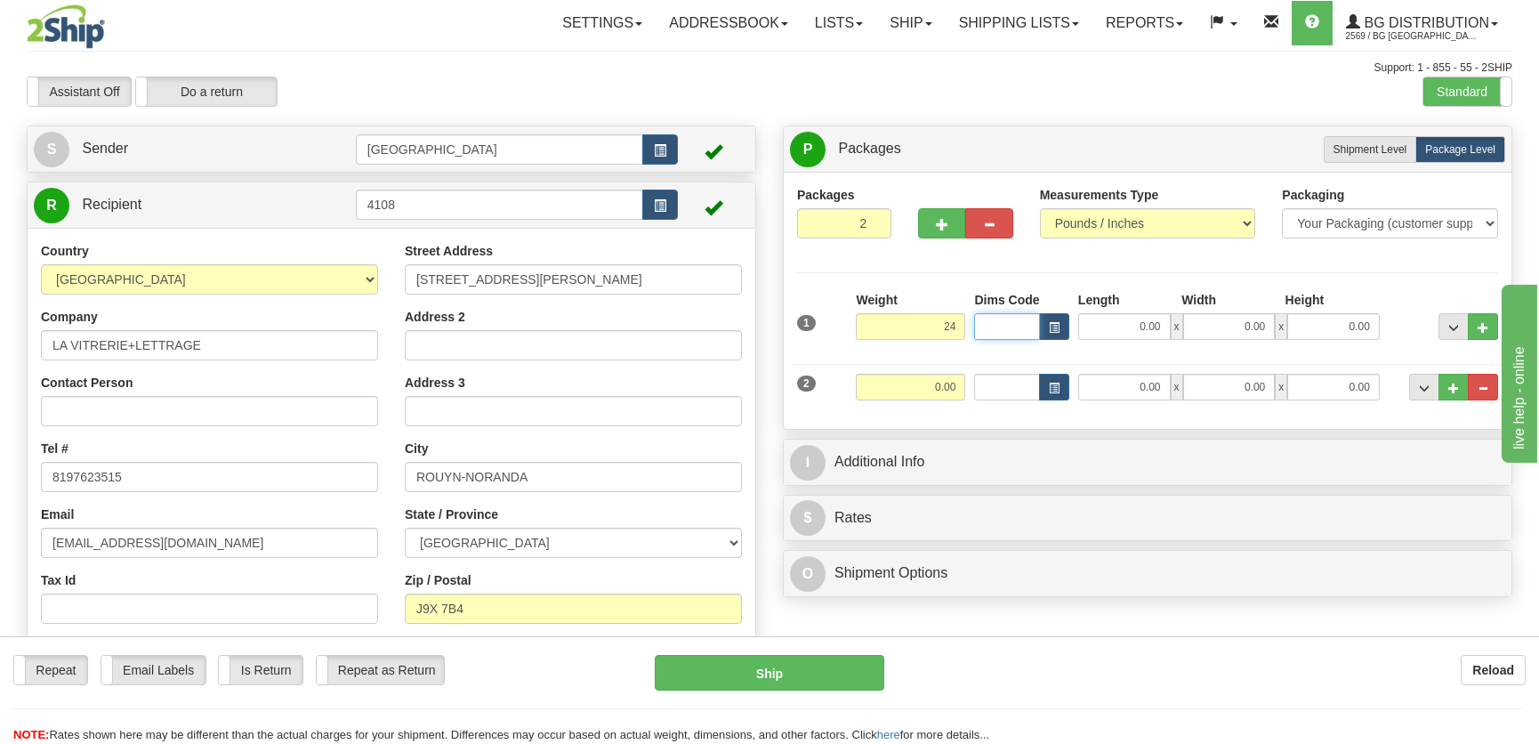
type input "24.00"
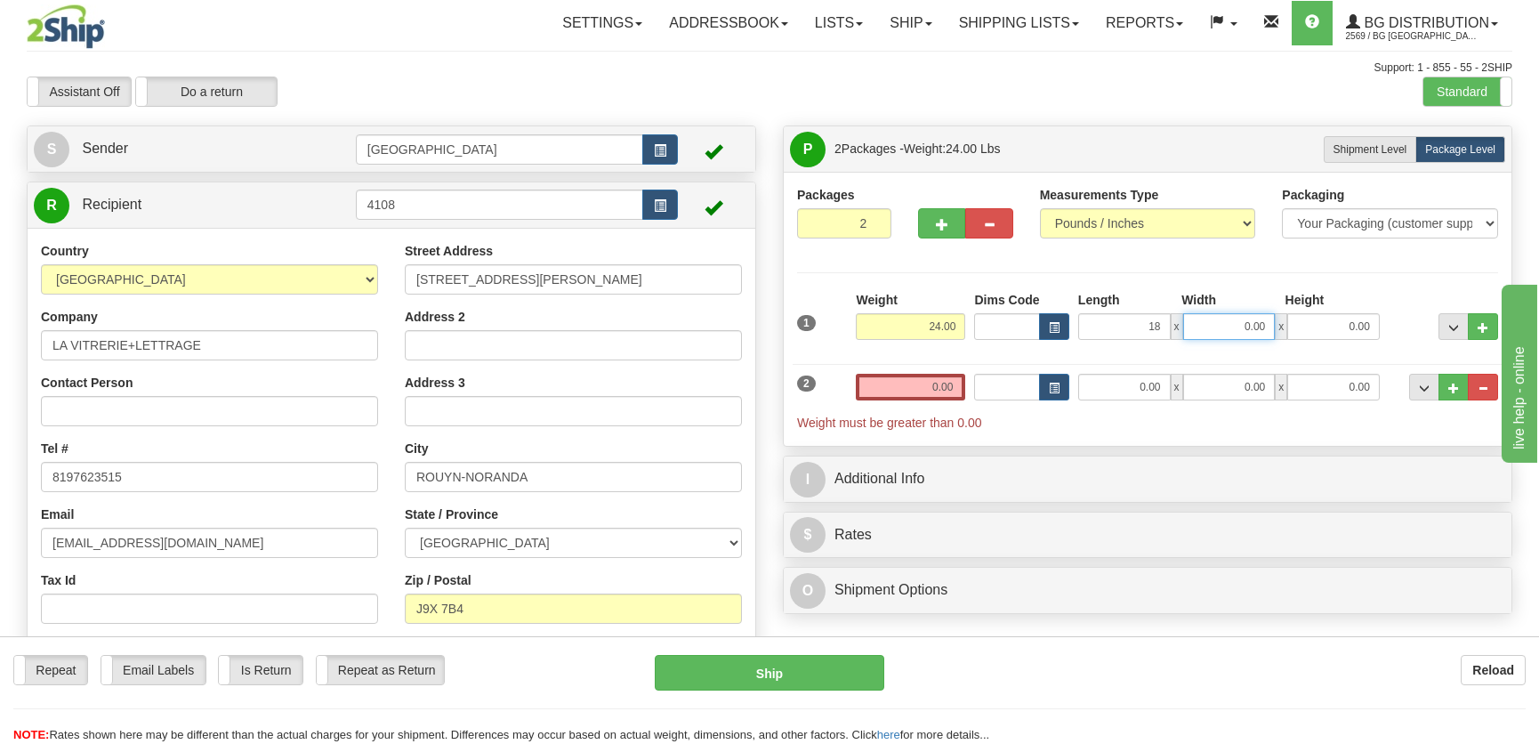
type input "18.00"
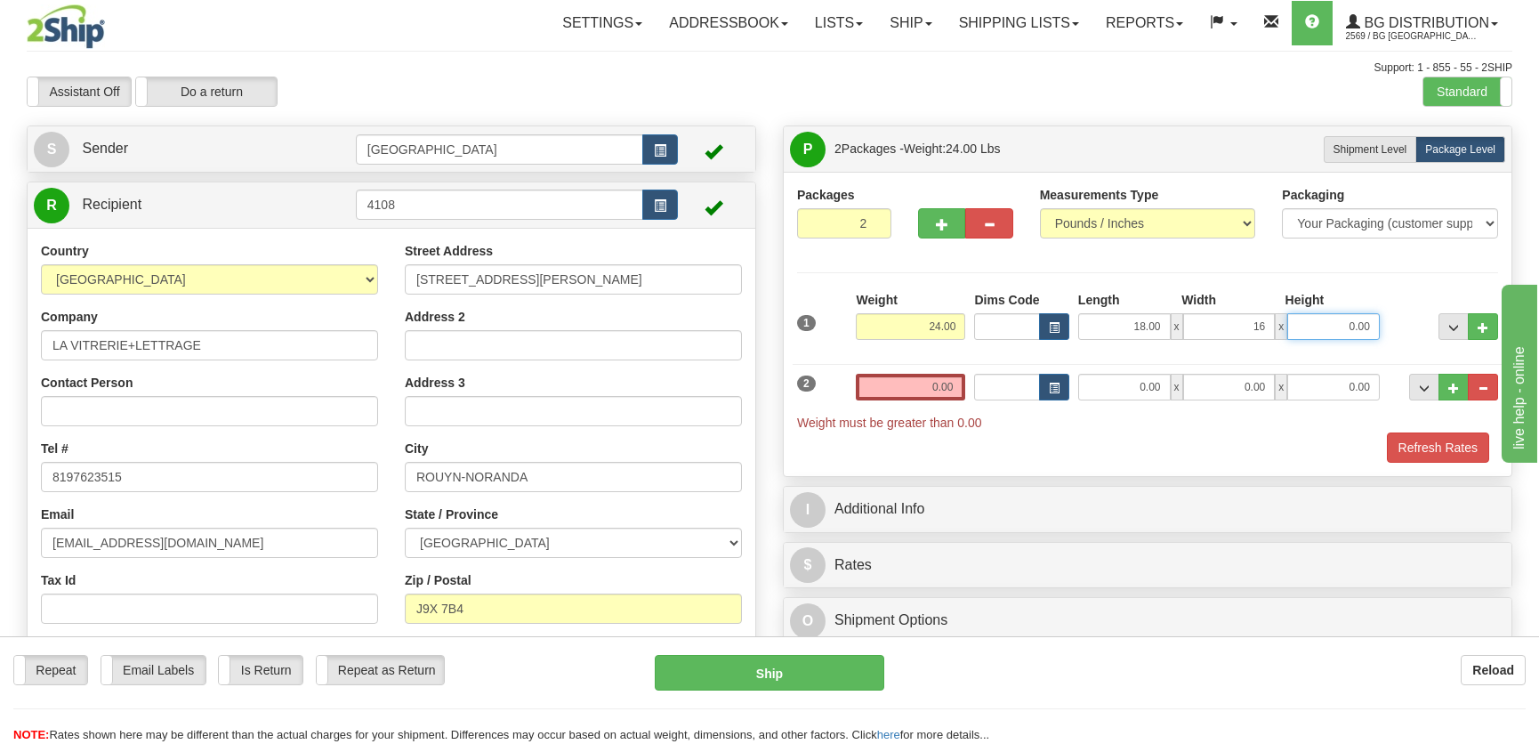
type input "16.00"
type input "8.00"
click at [1141, 391] on input "0.00" at bounding box center [1124, 387] width 93 height 27
type input "38.00"
type input "9.00"
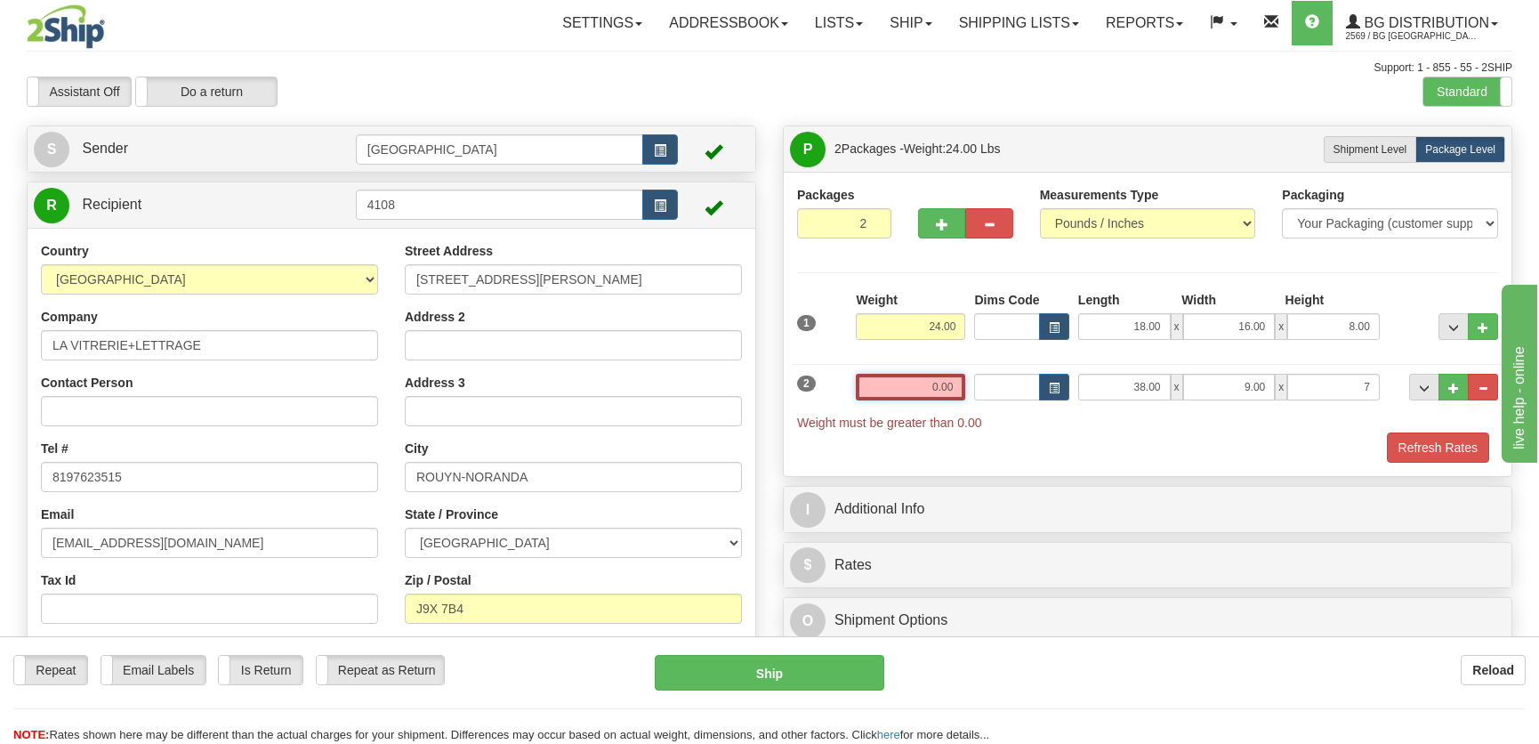
type input "7.00"
click at [943, 391] on input "0.00" at bounding box center [910, 387] width 109 height 27
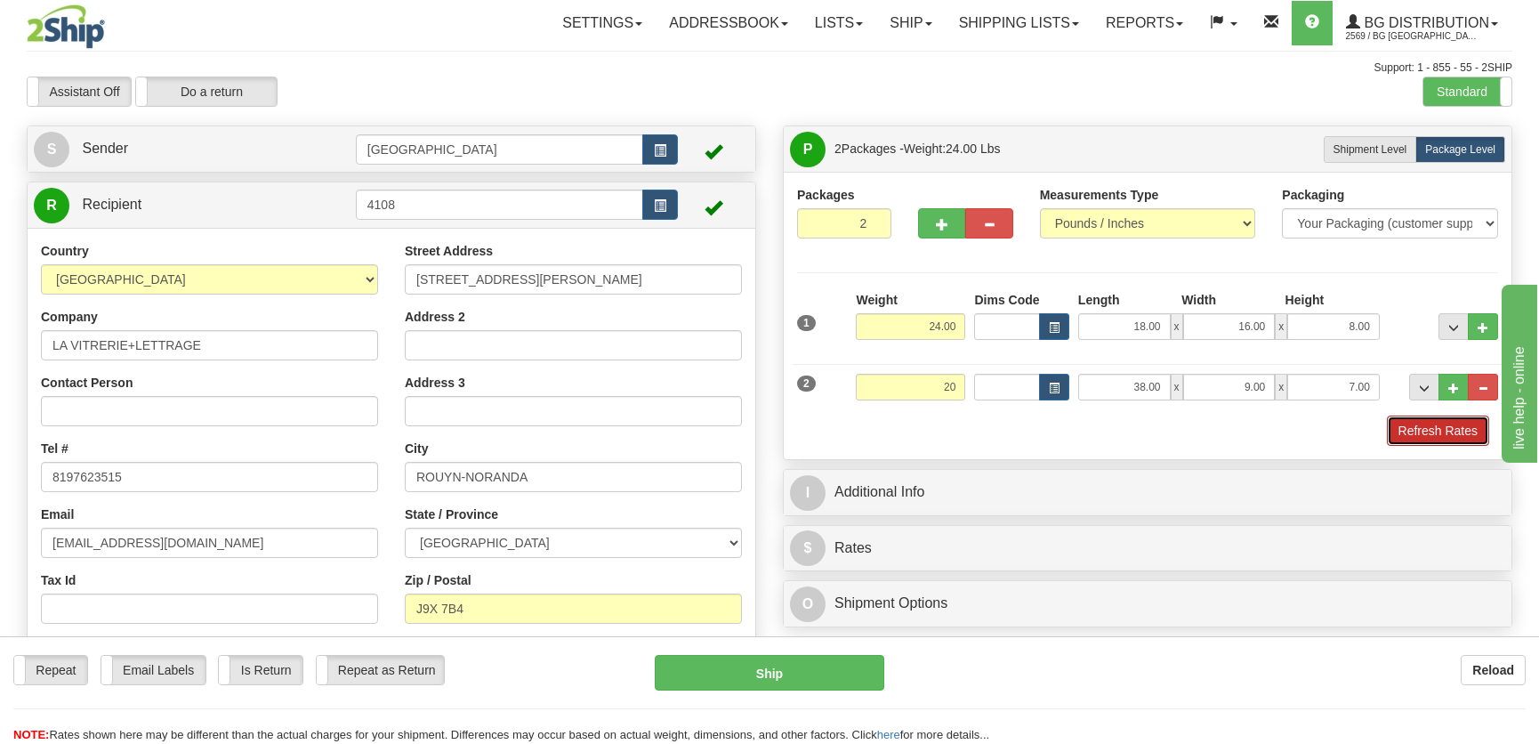
click at [1426, 418] on button "Refresh Rates" at bounding box center [1438, 431] width 102 height 30
type input "20.00"
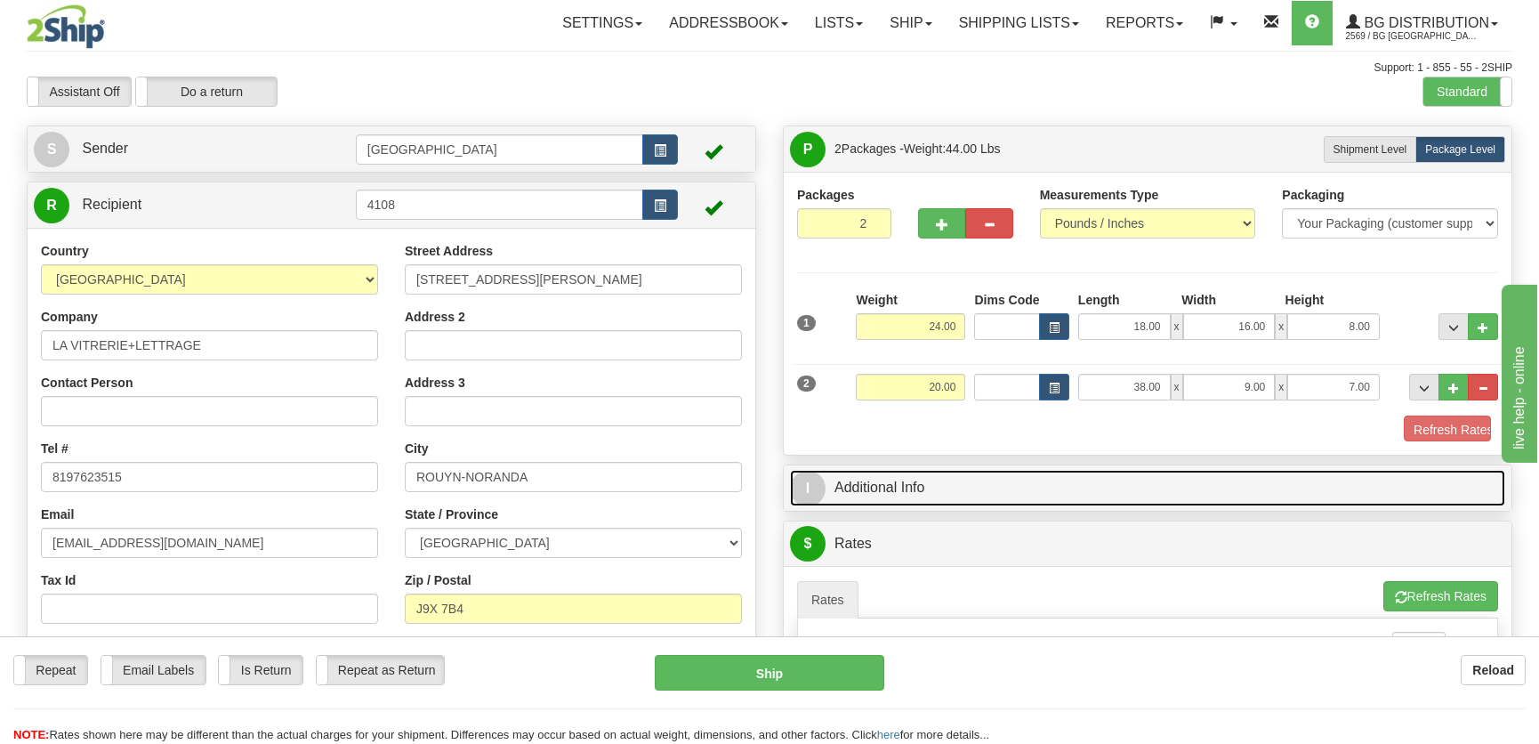
click at [1327, 470] on link "I Additional Info" at bounding box center [1147, 488] width 715 height 36
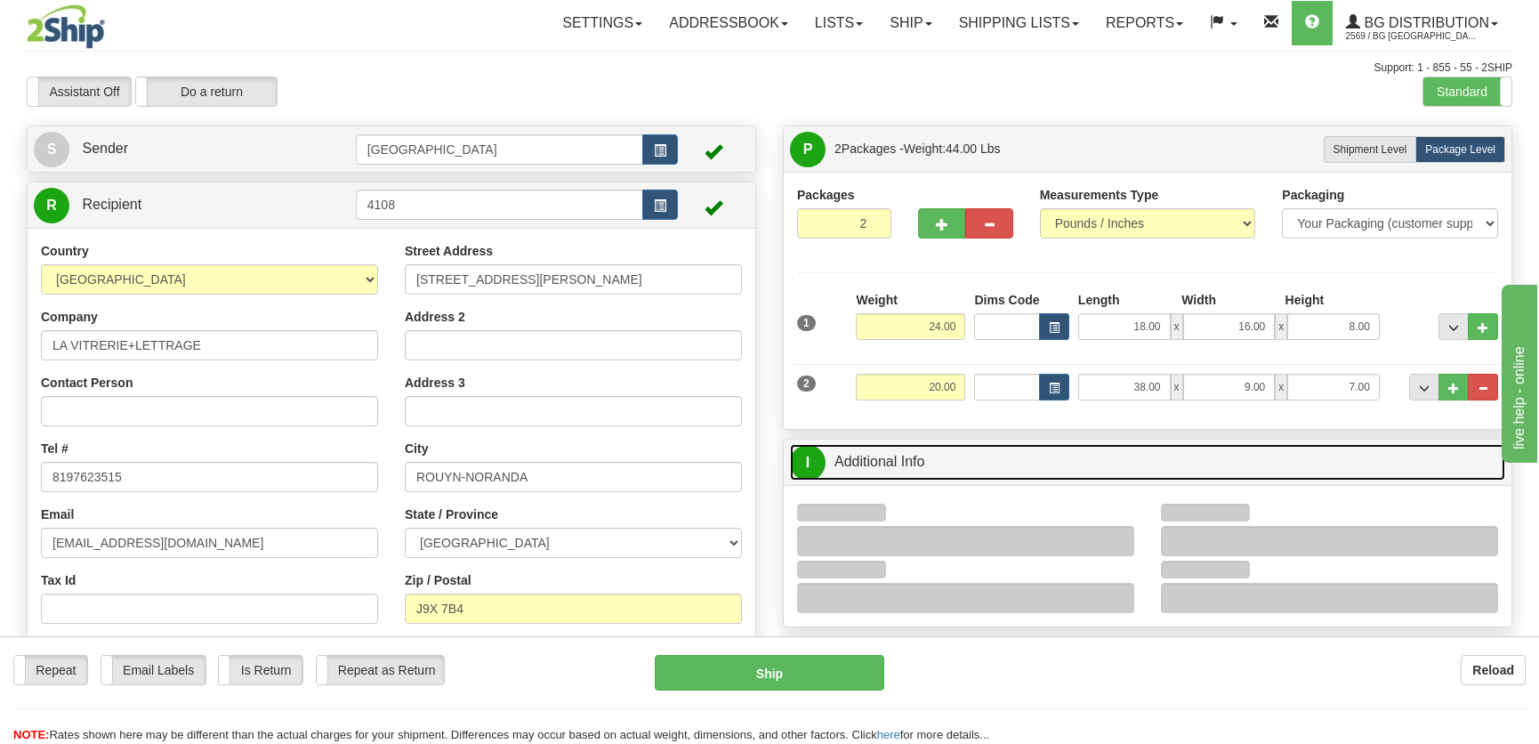
scroll to position [242, 0]
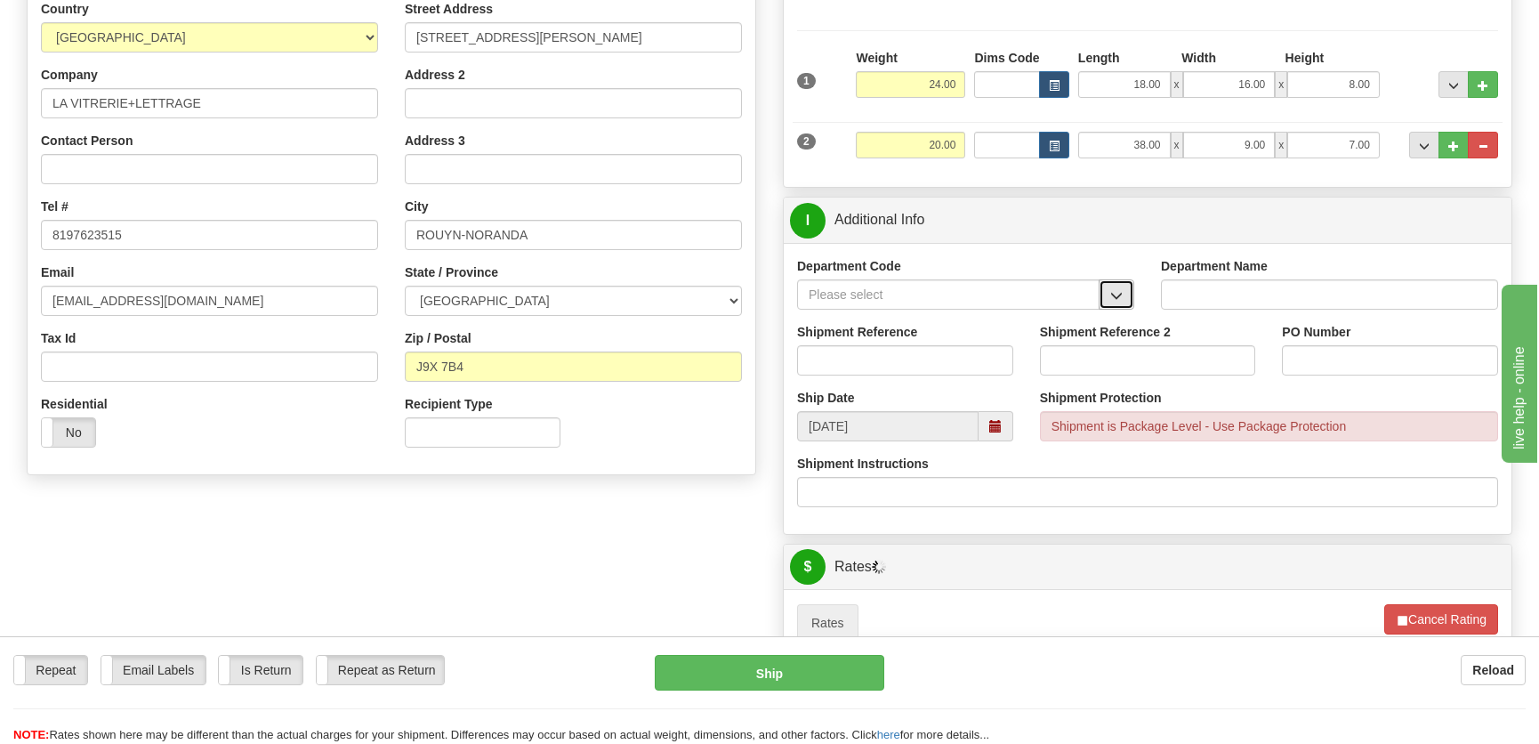
click at [1118, 290] on span "button" at bounding box center [1116, 296] width 12 height 12
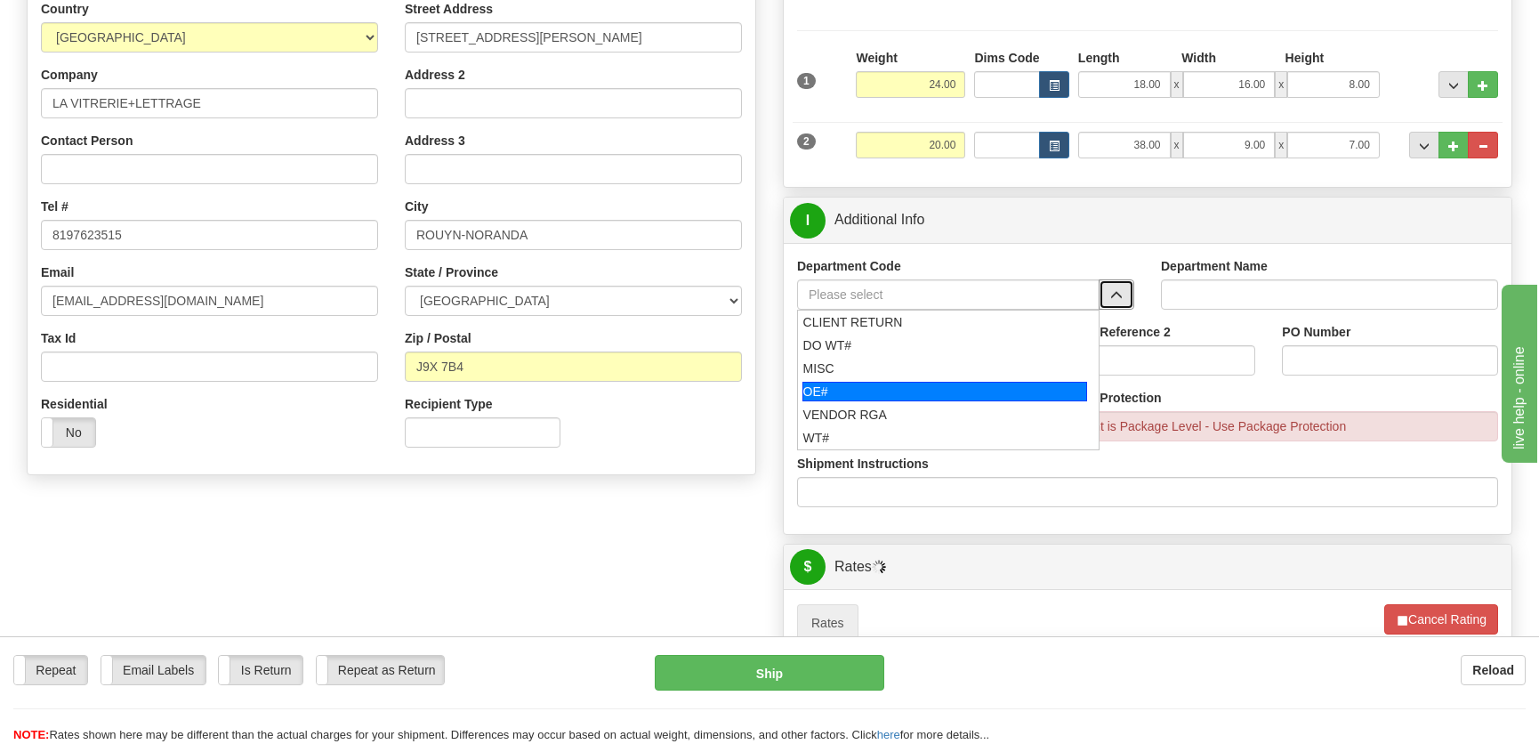
click at [865, 397] on div "OE#" at bounding box center [946, 392] width 286 height 20
type input "OE#"
type input "ORDERS"
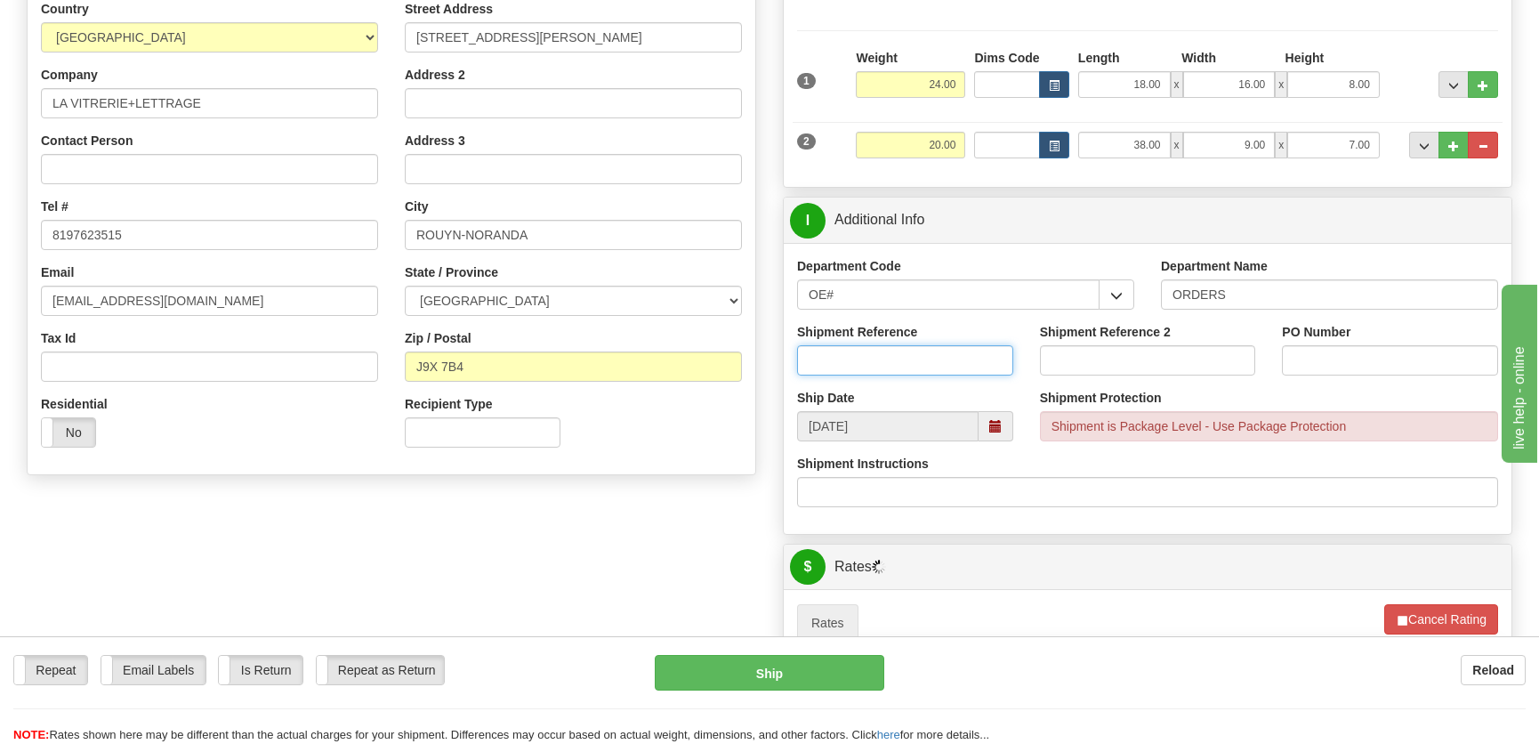
click at [878, 363] on input "Shipment Reference" at bounding box center [905, 360] width 216 height 30
type input "50315930-00,50322888-00"
click at [1392, 372] on input "PO Number" at bounding box center [1390, 360] width 216 height 30
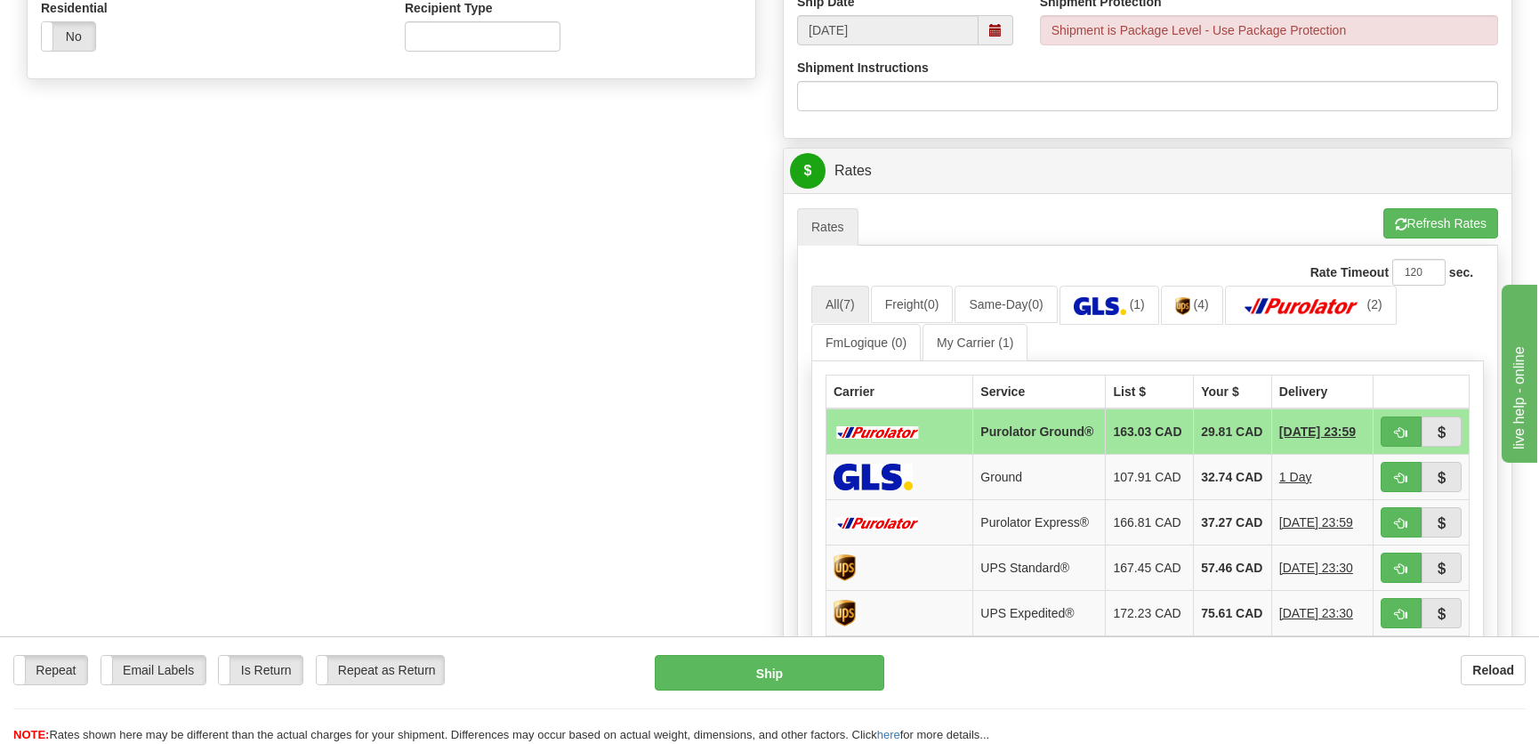
scroll to position [728, 0]
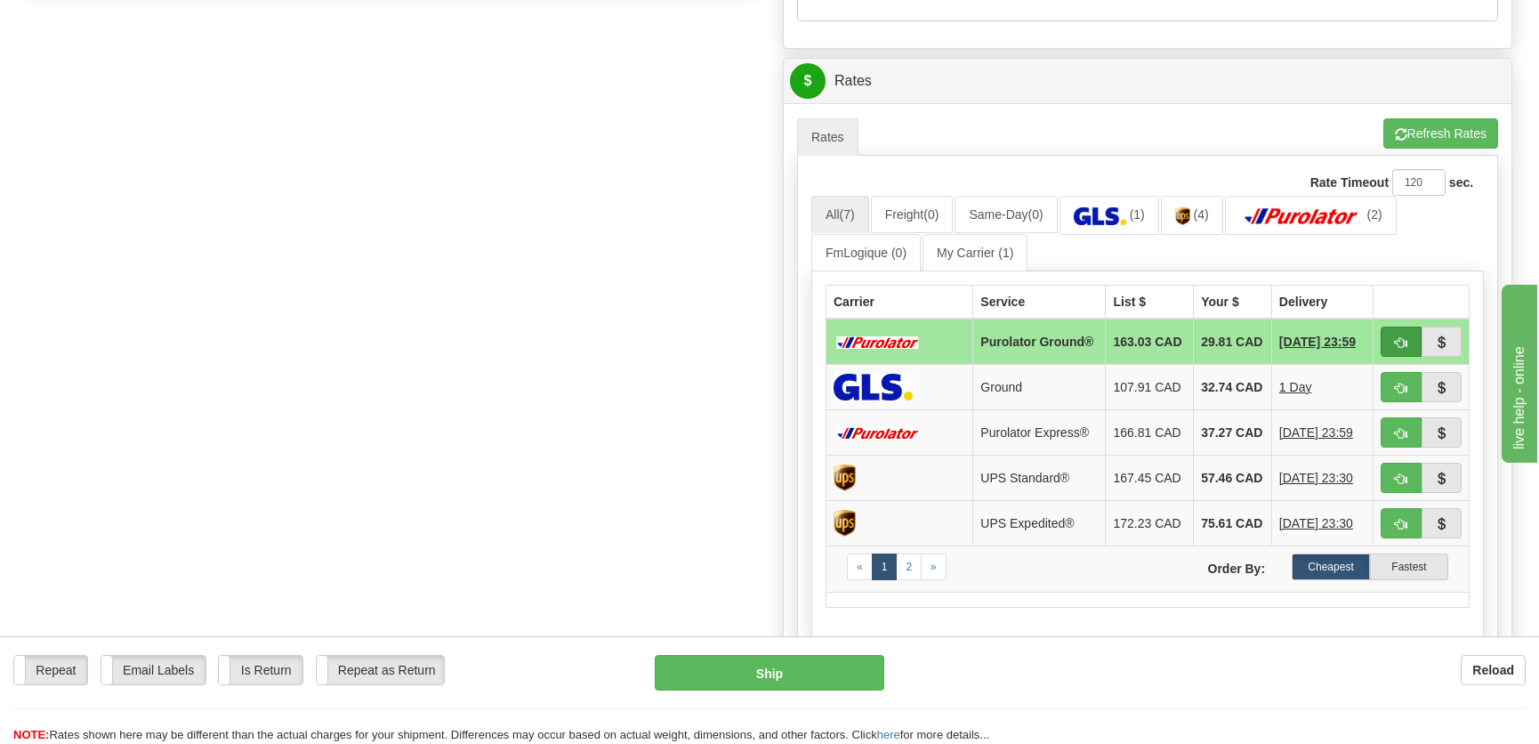
type input "."
click at [1399, 338] on span "button" at bounding box center [1401, 343] width 12 height 12
type input "260"
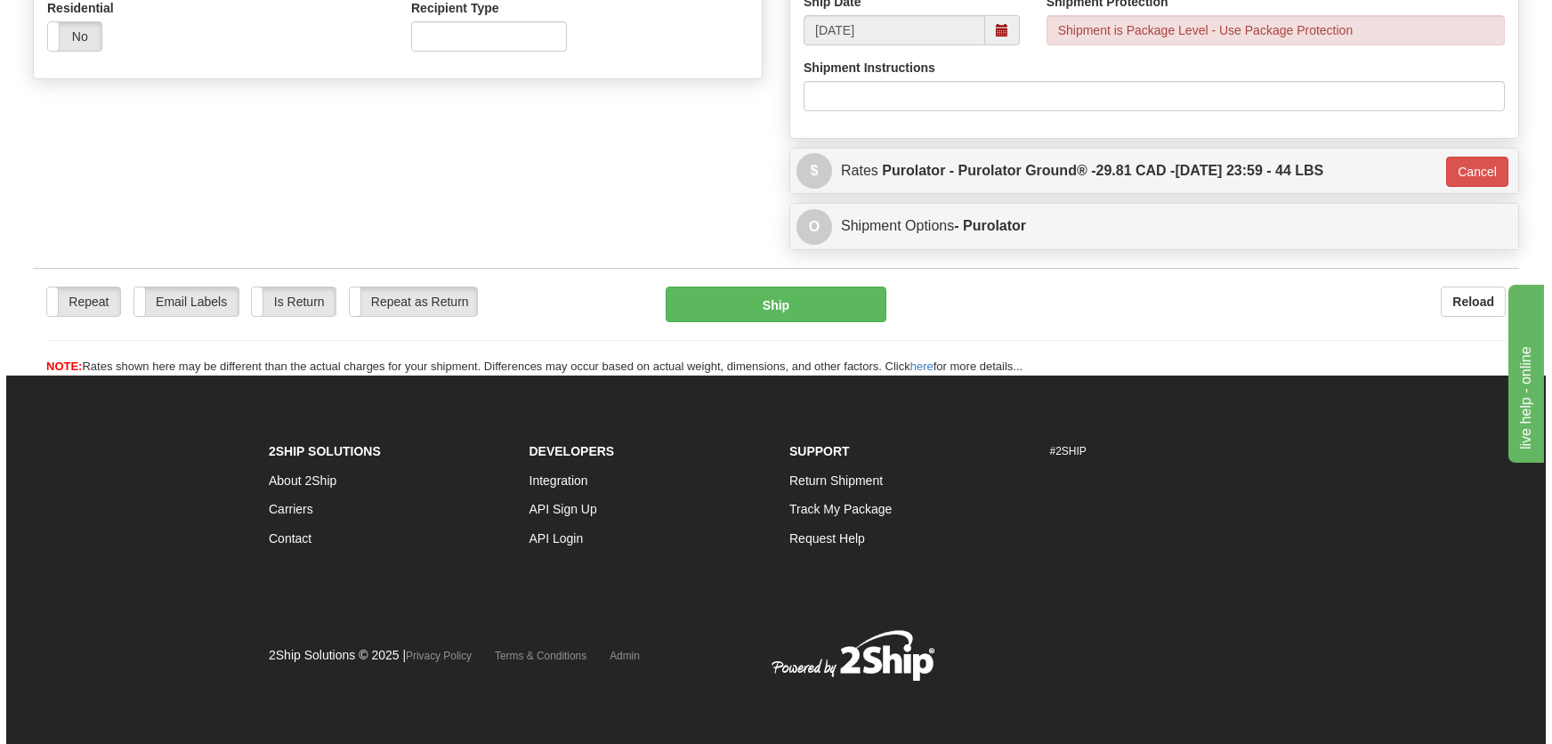
scroll to position [638, 0]
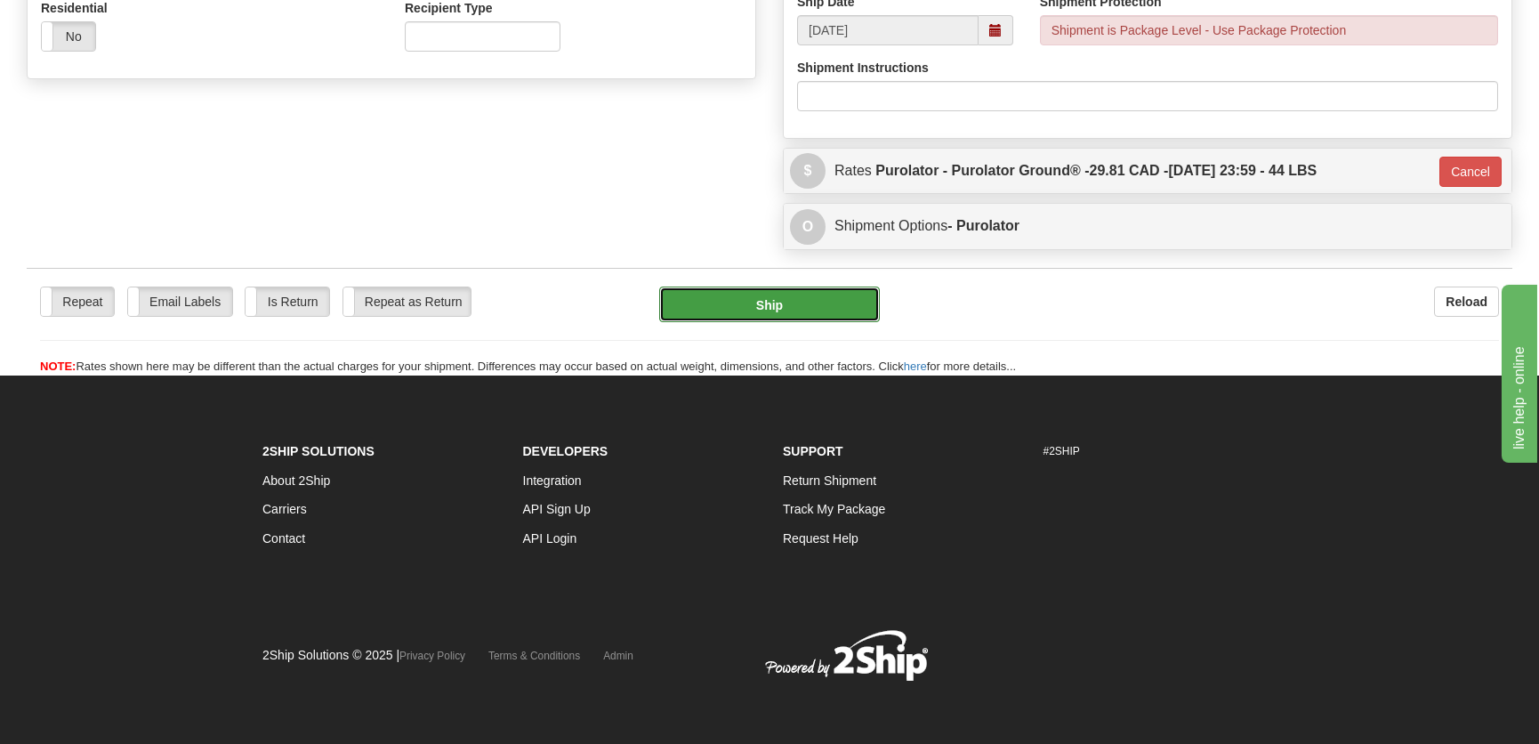
click at [814, 315] on button "Ship" at bounding box center [769, 304] width 221 height 36
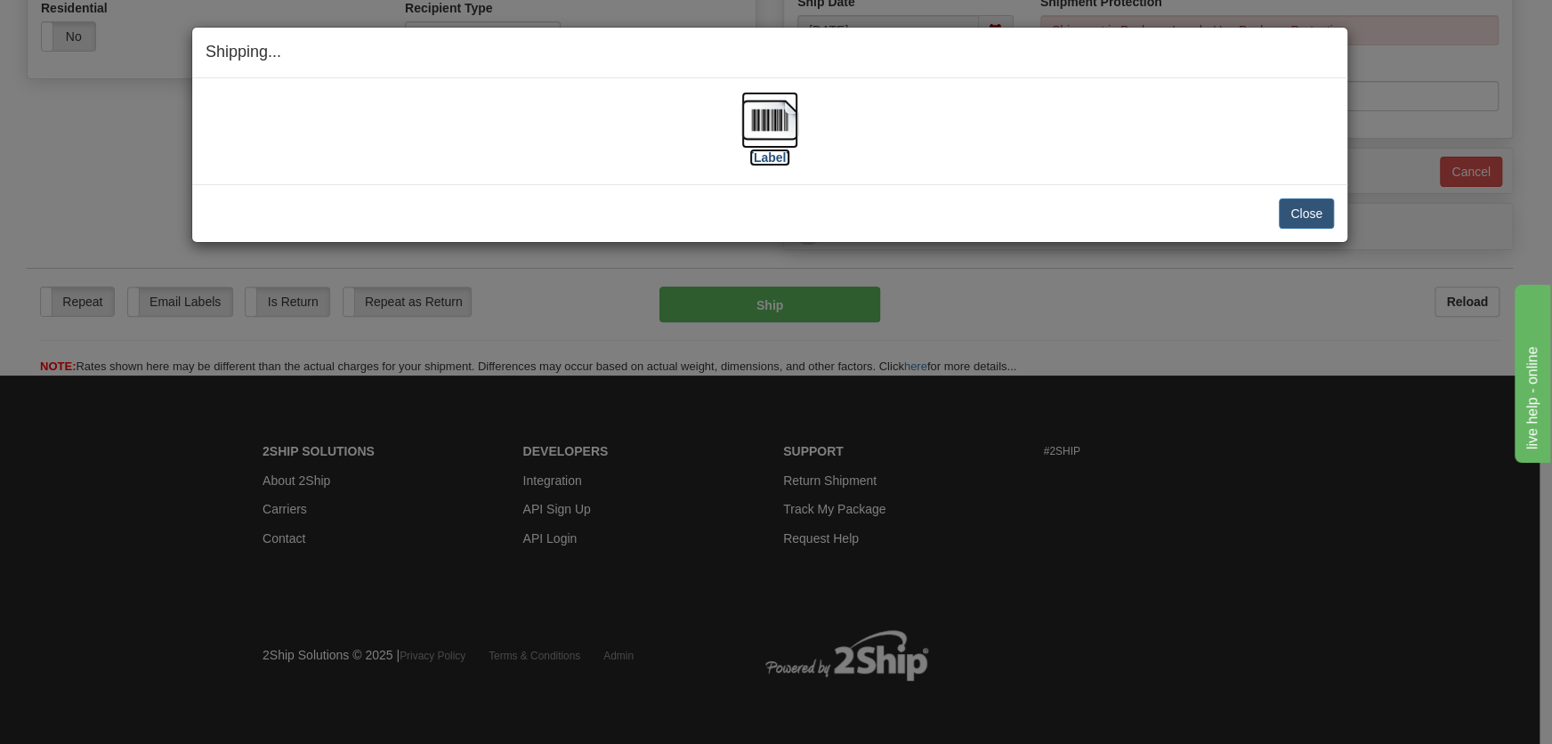
click at [789, 126] on img at bounding box center [769, 120] width 57 height 57
click at [1294, 206] on button "Close" at bounding box center [1306, 213] width 55 height 30
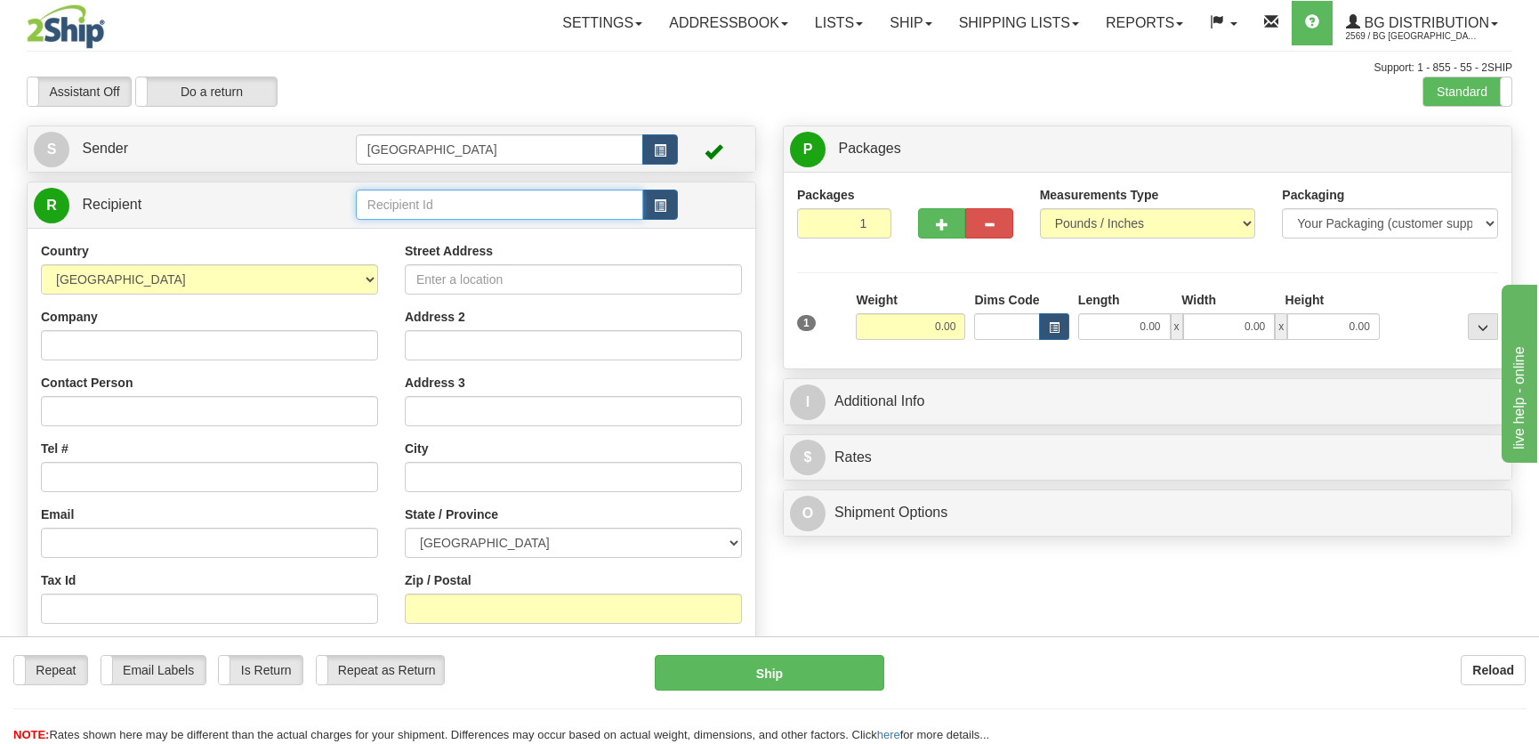
click at [421, 206] on input "text" at bounding box center [499, 205] width 287 height 30
click at [431, 231] on div "ASSA" at bounding box center [495, 233] width 270 height 20
type input "ASSA"
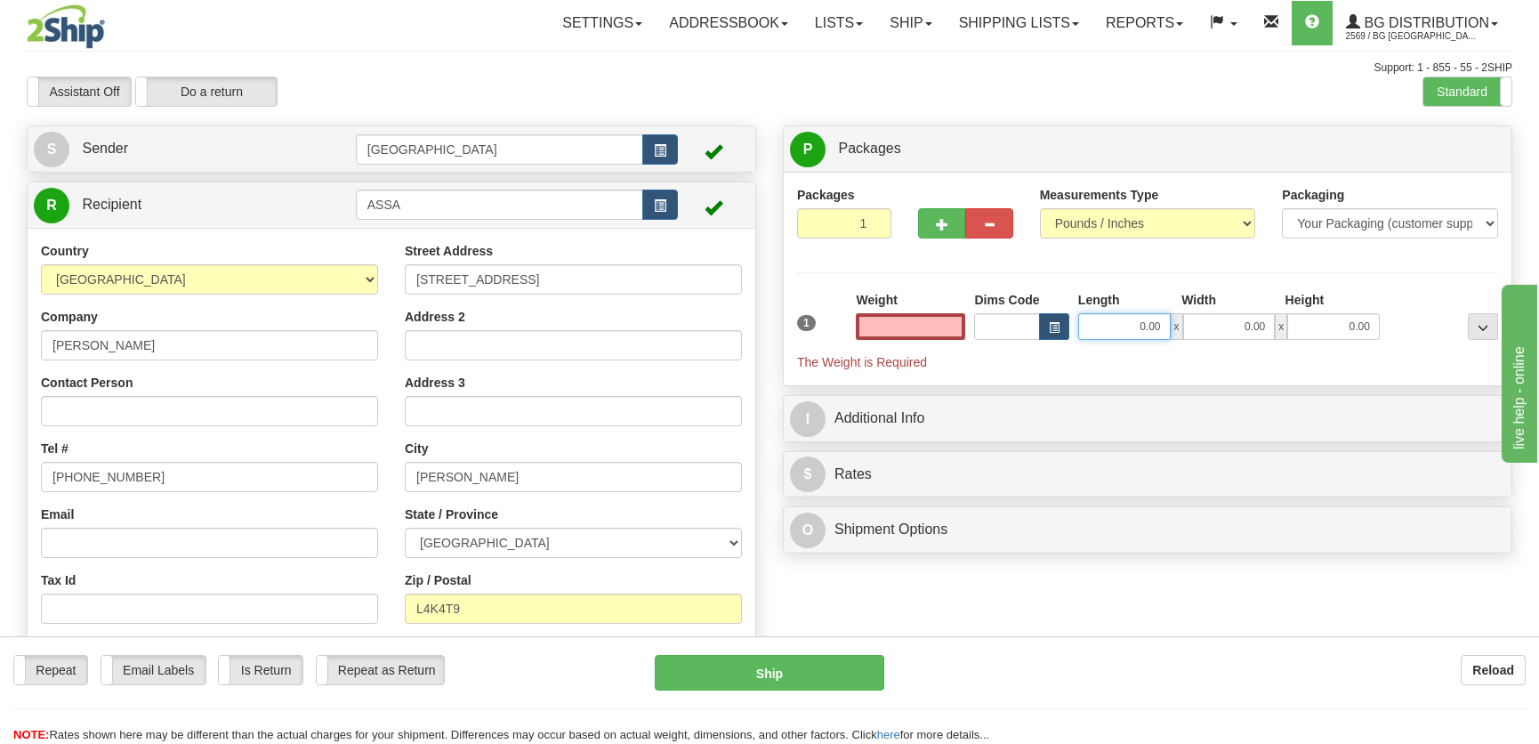
type input "0.00"
click at [1110, 322] on input "0.00" at bounding box center [1124, 326] width 93 height 27
type input "48.00"
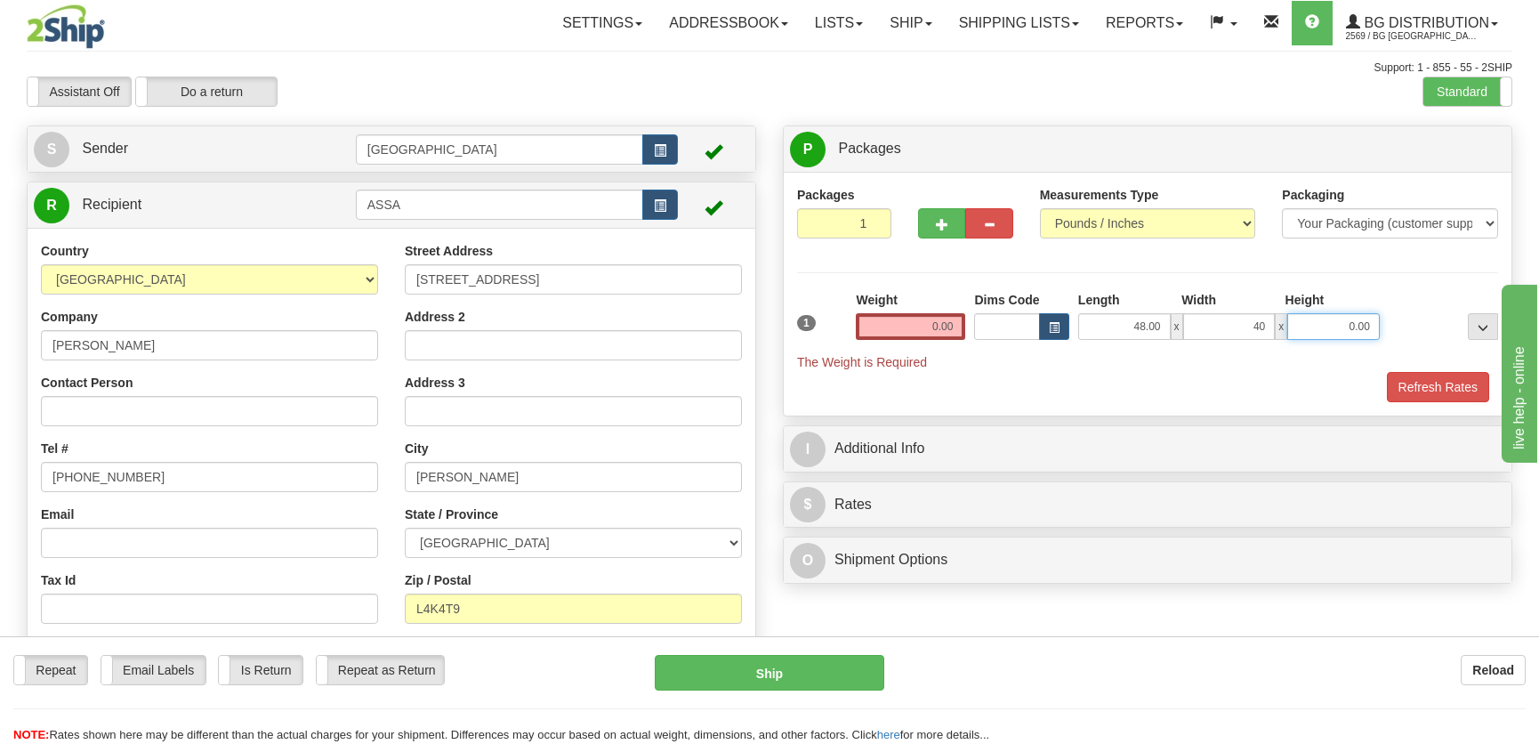
type input "40.00"
type input "25.00"
click at [932, 318] on input "0.00" at bounding box center [910, 326] width 109 height 27
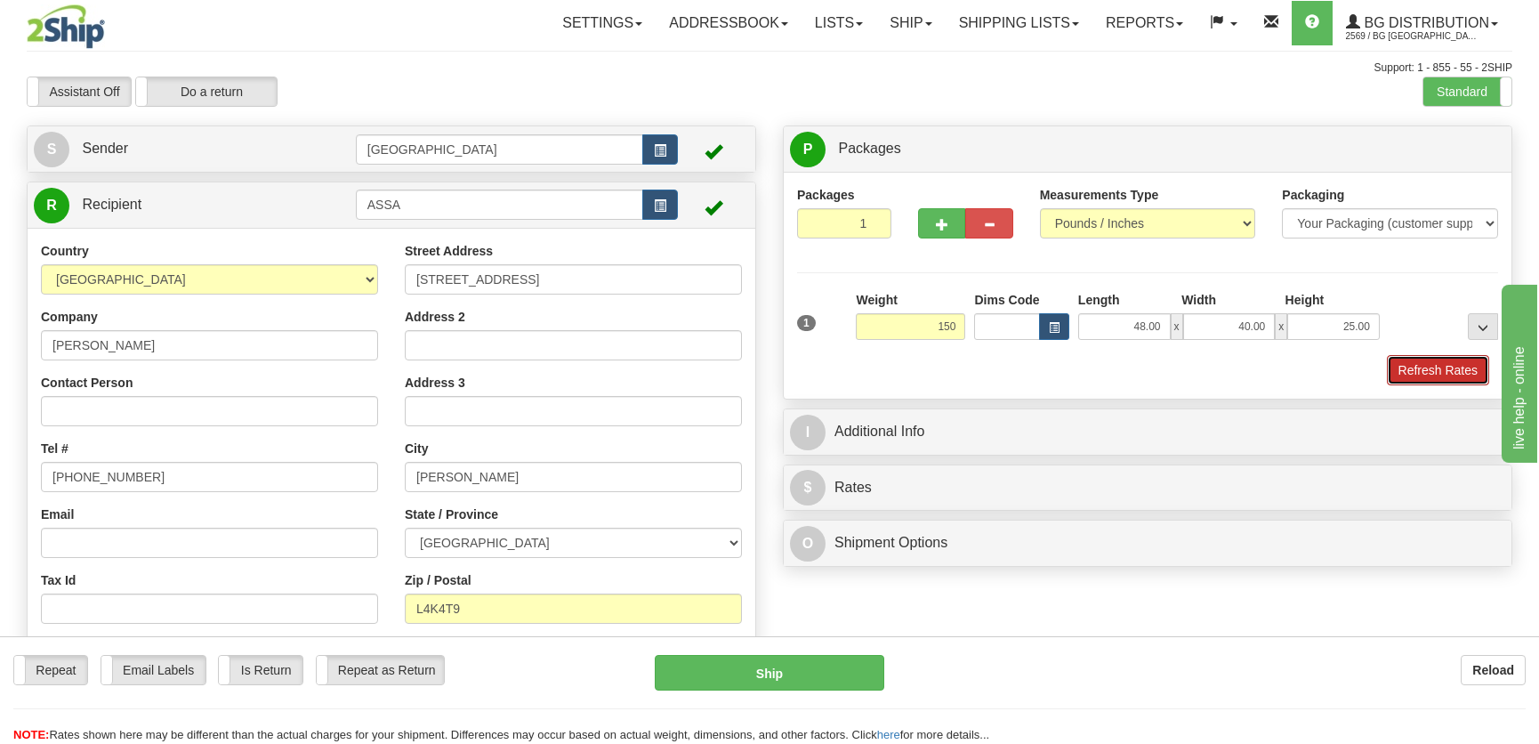
type input "150.00"
click at [1426, 367] on button "Refresh Rates" at bounding box center [1438, 370] width 102 height 30
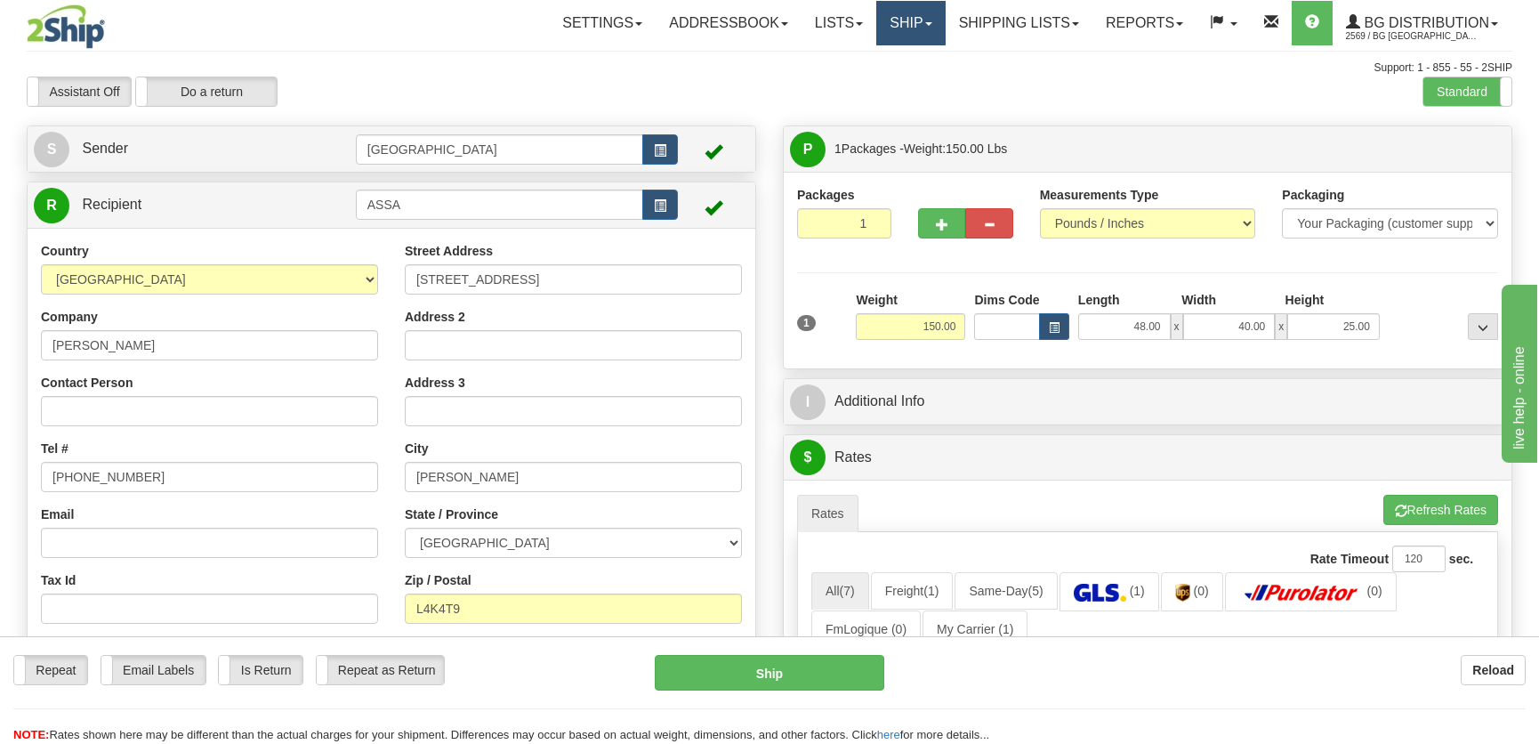
click at [900, 14] on link "Ship" at bounding box center [910, 23] width 69 height 44
click at [861, 57] on span "Ship Screen" at bounding box center [856, 62] width 68 height 14
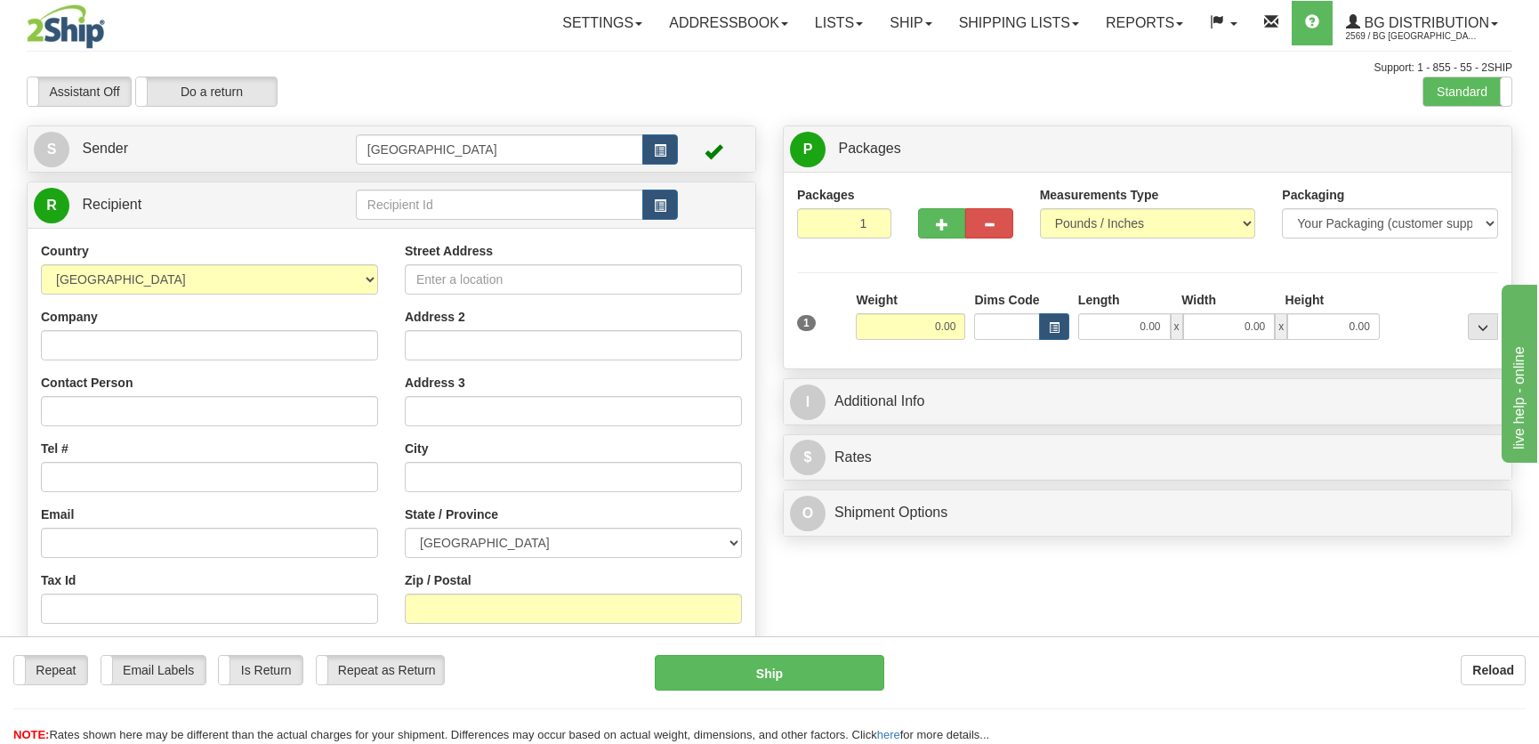
click at [795, 89] on div "Assistant On Assistant Off Do a return Do a return Previous Next Standard Advan…" at bounding box center [769, 92] width 1513 height 30
